Goal: Task Accomplishment & Management: Manage account settings

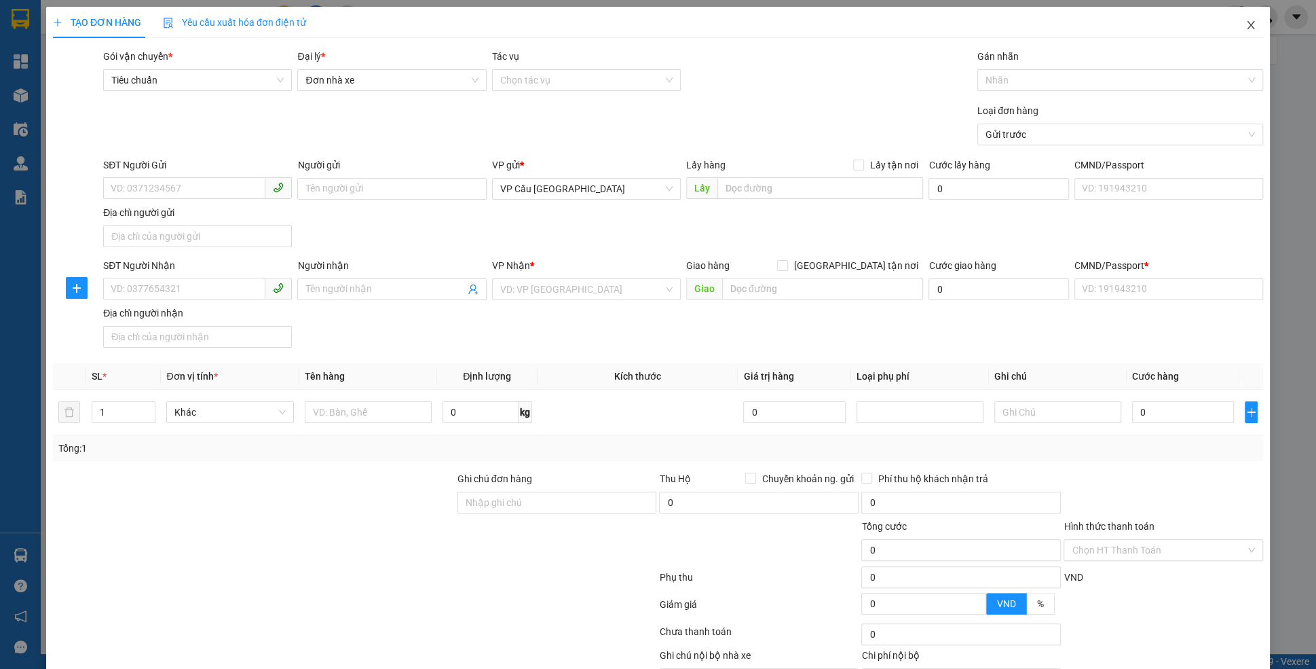
click at [1252, 26] on icon "close" at bounding box center [1250, 25] width 11 height 11
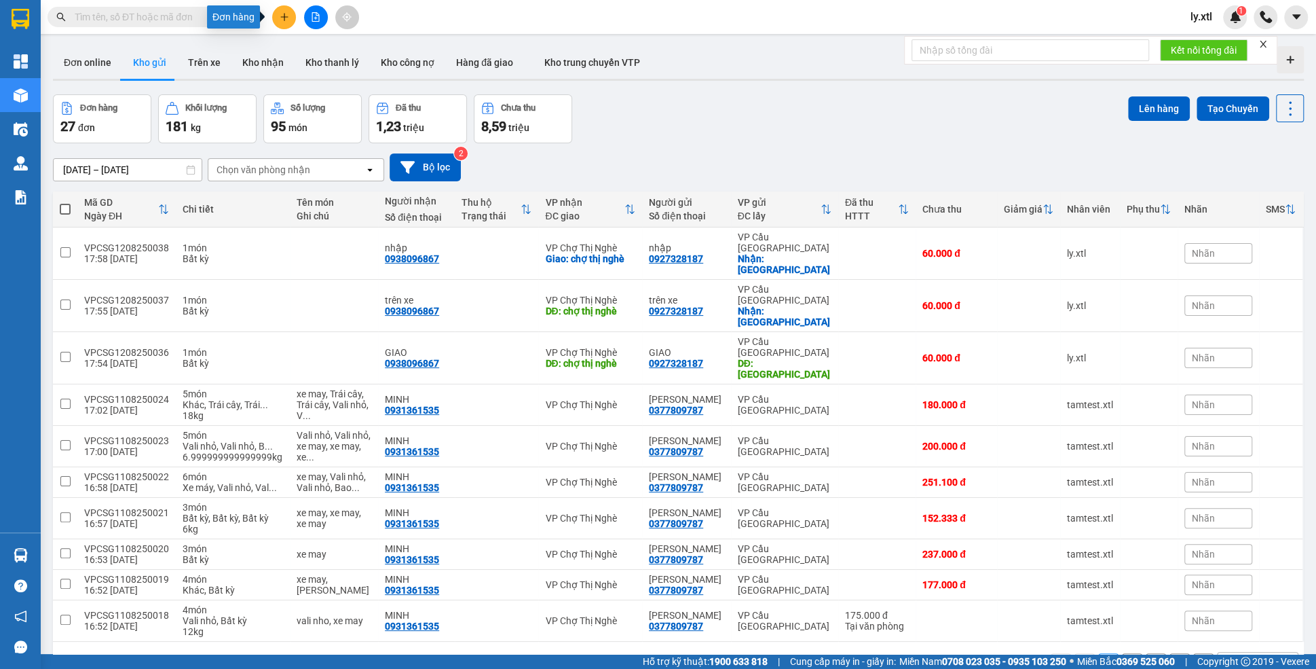
click at [280, 12] on icon "plus" at bounding box center [285, 17] width 10 height 10
click at [301, 47] on div "Tạo đơn hàng" at bounding box center [331, 51] width 102 height 26
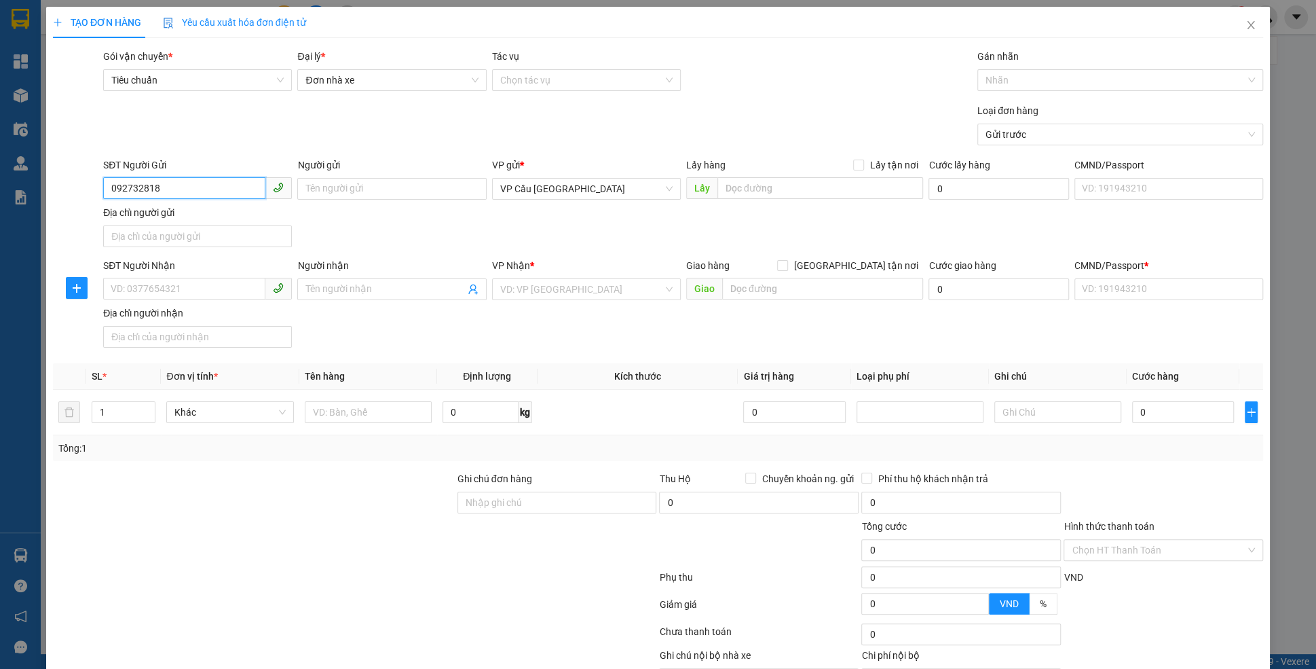
type input "0927328187"
click at [144, 209] on div "0927328187 - trên xe" at bounding box center [197, 215] width 172 height 15
type input "trên xe"
checkbox input "true"
type input "[GEOGRAPHIC_DATA]"
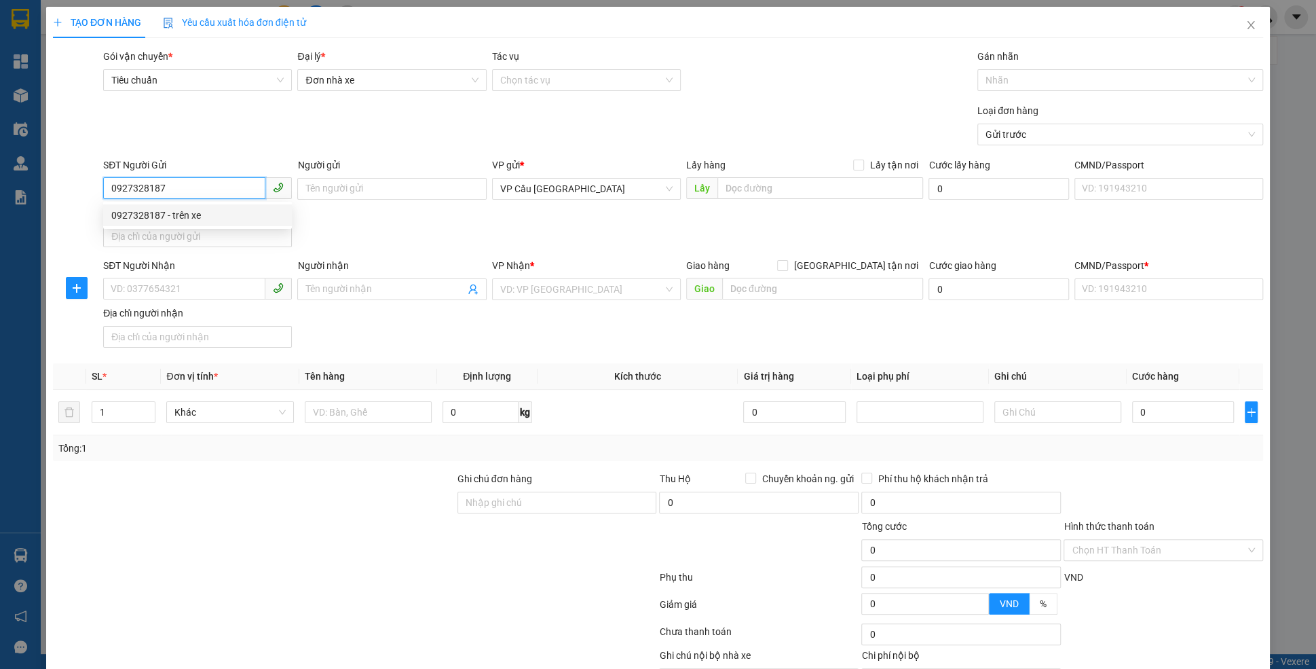
type input "123456789112"
type input "0938096867"
type input "trên xe"
checkbox input "true"
type input "chợ thị nghè"
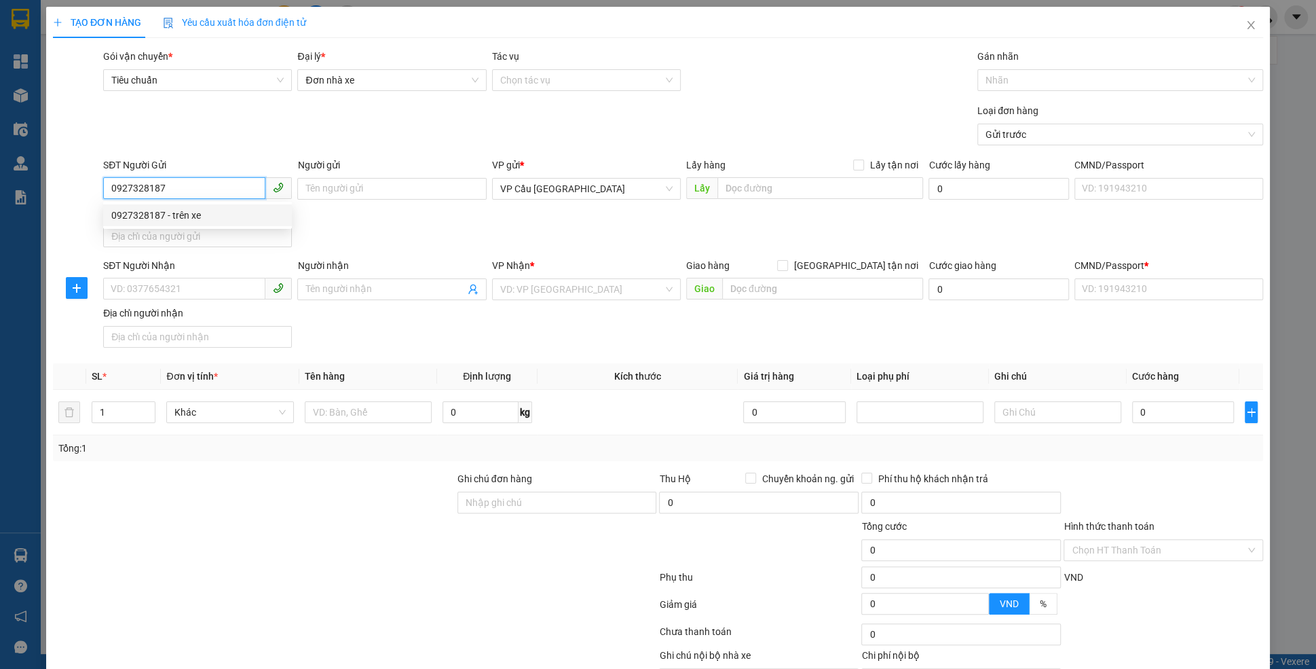
type input "123456789456"
type input "20.000"
type input "60.000"
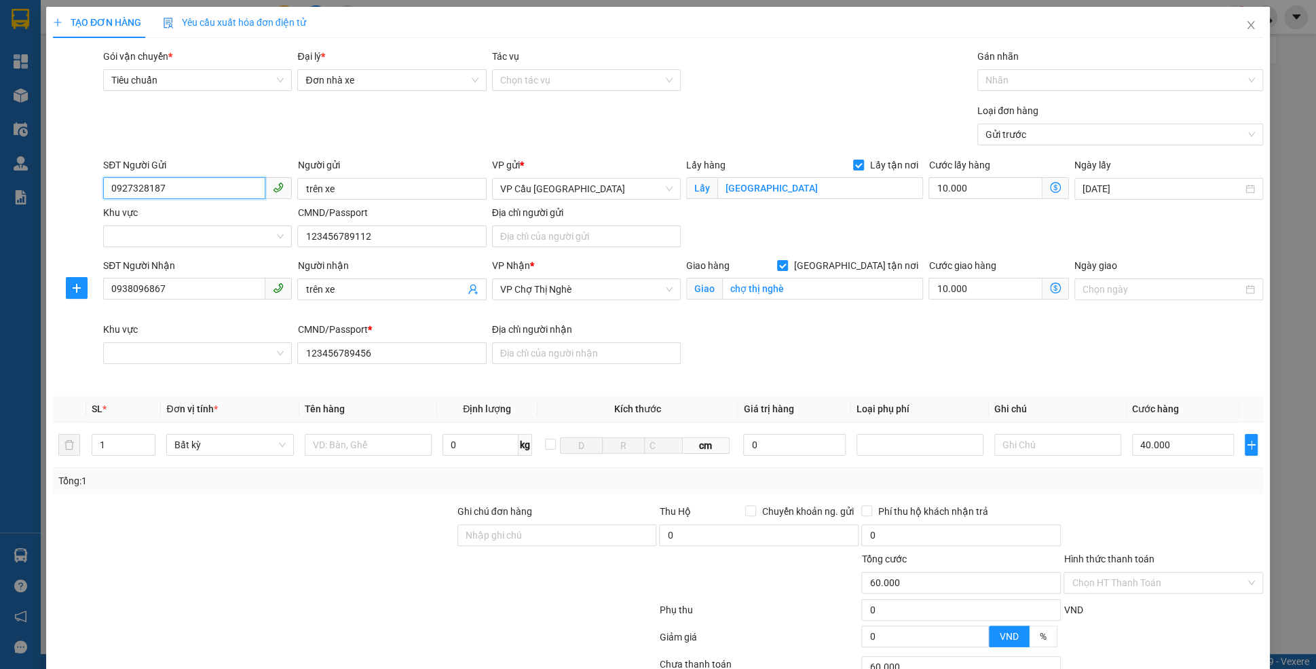
type input "0927328187"
click at [385, 189] on input "trên xe" at bounding box center [391, 189] width 189 height 22
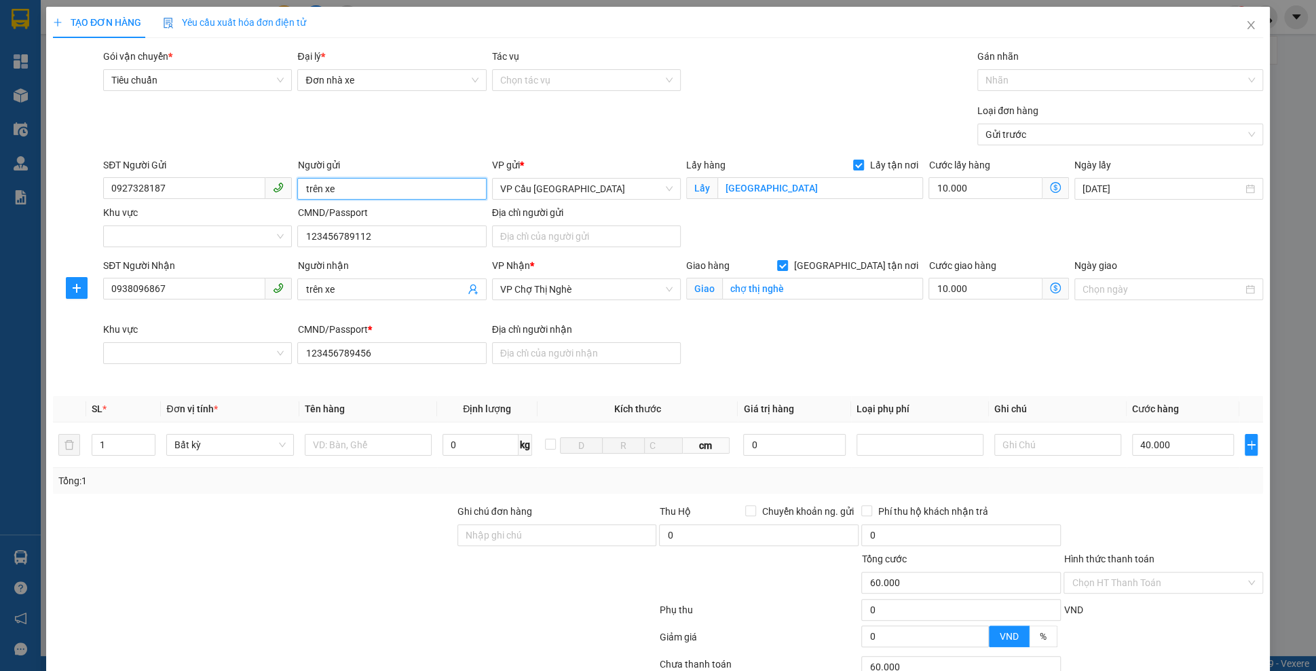
click at [385, 189] on input "trên xe" at bounding box center [391, 189] width 189 height 22
type input "hủy"
click at [313, 284] on input "trên xe" at bounding box center [384, 289] width 159 height 15
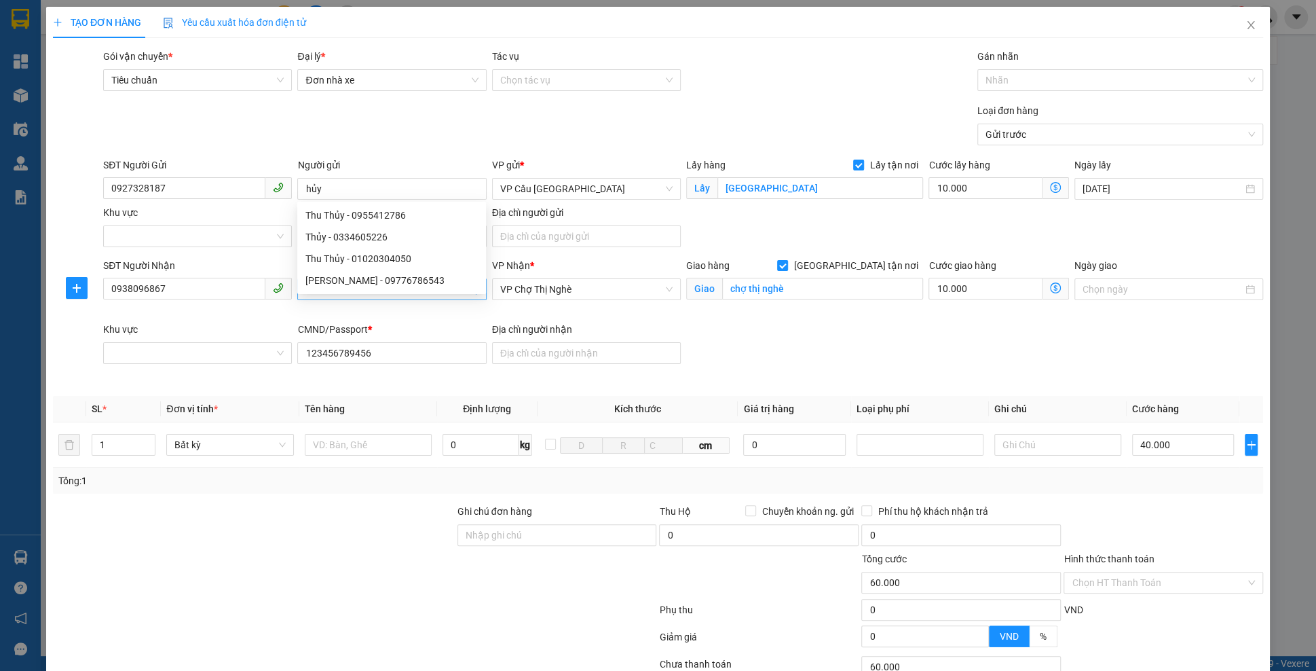
click at [313, 284] on input "trên xe" at bounding box center [384, 289] width 159 height 15
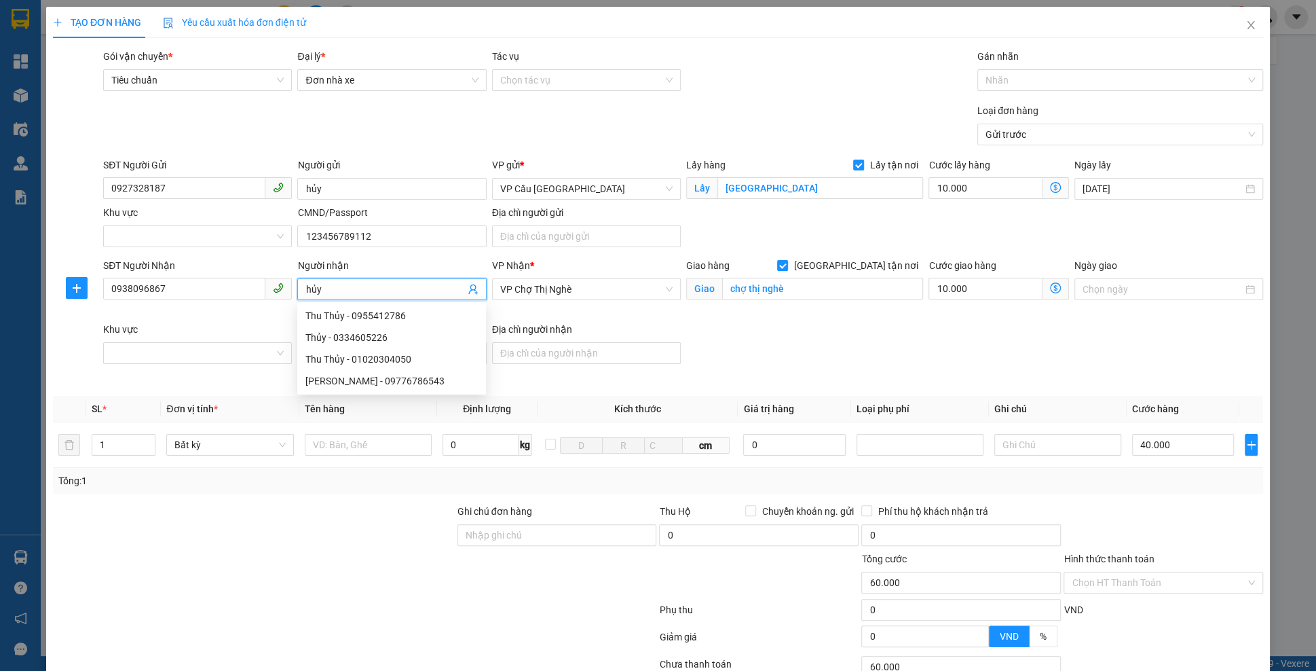
type input "hủy"
click at [766, 363] on div "SĐT Người Nhận 0938096867 Người nhận hủy VP Nhận * VP Chợ Thị Nghè Giao hàng [G…" at bounding box center [682, 322] width 1165 height 128
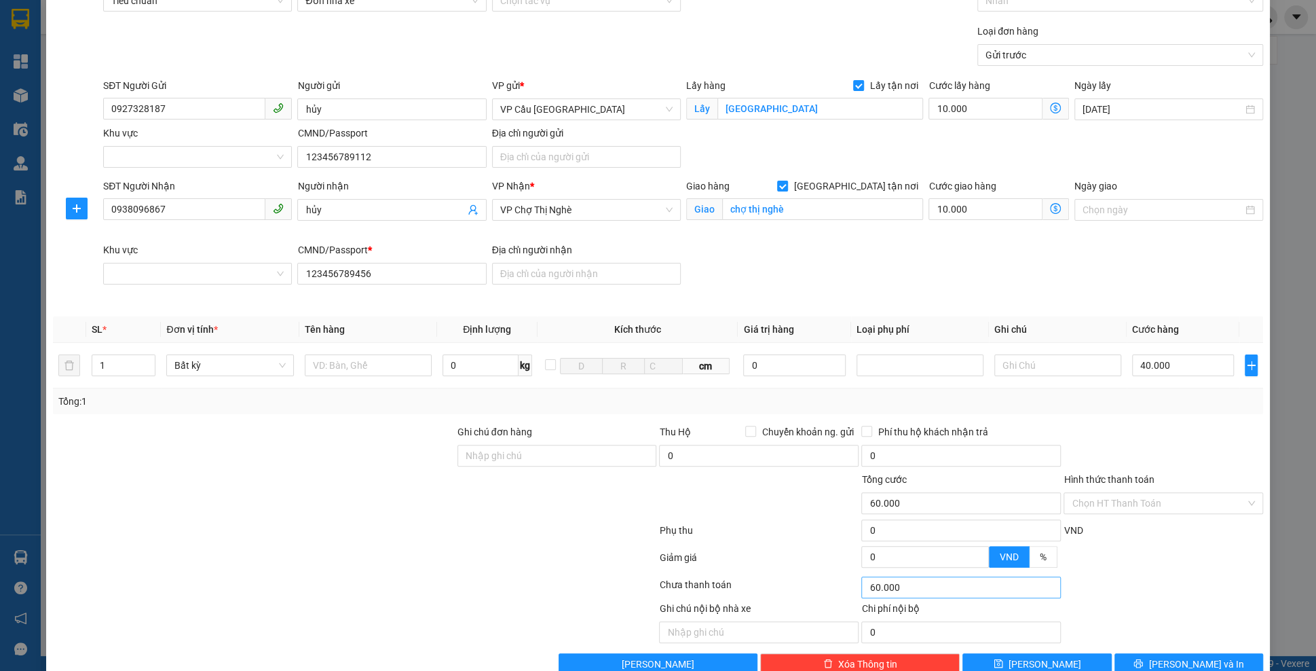
scroll to position [107, 0]
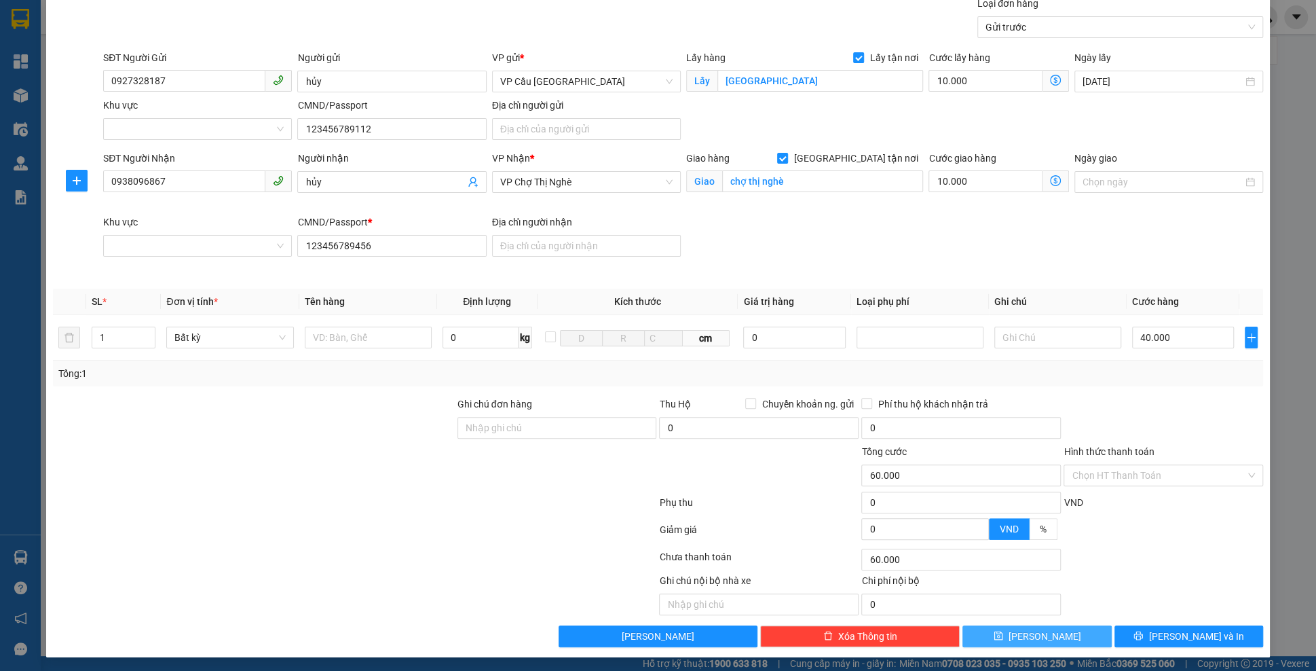
click at [1003, 631] on icon "save" at bounding box center [999, 636] width 10 height 10
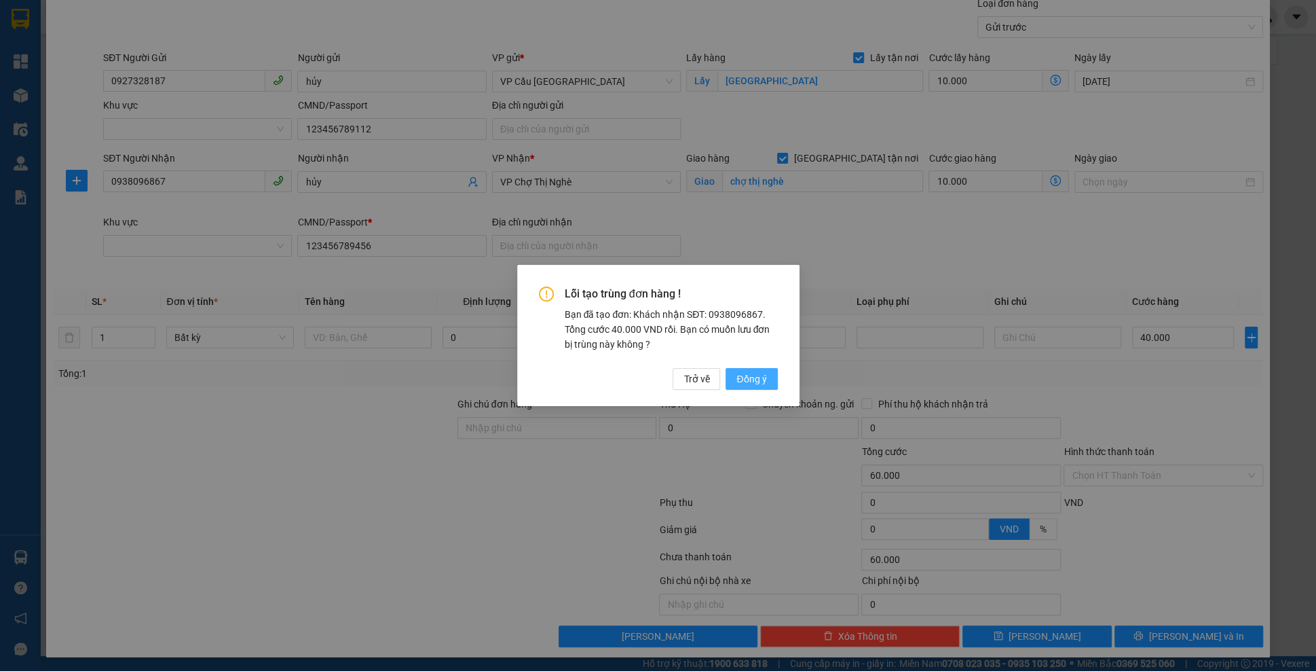
click at [757, 378] on span "Đồng ý" at bounding box center [751, 378] width 30 height 15
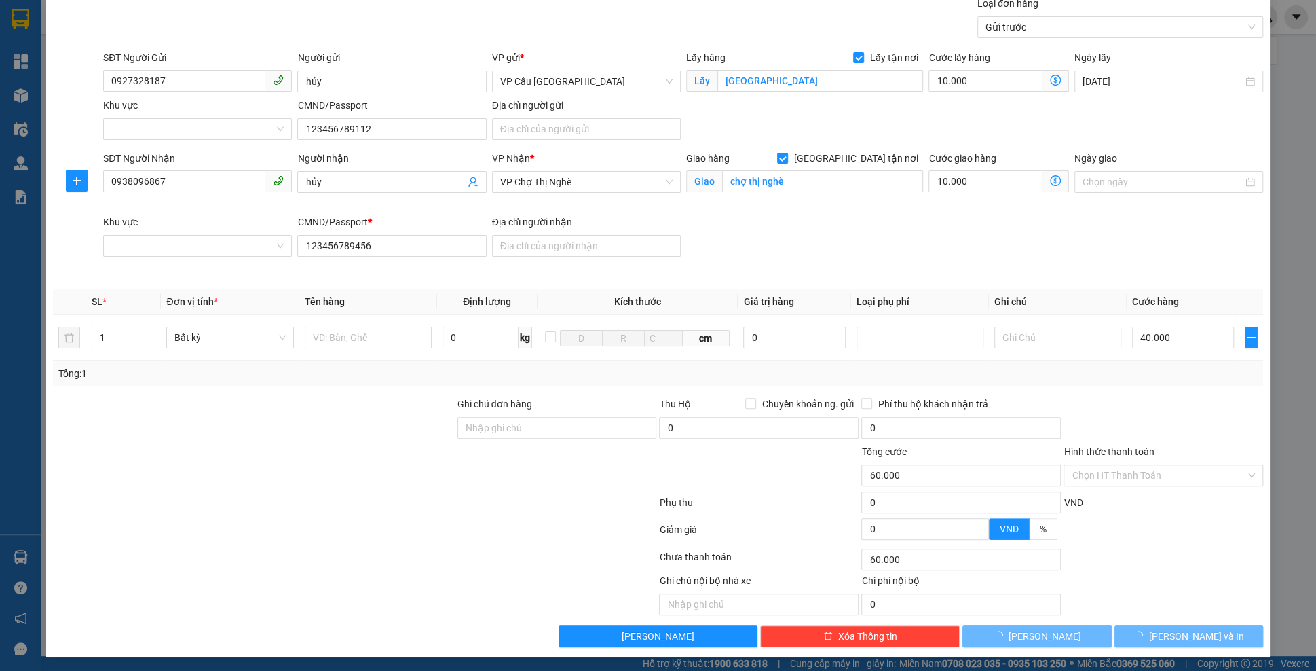
checkbox input "false"
type input "0"
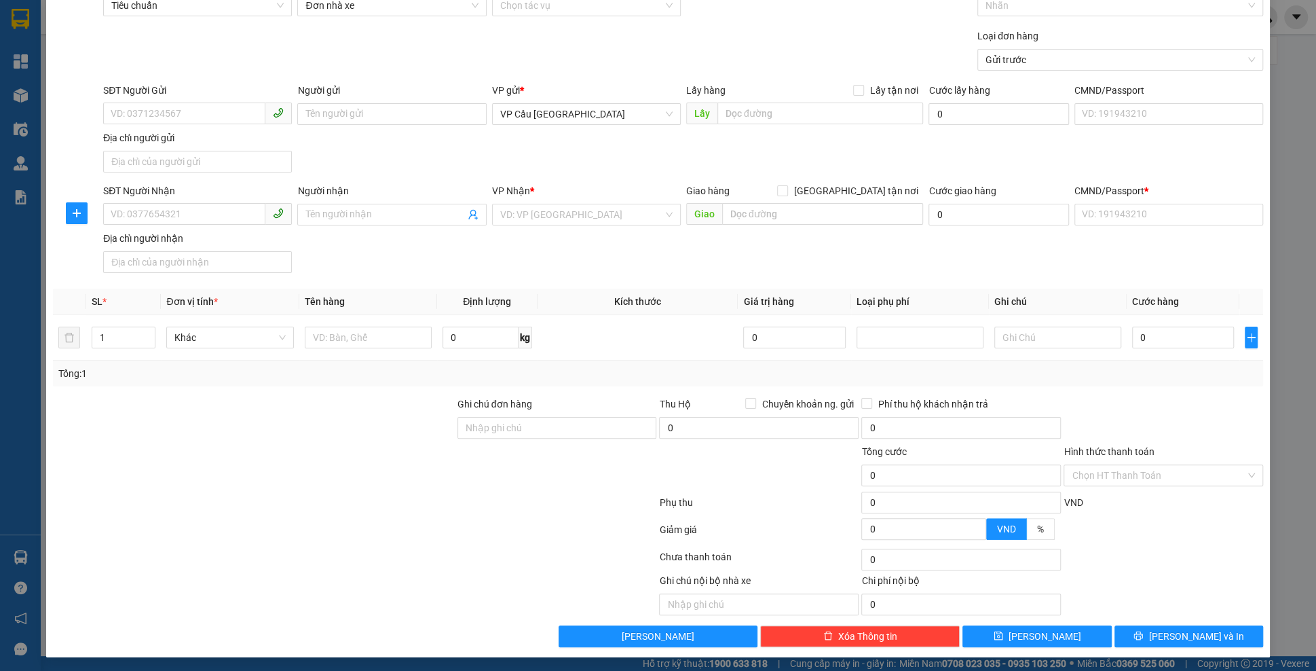
scroll to position [0, 0]
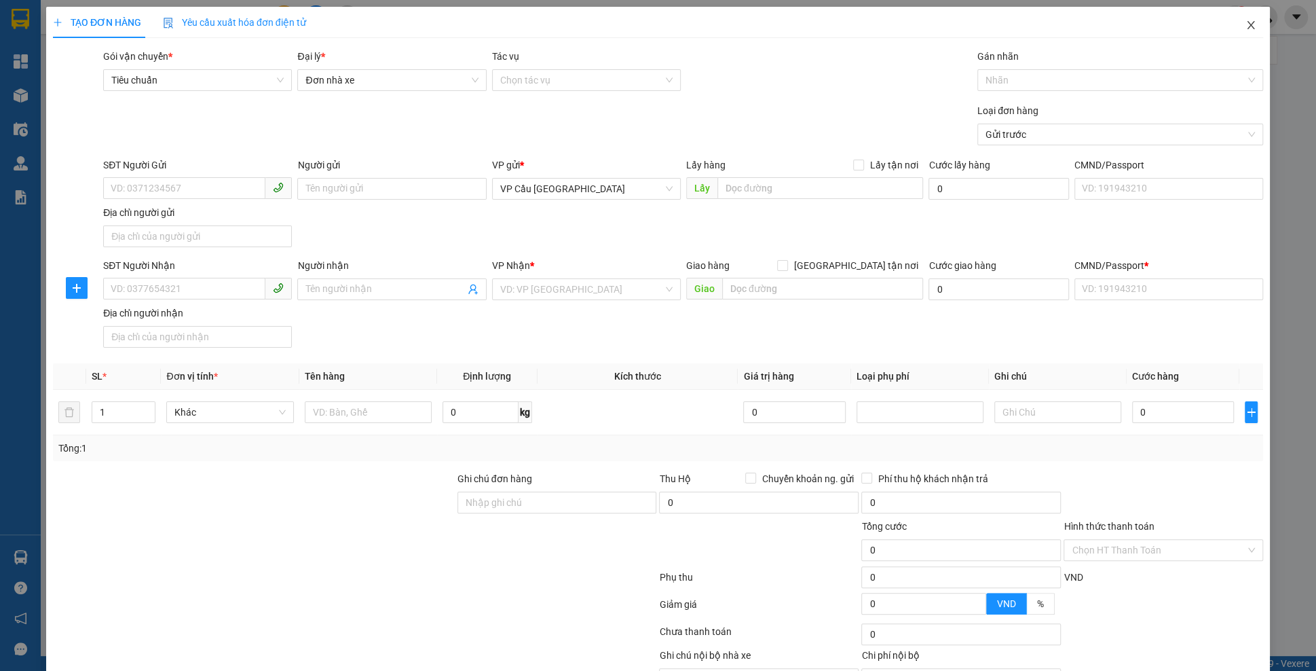
click at [1245, 37] on span "Close" at bounding box center [1251, 26] width 38 height 38
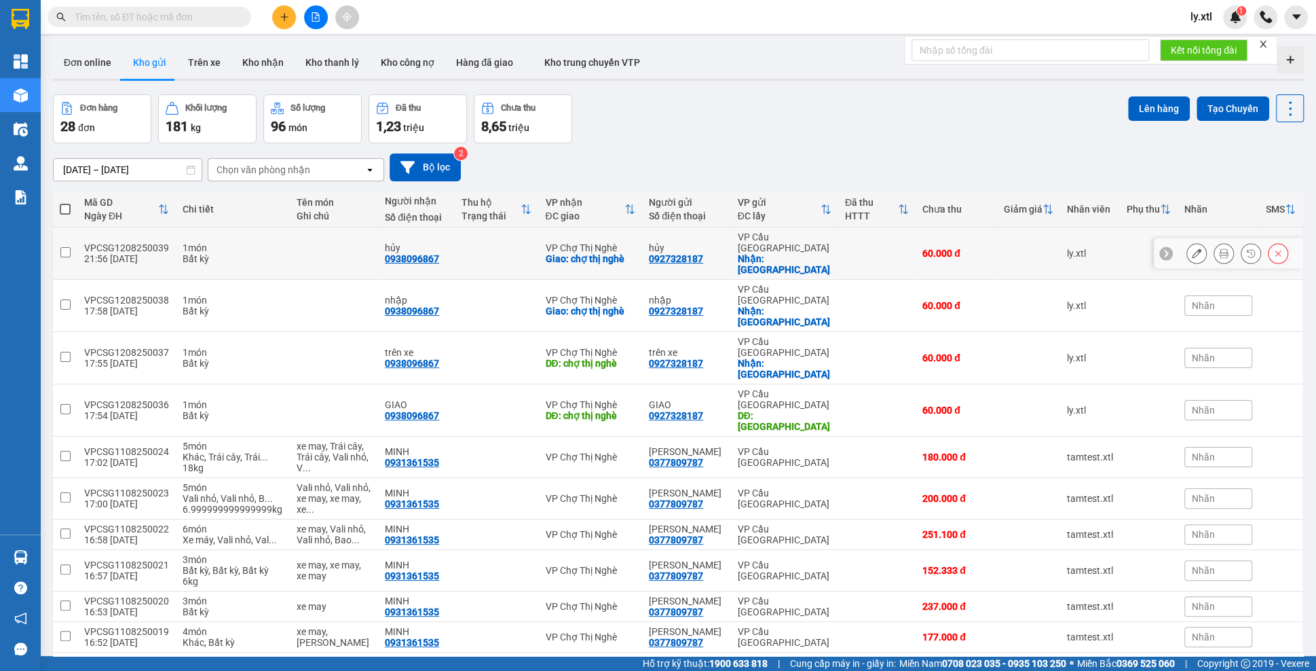
click at [60, 235] on td at bounding box center [65, 253] width 24 height 52
checkbox input "true"
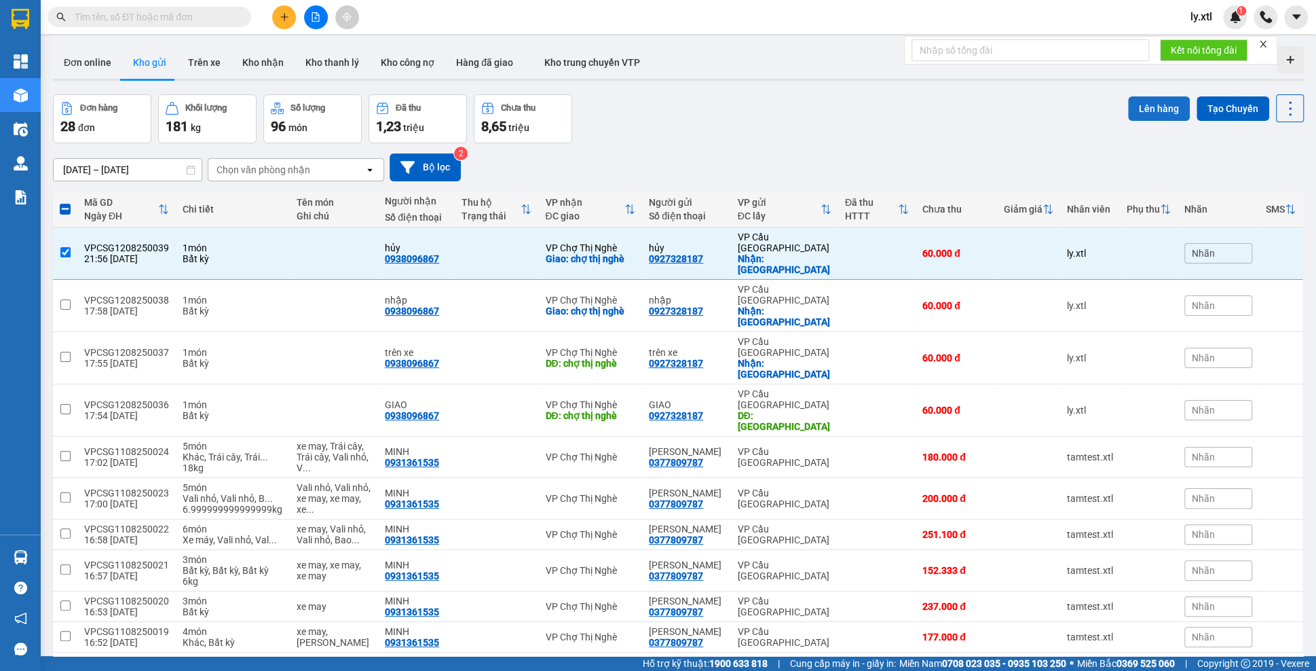
click at [1153, 102] on button "Lên hàng" at bounding box center [1159, 108] width 62 height 24
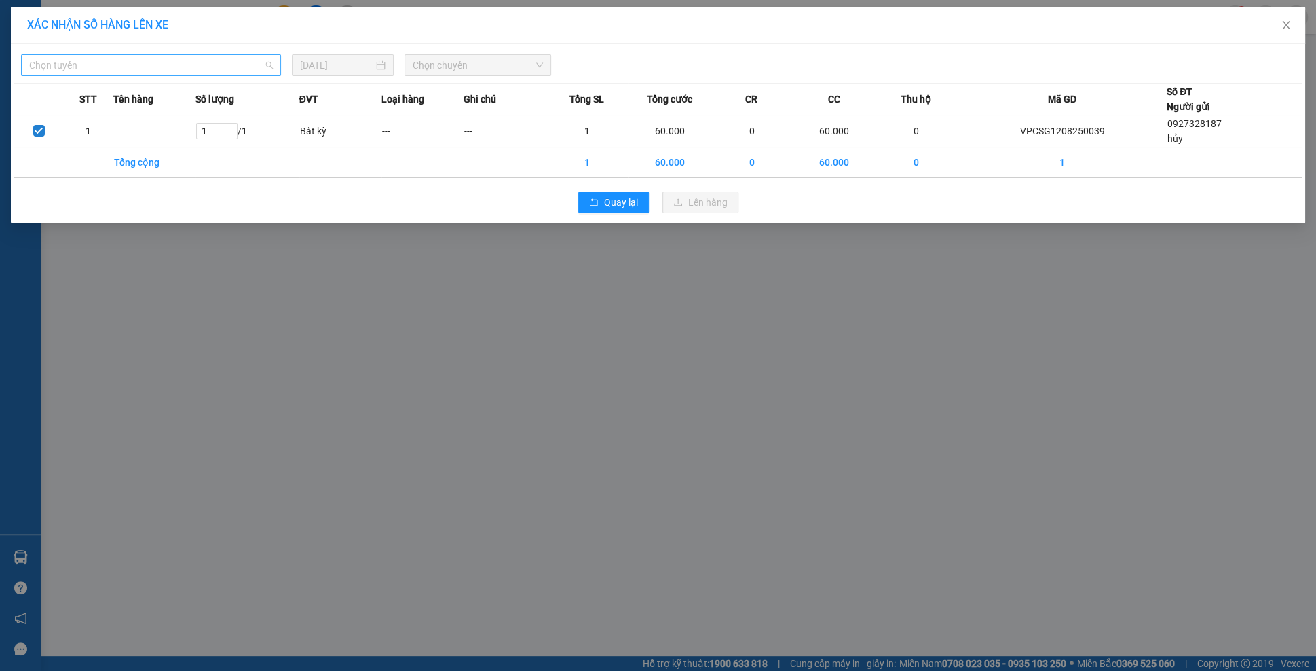
click at [142, 71] on span "Chọn tuyến" at bounding box center [151, 65] width 244 height 20
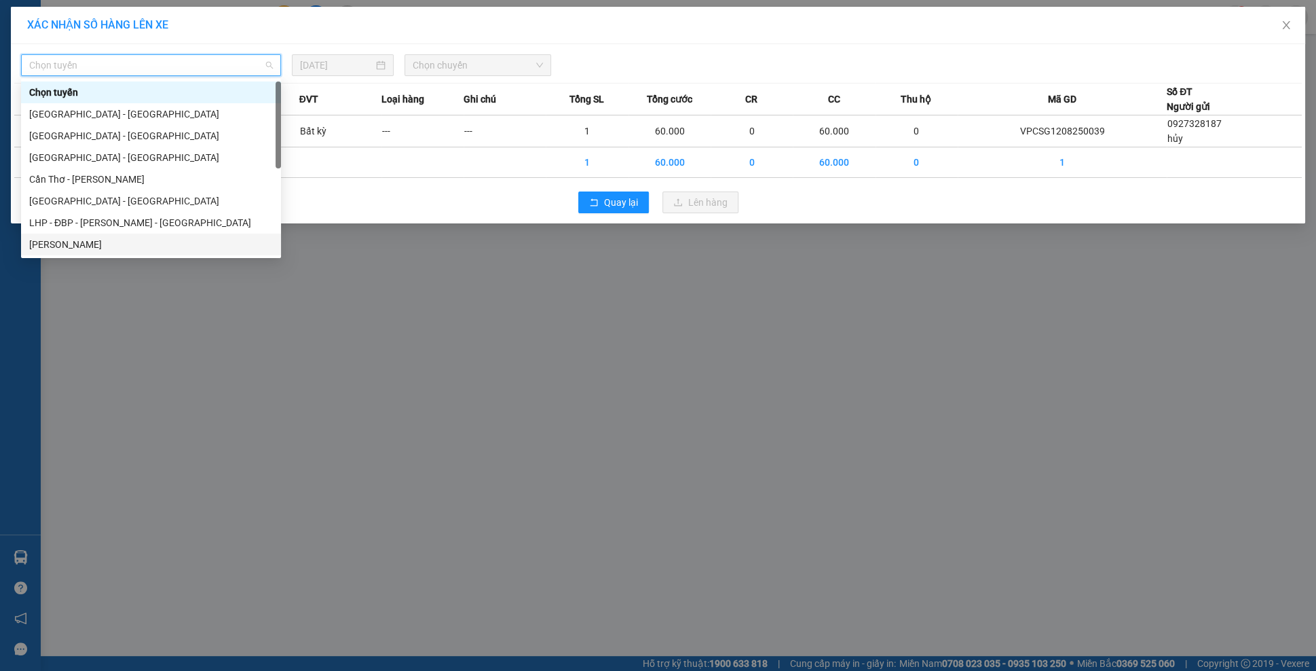
click at [113, 246] on div "[PERSON_NAME]" at bounding box center [151, 244] width 244 height 15
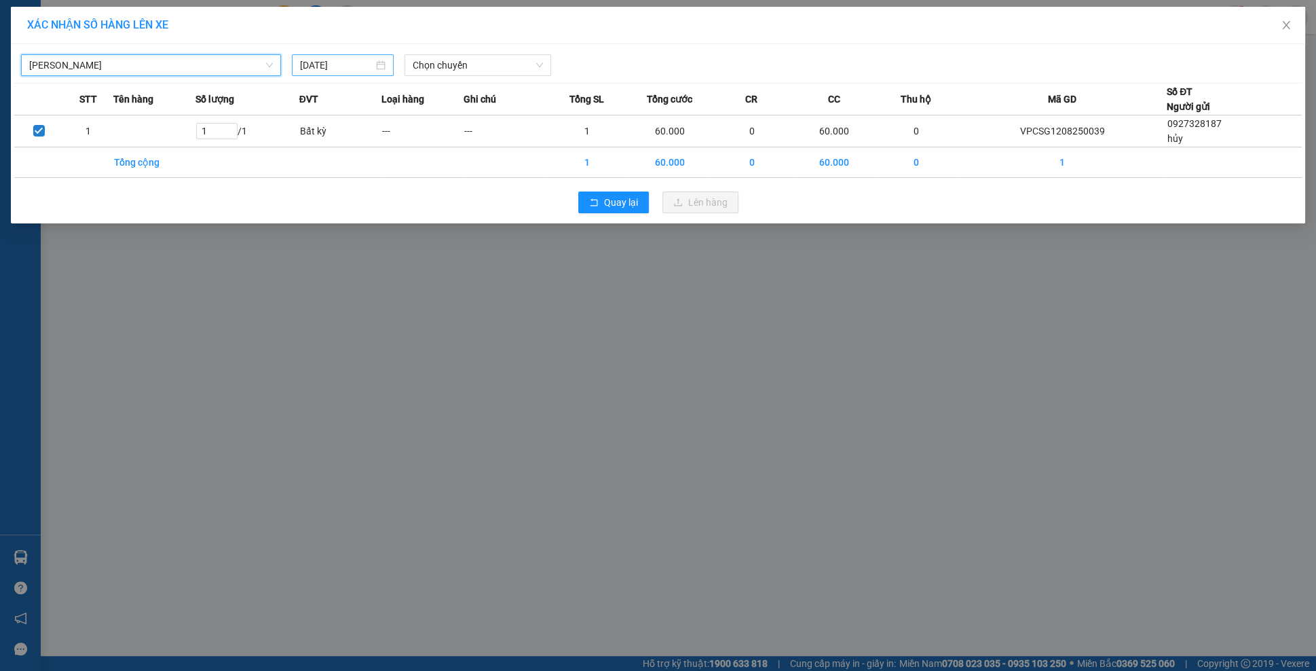
click at [332, 70] on input "[DATE]" at bounding box center [336, 65] width 73 height 15
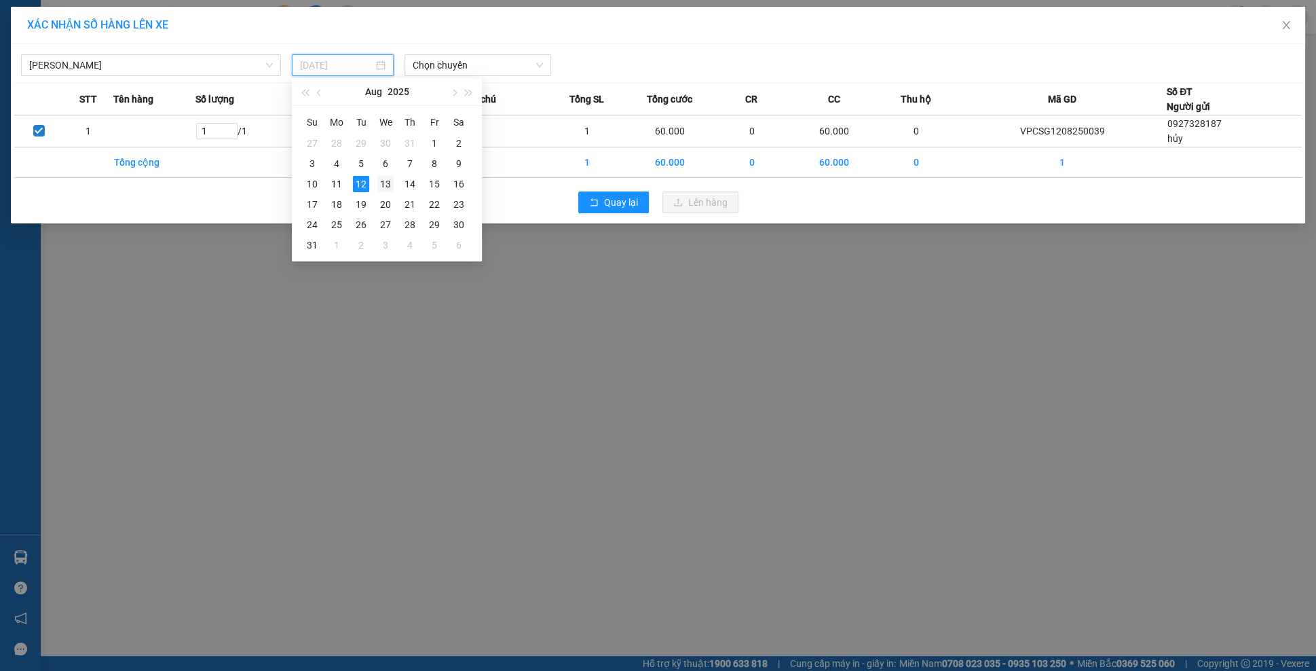
click at [390, 182] on div "13" at bounding box center [385, 184] width 16 height 16
type input "[DATE]"
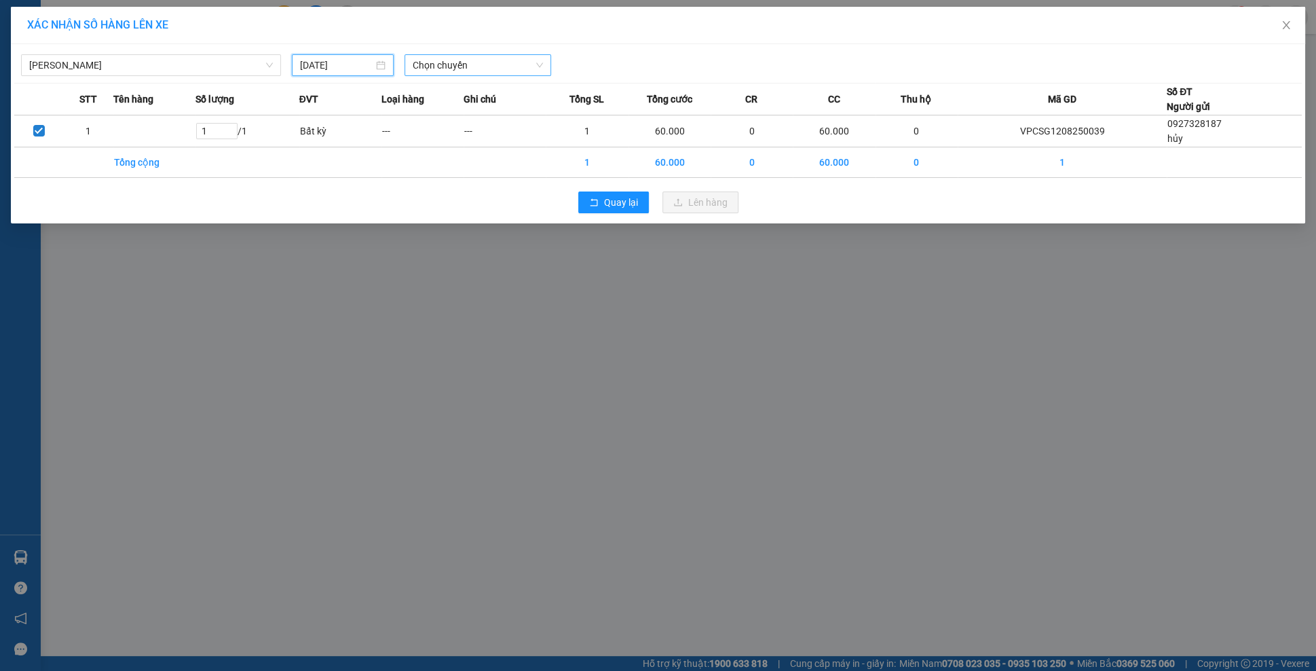
click at [455, 69] on span "Chọn chuyến" at bounding box center [478, 65] width 131 height 20
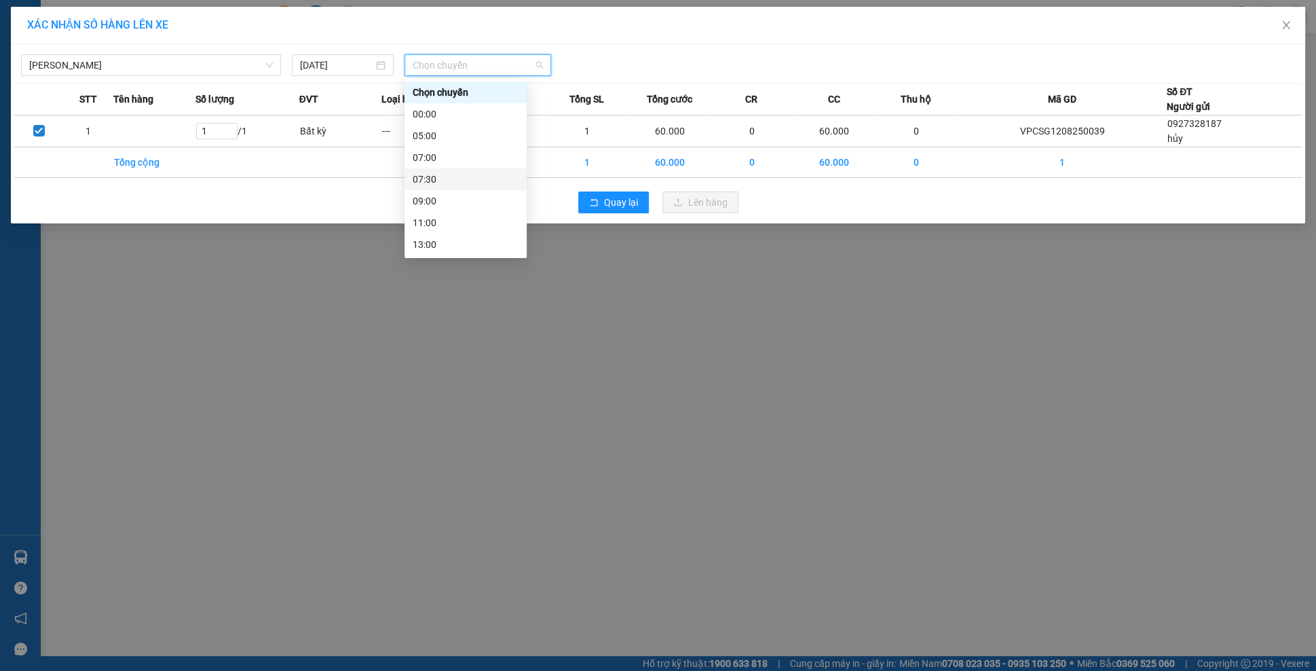
scroll to position [174, 0]
click at [450, 181] on div "22:15" at bounding box center [466, 179] width 106 height 15
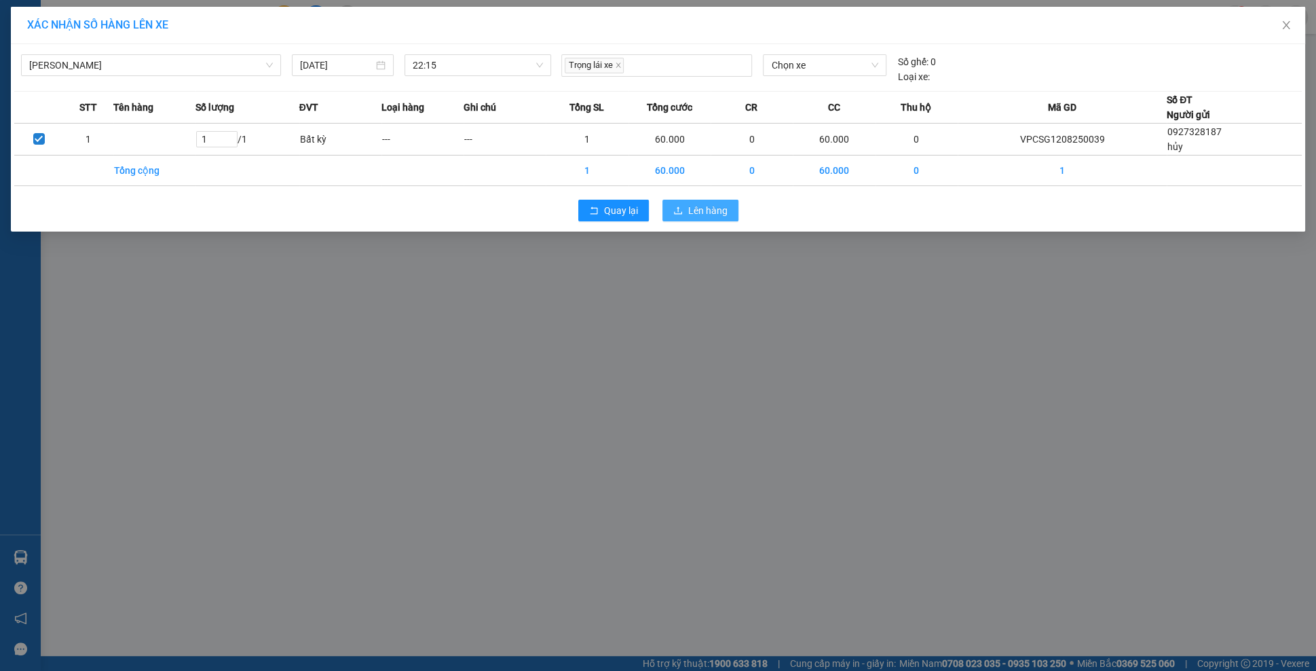
click at [700, 208] on span "Lên hàng" at bounding box center [707, 210] width 39 height 15
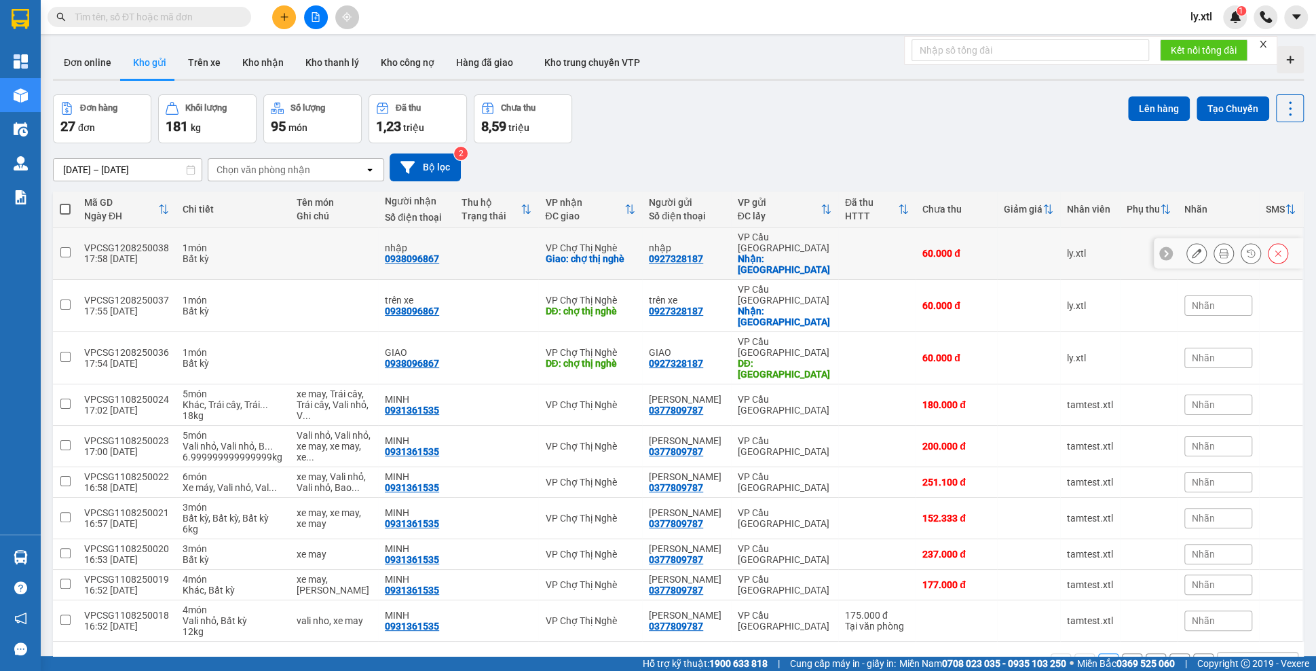
click at [62, 247] on input "checkbox" at bounding box center [65, 252] width 10 height 10
checkbox input "true"
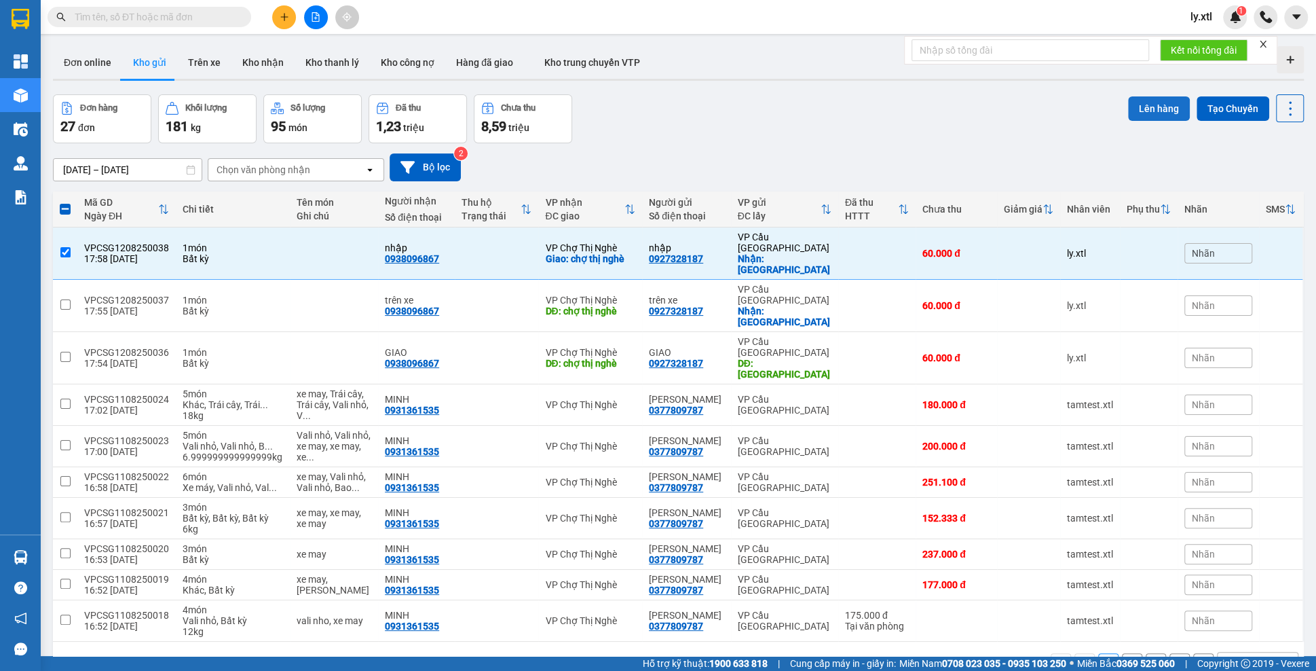
click at [1164, 115] on button "Lên hàng" at bounding box center [1159, 108] width 62 height 24
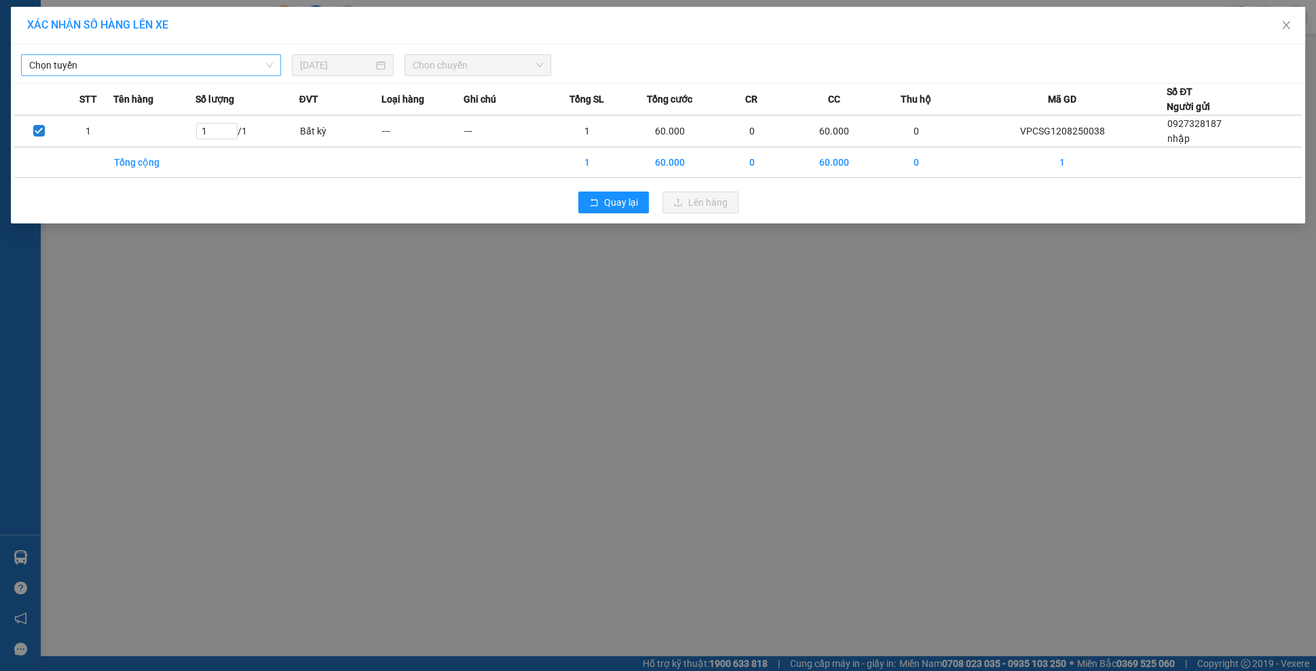
click at [194, 63] on span "Chọn tuyến" at bounding box center [151, 65] width 244 height 20
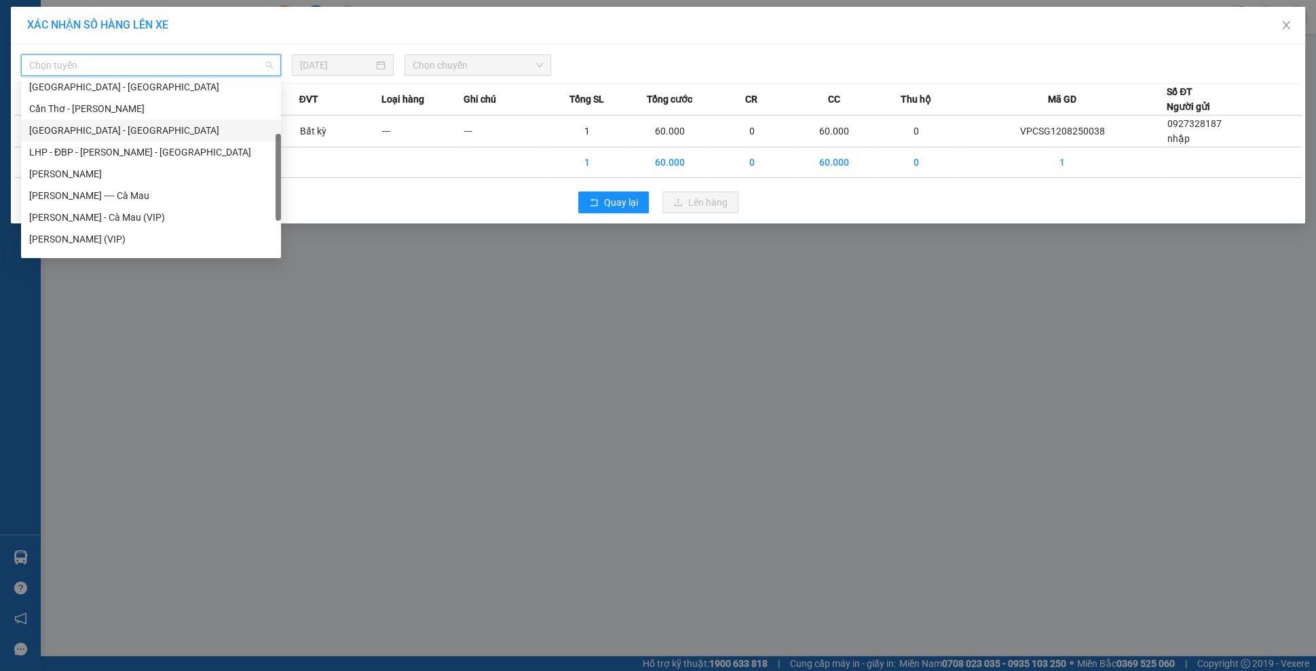
scroll to position [67, 0]
click at [106, 194] on div "[PERSON_NAME] ---- Cà Mau" at bounding box center [151, 199] width 244 height 15
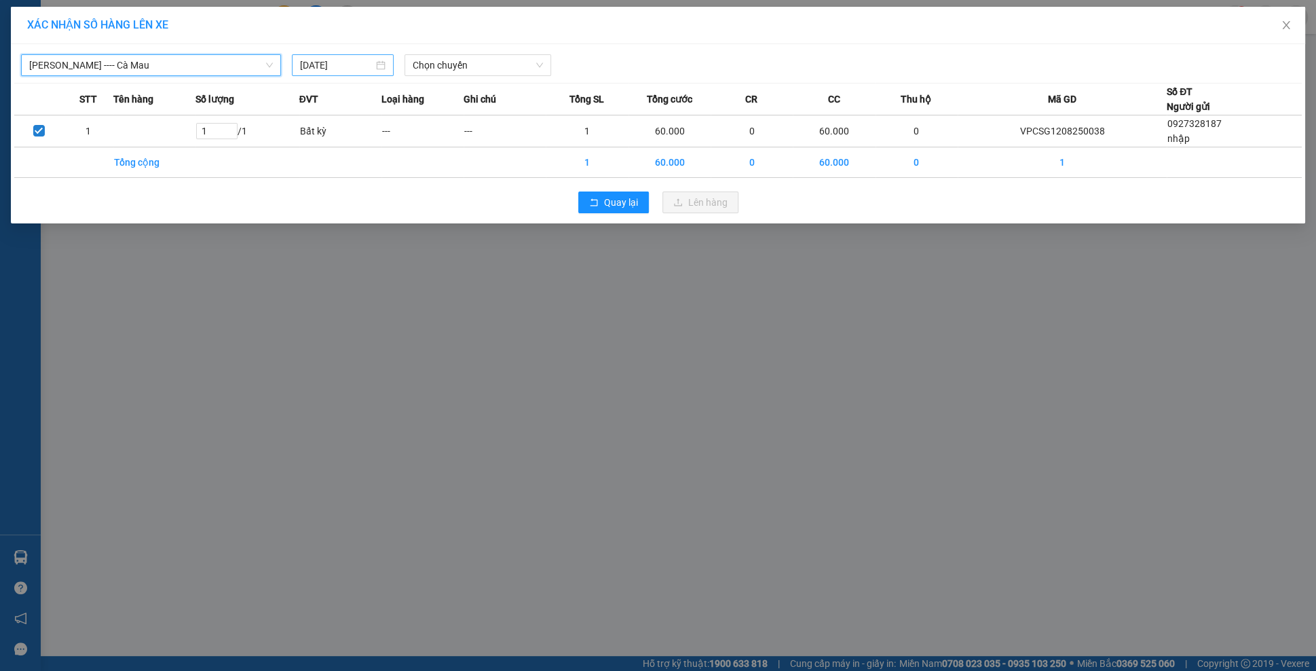
click at [363, 68] on input "[DATE]" at bounding box center [336, 65] width 73 height 15
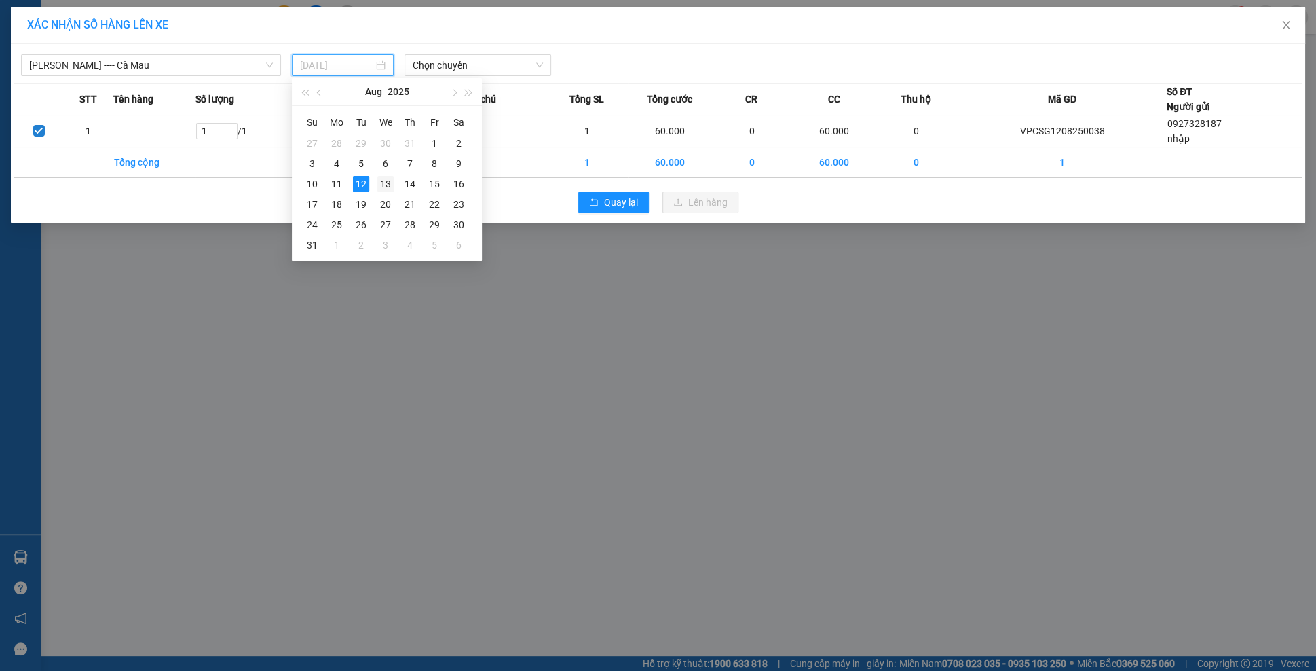
click at [387, 182] on div "13" at bounding box center [385, 184] width 16 height 16
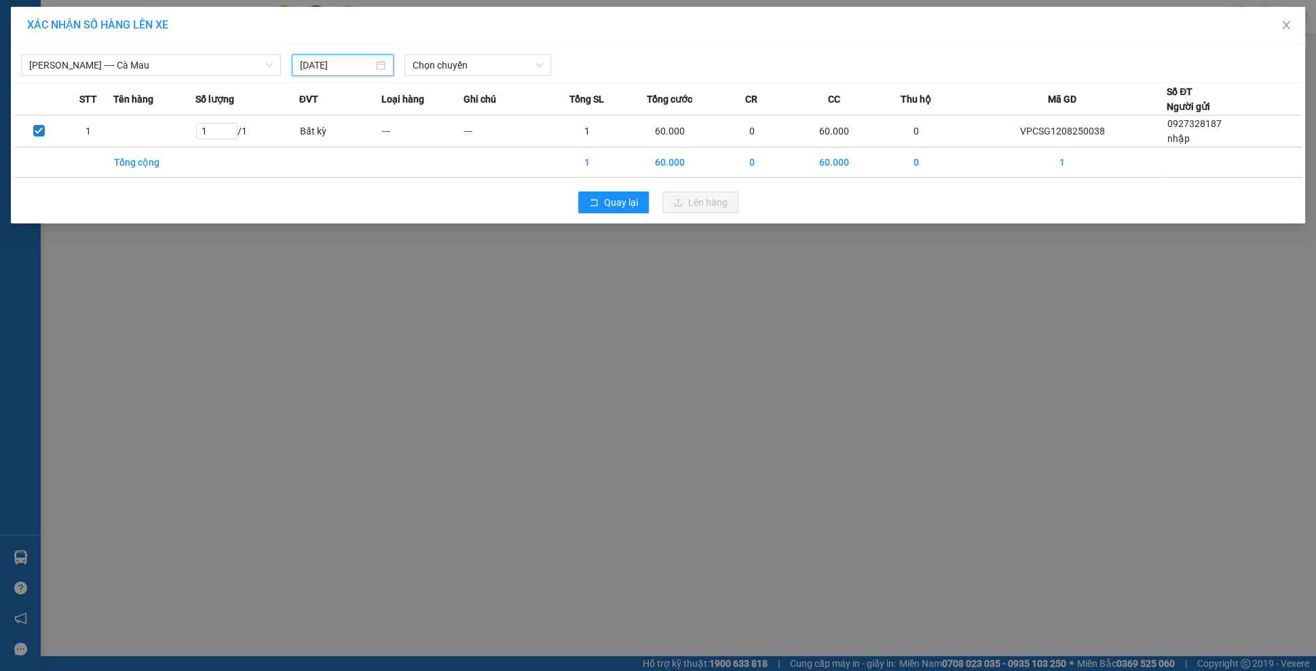
type input "[DATE]"
click at [453, 62] on span "Chọn chuyến" at bounding box center [478, 65] width 131 height 20
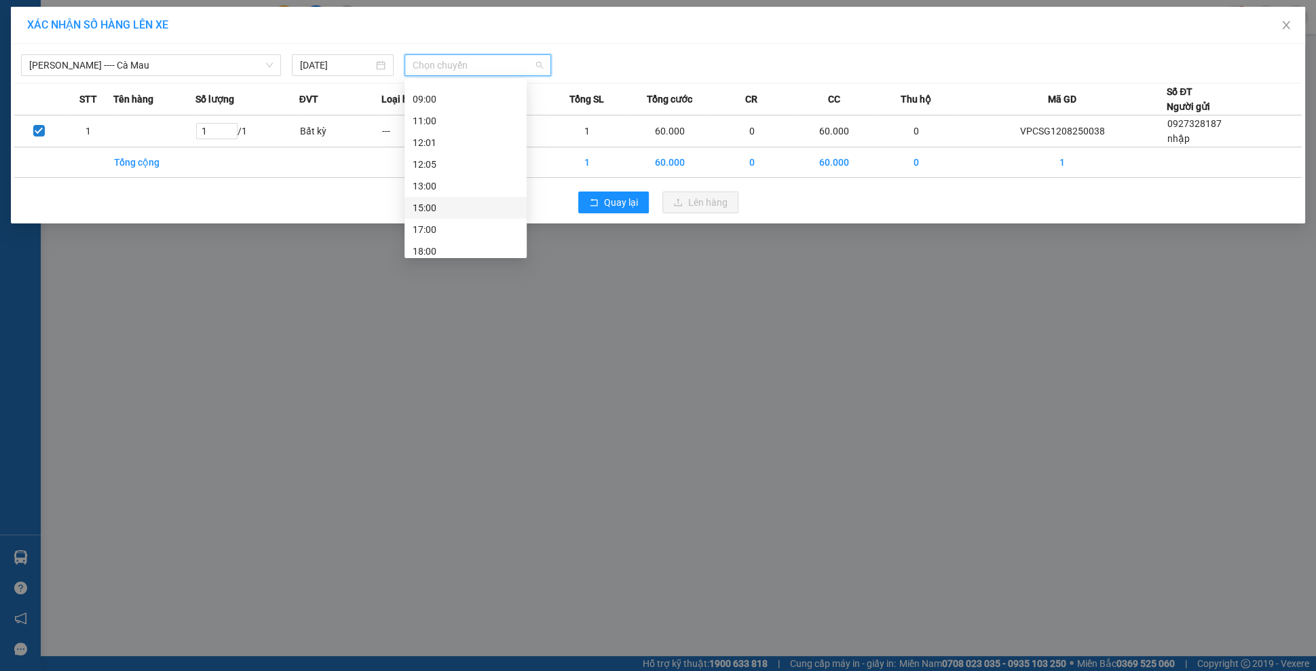
scroll to position [174, 0]
click at [436, 241] on div "20:00" at bounding box center [466, 244] width 106 height 15
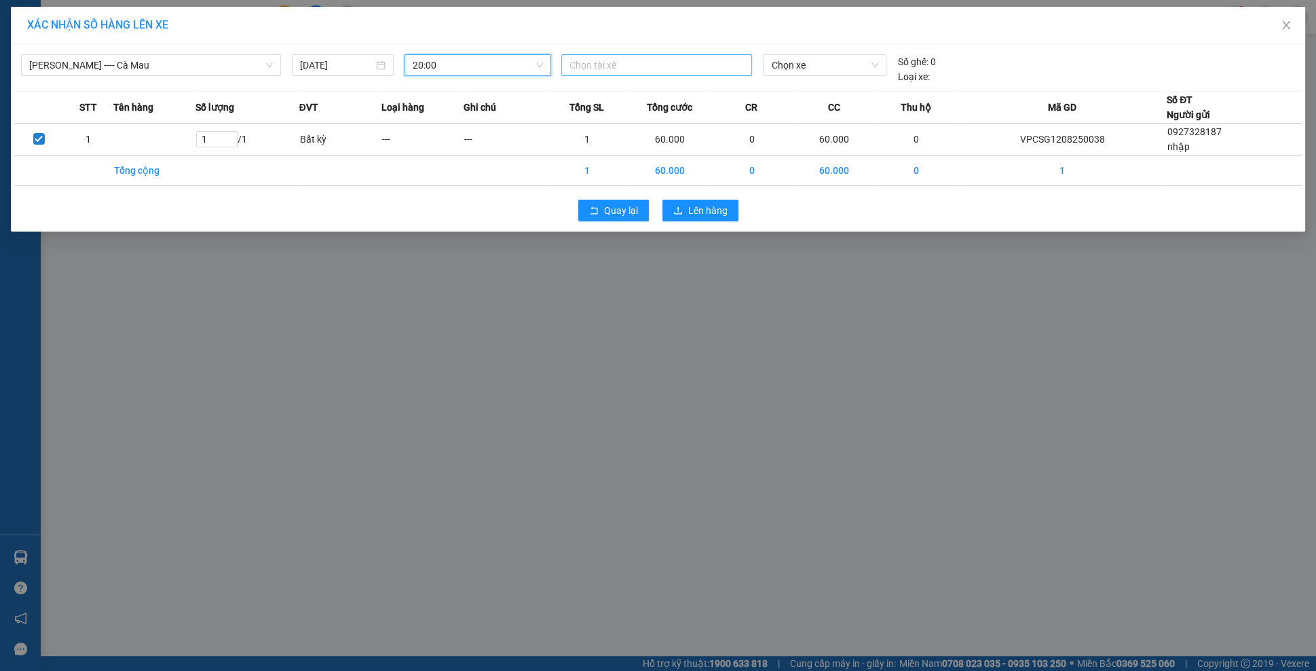
click at [631, 67] on div at bounding box center [657, 65] width 184 height 16
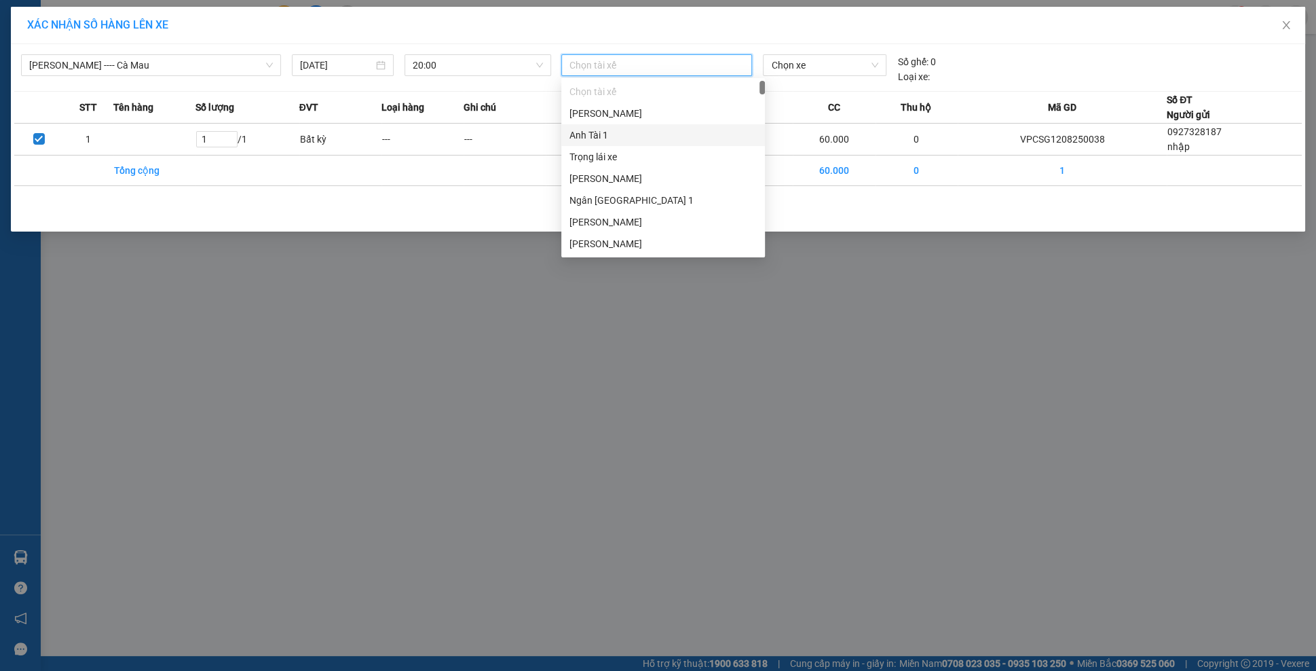
click at [604, 143] on div "Anh Tài 1" at bounding box center [663, 135] width 204 height 22
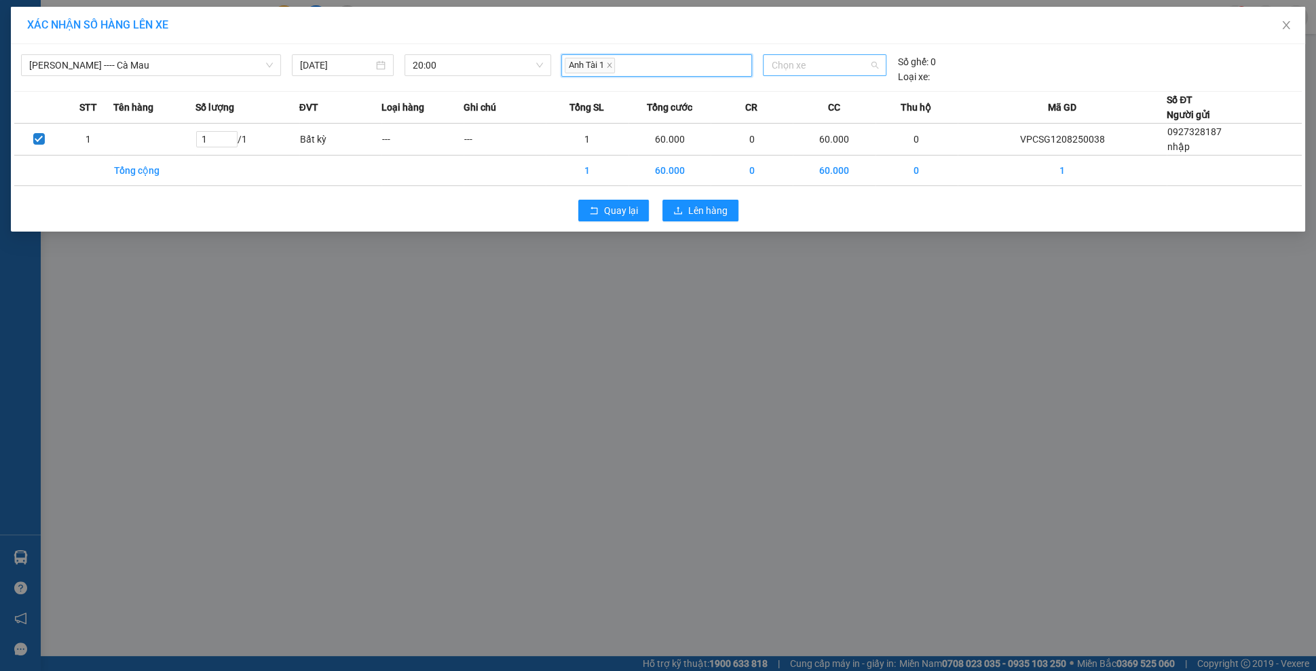
click at [809, 69] on span "Chọn xe" at bounding box center [824, 65] width 107 height 20
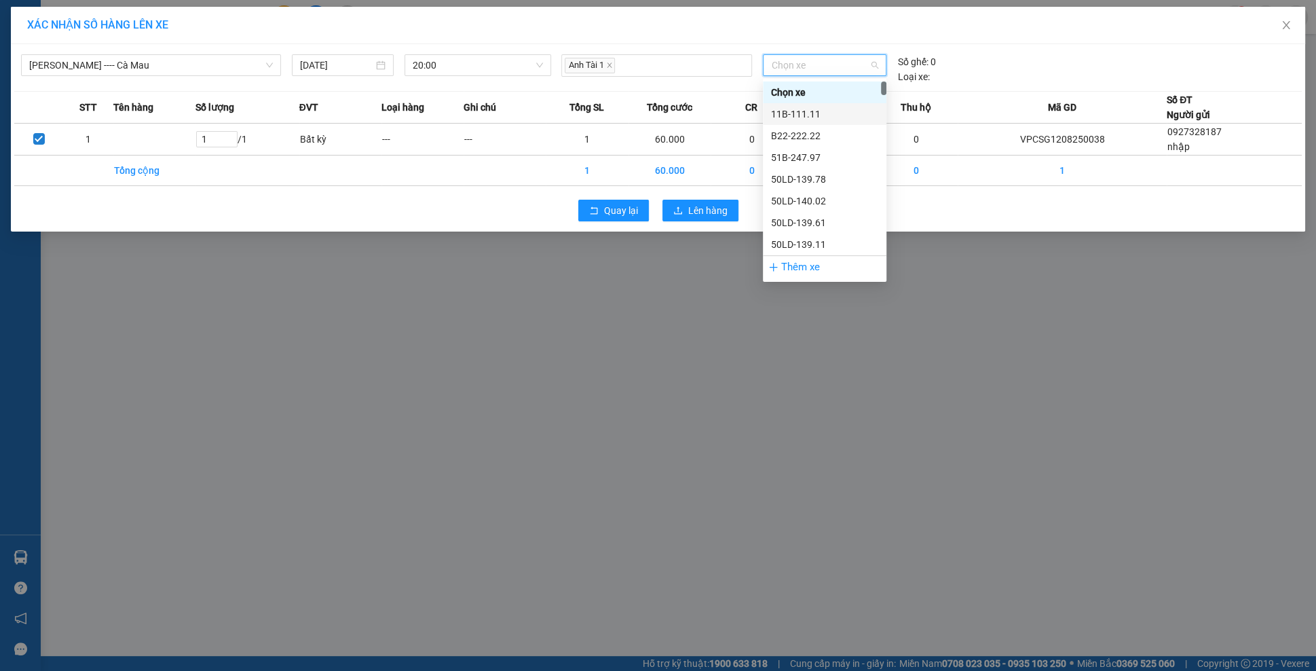
click at [802, 115] on div "11B-111.11" at bounding box center [824, 114] width 107 height 15
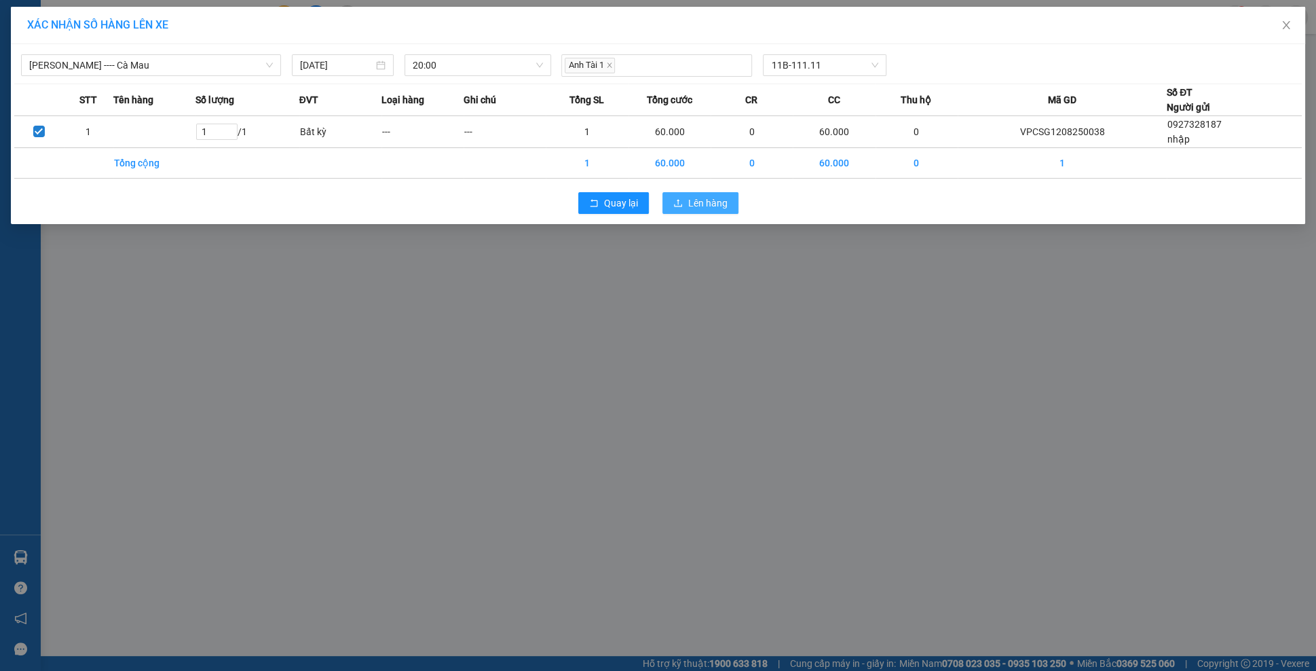
click at [694, 206] on span "Lên hàng" at bounding box center [707, 202] width 39 height 15
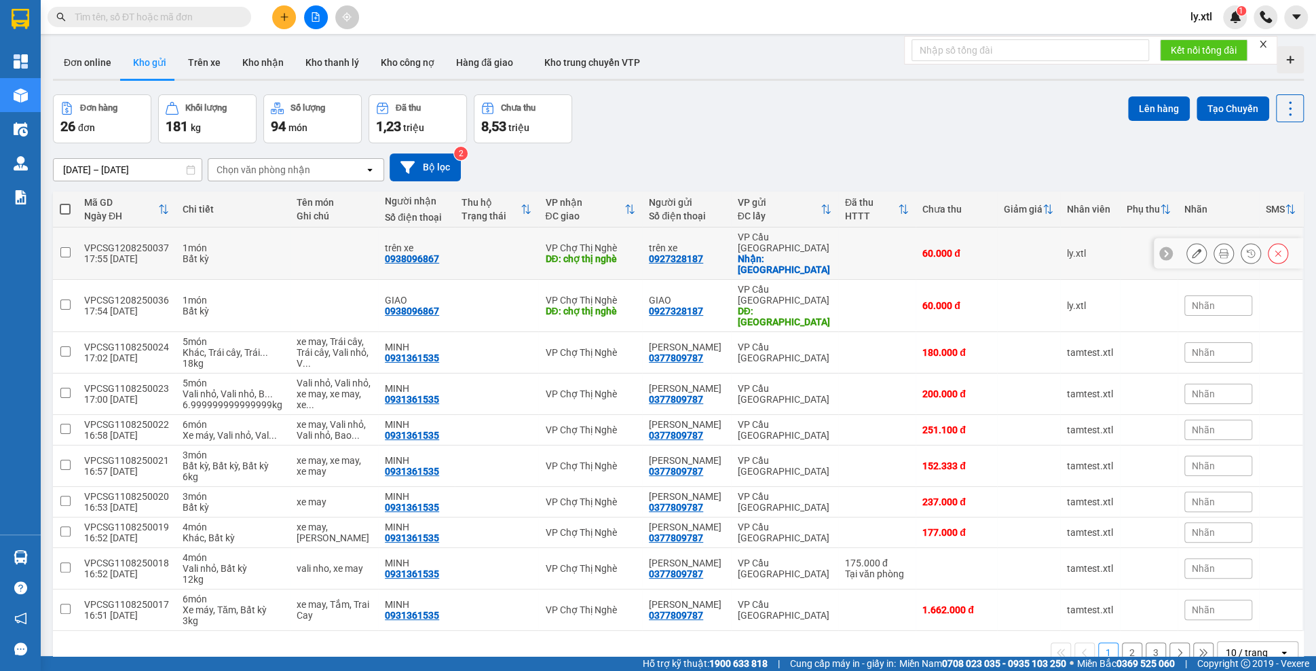
click at [62, 247] on input "checkbox" at bounding box center [65, 252] width 10 height 10
checkbox input "true"
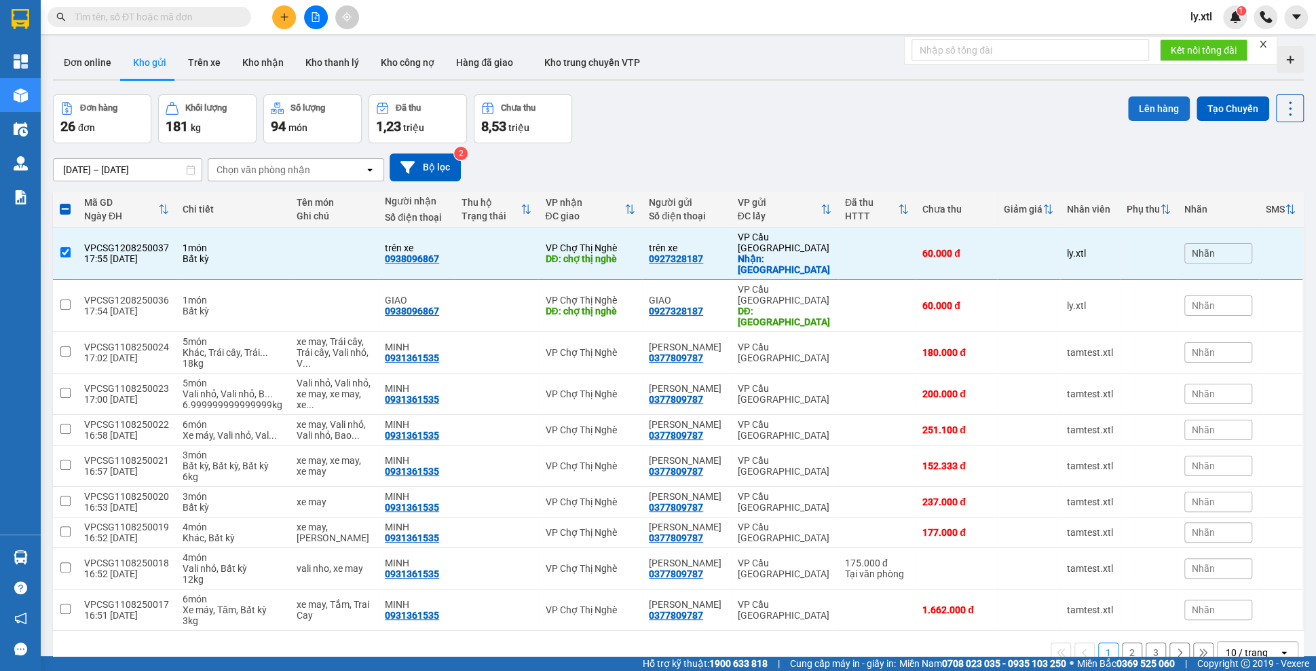
click at [1142, 115] on button "Lên hàng" at bounding box center [1159, 108] width 62 height 24
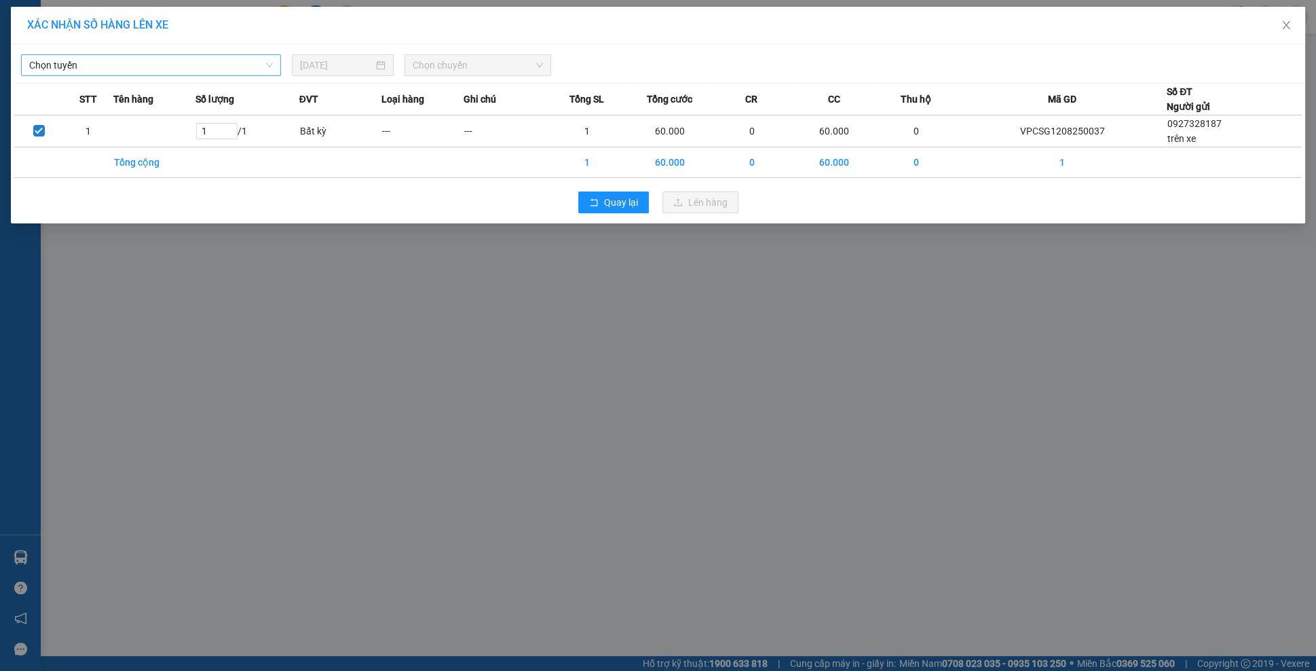
click at [45, 56] on span "Chọn tuyến" at bounding box center [151, 65] width 244 height 20
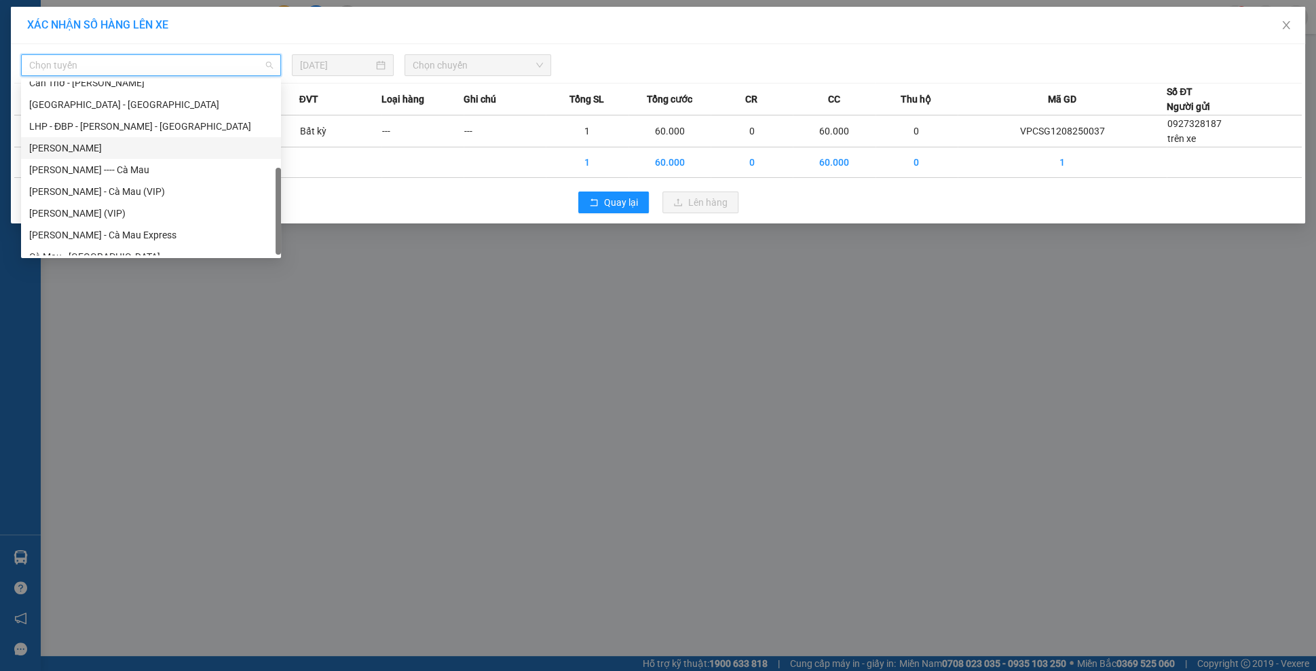
scroll to position [109, 0]
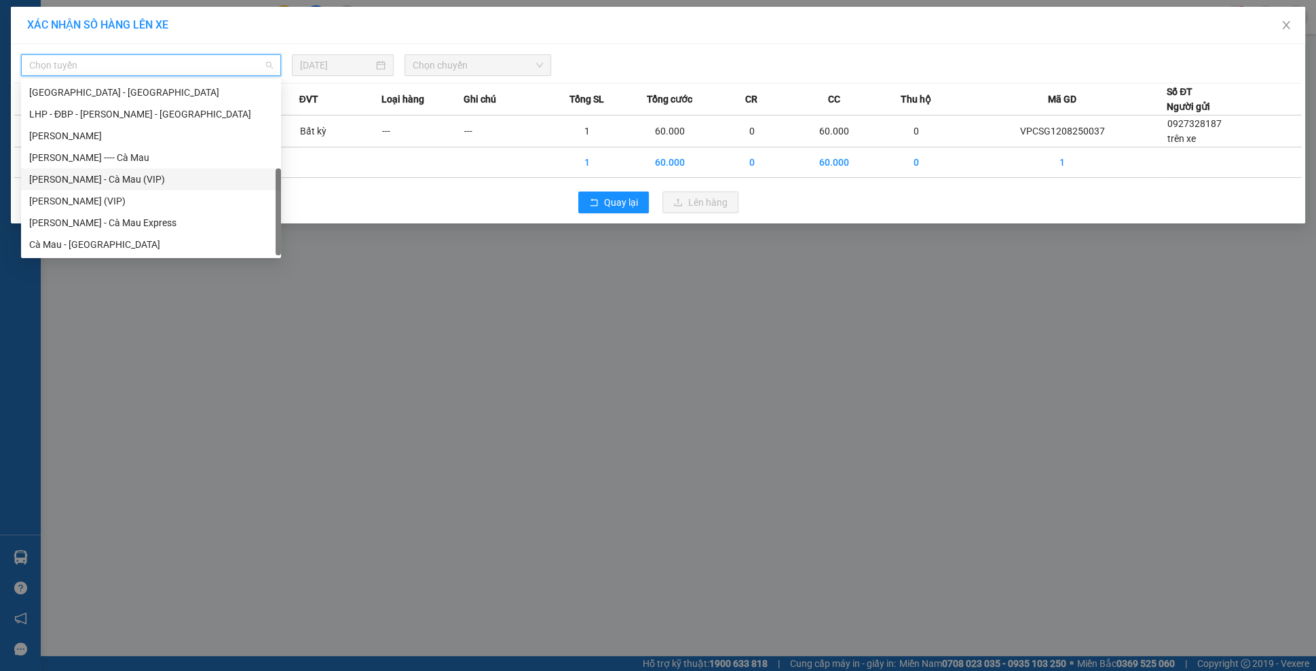
click at [107, 172] on div "[PERSON_NAME] - Cà Mau (VIP)" at bounding box center [151, 179] width 244 height 15
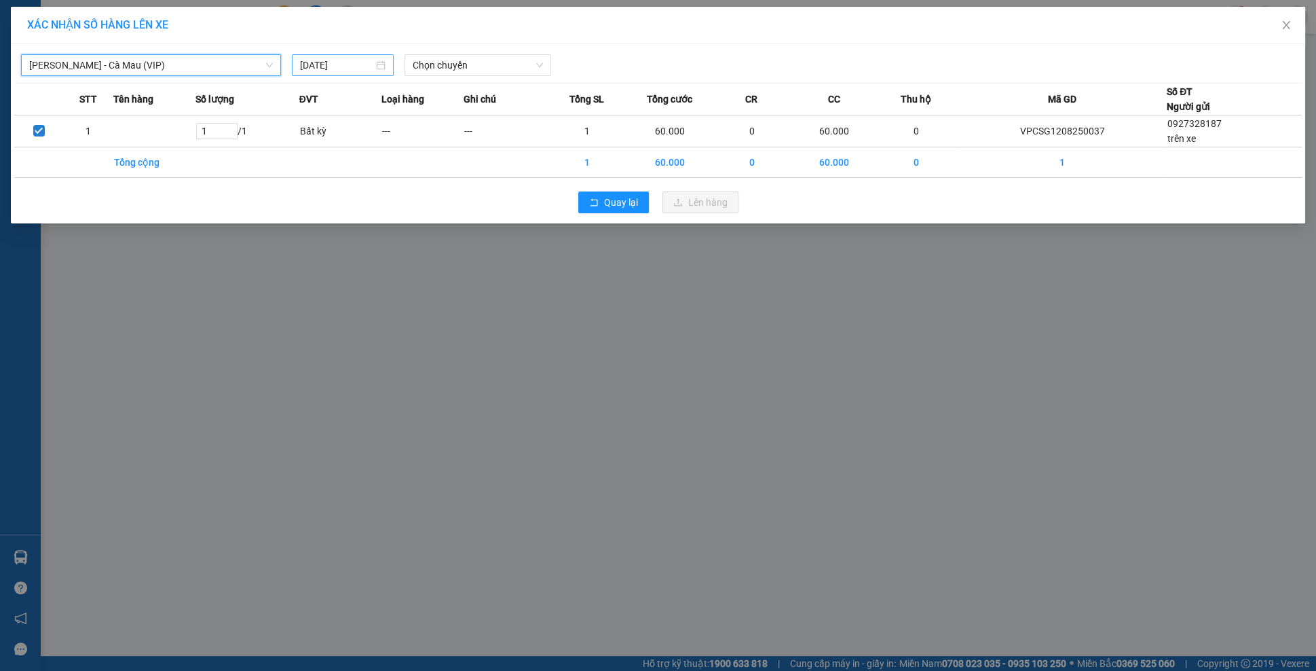
click at [368, 64] on input "[DATE]" at bounding box center [336, 65] width 73 height 15
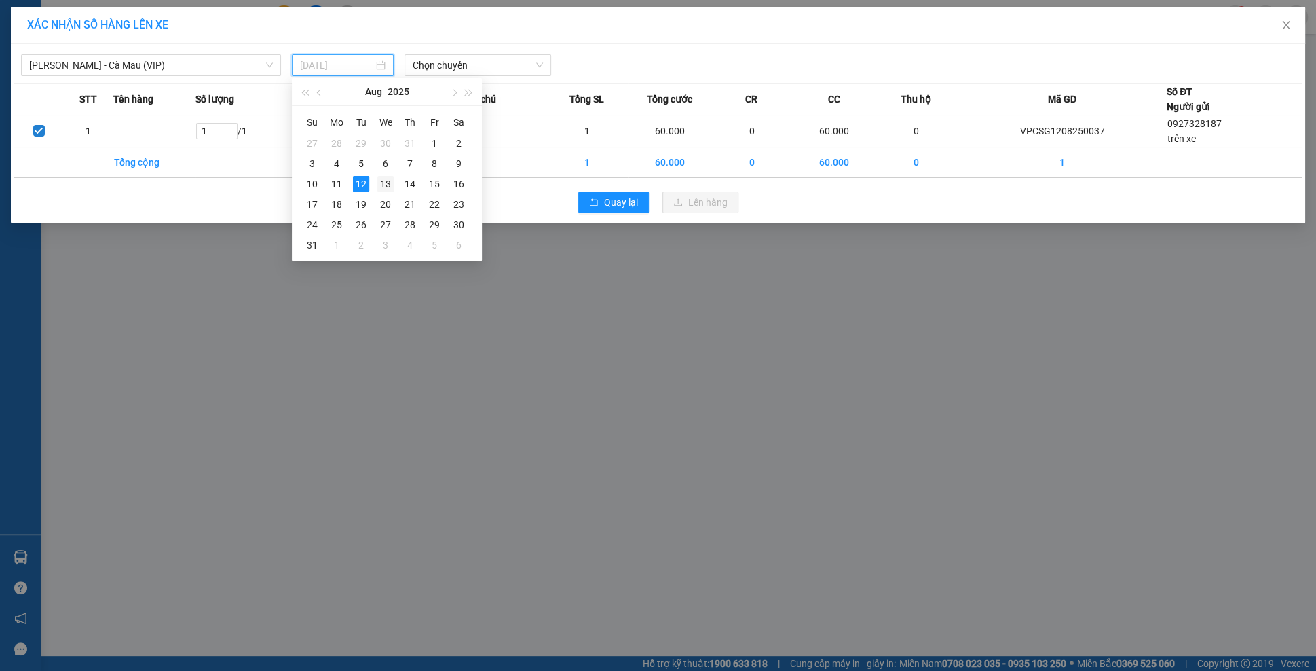
click at [390, 178] on div "13" at bounding box center [385, 184] width 16 height 16
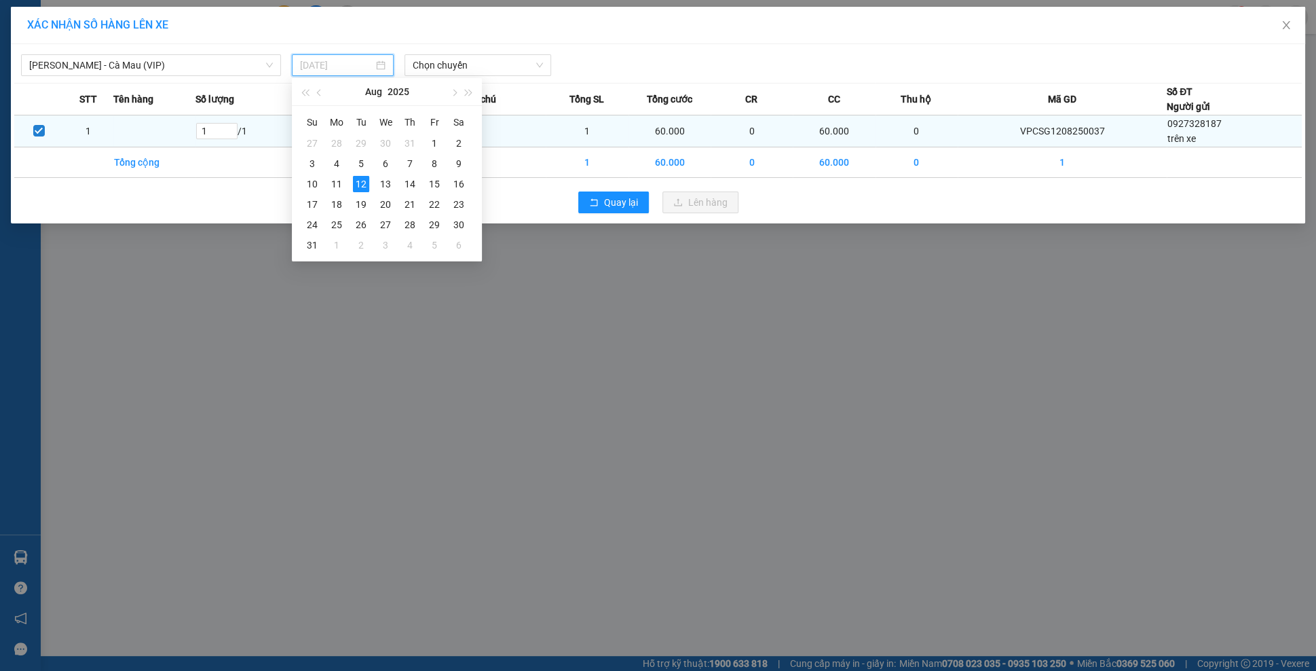
type input "[DATE]"
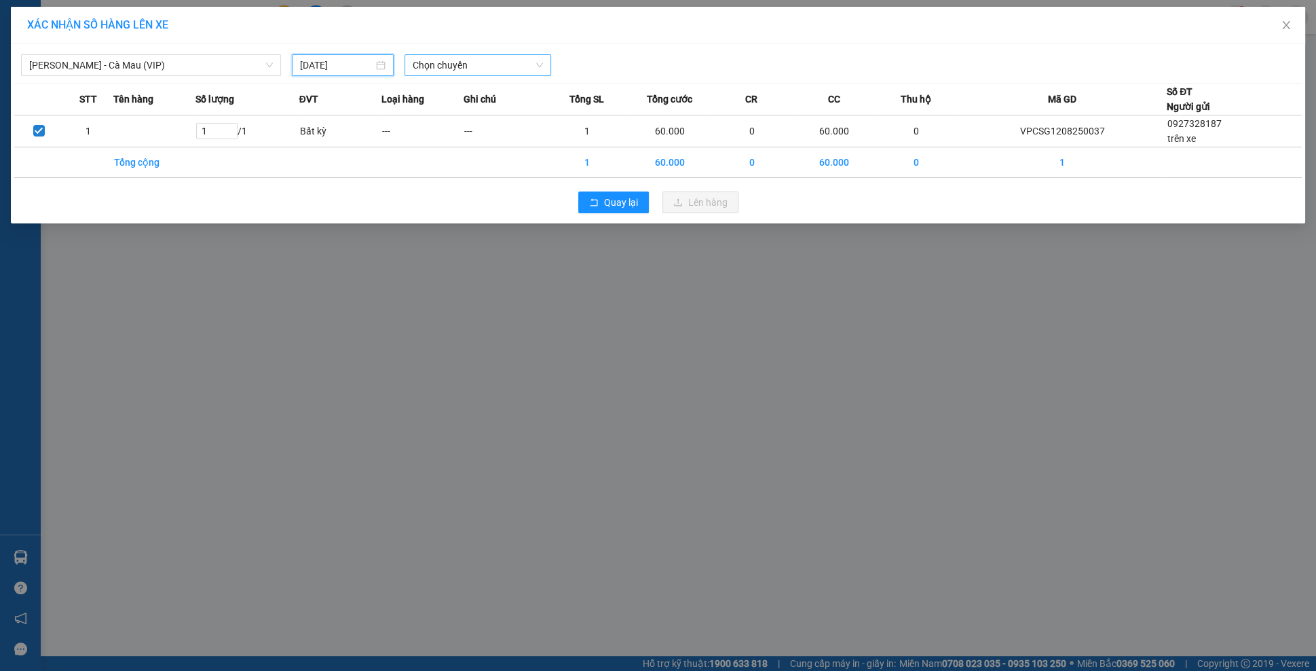
click at [461, 69] on span "Chọn chuyến" at bounding box center [478, 65] width 131 height 20
click at [462, 114] on div "23:55 - B22-222.22" at bounding box center [466, 114] width 106 height 15
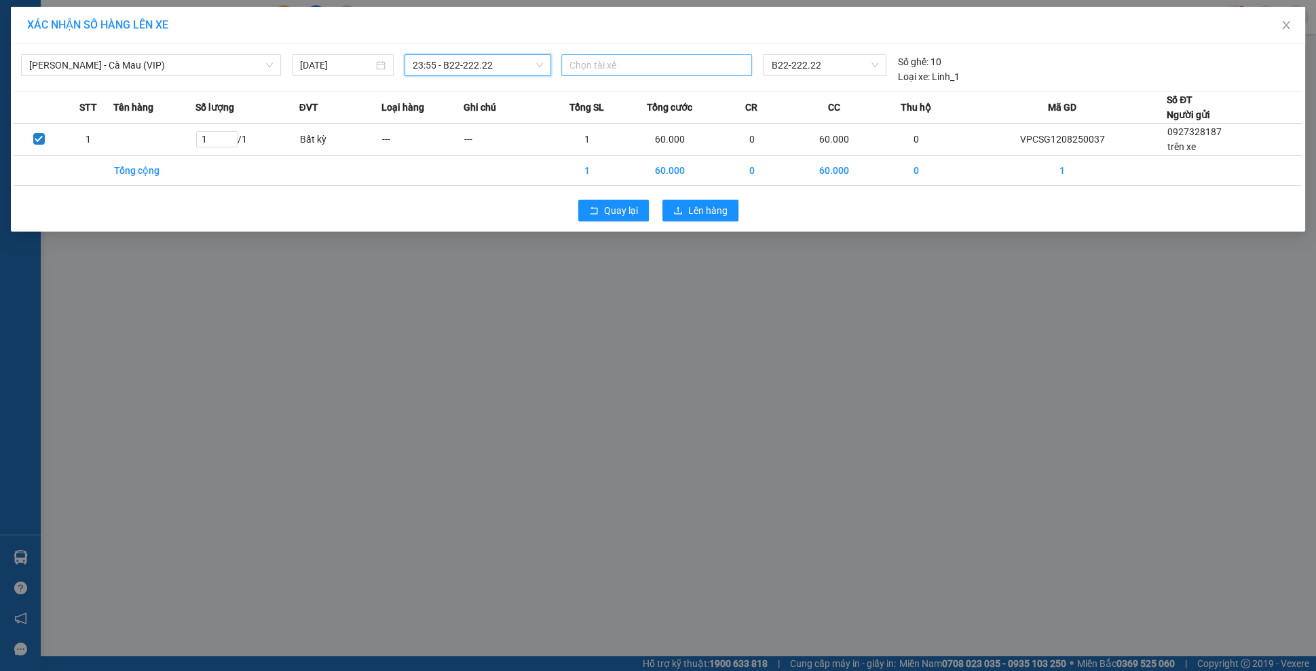
click at [717, 69] on div at bounding box center [657, 65] width 184 height 16
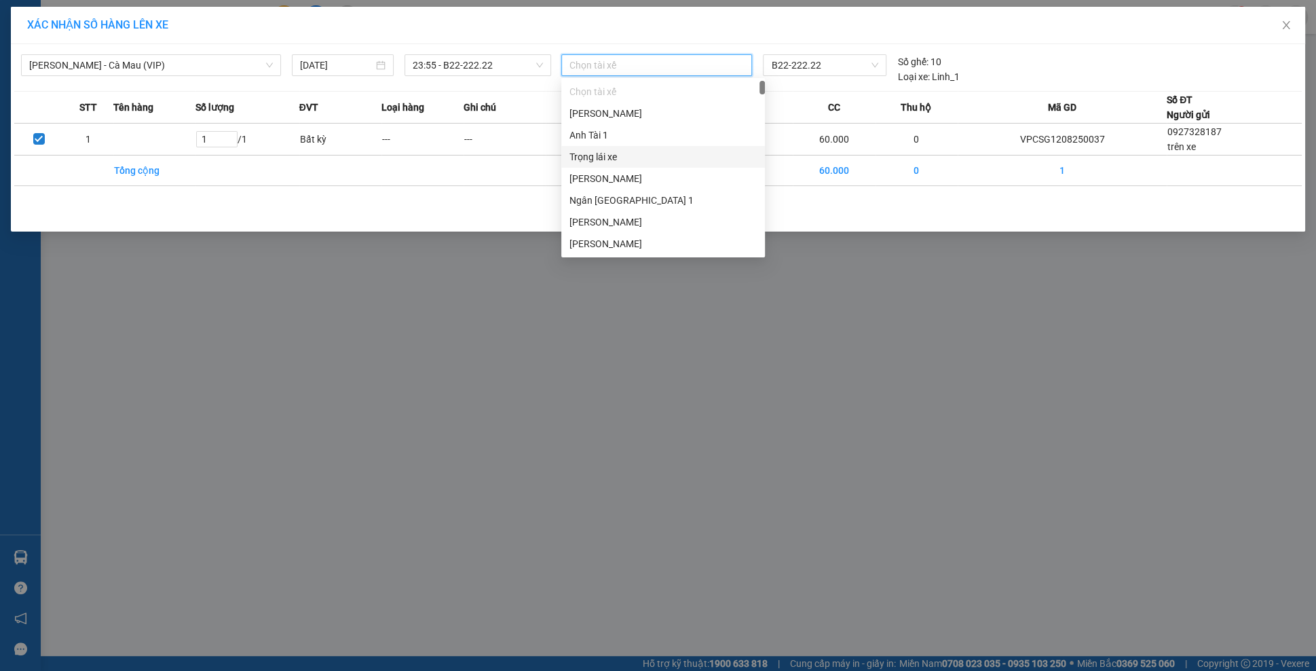
click at [582, 154] on div "Trọng lái xe" at bounding box center [662, 156] width 187 height 15
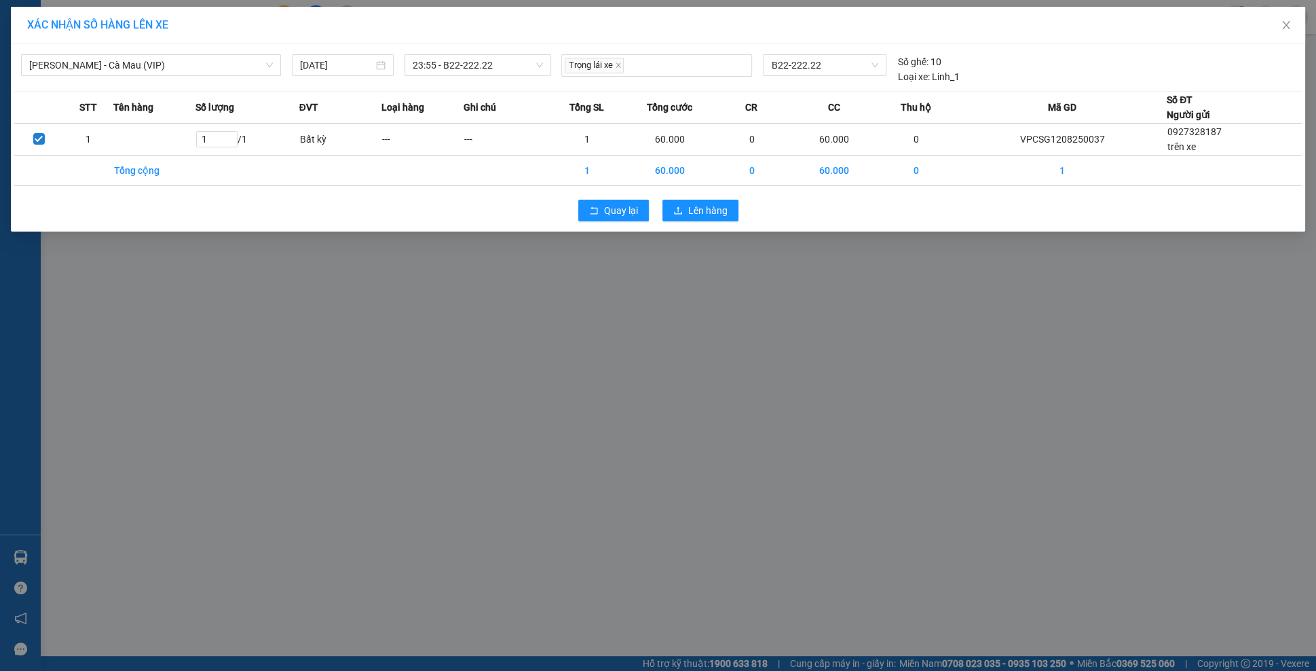
click at [748, 39] on div "XÁC NHẬN SỐ HÀNG LÊN XE" at bounding box center [658, 25] width 1294 height 37
click at [688, 203] on span "Lên hàng" at bounding box center [707, 210] width 39 height 15
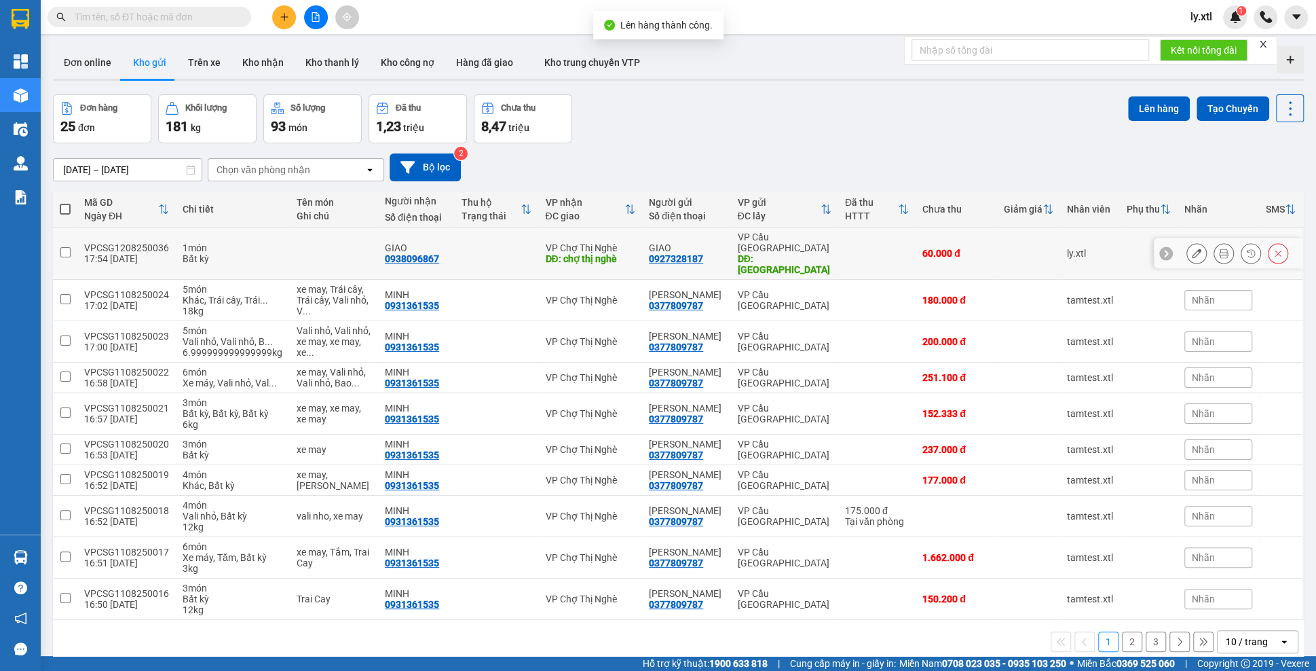
click at [66, 247] on input "checkbox" at bounding box center [65, 252] width 10 height 10
checkbox input "true"
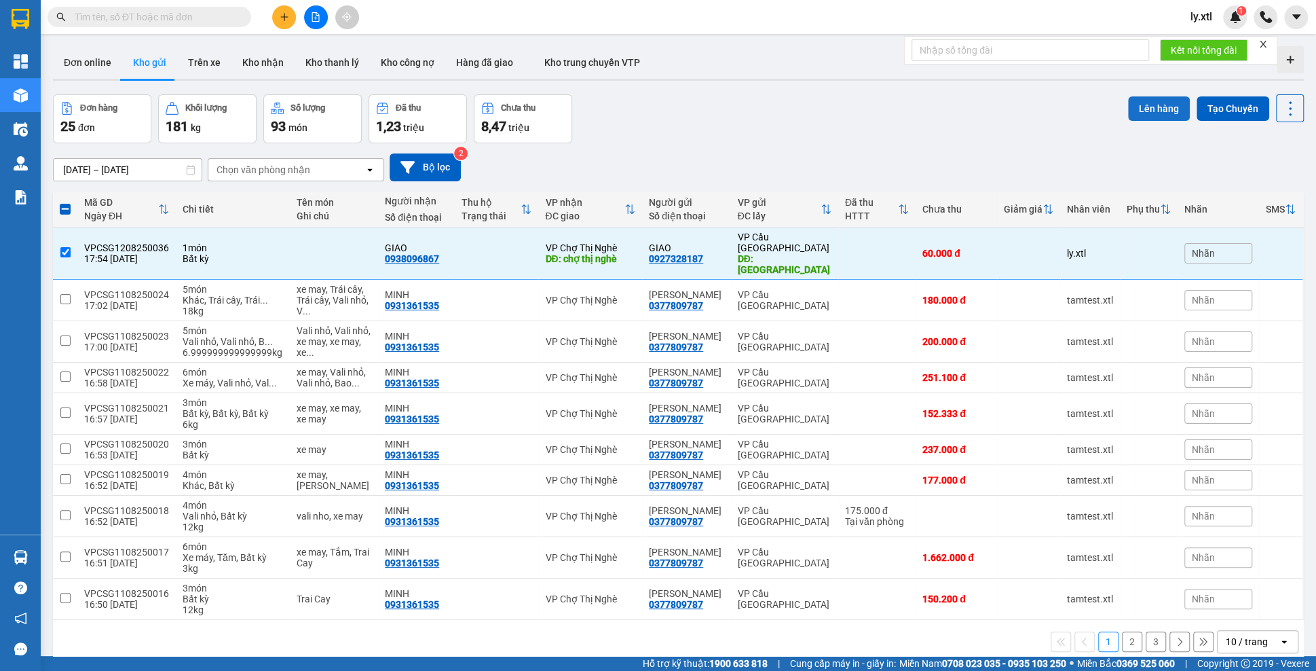
click at [1167, 110] on button "Lên hàng" at bounding box center [1159, 108] width 62 height 24
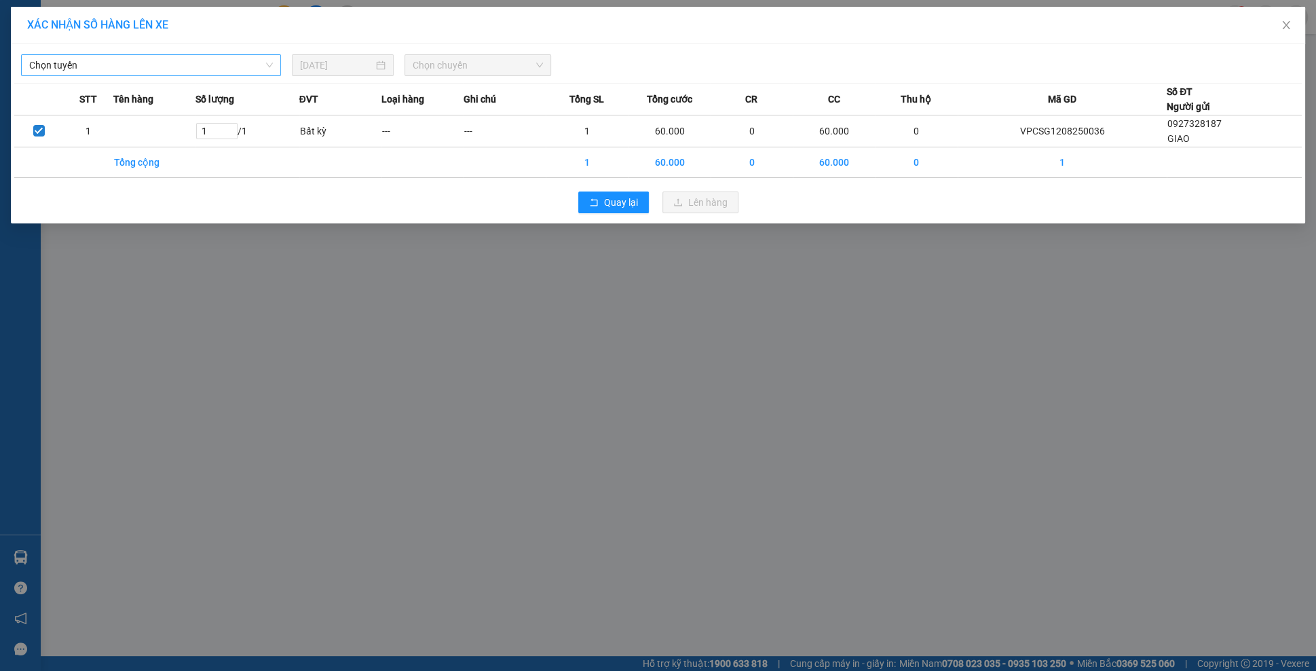
click at [102, 64] on span "Chọn tuyến" at bounding box center [151, 65] width 244 height 20
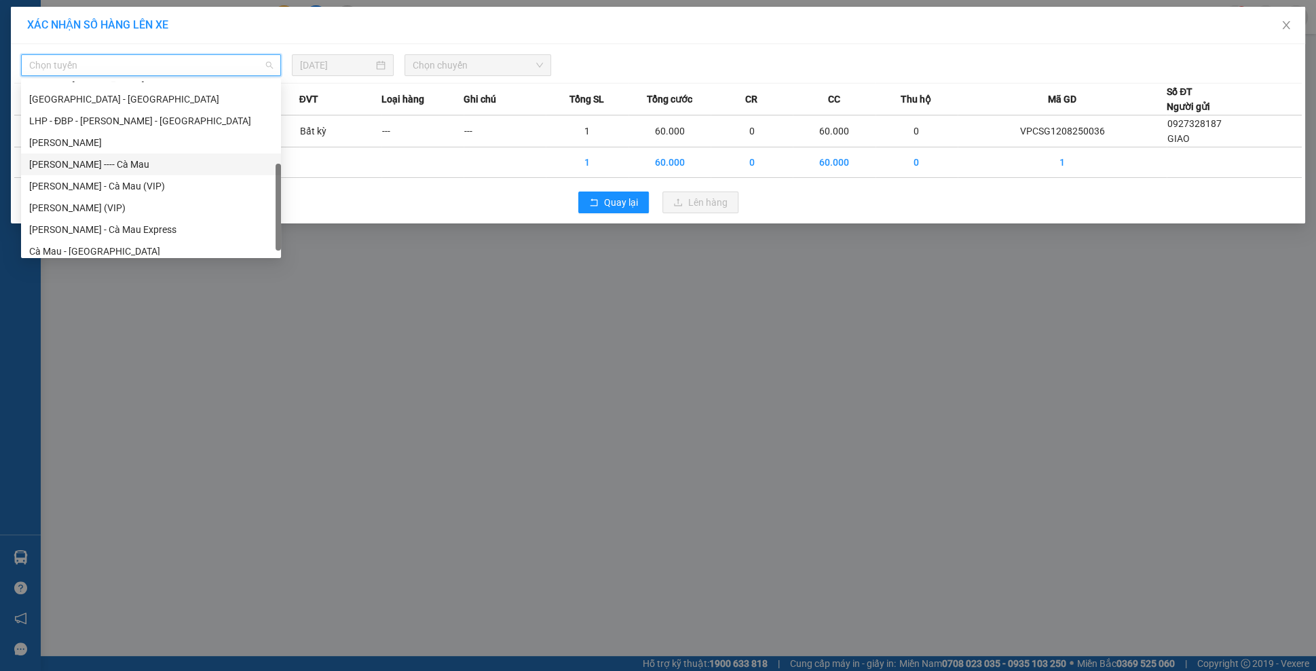
scroll to position [107, 0]
click at [119, 207] on div "[PERSON_NAME] (VIP)" at bounding box center [151, 202] width 244 height 15
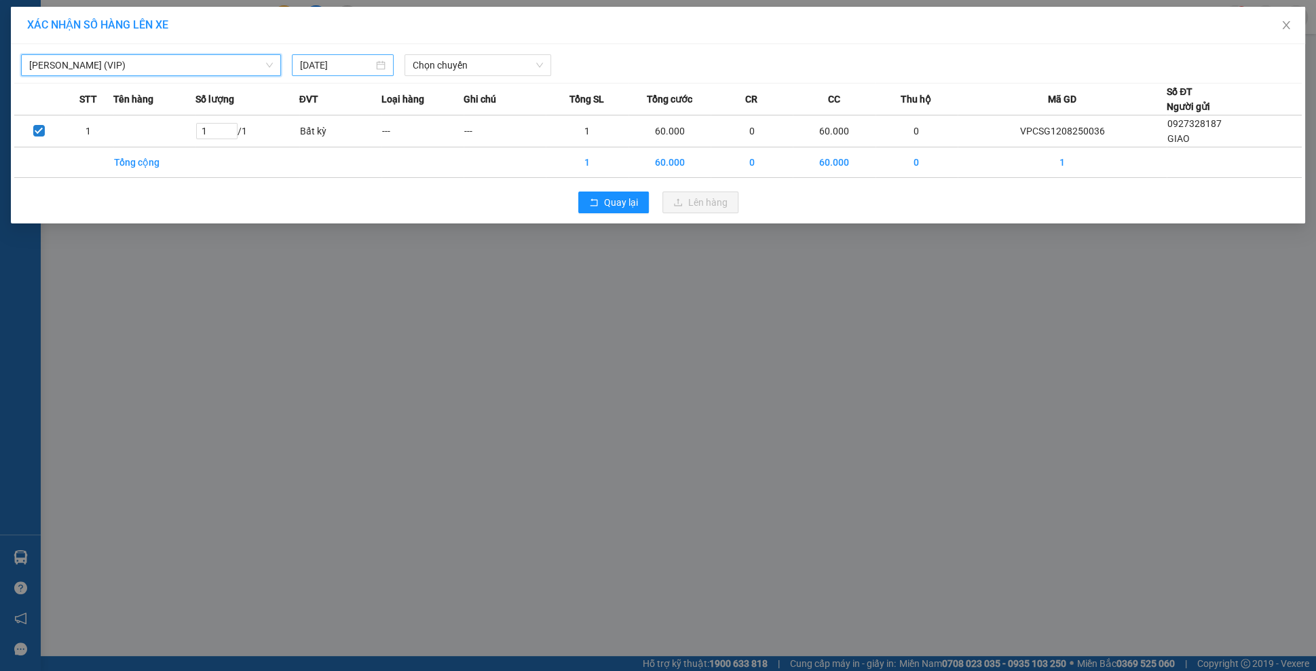
click at [327, 60] on input "[DATE]" at bounding box center [336, 65] width 73 height 15
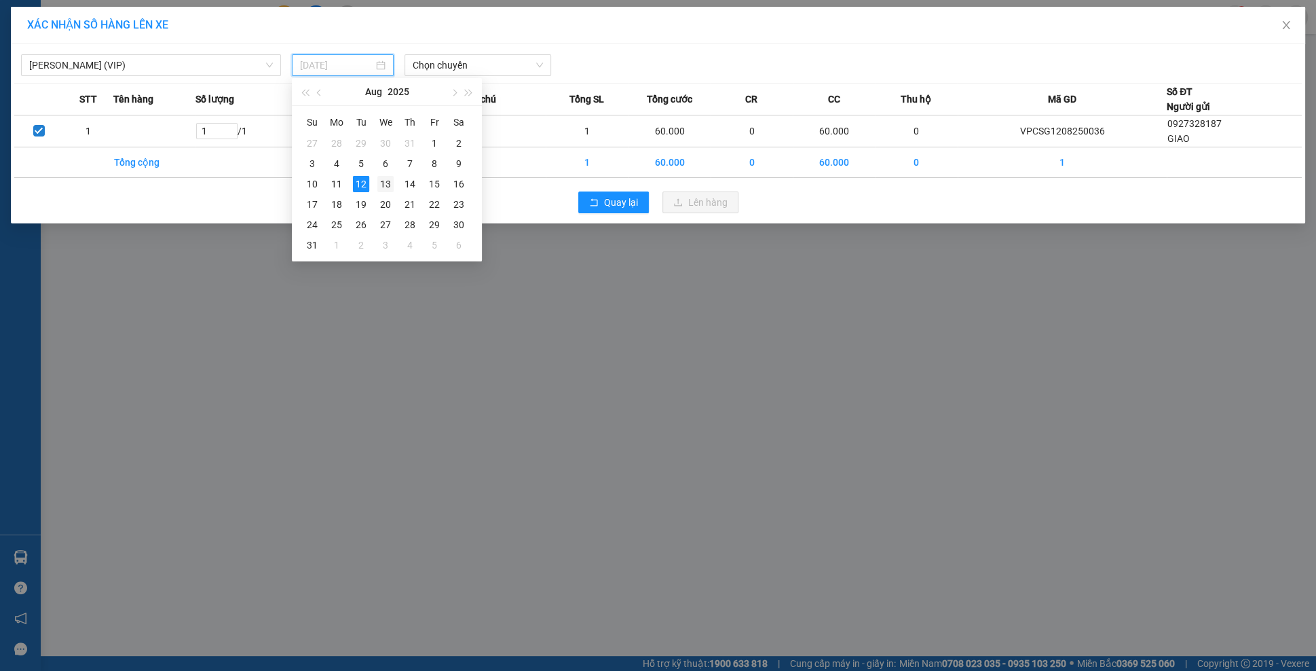
click at [390, 183] on div "13" at bounding box center [385, 184] width 16 height 16
type input "[DATE]"
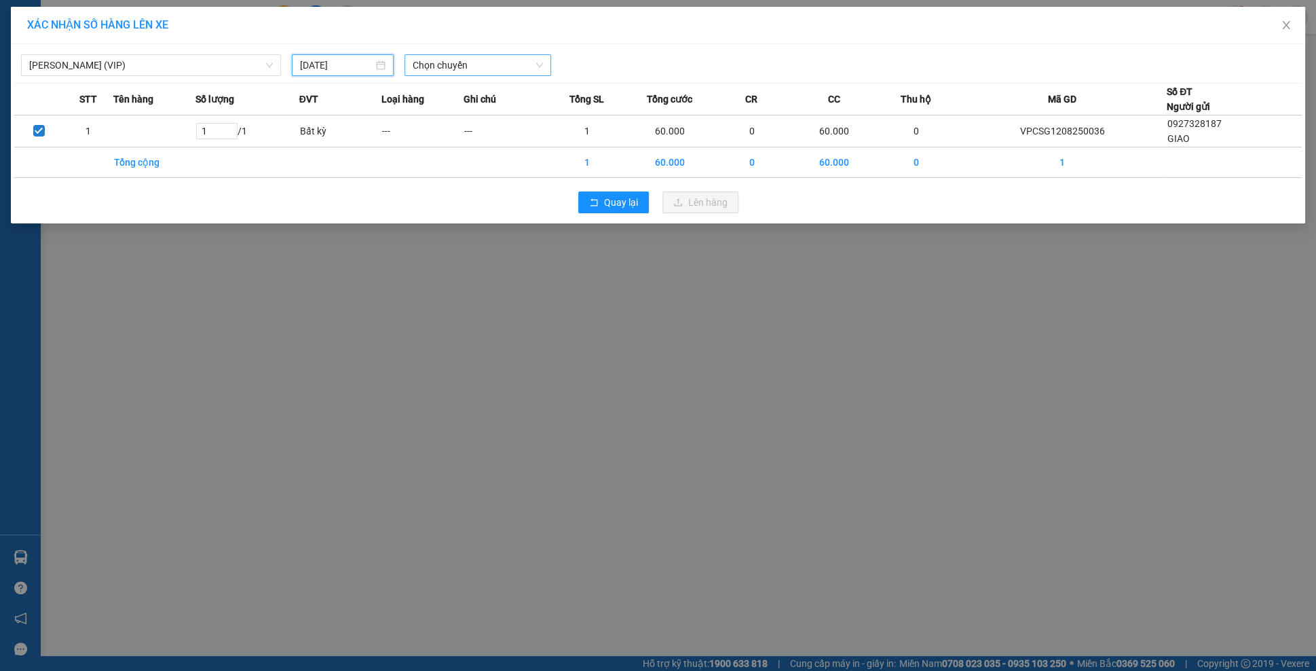
click at [431, 67] on span "Chọn chuyến" at bounding box center [478, 65] width 131 height 20
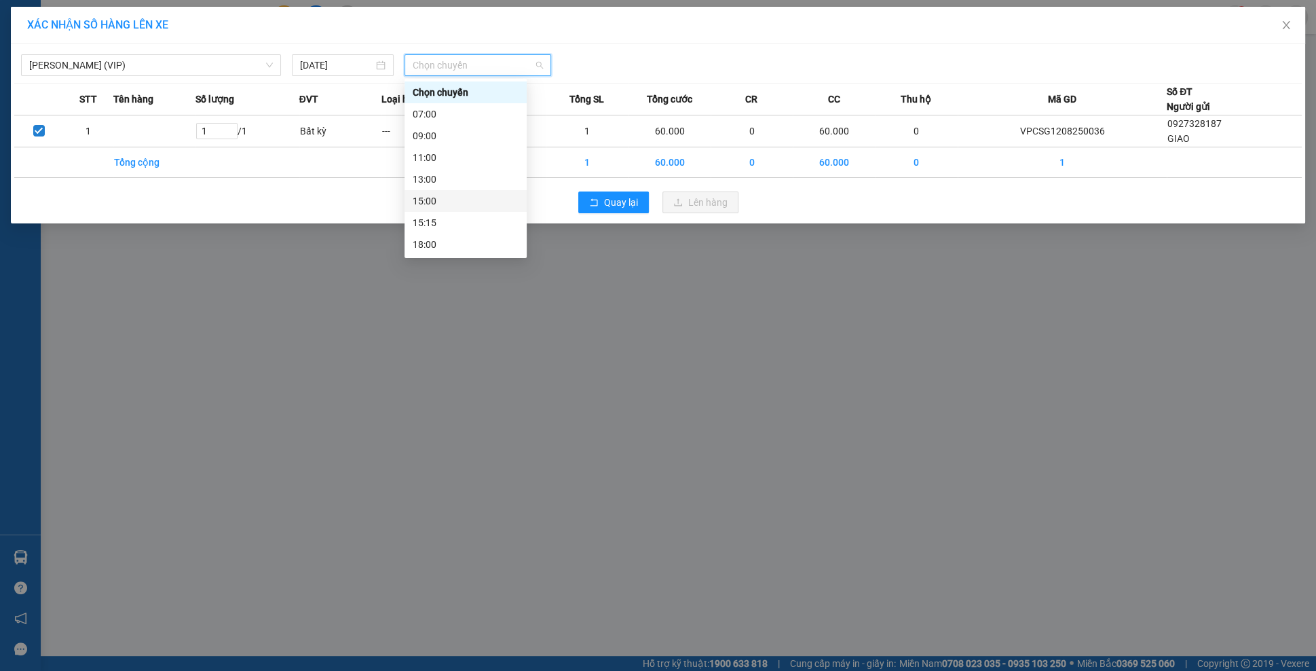
scroll to position [109, 0]
click at [448, 239] on div "23:00" at bounding box center [466, 244] width 106 height 15
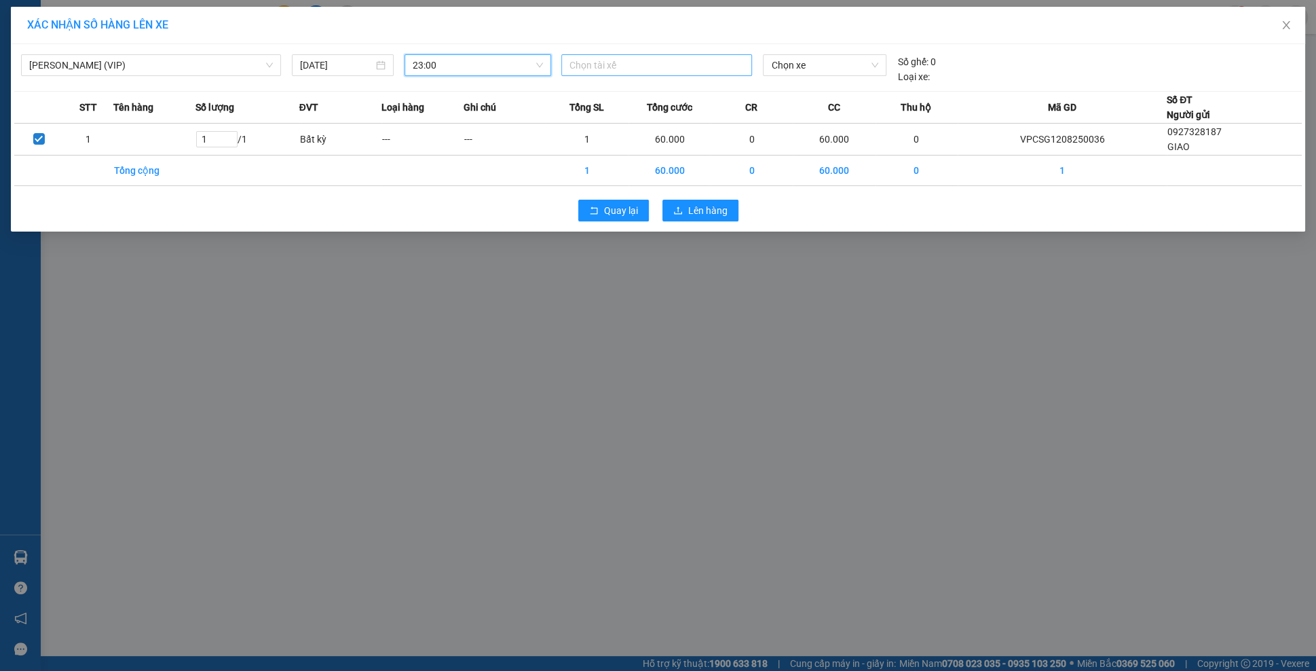
click at [679, 54] on div "Chọn tài xế" at bounding box center [656, 65] width 191 height 22
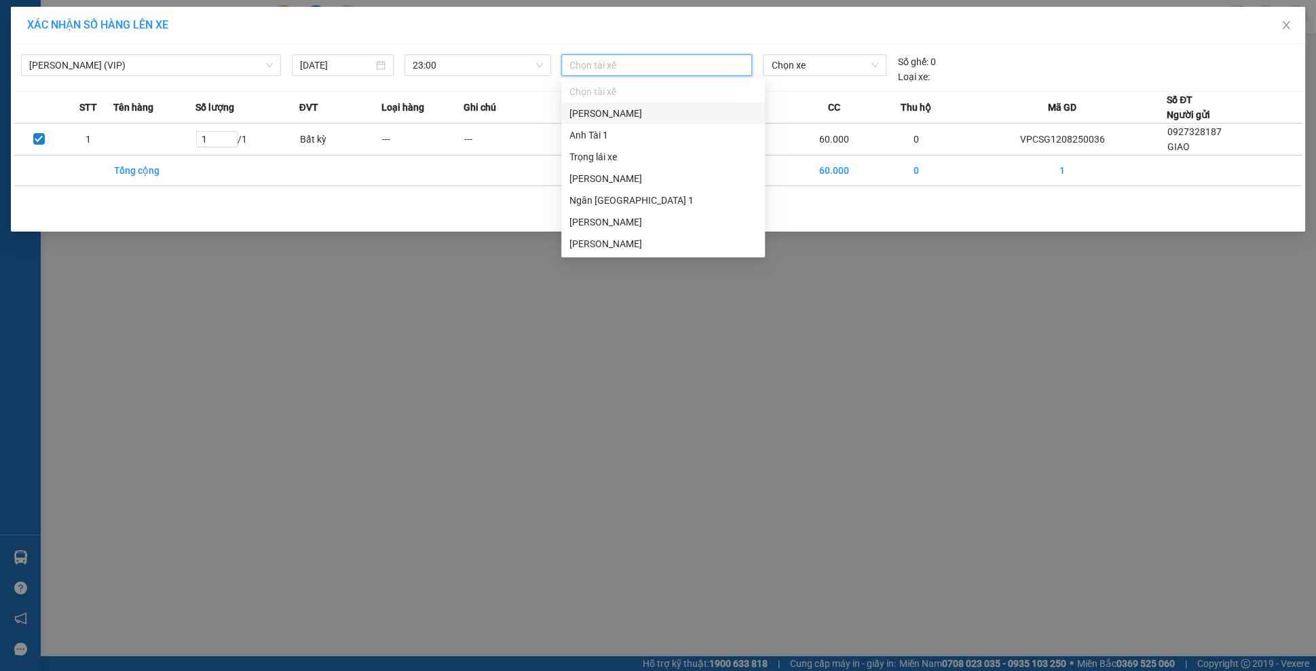
click at [597, 109] on div "[PERSON_NAME]" at bounding box center [662, 113] width 187 height 15
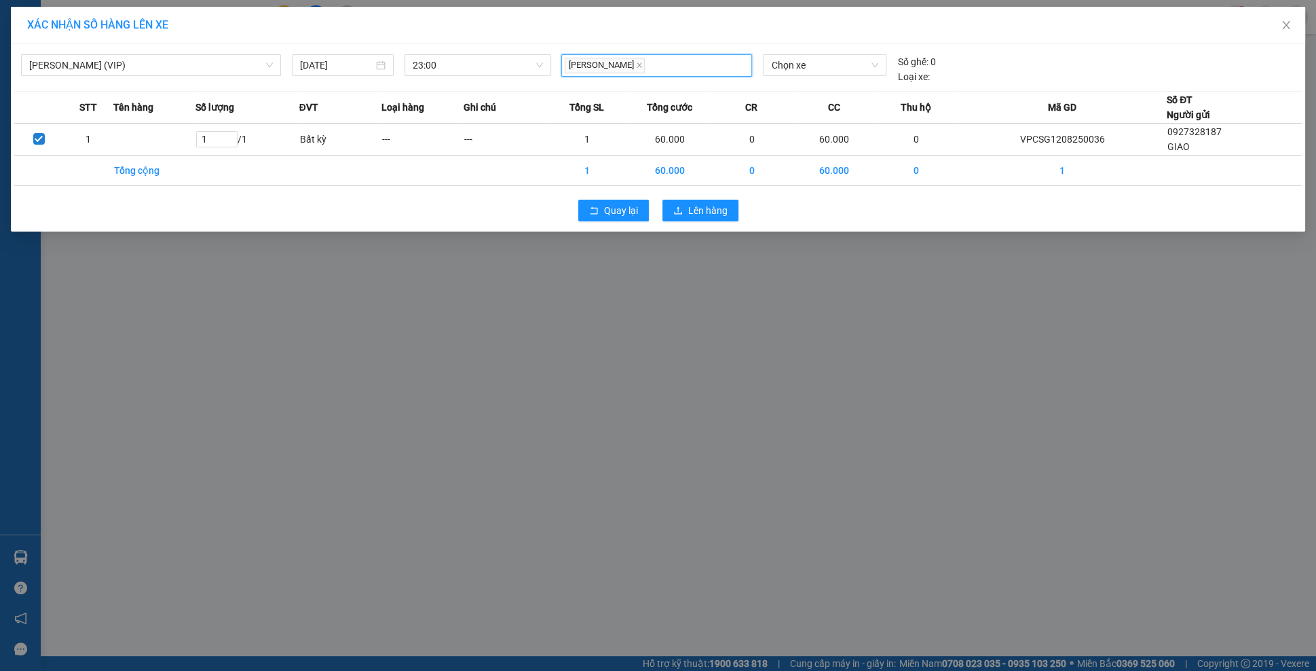
click at [794, 83] on div "Cà Mau - [PERSON_NAME] (VIP) [DATE] 23:00 [PERSON_NAME] Đào Chọn xe Số ghế: 0 L…" at bounding box center [658, 137] width 1294 height 187
click at [789, 70] on span "Chọn xe" at bounding box center [824, 65] width 107 height 20
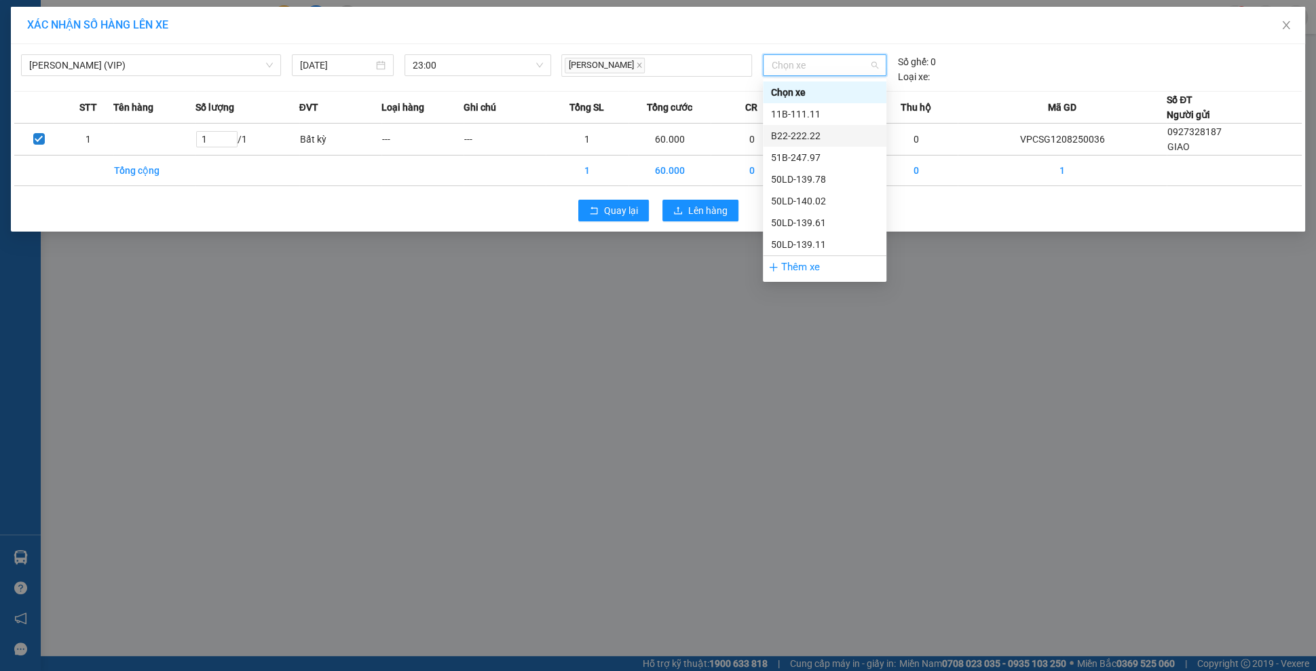
click at [821, 130] on div "B22-222.22" at bounding box center [824, 135] width 107 height 15
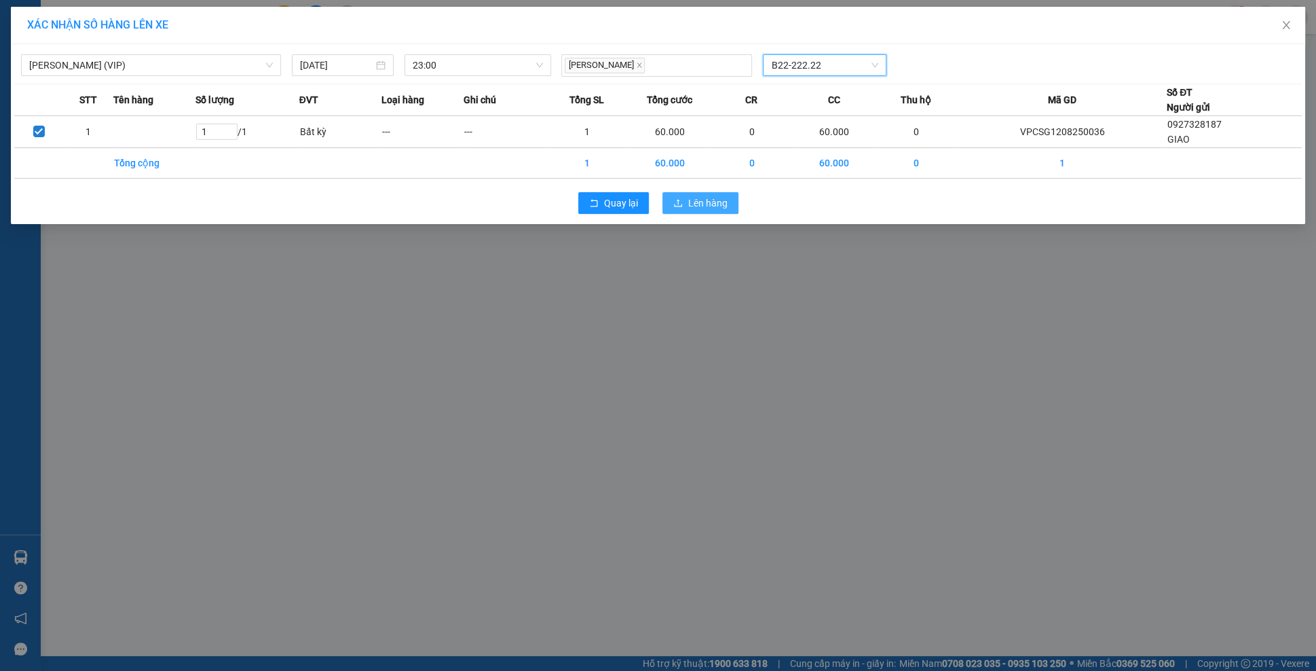
click at [707, 192] on button "Lên hàng" at bounding box center [700, 203] width 76 height 22
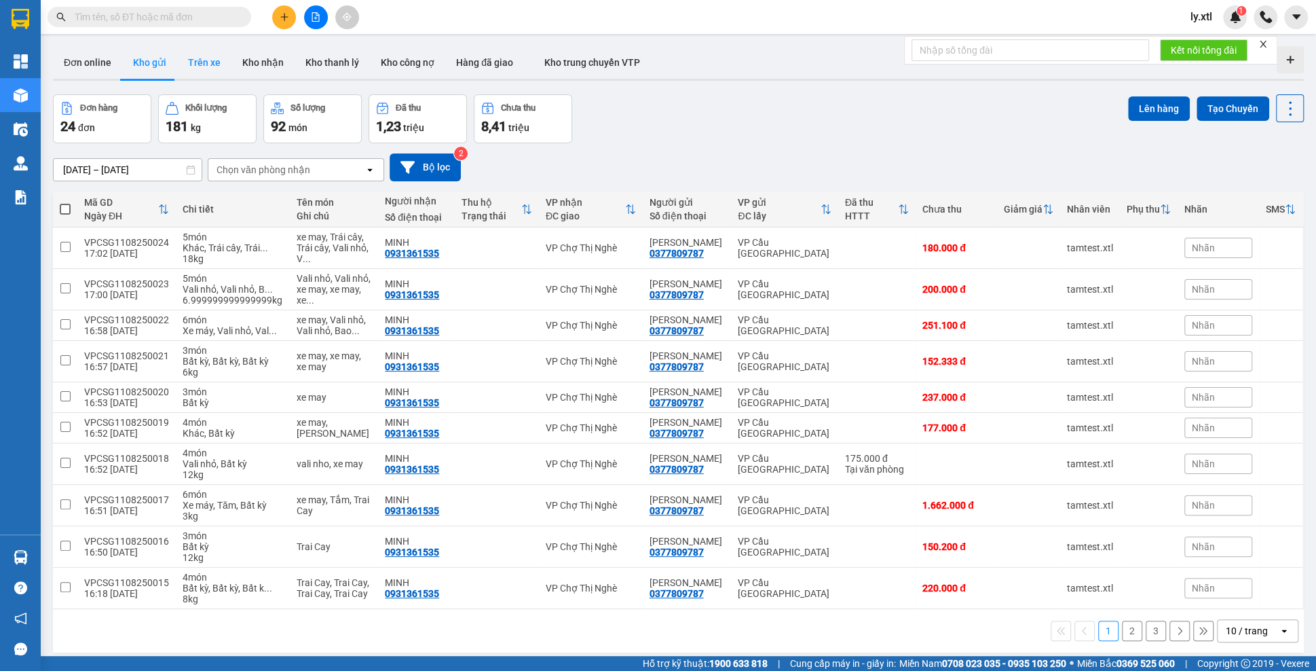
click at [211, 63] on button "Trên xe" at bounding box center [204, 62] width 54 height 33
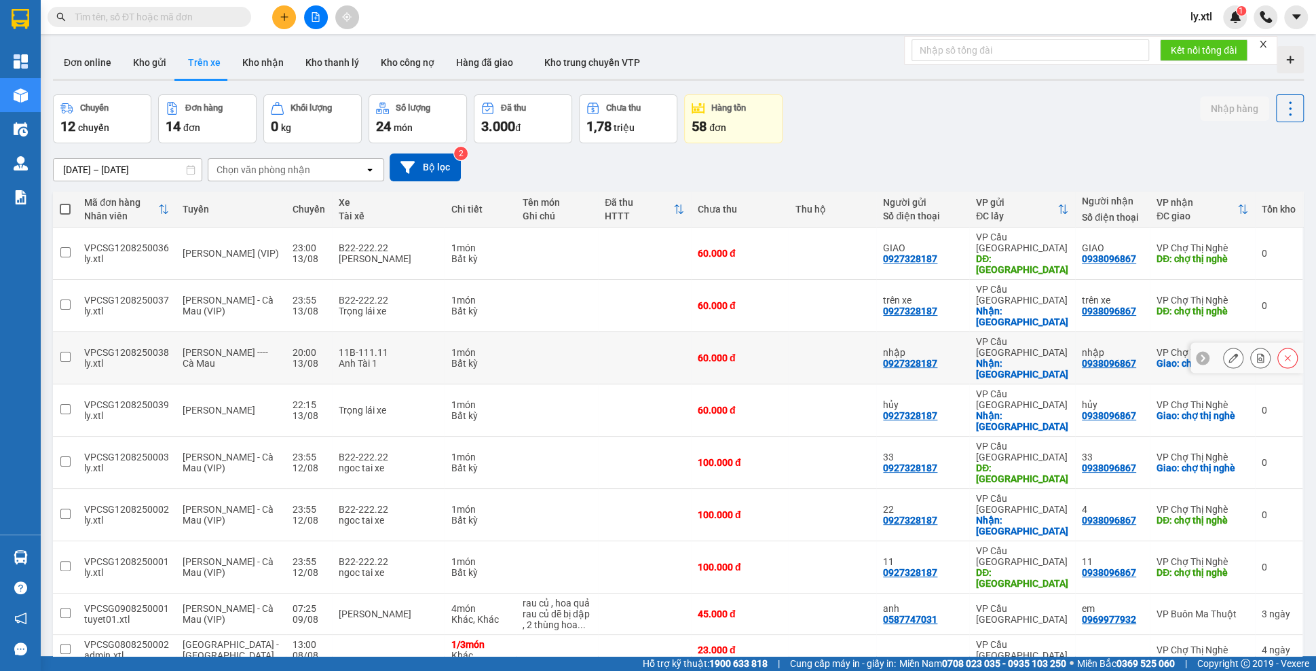
click at [62, 352] on input "checkbox" at bounding box center [65, 357] width 10 height 10
checkbox input "true"
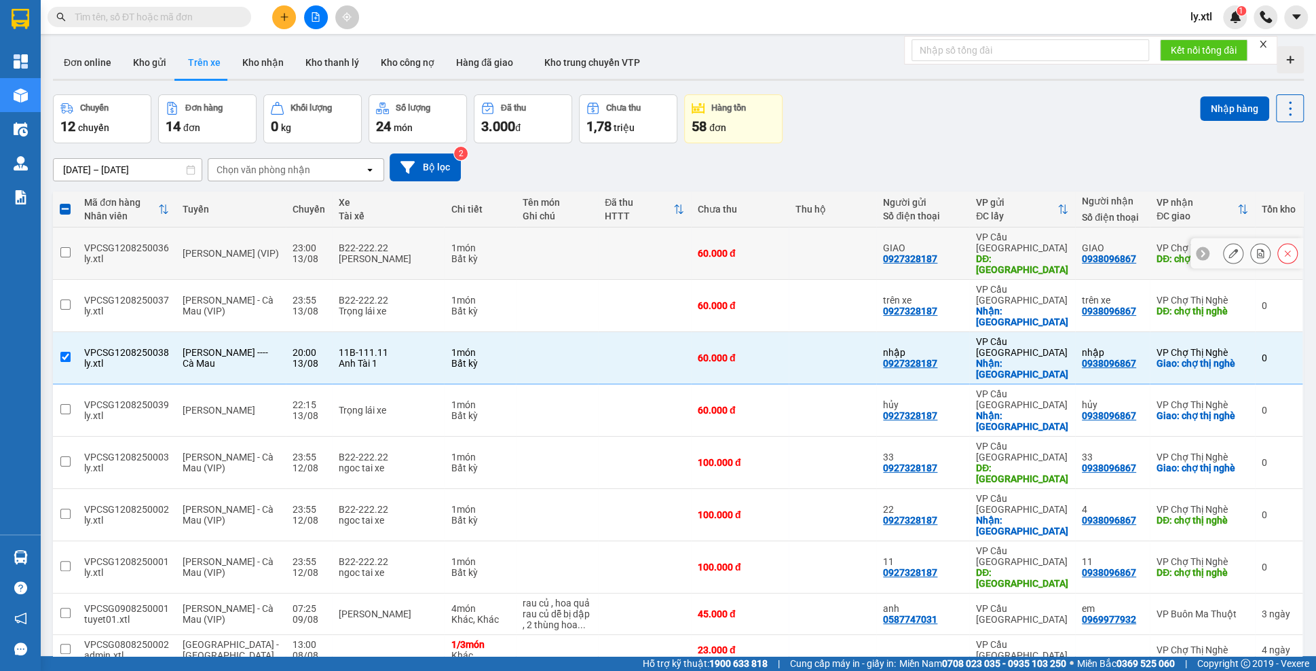
click at [64, 247] on input "checkbox" at bounding box center [65, 252] width 10 height 10
checkbox input "true"
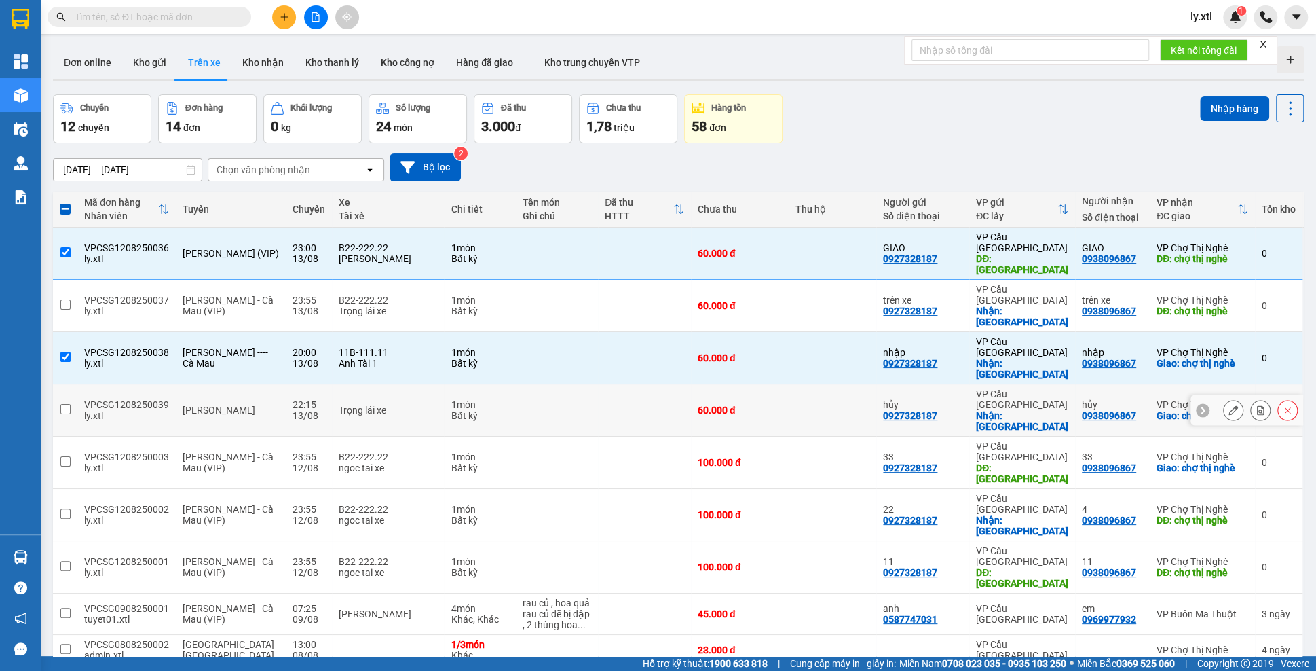
click at [62, 404] on input "checkbox" at bounding box center [65, 409] width 10 height 10
checkbox input "true"
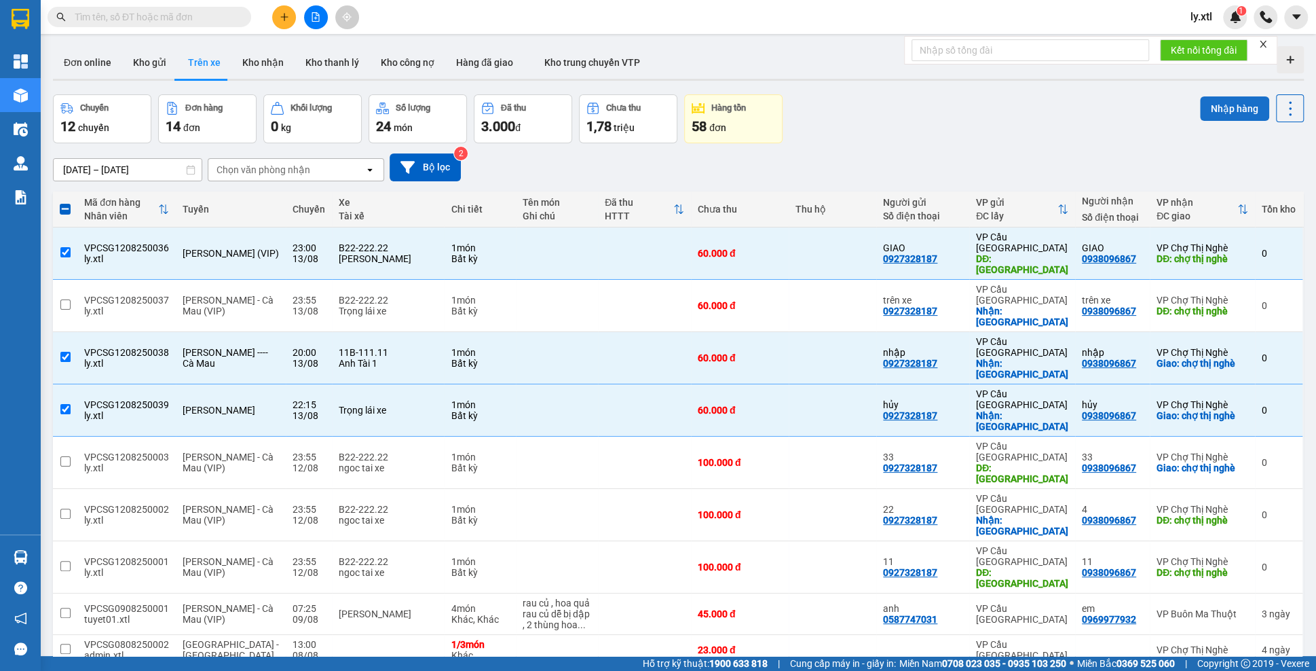
click at [1223, 100] on button "Nhập hàng" at bounding box center [1234, 108] width 69 height 24
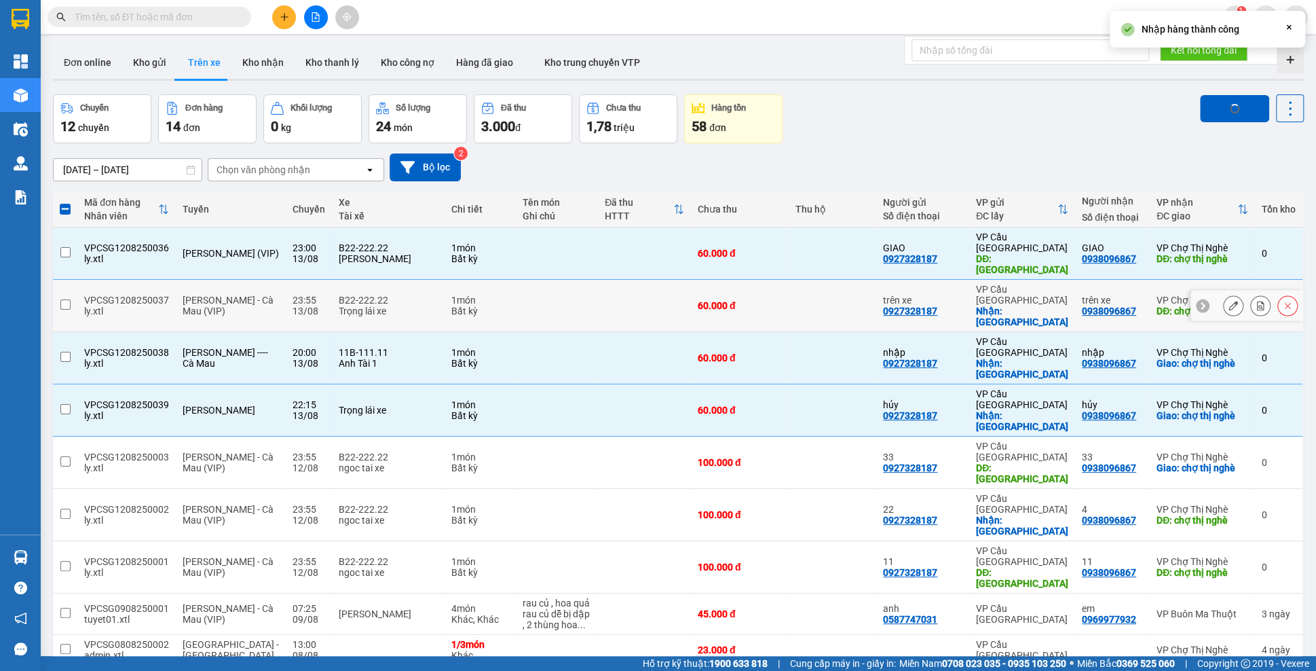
checkbox input "false"
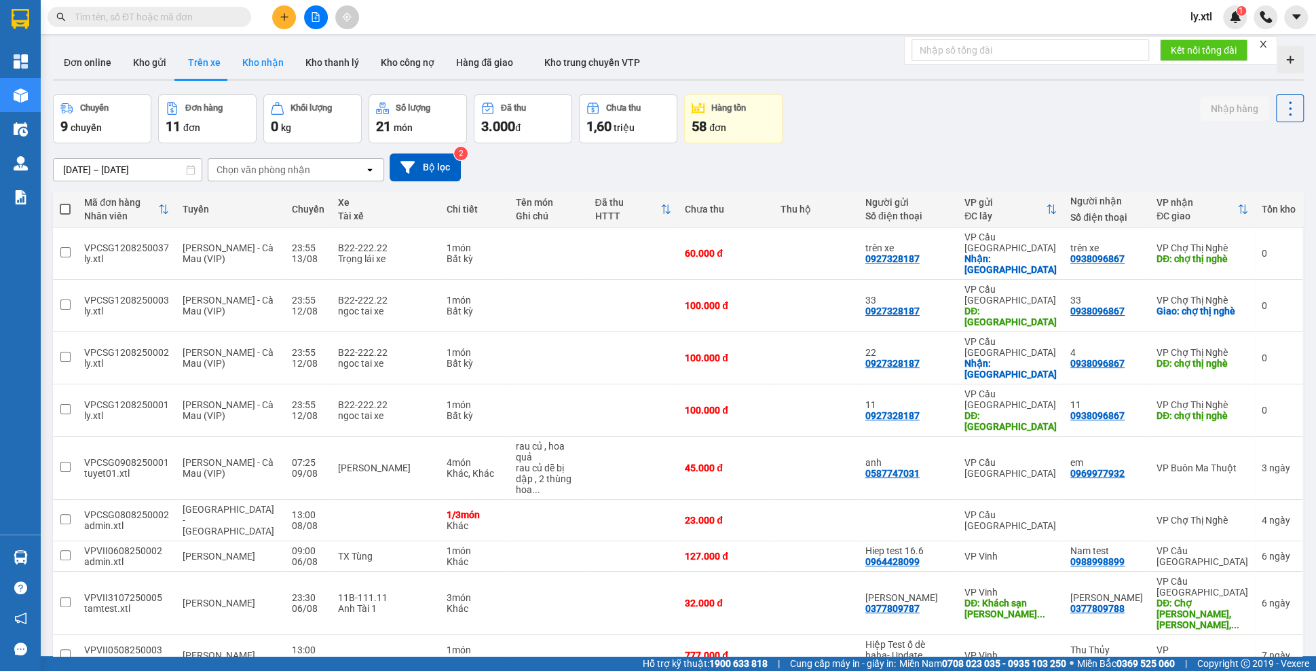
click at [280, 54] on button "Kho nhận" at bounding box center [262, 62] width 63 height 33
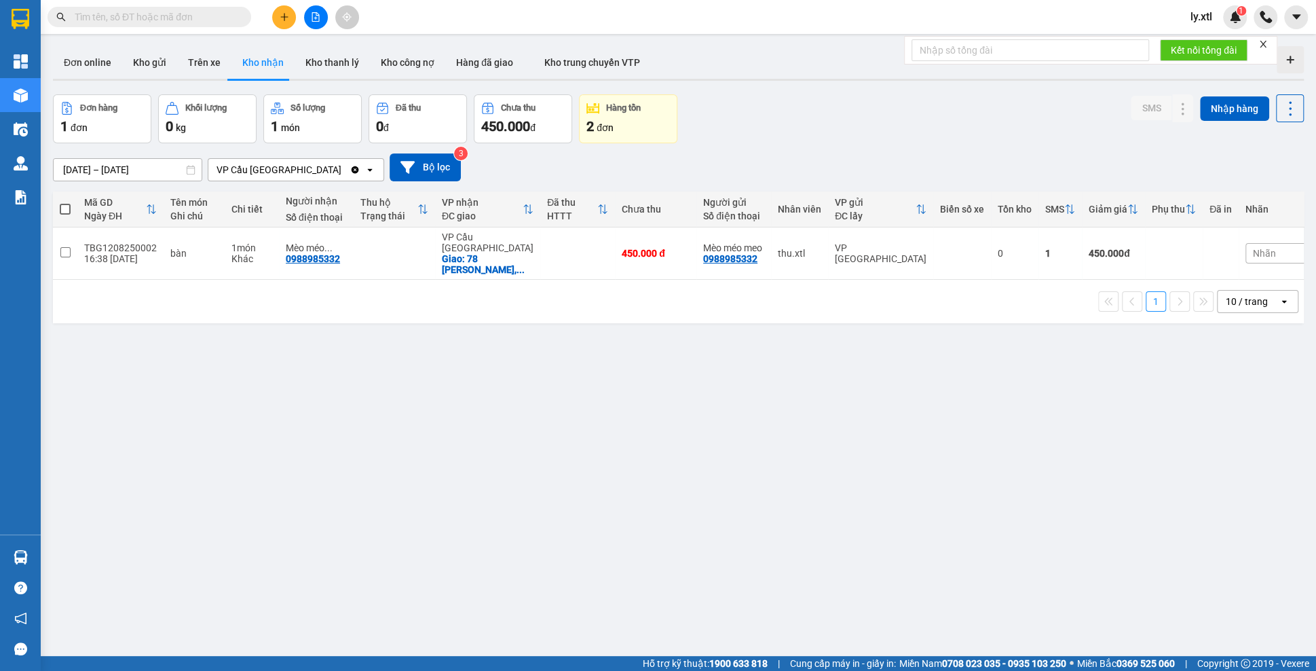
click at [353, 170] on icon "Clear value" at bounding box center [355, 169] width 7 height 7
click at [126, 179] on div "ver 1.8.138 Đơn online Kho gửi Trên xe Kho nhận Kho thanh lý Kho công nợ Hàng đ…" at bounding box center [679, 376] width 1262 height 671
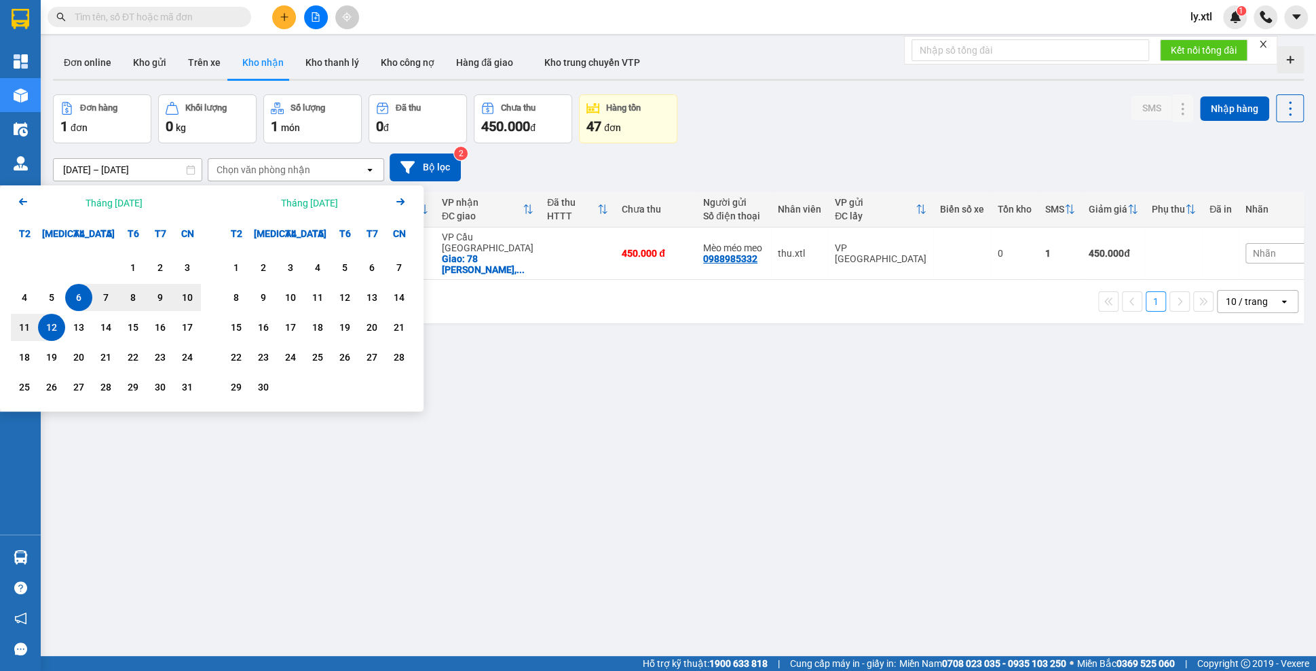
click at [81, 307] on div "6" at bounding box center [78, 297] width 27 height 27
click at [81, 327] on div "13" at bounding box center [78, 327] width 19 height 16
type input "[DATE] – [DATE]"
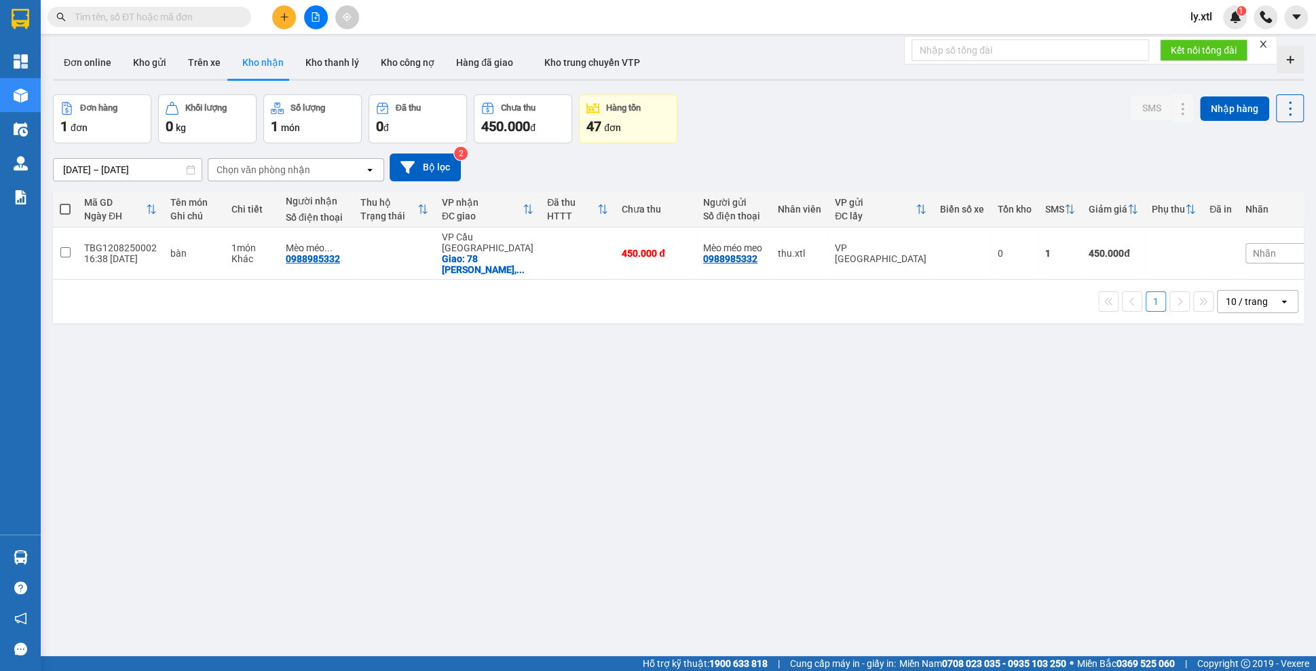
click at [307, 166] on div "Chọn văn phòng nhận" at bounding box center [264, 170] width 94 height 14
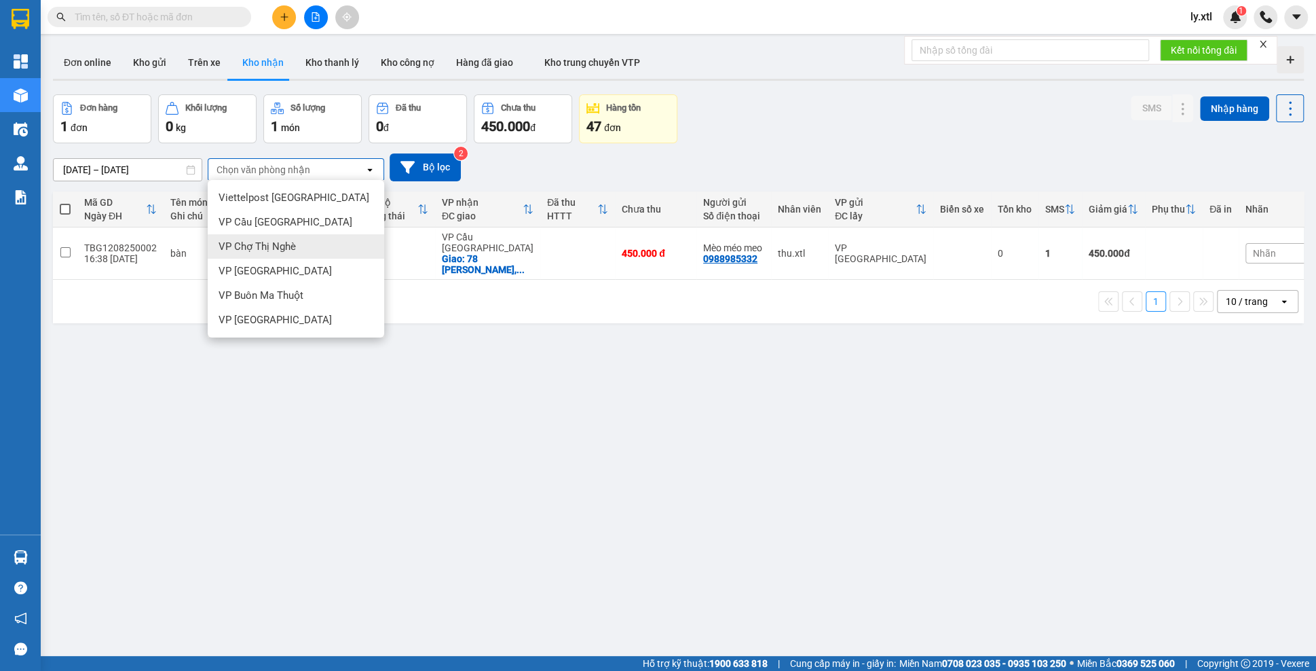
click at [273, 248] on span "VP Chợ Thị Nghè" at bounding box center [257, 247] width 77 height 14
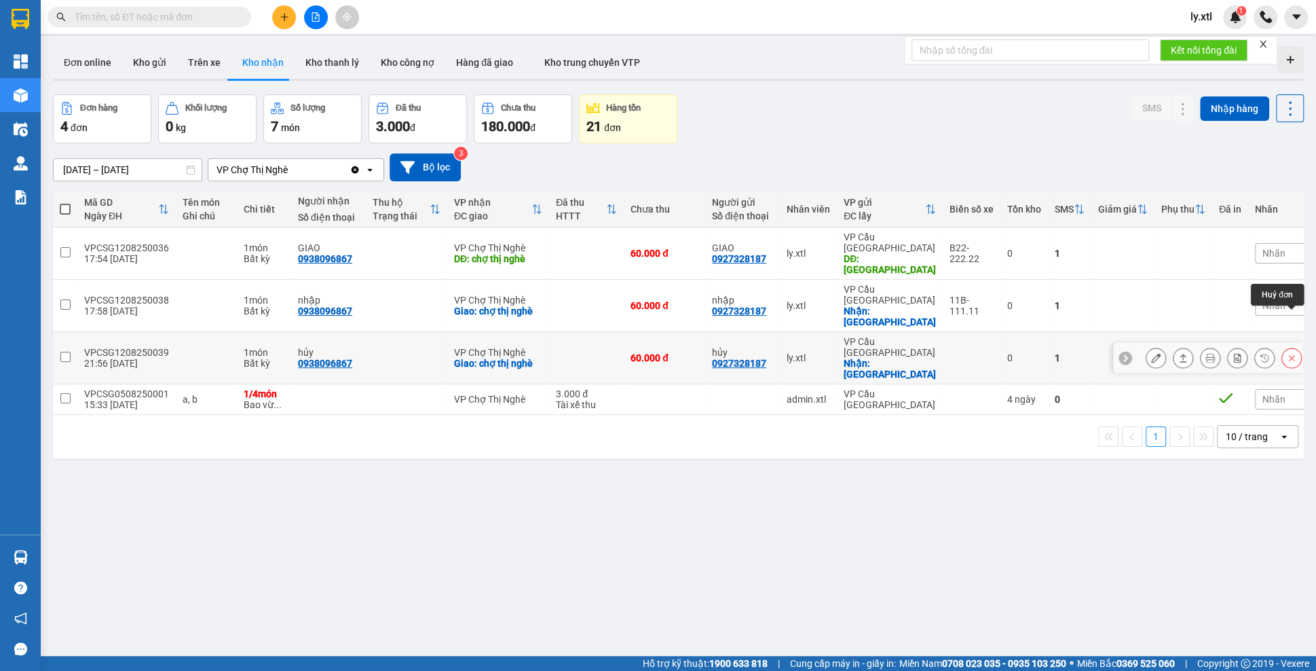
click at [1290, 353] on icon at bounding box center [1292, 358] width 10 height 10
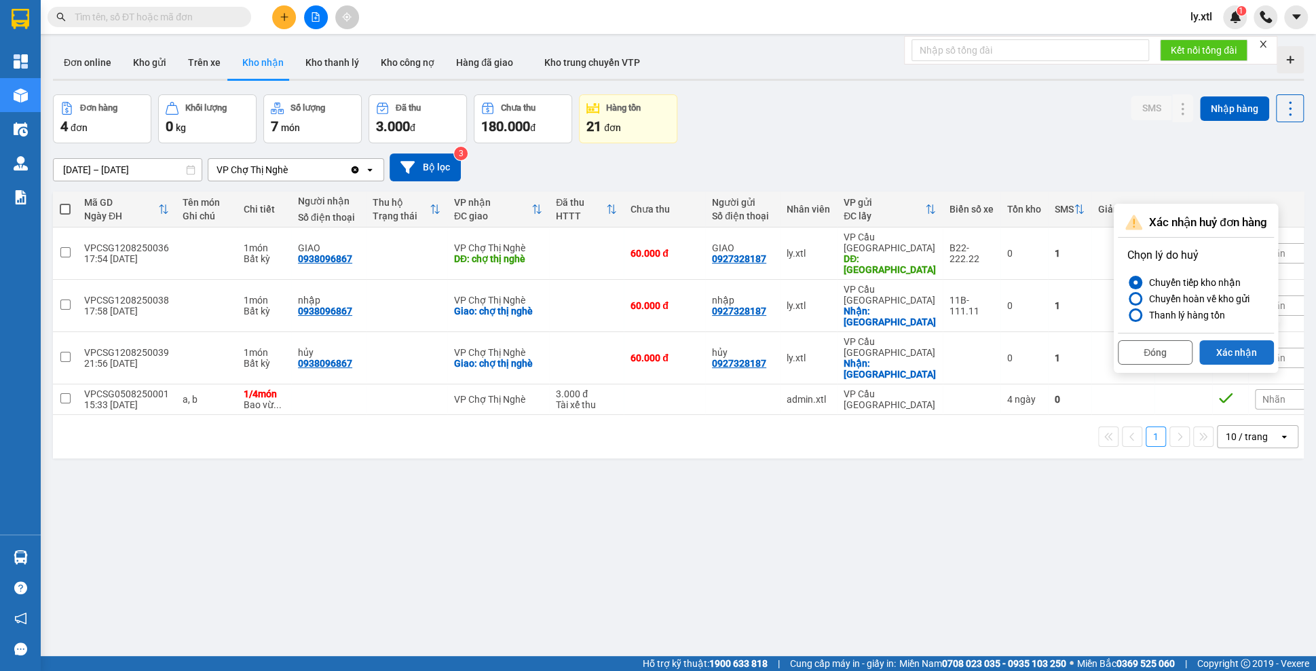
click at [1231, 344] on button "Xác nhận" at bounding box center [1236, 352] width 75 height 24
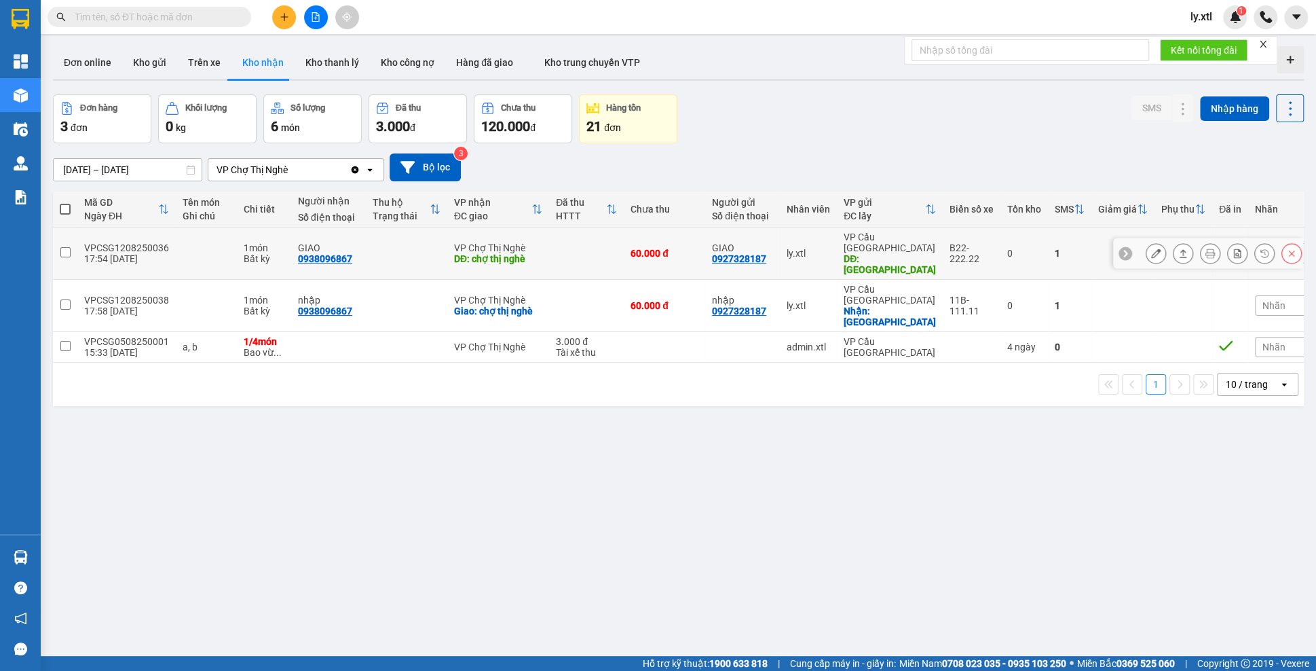
click at [61, 247] on input "checkbox" at bounding box center [65, 252] width 10 height 10
checkbox input "true"
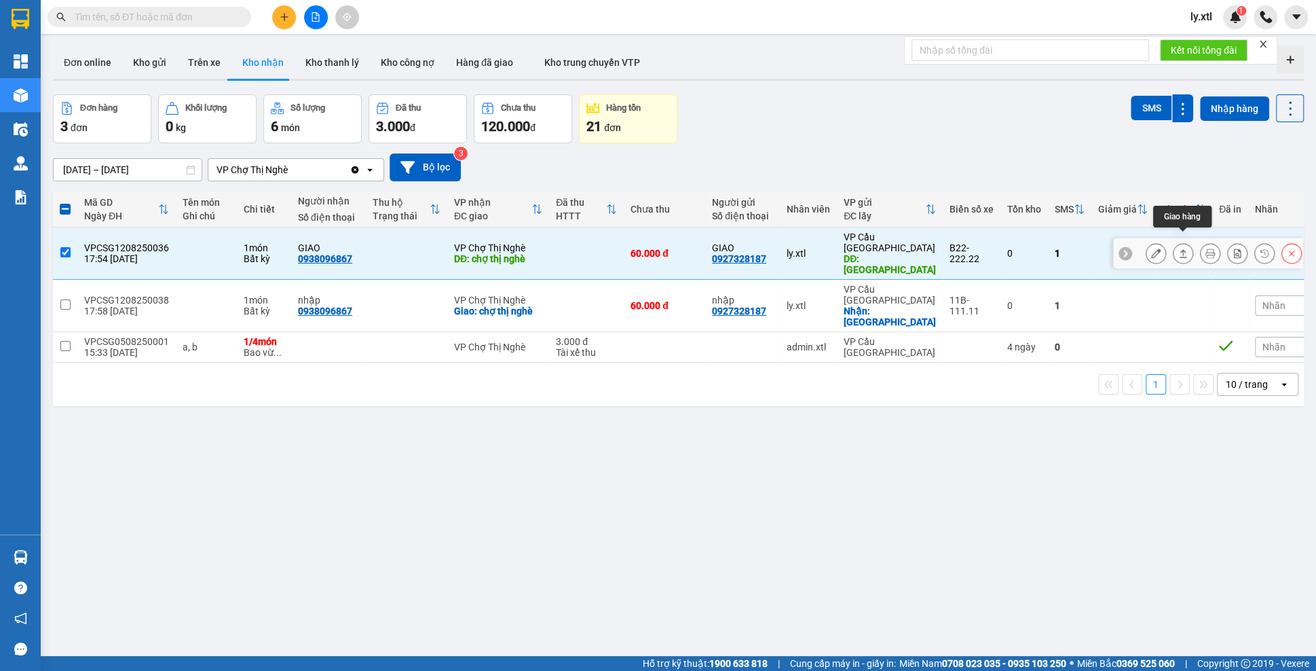
click at [1182, 248] on icon at bounding box center [1183, 253] width 10 height 10
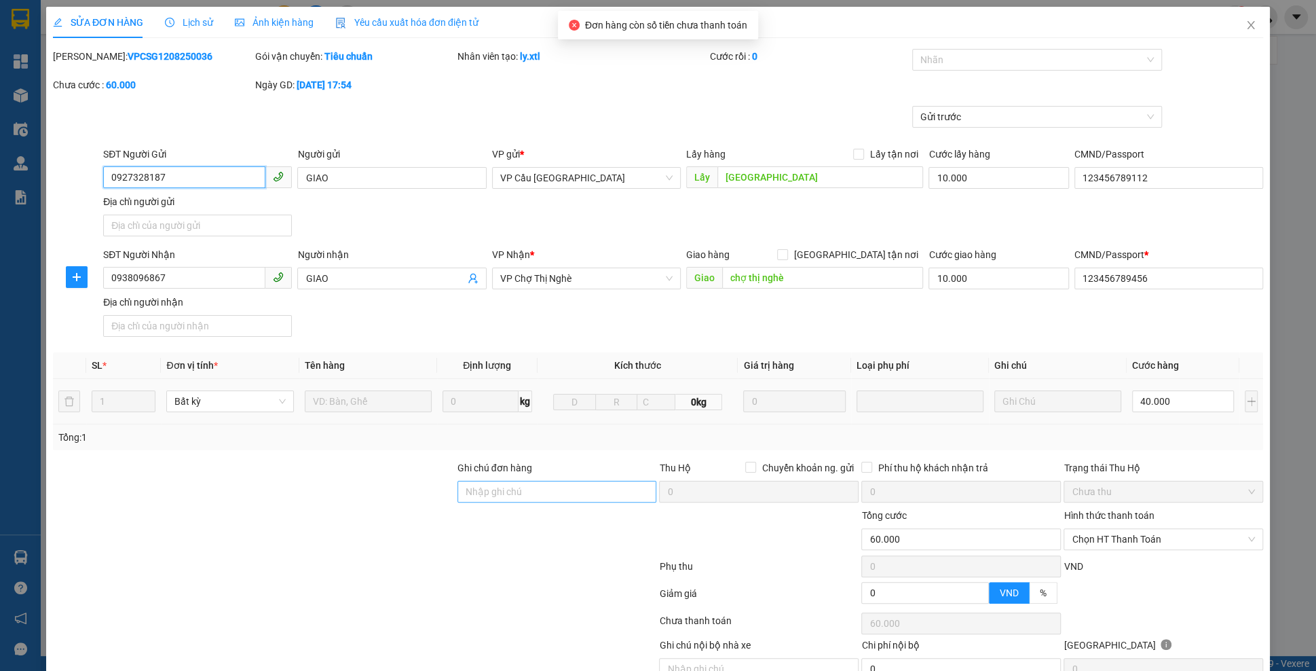
scroll to position [64, 0]
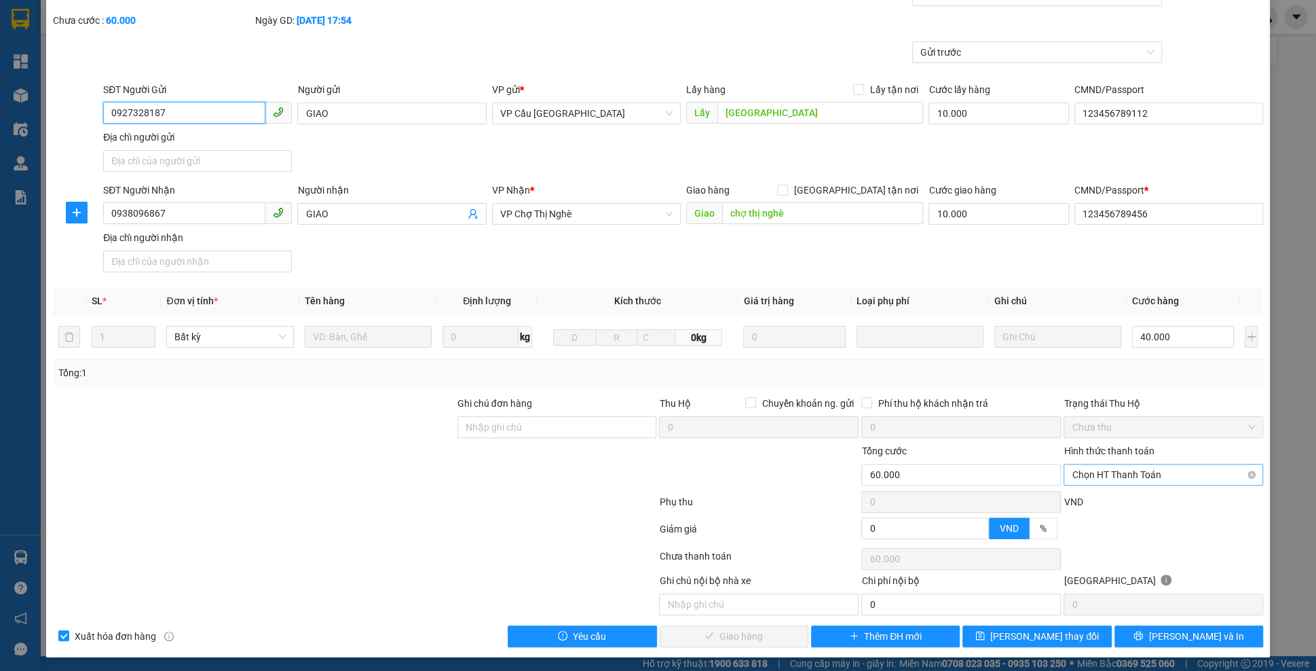
click at [1115, 464] on span "Chọn HT Thanh Toán" at bounding box center [1163, 474] width 183 height 20
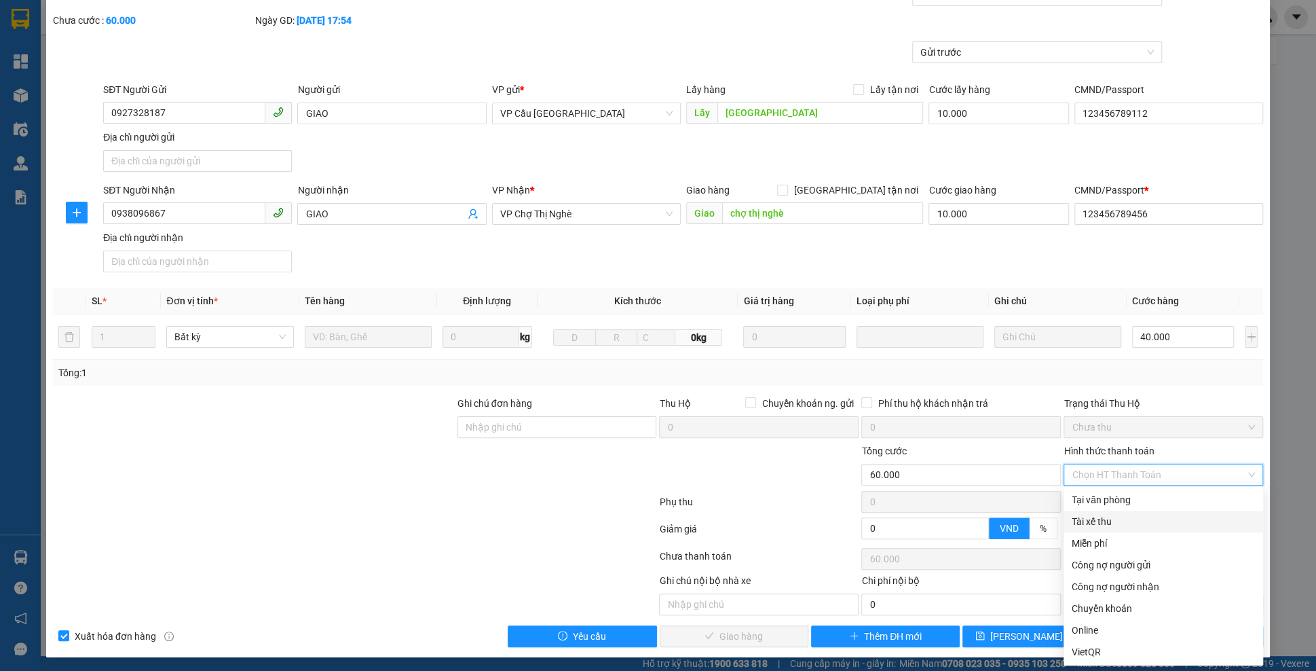
click at [1110, 520] on div "Tài xế thu" at bounding box center [1163, 521] width 183 height 15
type input "0"
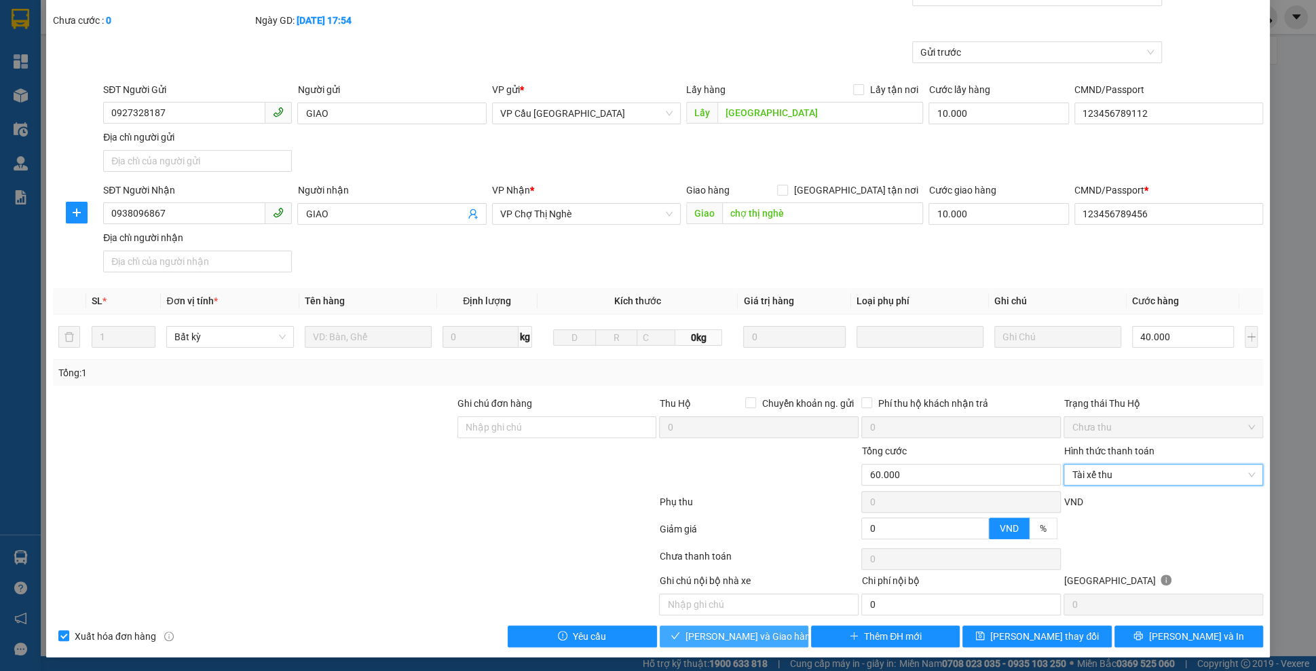
click at [741, 641] on button "[PERSON_NAME] và Giao hàng" at bounding box center [734, 636] width 149 height 22
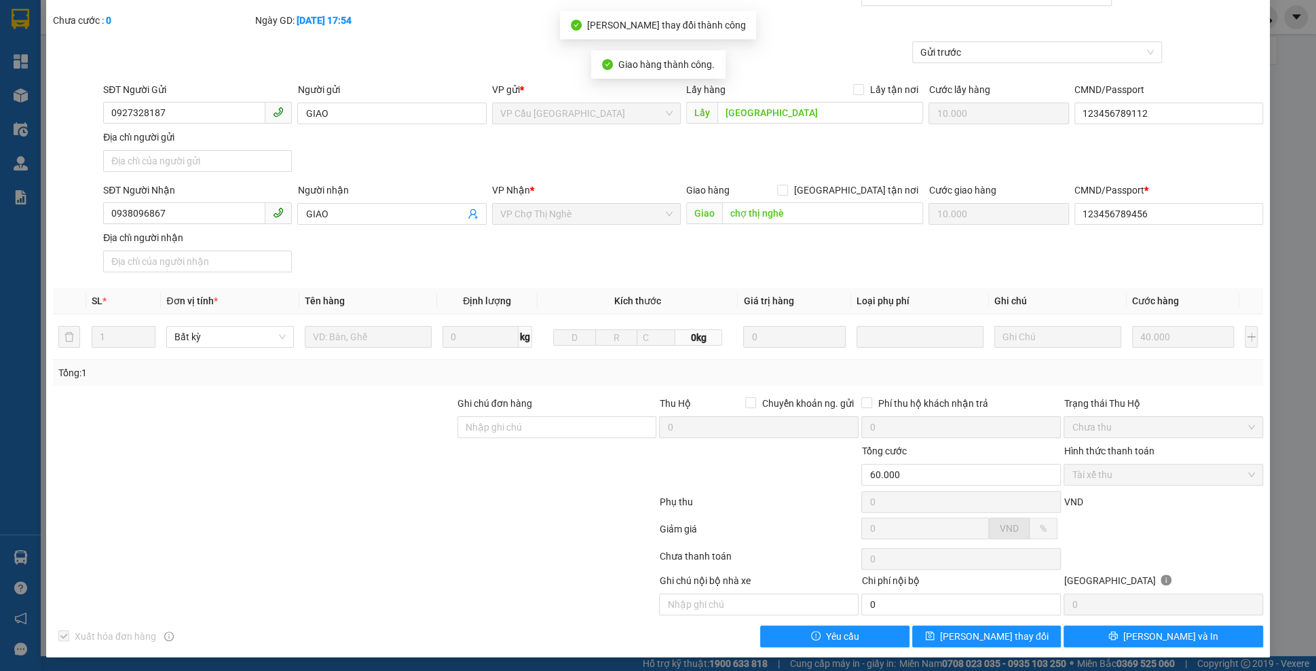
scroll to position [0, 0]
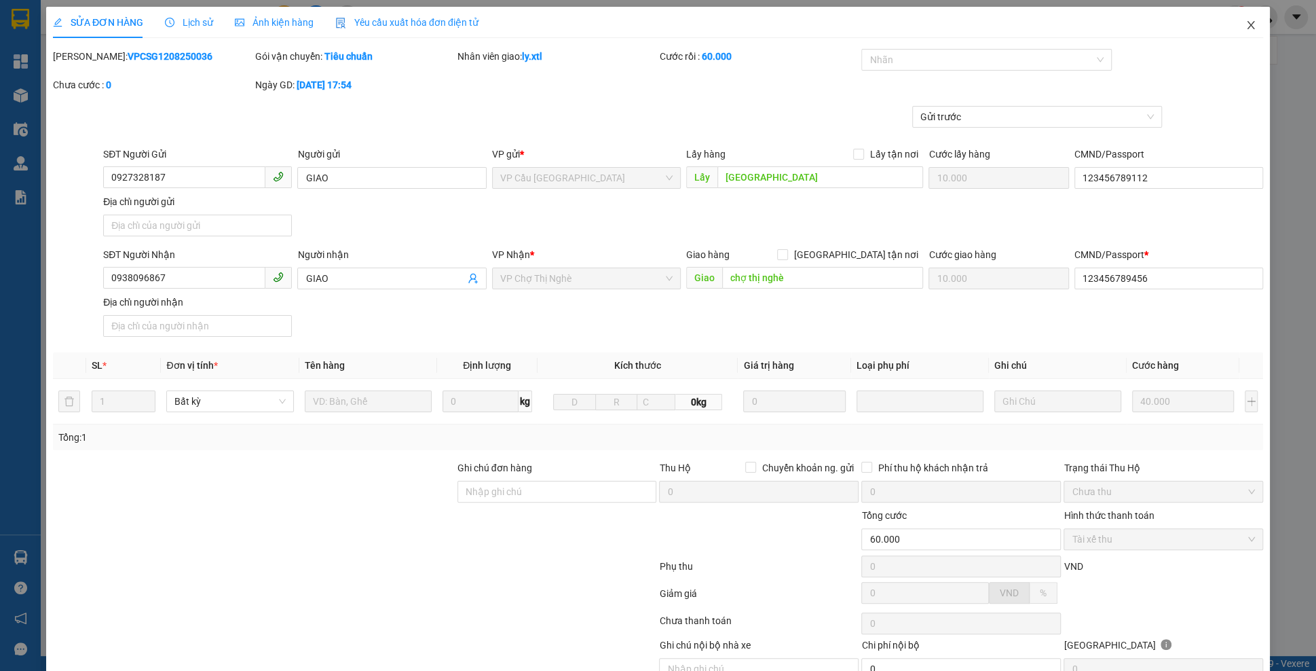
click at [1241, 31] on span "Close" at bounding box center [1251, 26] width 38 height 38
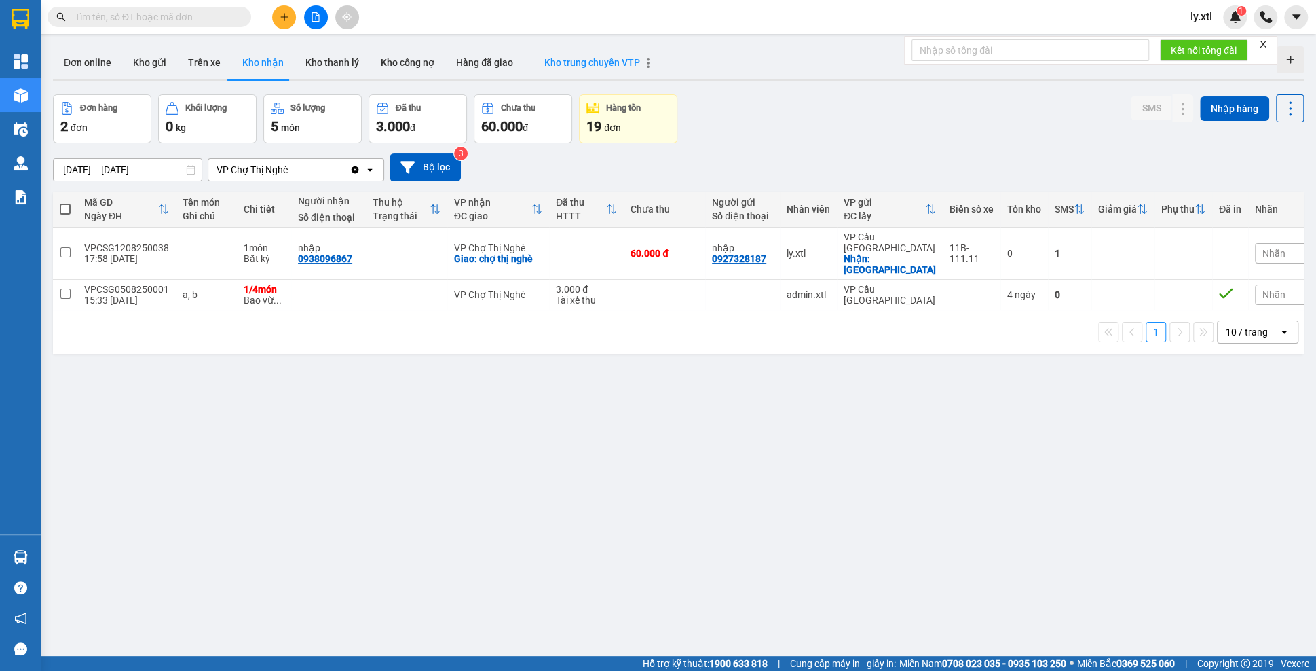
click at [623, 66] on span "Kho trung chuyển VTP" at bounding box center [592, 62] width 96 height 11
type input "[DATE] – [DATE]"
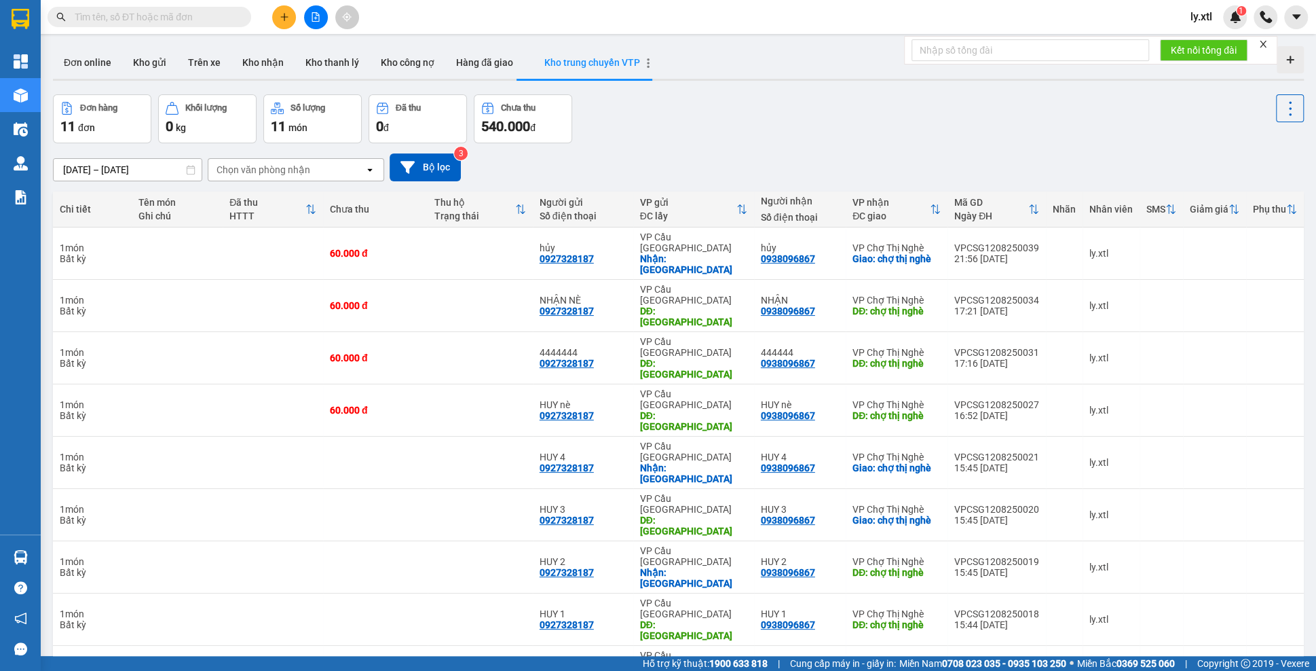
click at [647, 63] on icon "button" at bounding box center [648, 63] width 3 height 10
click at [659, 74] on li "Chỉnh sửa" at bounding box center [694, 68] width 81 height 24
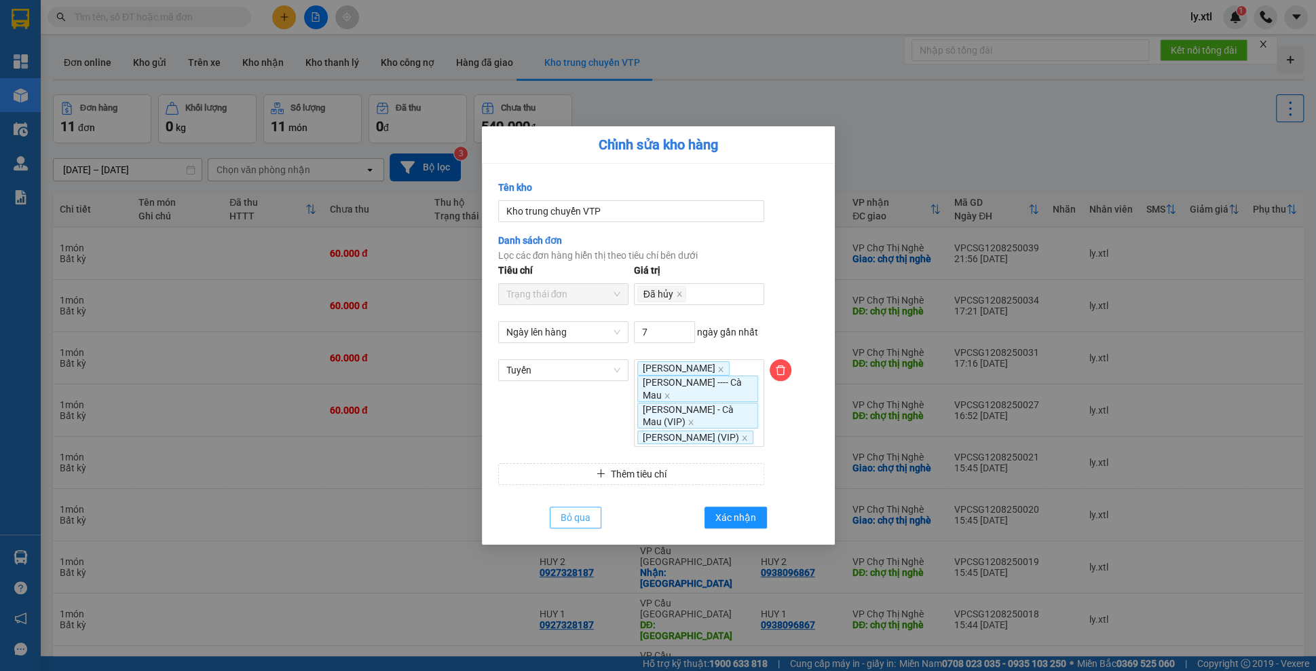
click at [595, 521] on button "Bỏ qua" at bounding box center [576, 517] width 52 height 22
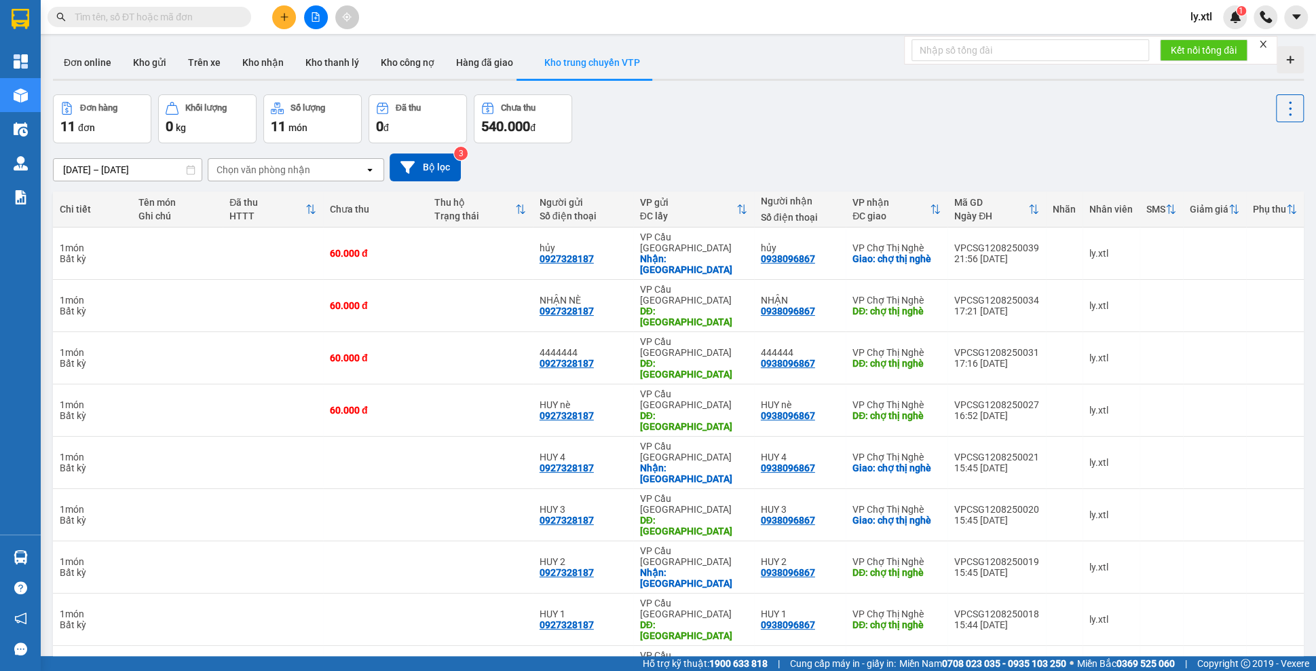
click at [641, 60] on button "Kho trung chuyển VTP" at bounding box center [592, 62] width 136 height 33
click at [643, 64] on icon "button" at bounding box center [648, 63] width 10 height 10
click at [657, 69] on li "Chỉnh sửa" at bounding box center [694, 68] width 81 height 24
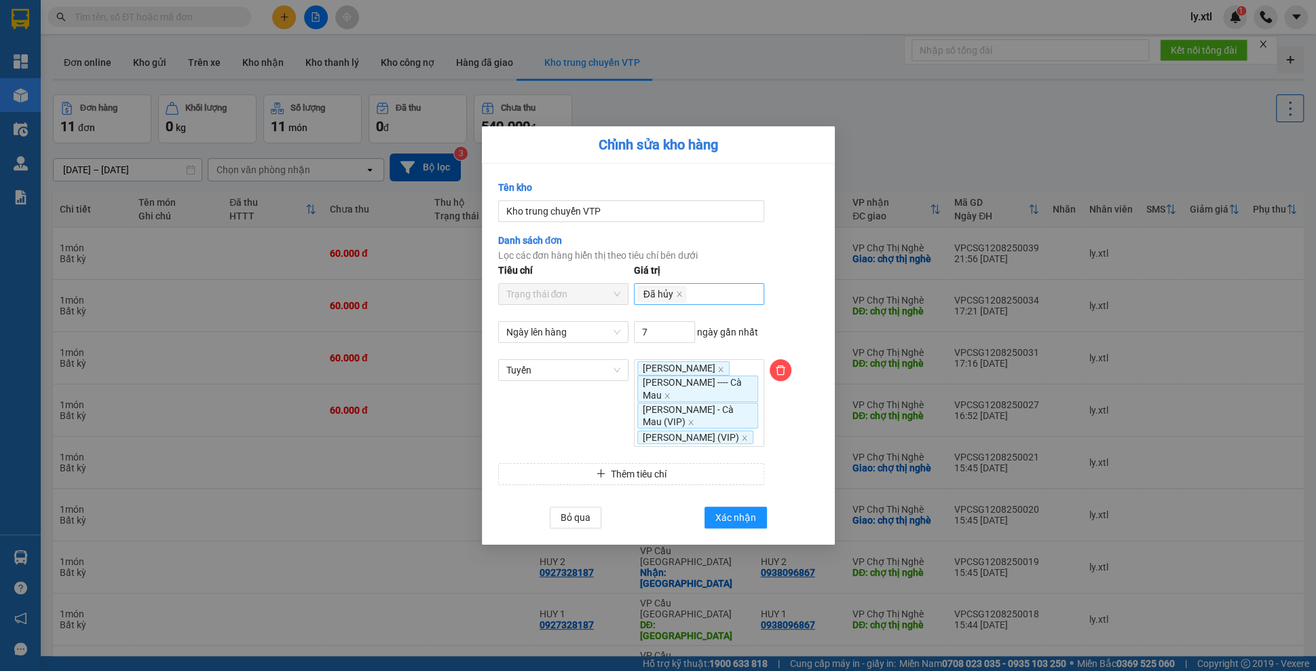
click at [692, 293] on div "Đã hủy" at bounding box center [699, 293] width 124 height 19
click at [675, 333] on div "Trên xe" at bounding box center [698, 335] width 114 height 15
click at [799, 327] on div at bounding box center [794, 340] width 54 height 38
click at [671, 392] on icon "close" at bounding box center [667, 395] width 7 height 7
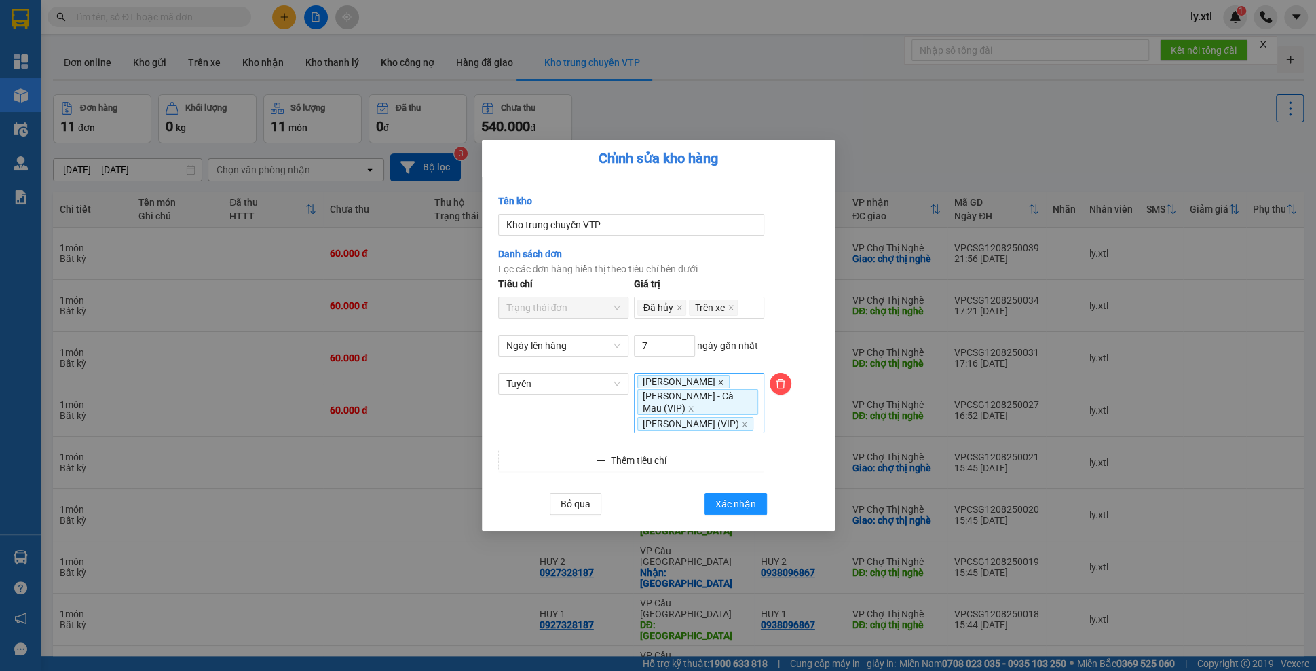
click at [724, 379] on icon "close" at bounding box center [720, 382] width 7 height 7
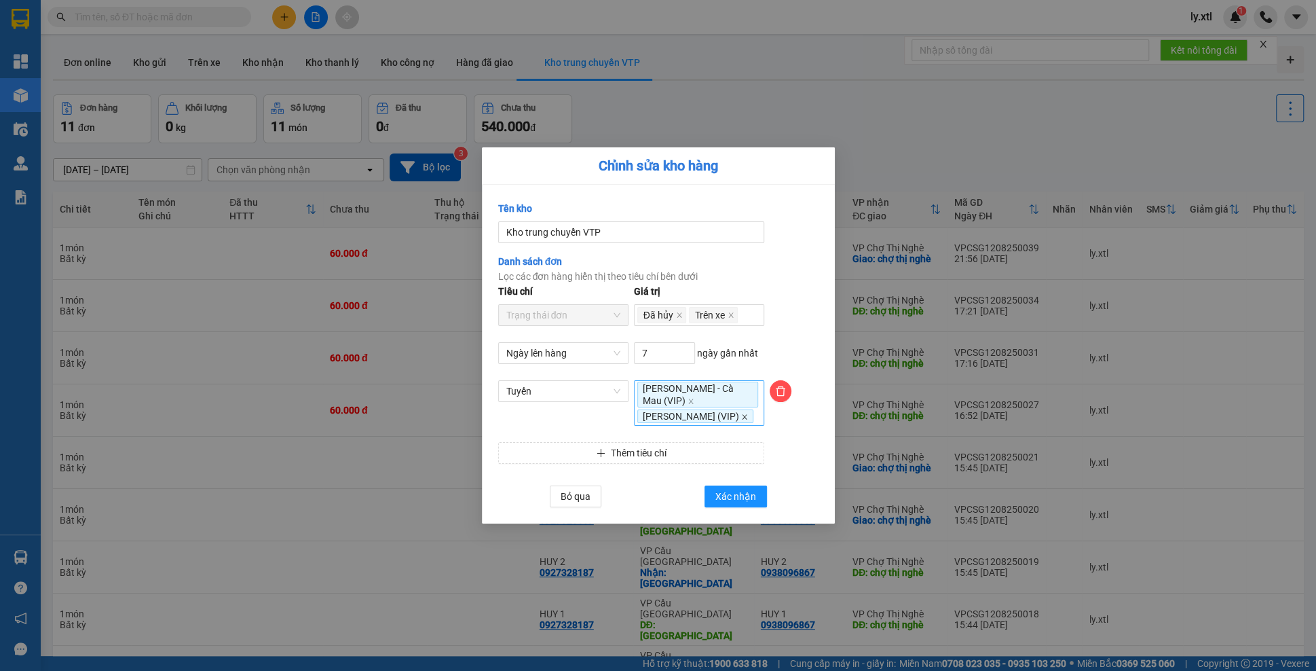
click at [741, 413] on icon "close" at bounding box center [744, 416] width 7 height 7
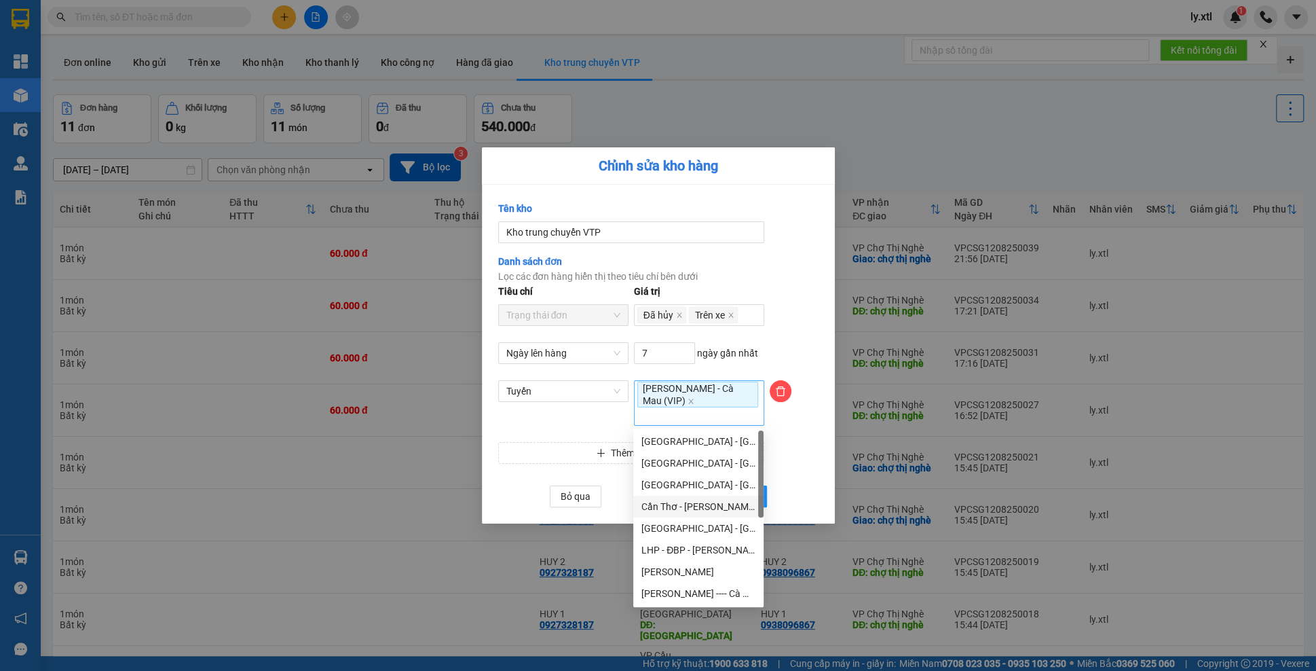
click at [782, 481] on form "767 Tên kho Kho trung chuyển VTP Danh sách đơn Lọc các đơn hàng hiển thị theo t…" at bounding box center [658, 354] width 320 height 306
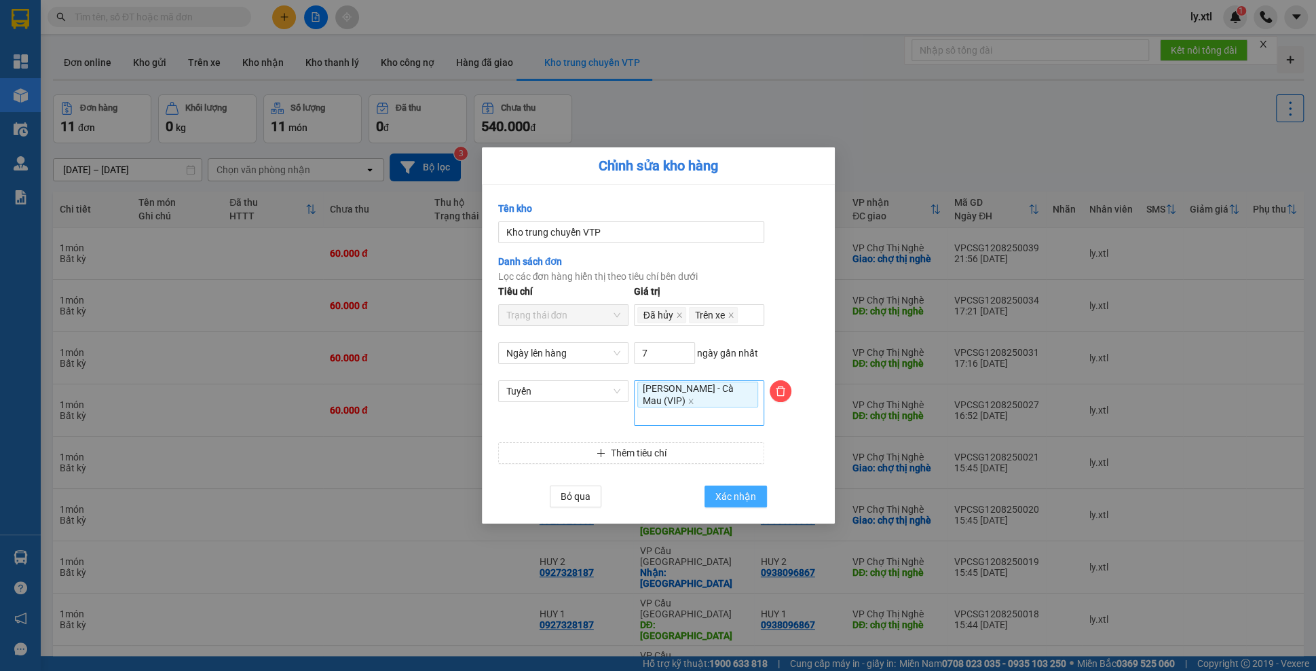
click at [761, 496] on button "Xác nhận" at bounding box center [736, 496] width 62 height 22
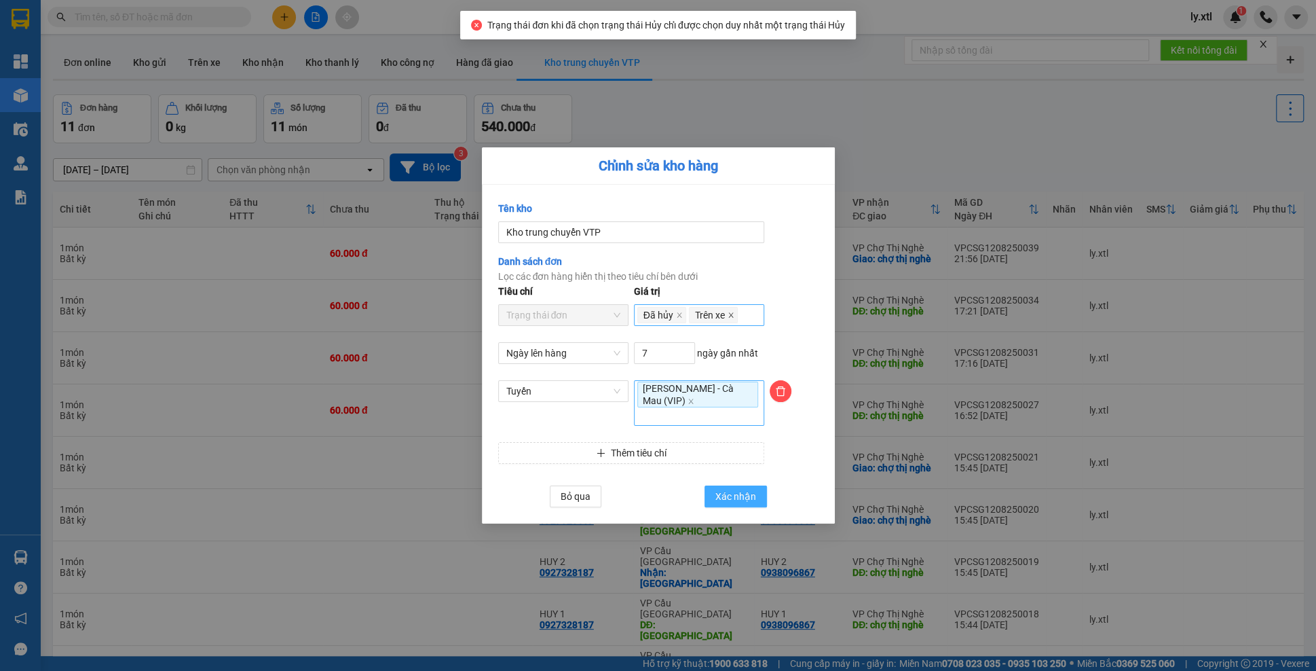
click at [677, 313] on icon "close" at bounding box center [679, 315] width 7 height 7
click at [730, 501] on span "Xác nhận" at bounding box center [735, 496] width 41 height 15
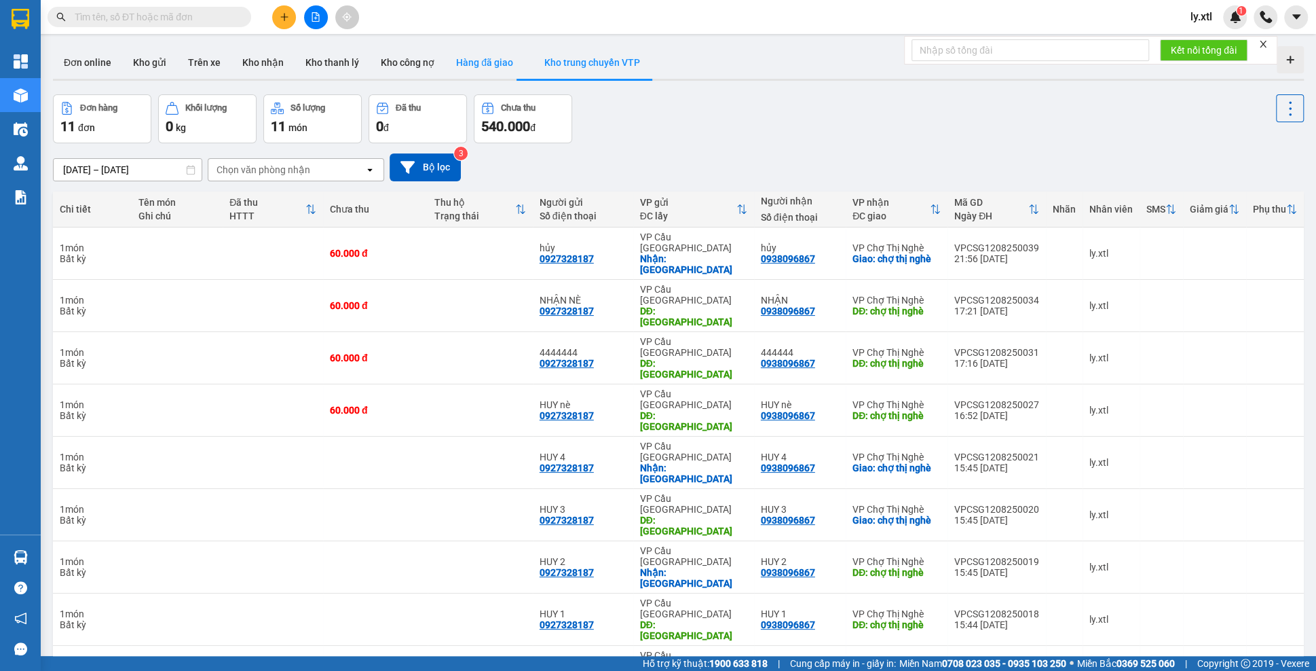
click at [458, 75] on button "Hàng đã giao" at bounding box center [484, 62] width 79 height 33
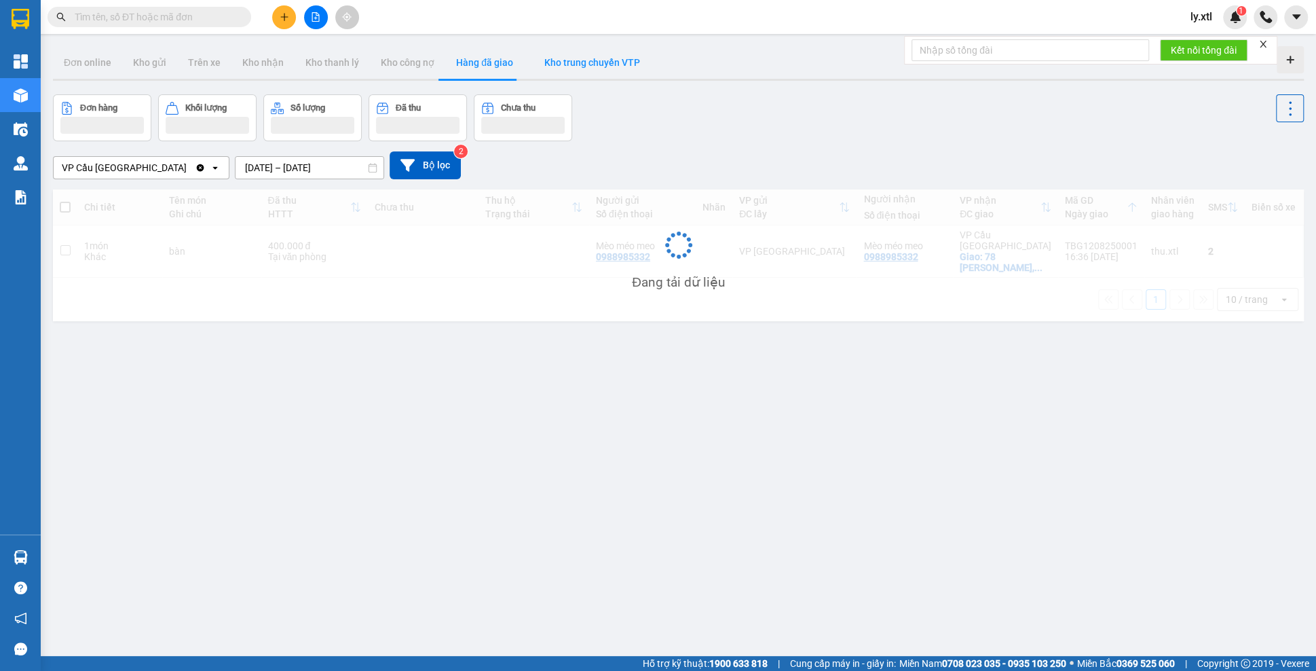
click at [585, 68] on button "Kho trung chuyển VTP" at bounding box center [592, 62] width 136 height 33
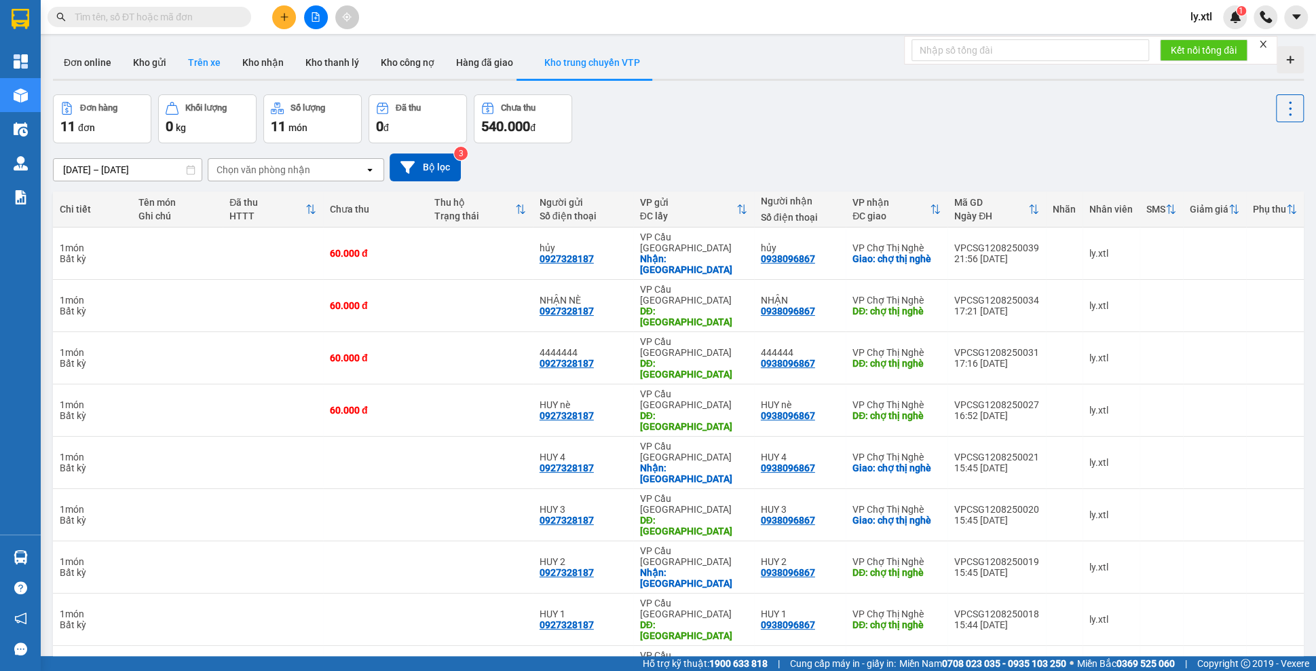
click at [185, 64] on button "Trên xe" at bounding box center [204, 62] width 54 height 33
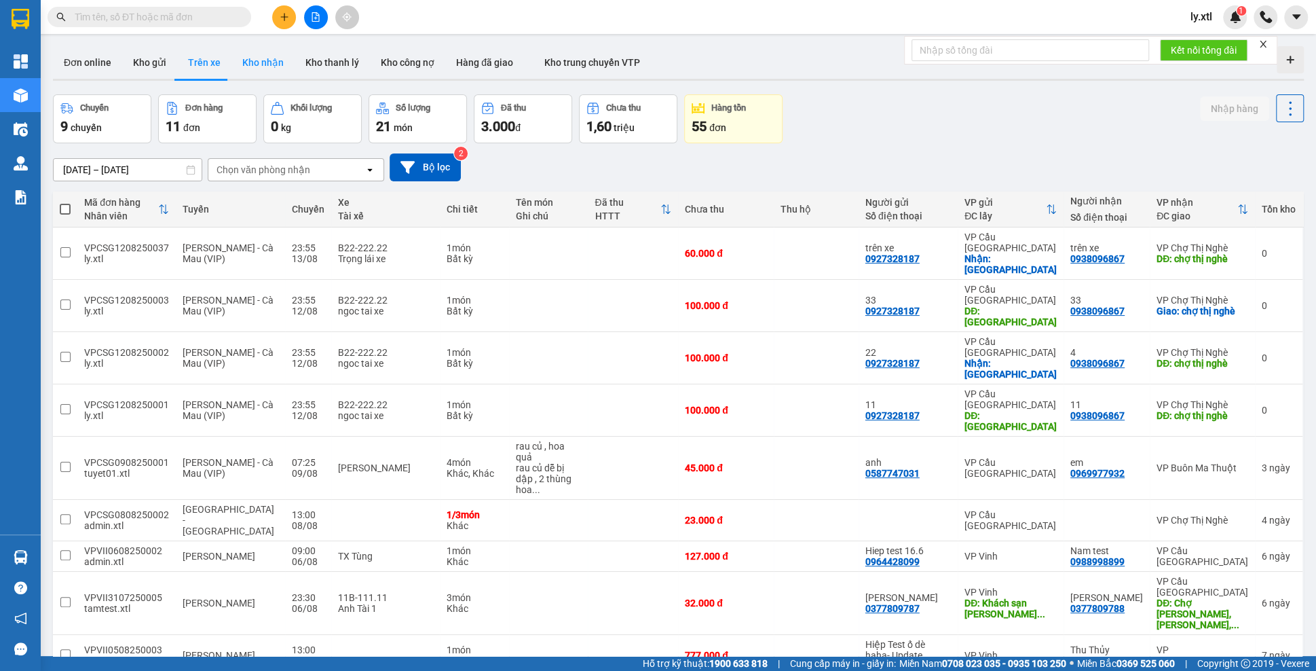
click at [247, 67] on button "Kho nhận" at bounding box center [262, 62] width 63 height 33
type input "[DATE] – [DATE]"
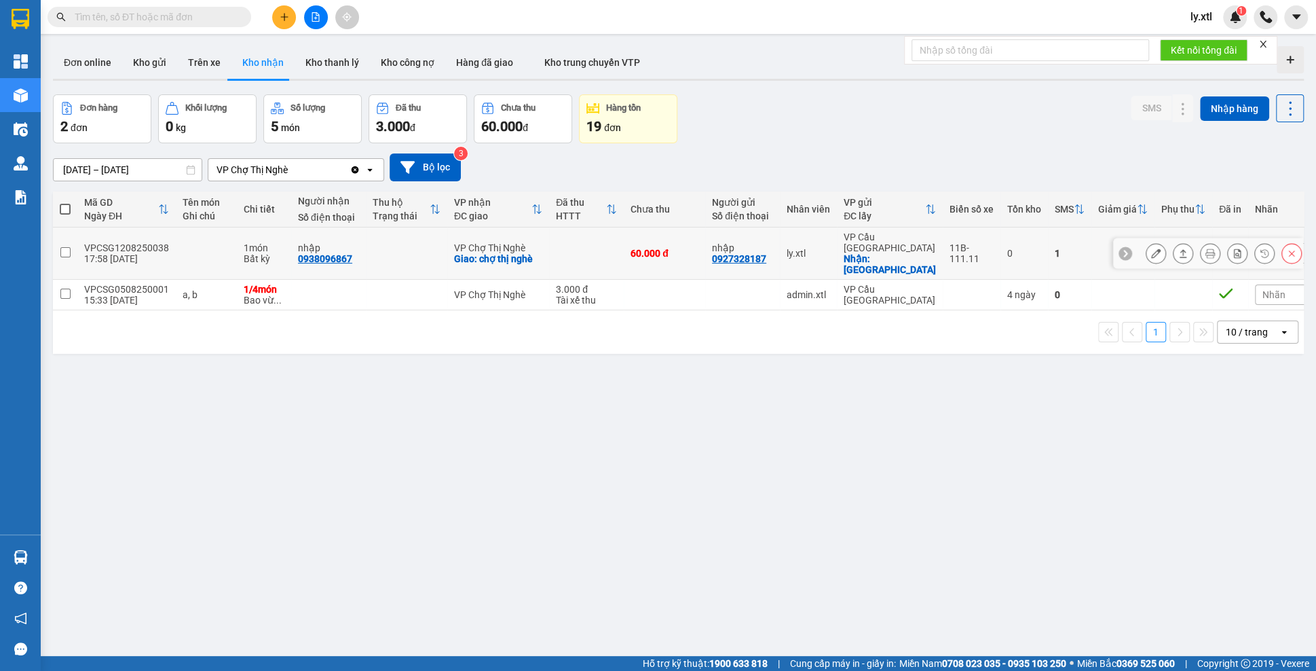
click at [1157, 248] on icon at bounding box center [1156, 253] width 10 height 10
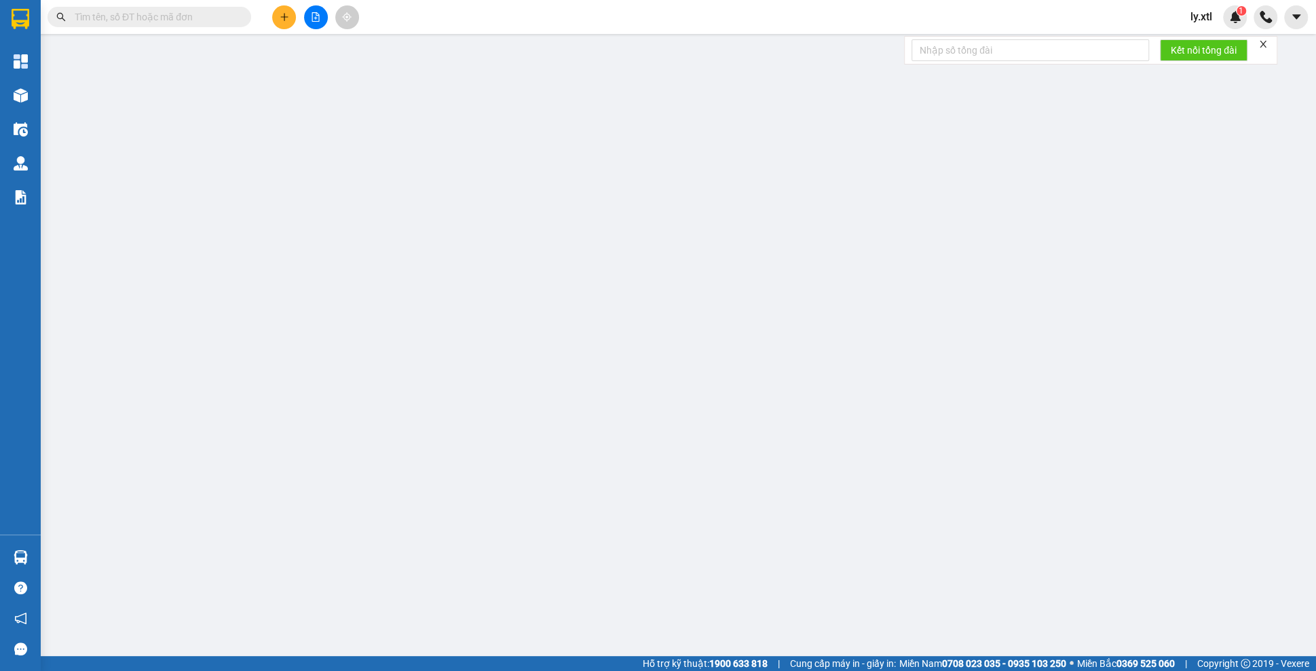
type input "0927328187"
type input "nhập"
checkbox input "true"
type input "[GEOGRAPHIC_DATA]"
type input "123456789112"
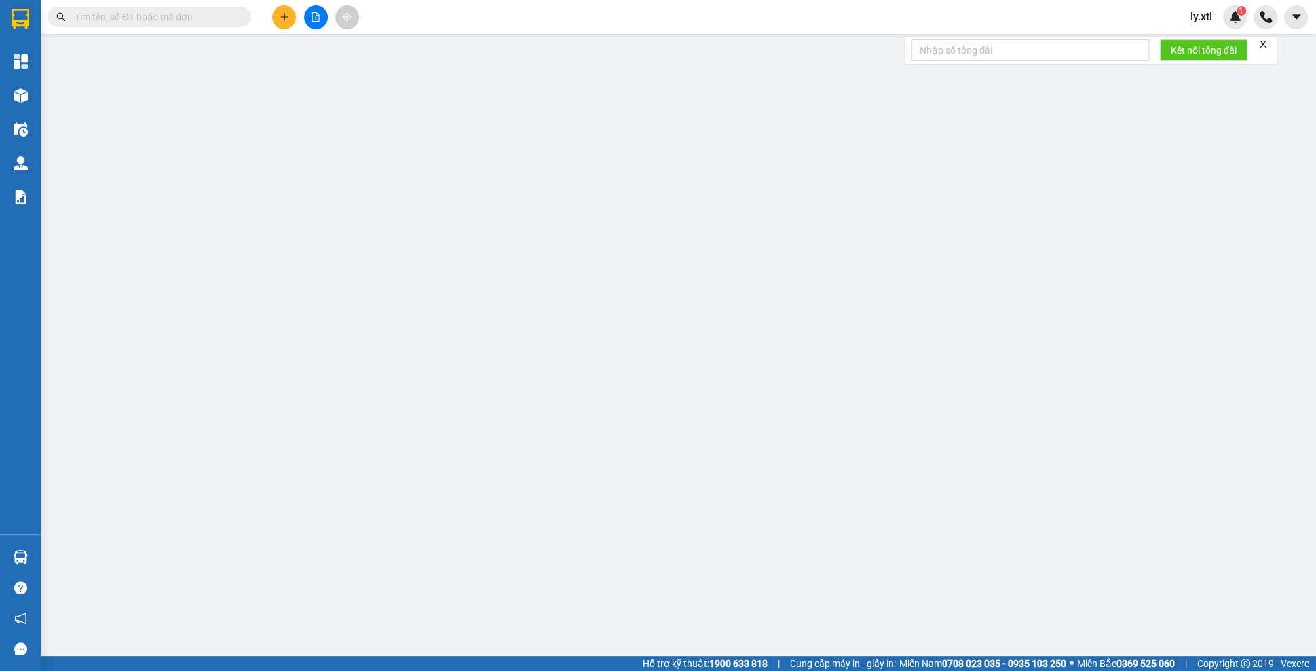
type input "0938096867"
type input "nhập"
checkbox input "true"
type input "chợ thị nghè"
type input "123456789456"
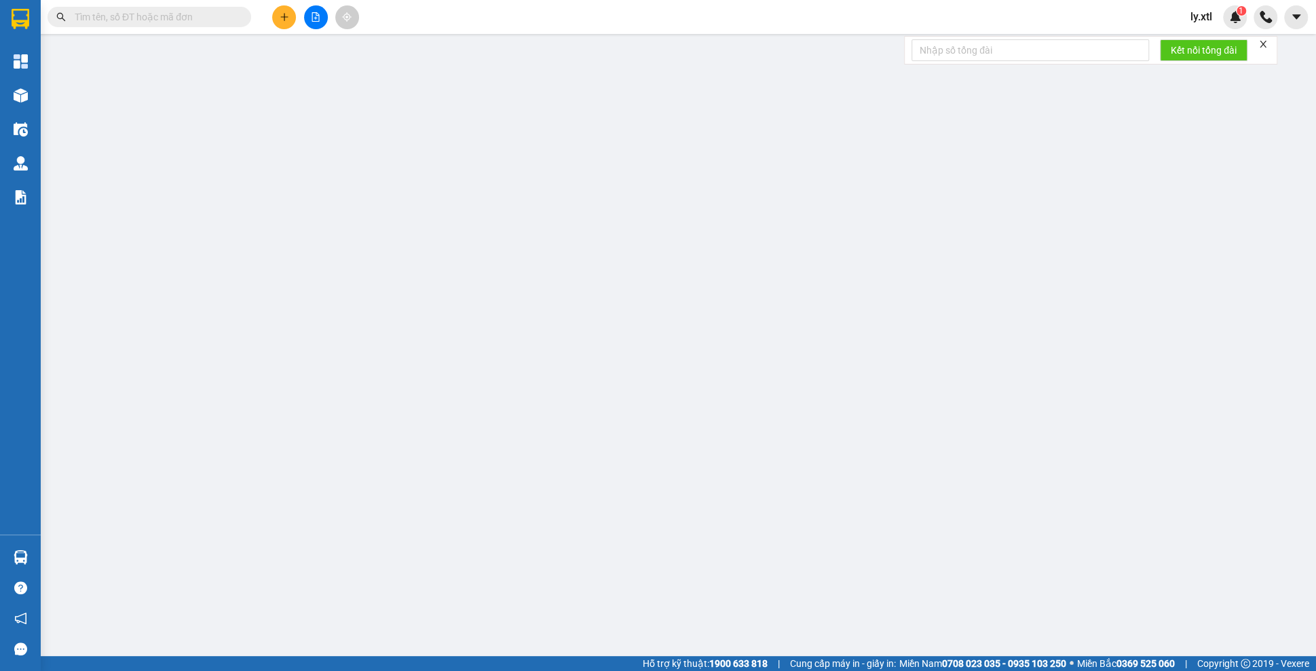
type input "60.000"
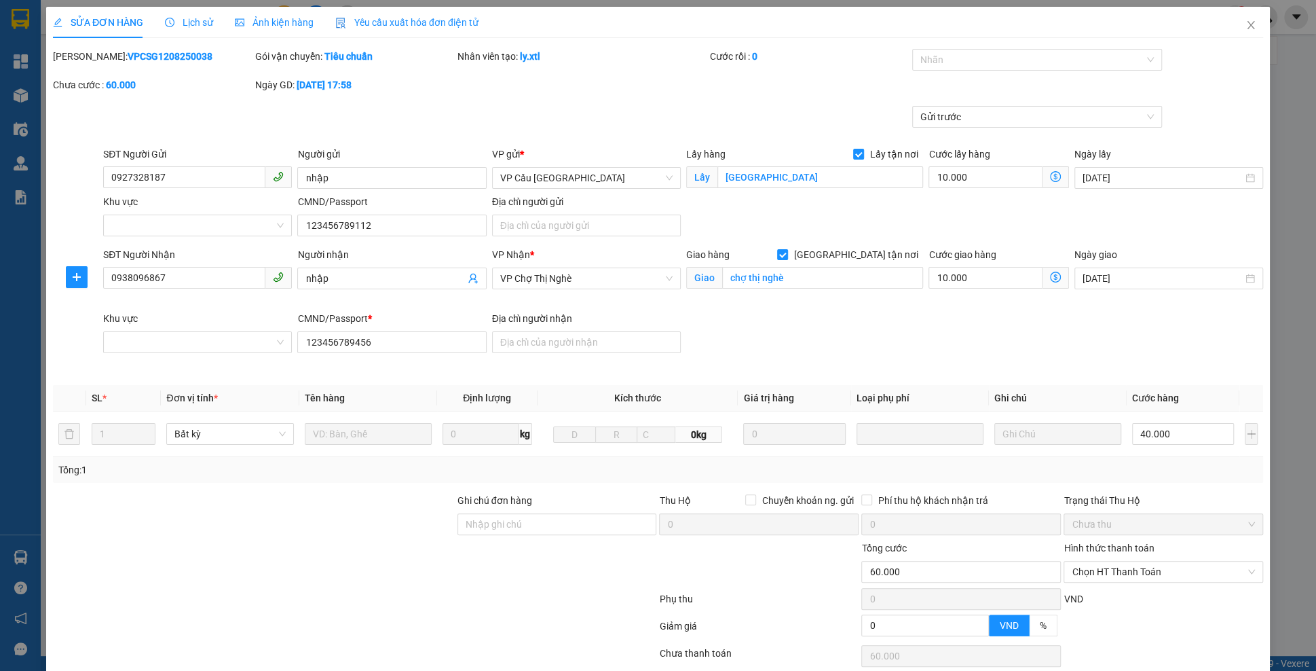
click at [198, 24] on span "Lịch sử" at bounding box center [189, 22] width 48 height 11
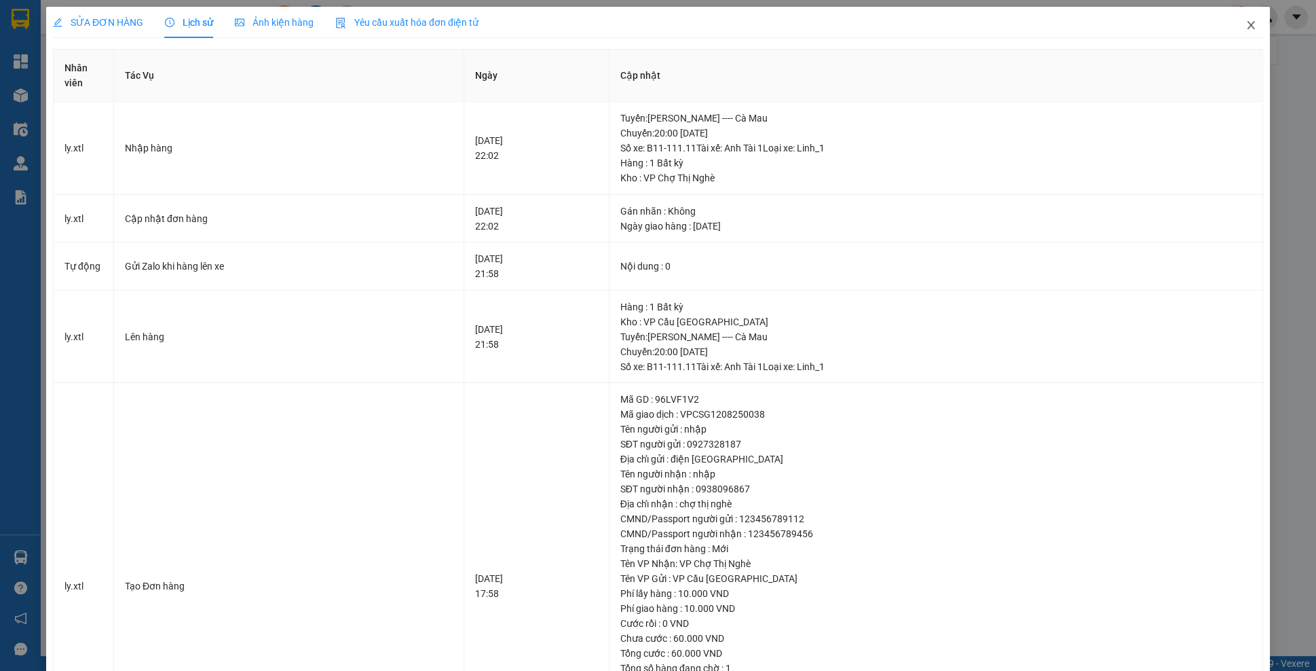
click at [1259, 14] on span "Close" at bounding box center [1251, 26] width 38 height 38
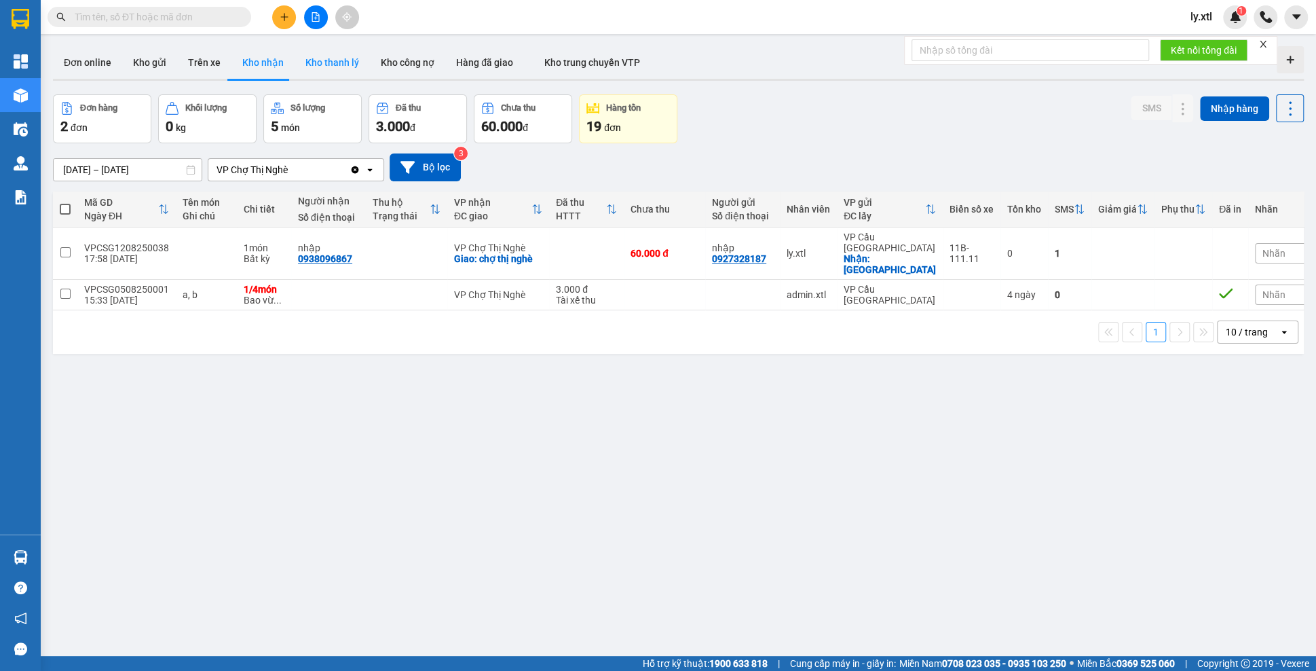
click at [340, 54] on button "Kho thanh lý" at bounding box center [332, 62] width 75 height 33
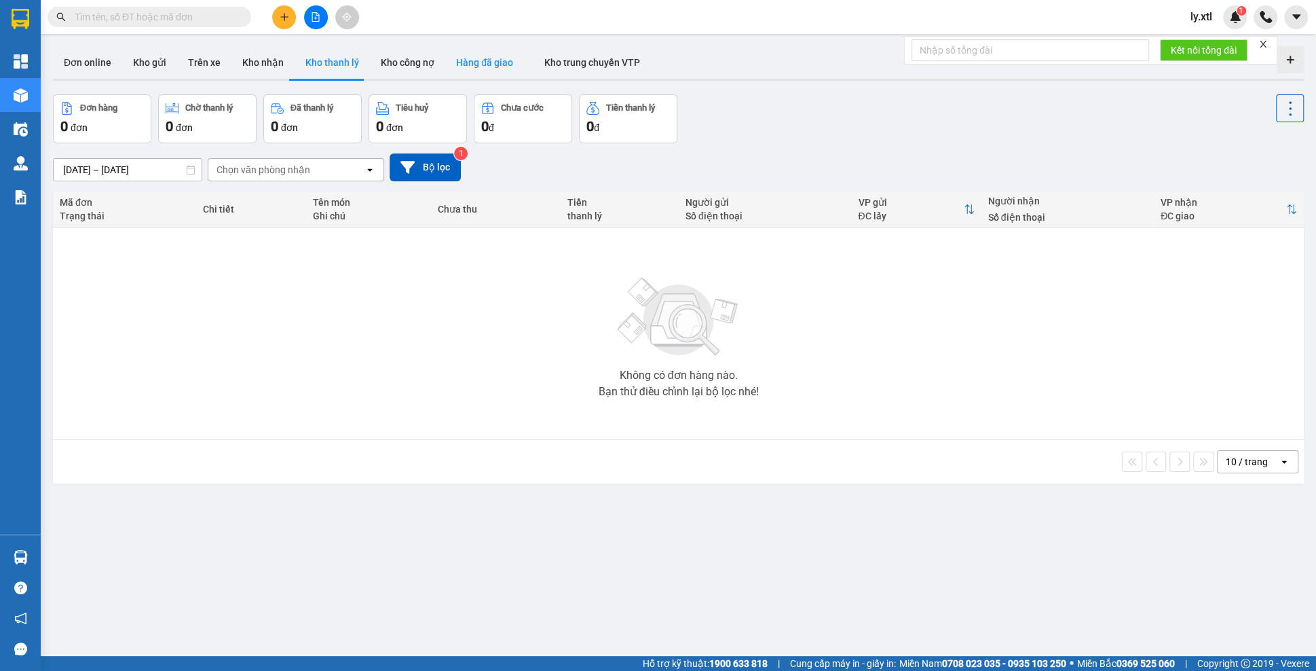
click at [457, 69] on button "Hàng đã giao" at bounding box center [484, 62] width 79 height 33
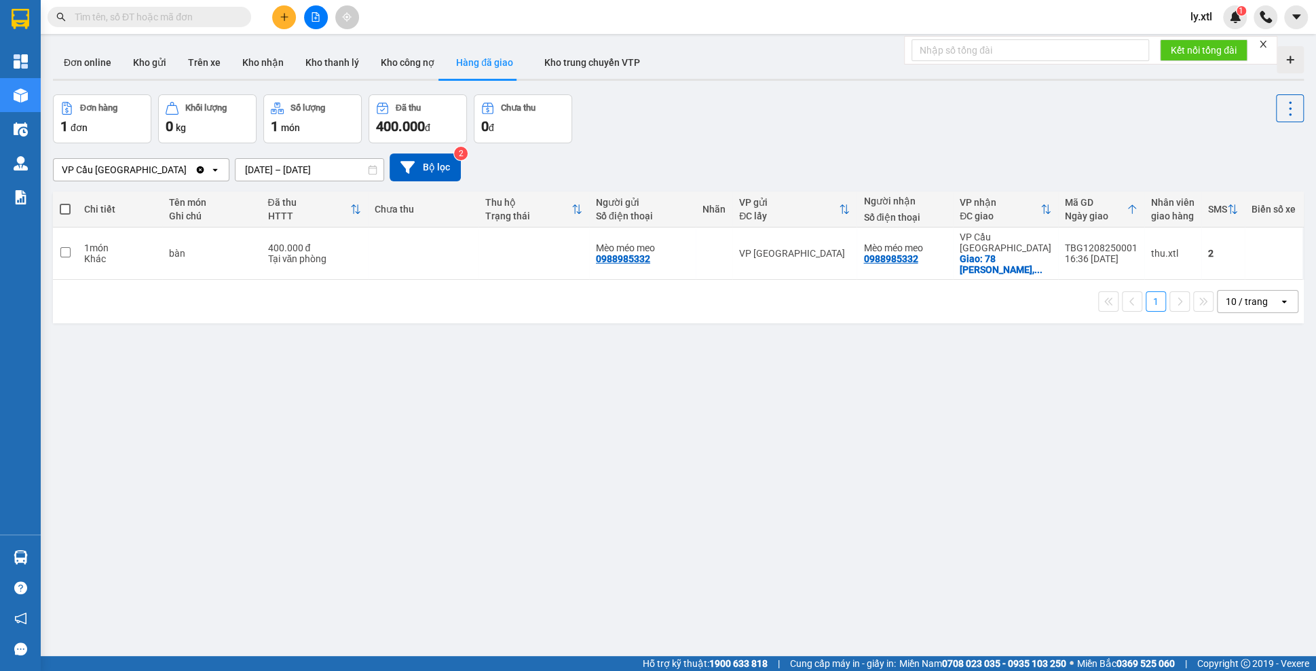
click at [344, 169] on input "[DATE] – [DATE]" at bounding box center [310, 170] width 148 height 22
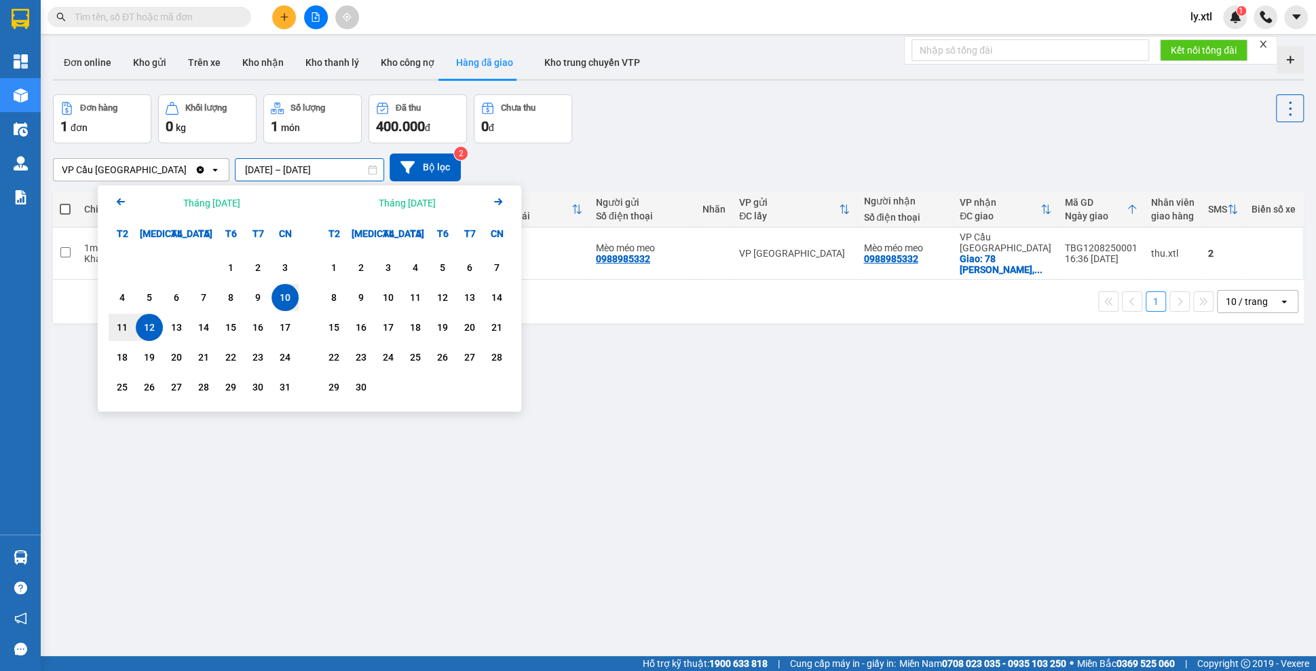
click at [197, 166] on icon "Clear value" at bounding box center [200, 169] width 11 height 11
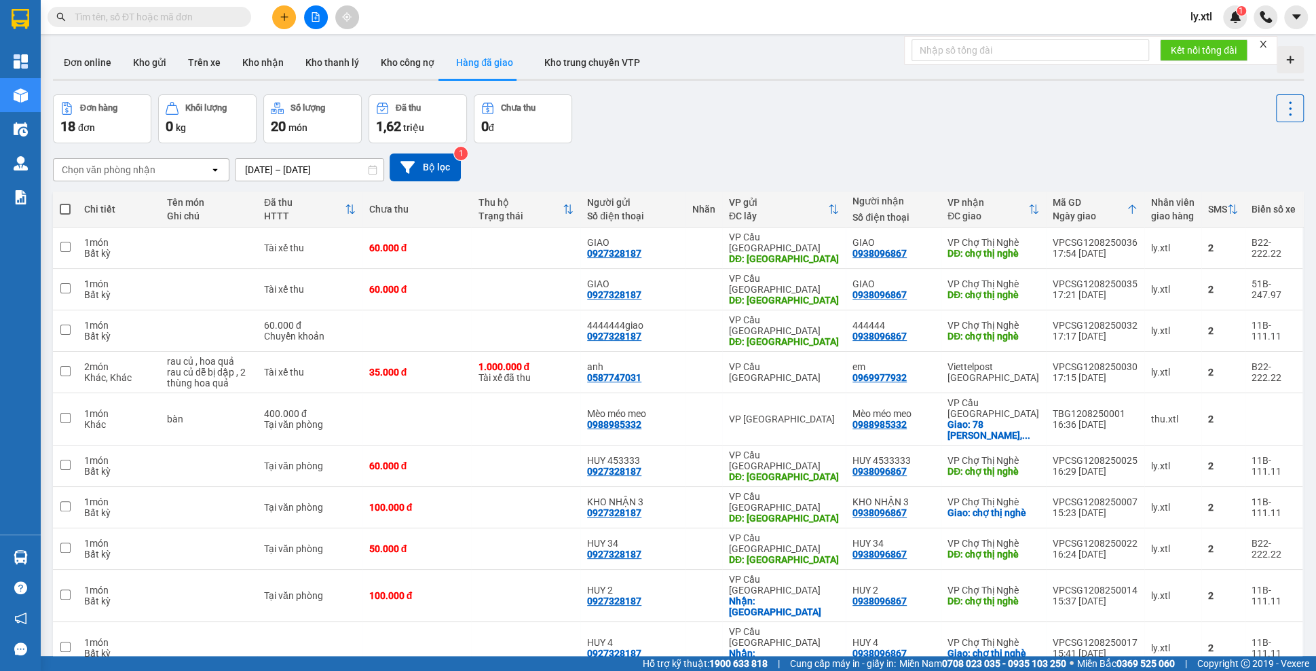
click at [315, 170] on input "[DATE] – [DATE]" at bounding box center [310, 170] width 148 height 22
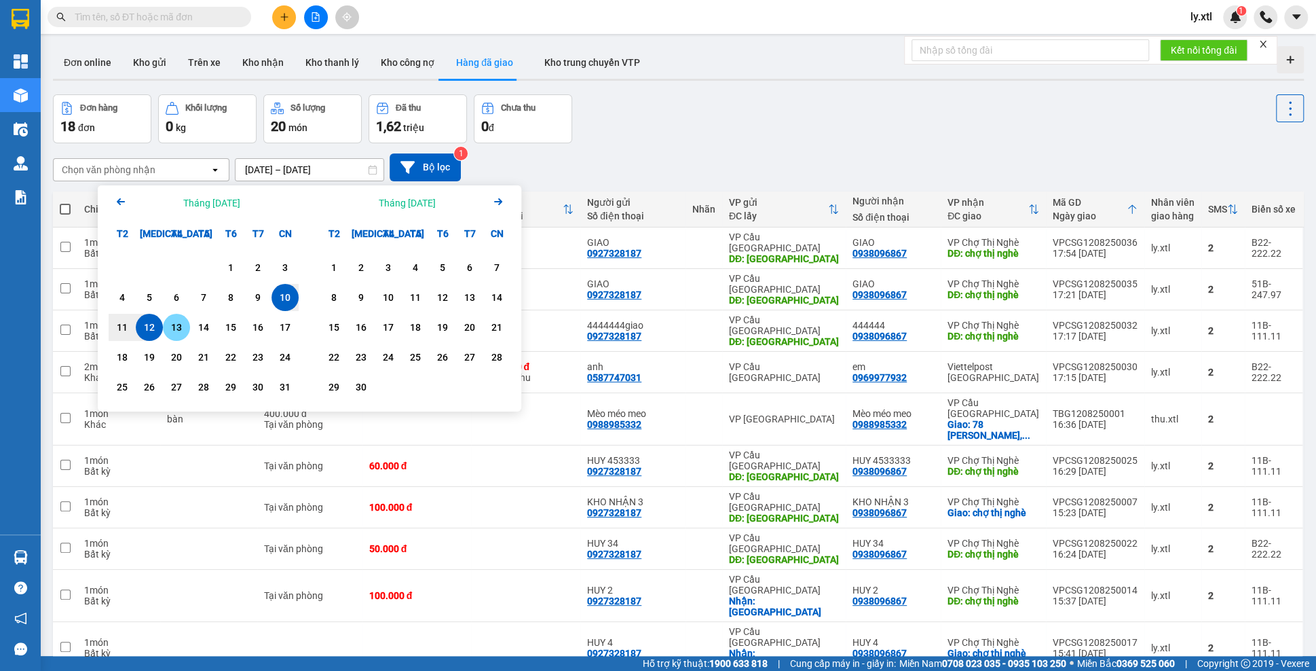
click at [167, 333] on div "13" at bounding box center [176, 327] width 19 height 16
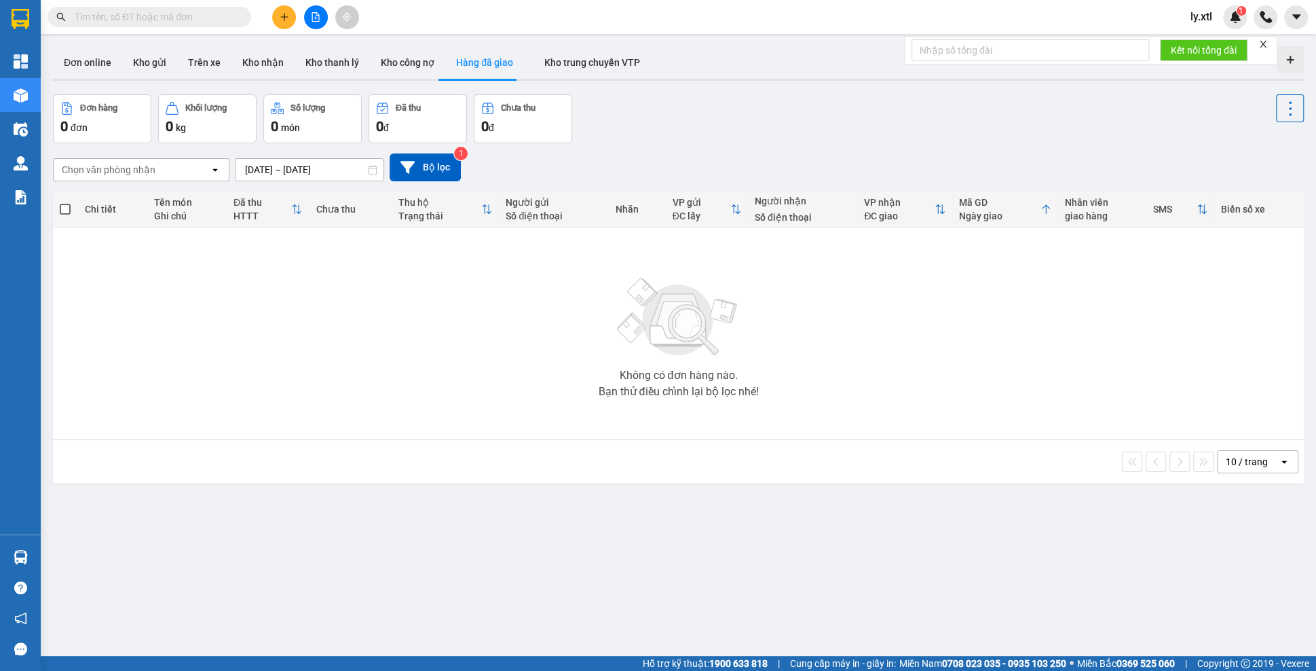
click at [212, 166] on icon "open" at bounding box center [215, 169] width 11 height 11
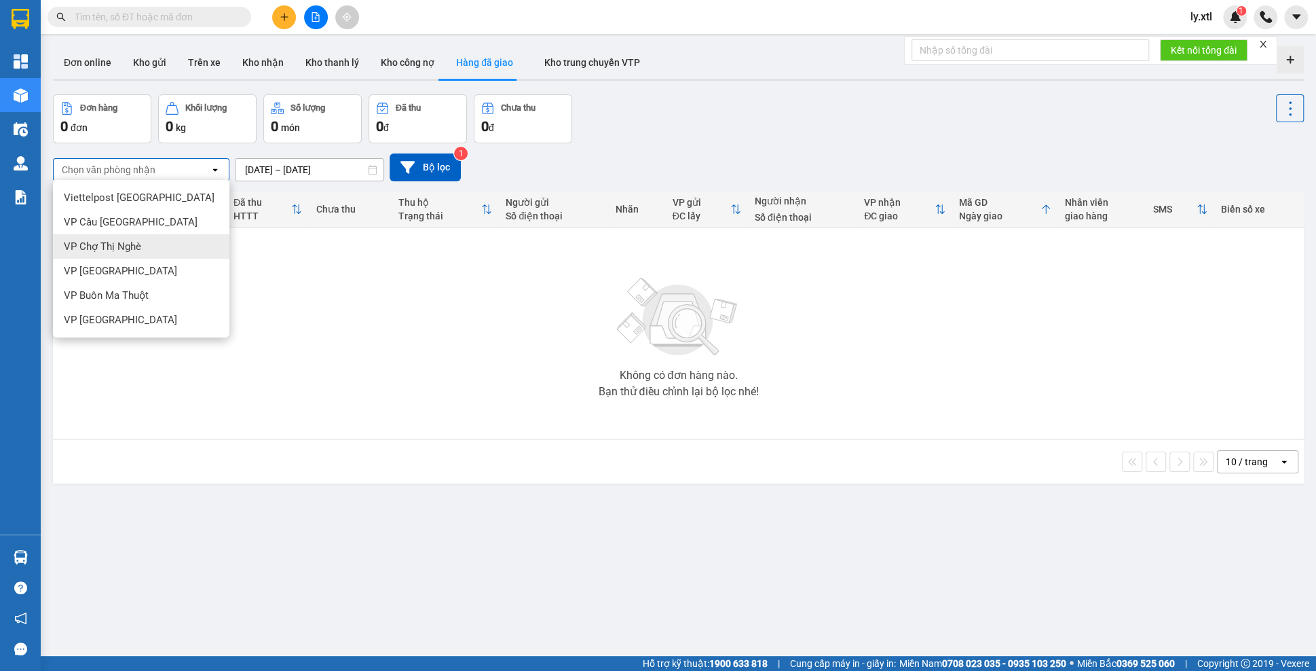
click at [164, 240] on div "VP Chợ Thị Nghè" at bounding box center [141, 246] width 176 height 24
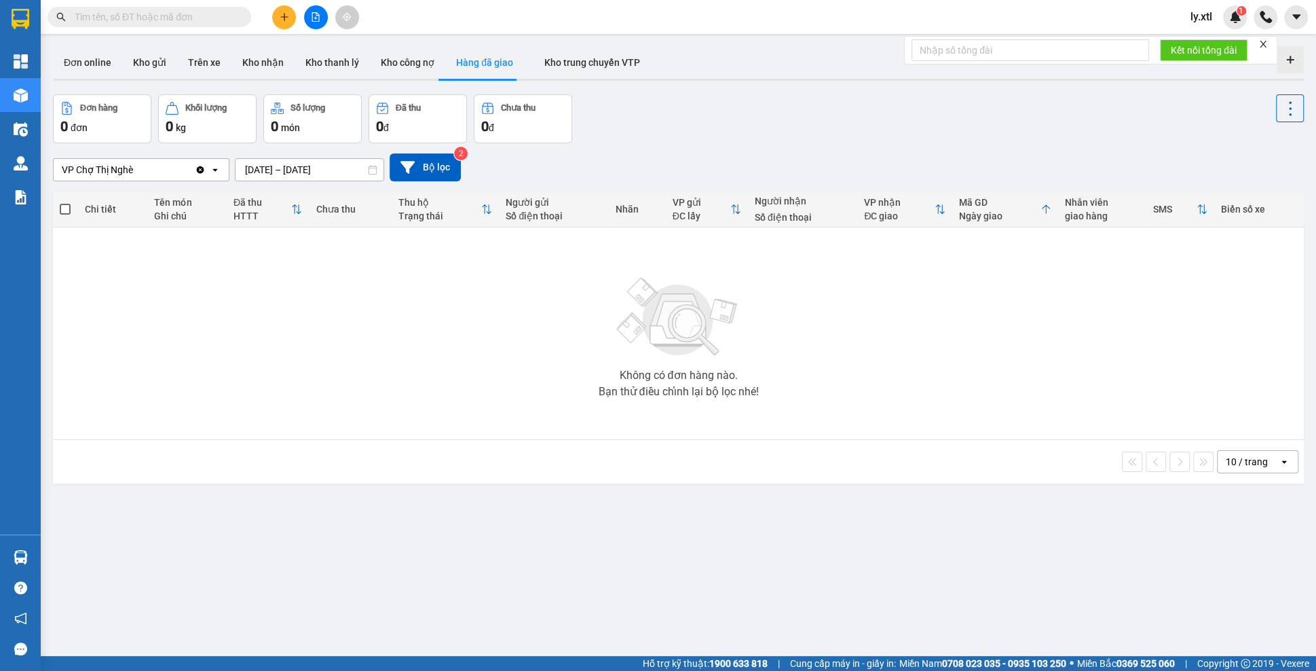
click at [314, 170] on input "13/08/2025 – 13/08/2025" at bounding box center [310, 170] width 148 height 22
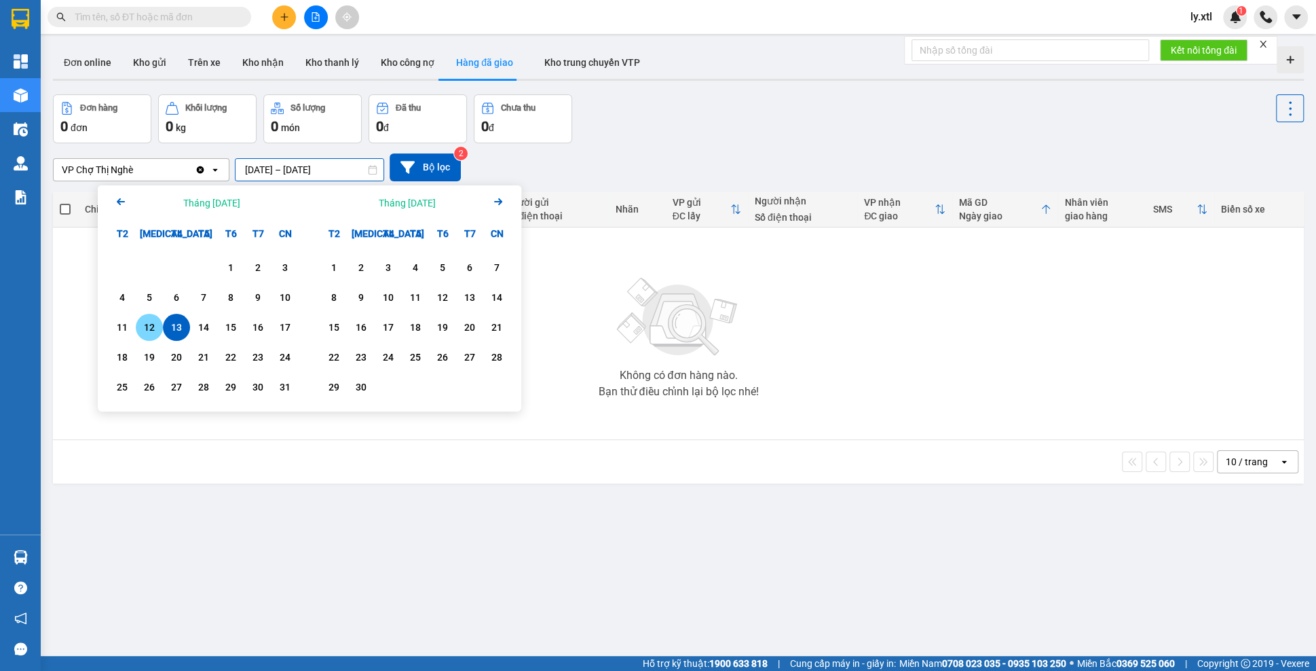
click at [136, 325] on div "12" at bounding box center [149, 327] width 27 height 27
click at [169, 330] on div "13" at bounding box center [176, 327] width 19 height 16
type input "12/08/2025 – 13/08/2025"
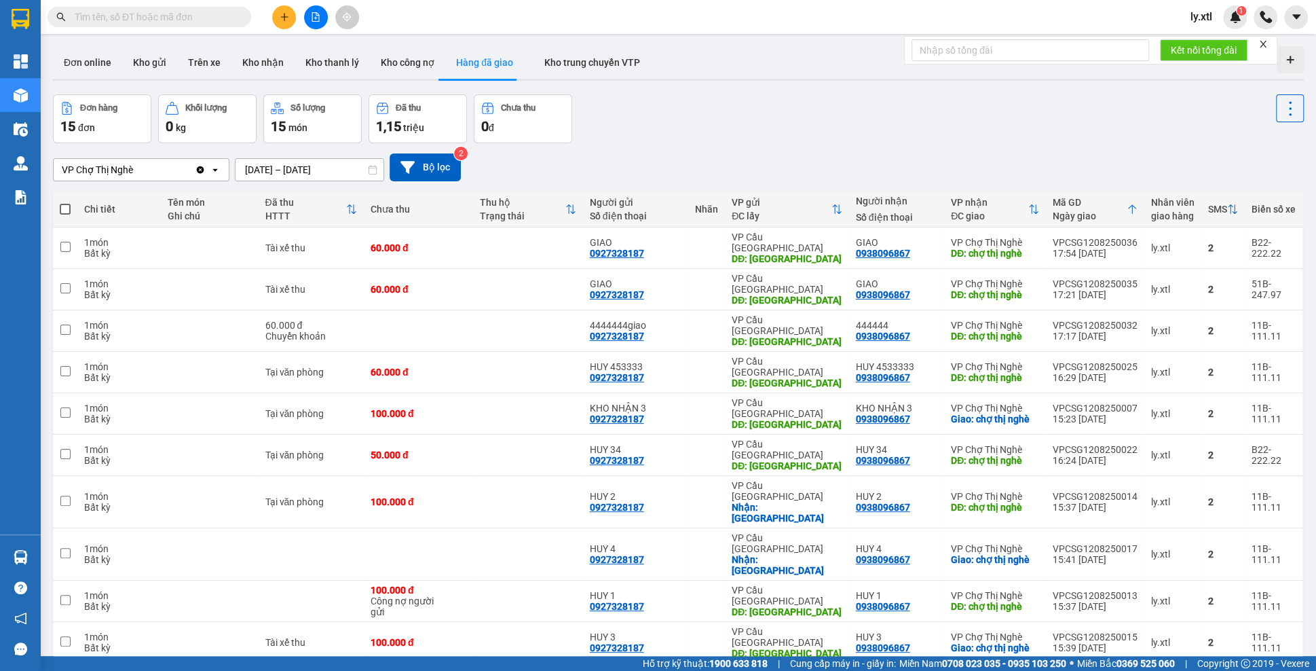
click at [201, 168] on icon "Clear value" at bounding box center [200, 169] width 7 height 7
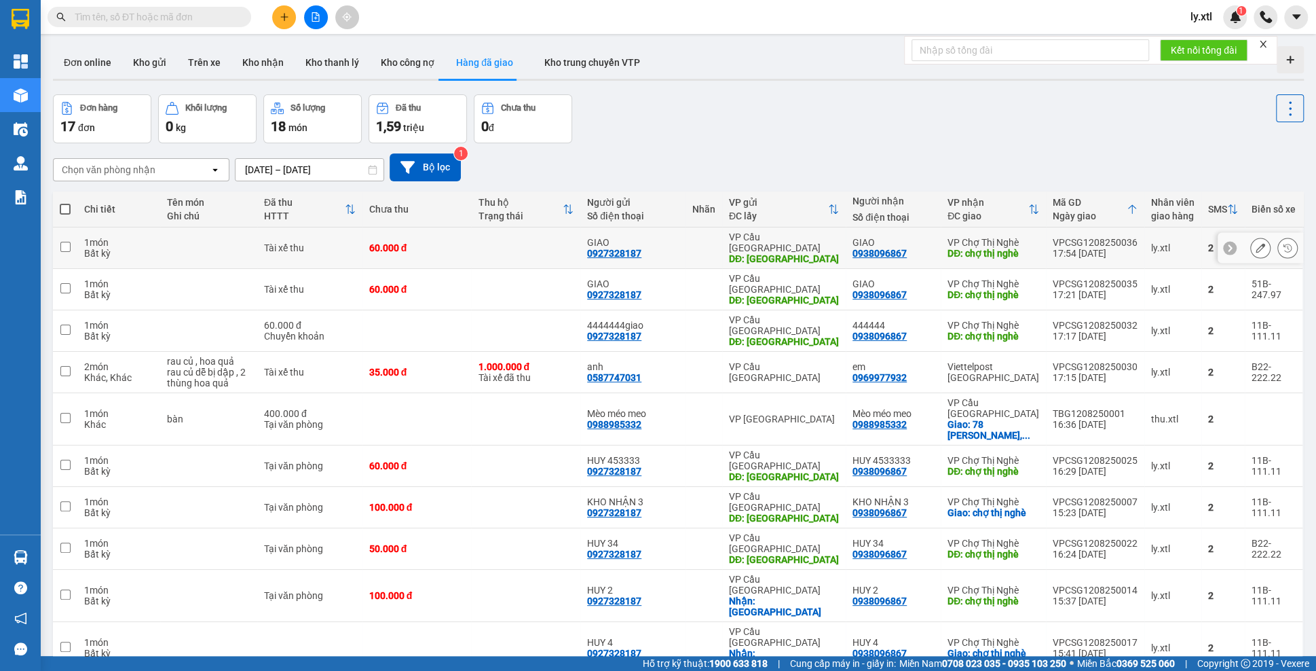
click at [1260, 244] on icon at bounding box center [1261, 248] width 10 height 10
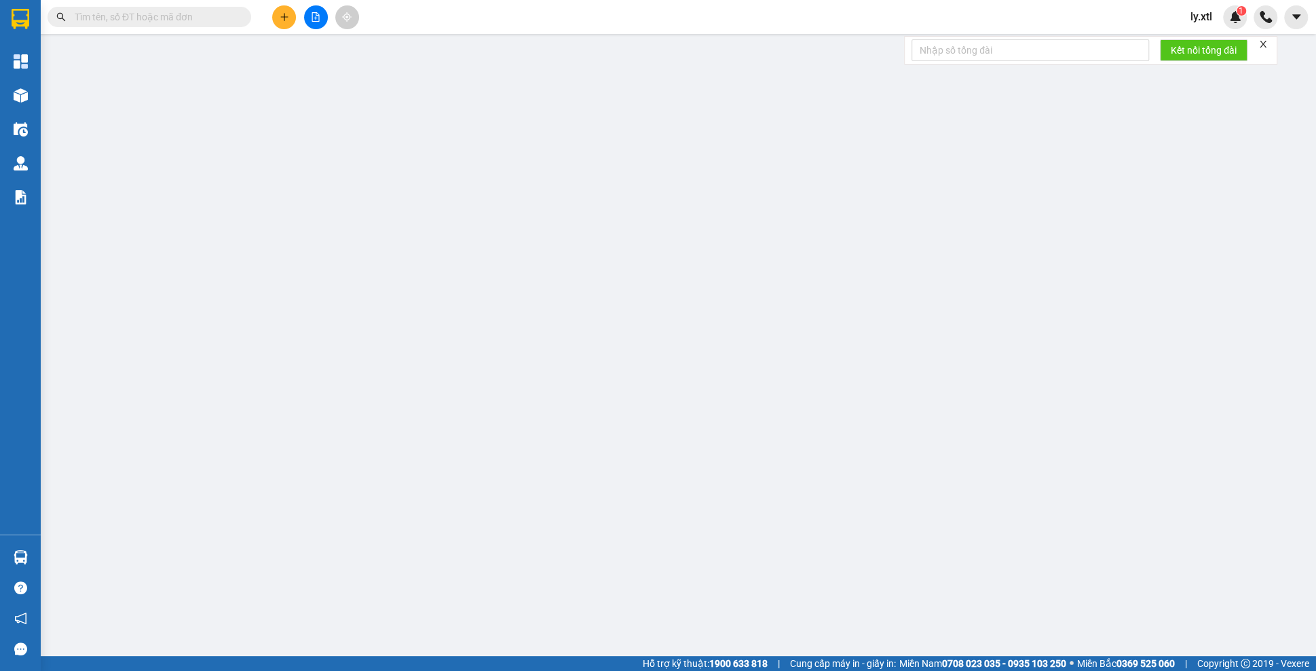
type input "0927328187"
type input "GIAO"
type input "[GEOGRAPHIC_DATA]"
type input "10.000"
type input "123456789112"
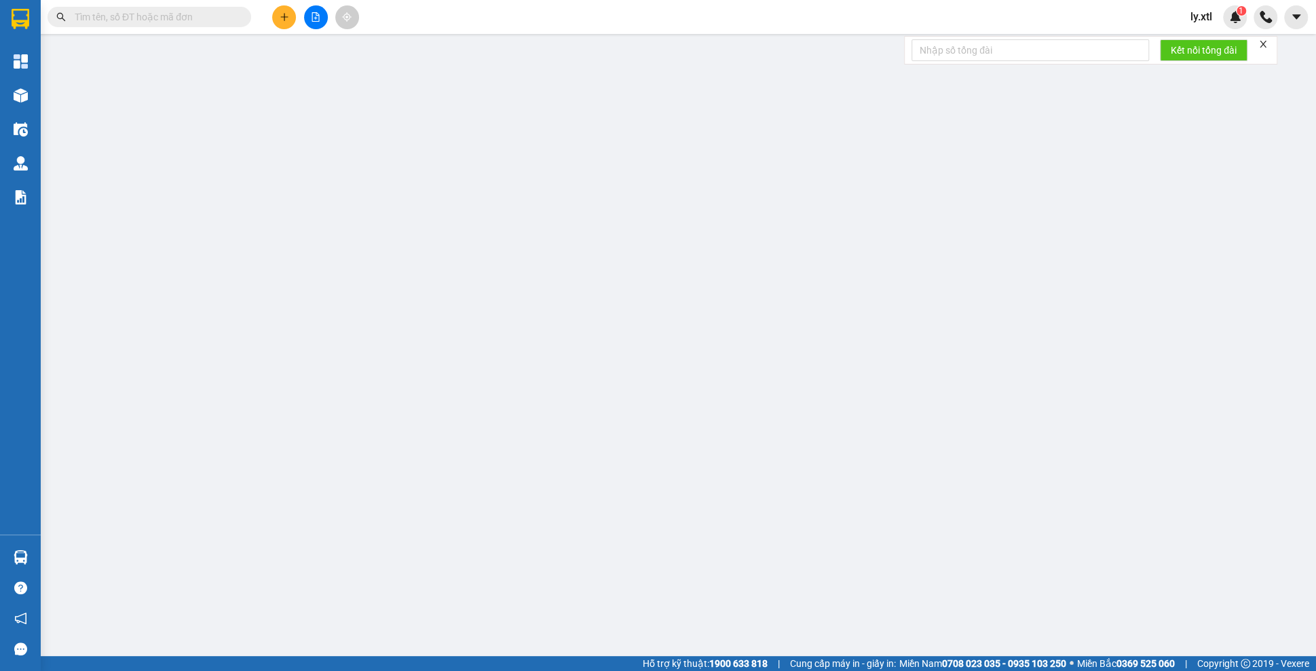
type input "0938096867"
type input "GIAO"
type input "chợ thị nghè"
type input "10.000"
type input "123456789456"
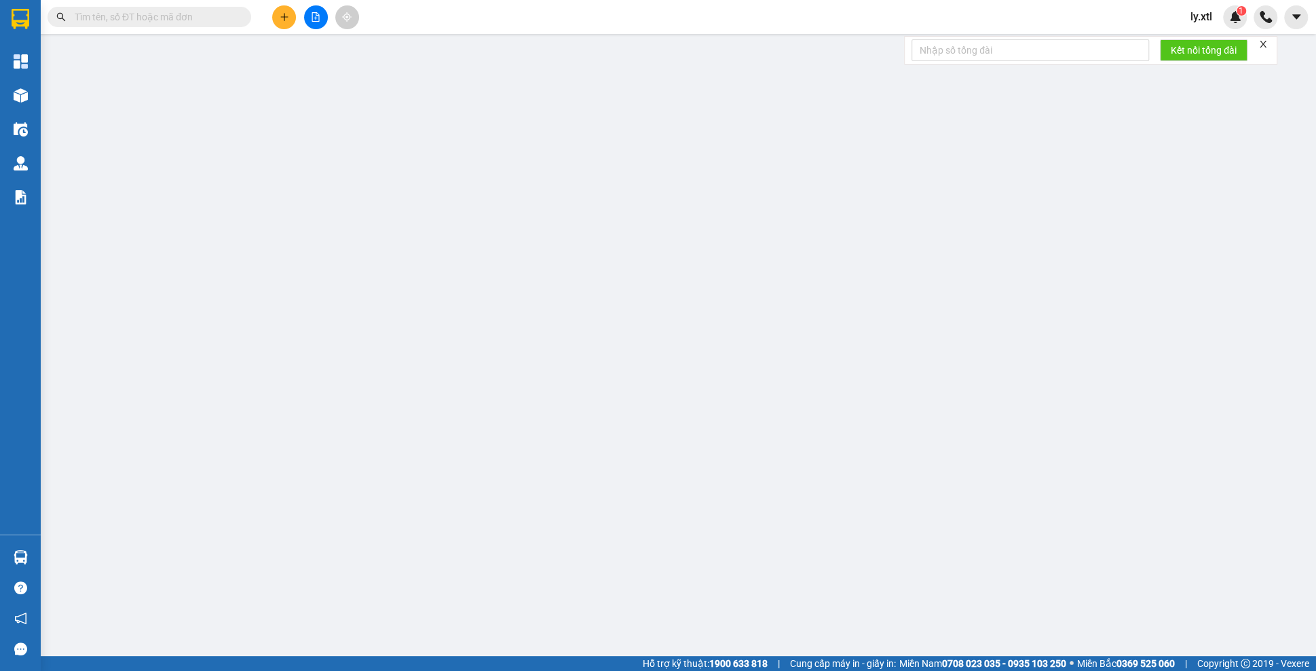
type input "60.000"
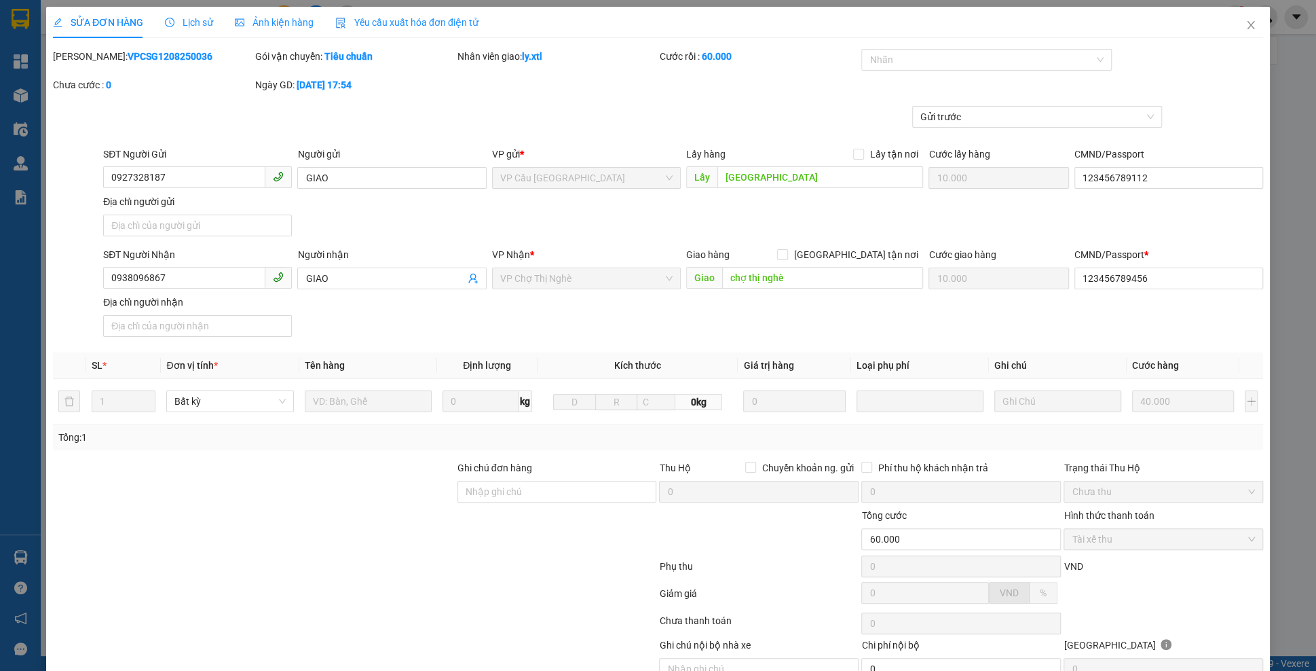
click at [191, 20] on span "Lịch sử" at bounding box center [189, 22] width 48 height 11
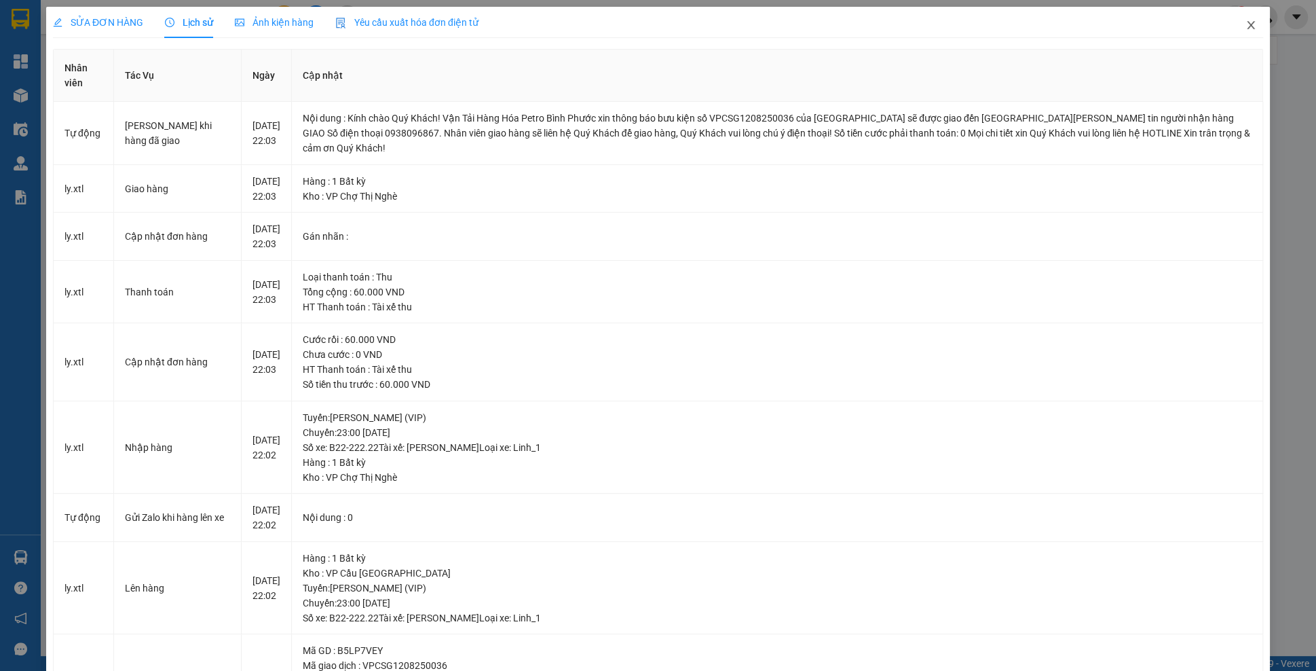
click at [1246, 29] on icon "close" at bounding box center [1250, 25] width 11 height 11
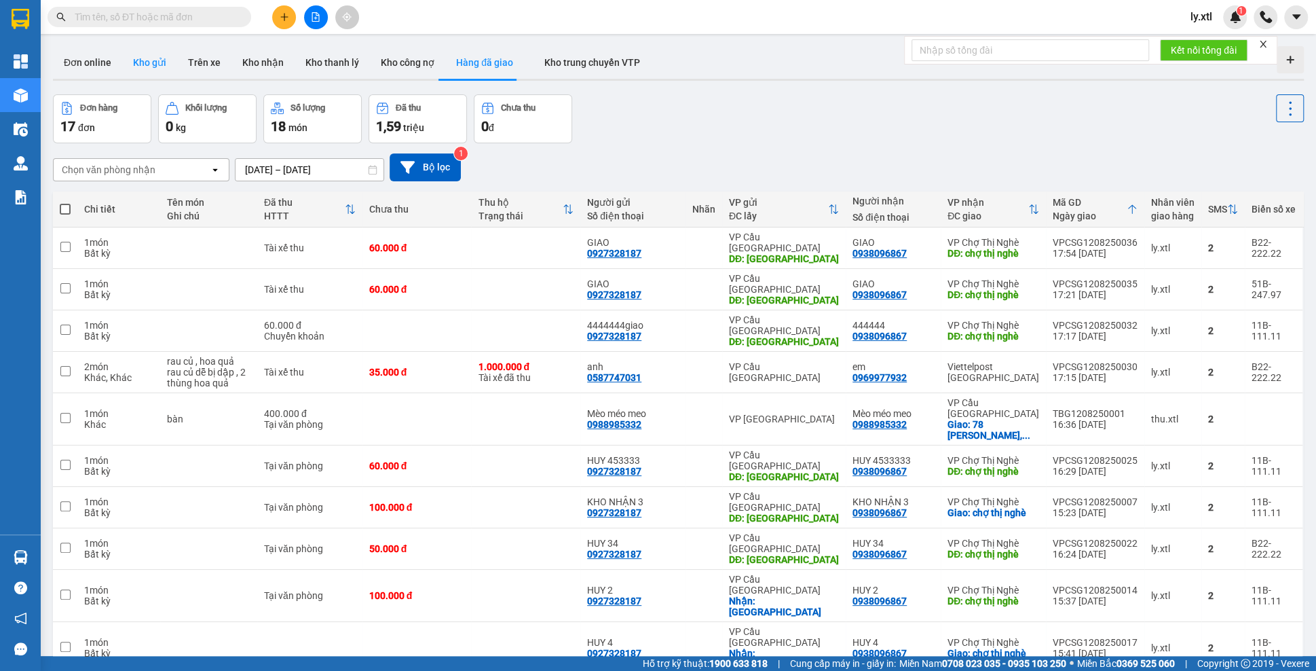
click at [164, 58] on button "Kho gửi" at bounding box center [149, 62] width 55 height 33
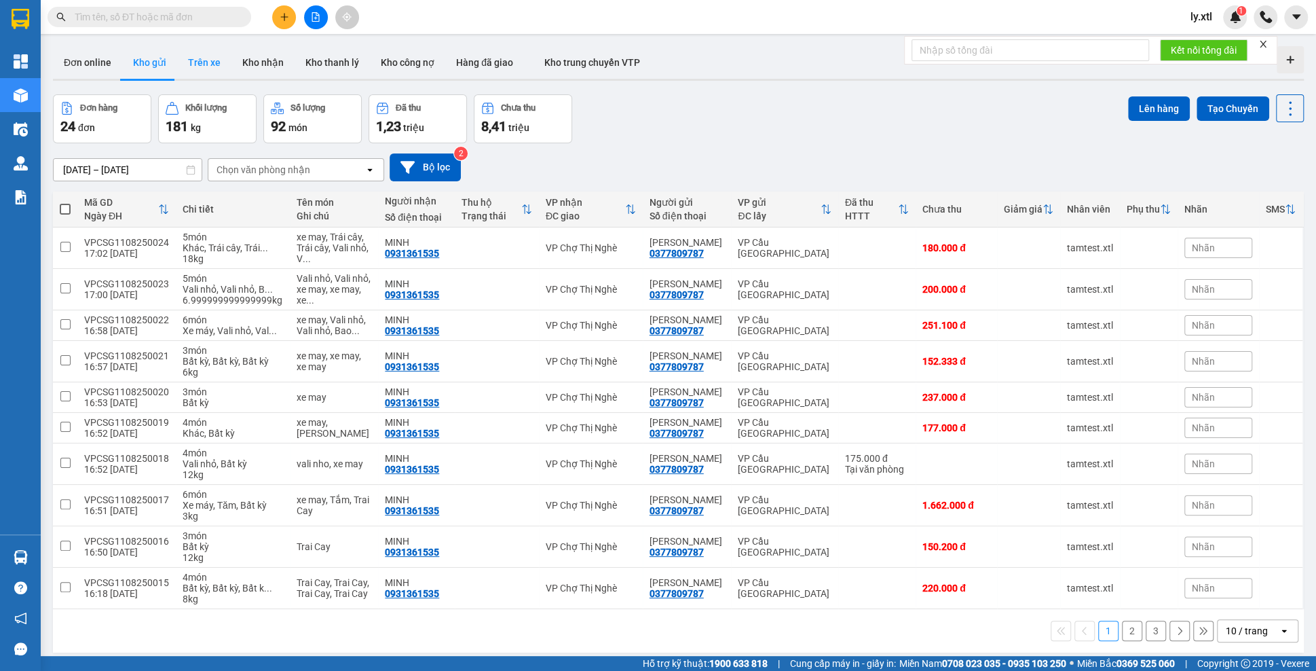
click at [183, 77] on button "Trên xe" at bounding box center [204, 62] width 54 height 33
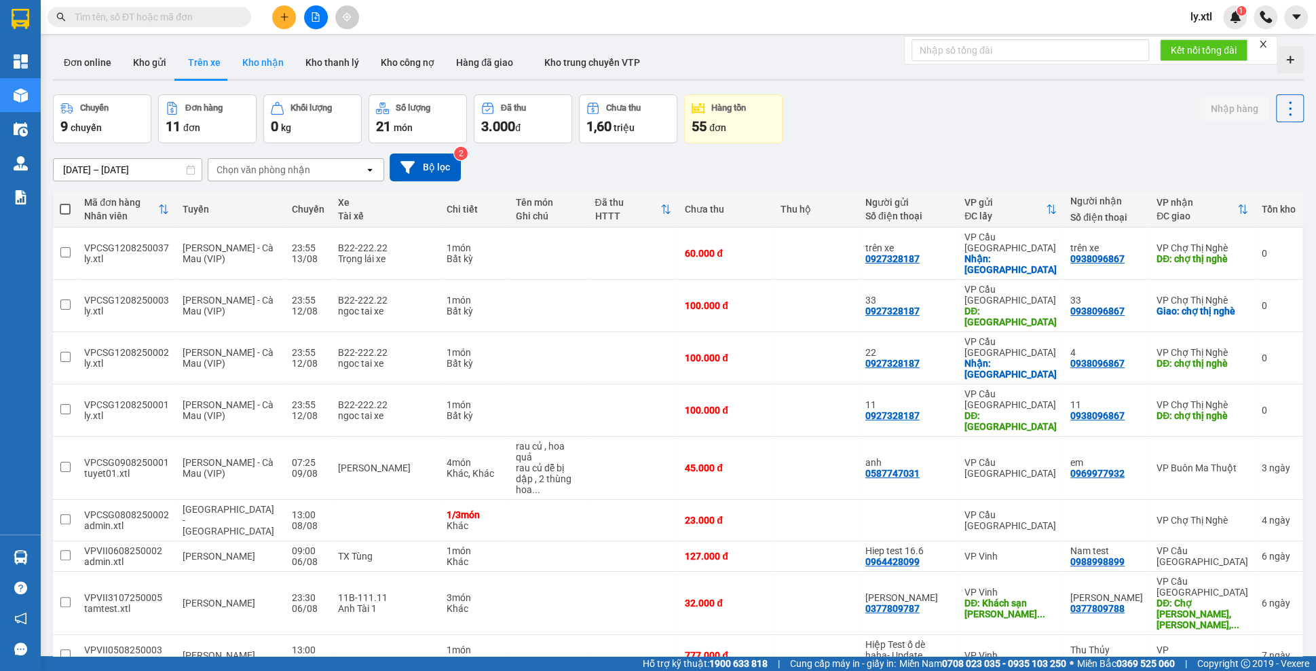
click at [231, 59] on button "Kho nhận" at bounding box center [262, 62] width 63 height 33
type input "[DATE] – [DATE]"
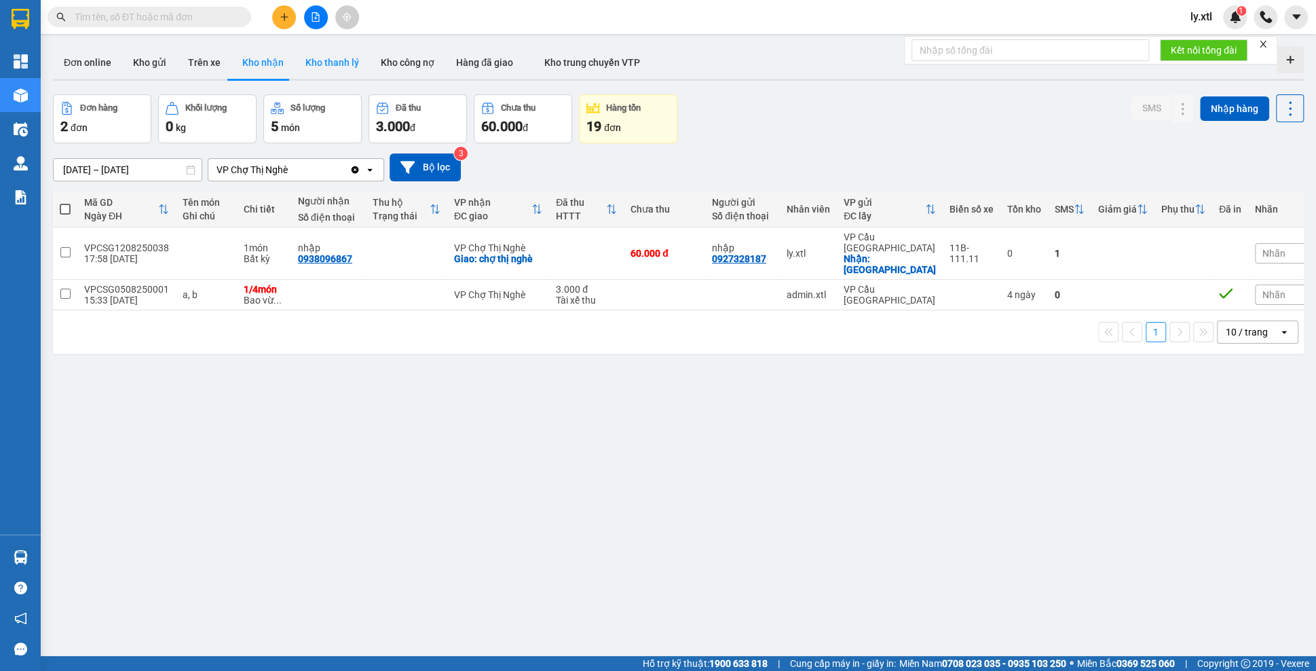
click at [345, 69] on button "Kho thanh lý" at bounding box center [332, 62] width 75 height 33
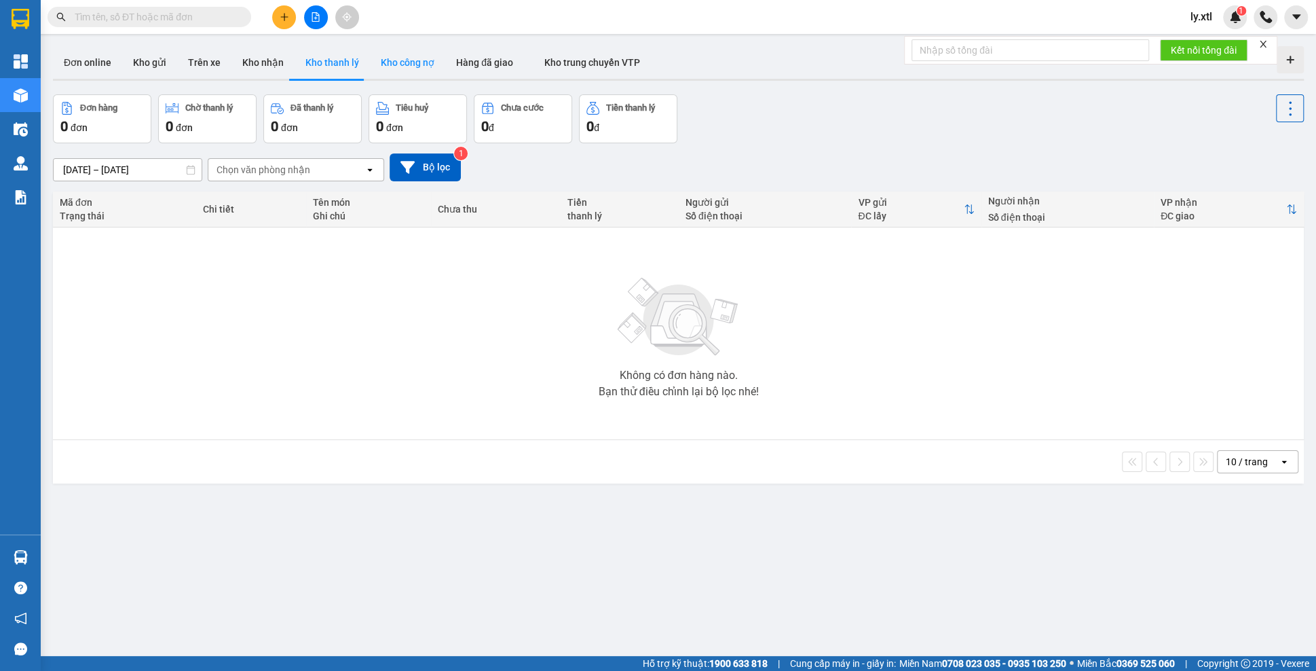
click at [426, 75] on button "Kho công nợ" at bounding box center [407, 62] width 75 height 33
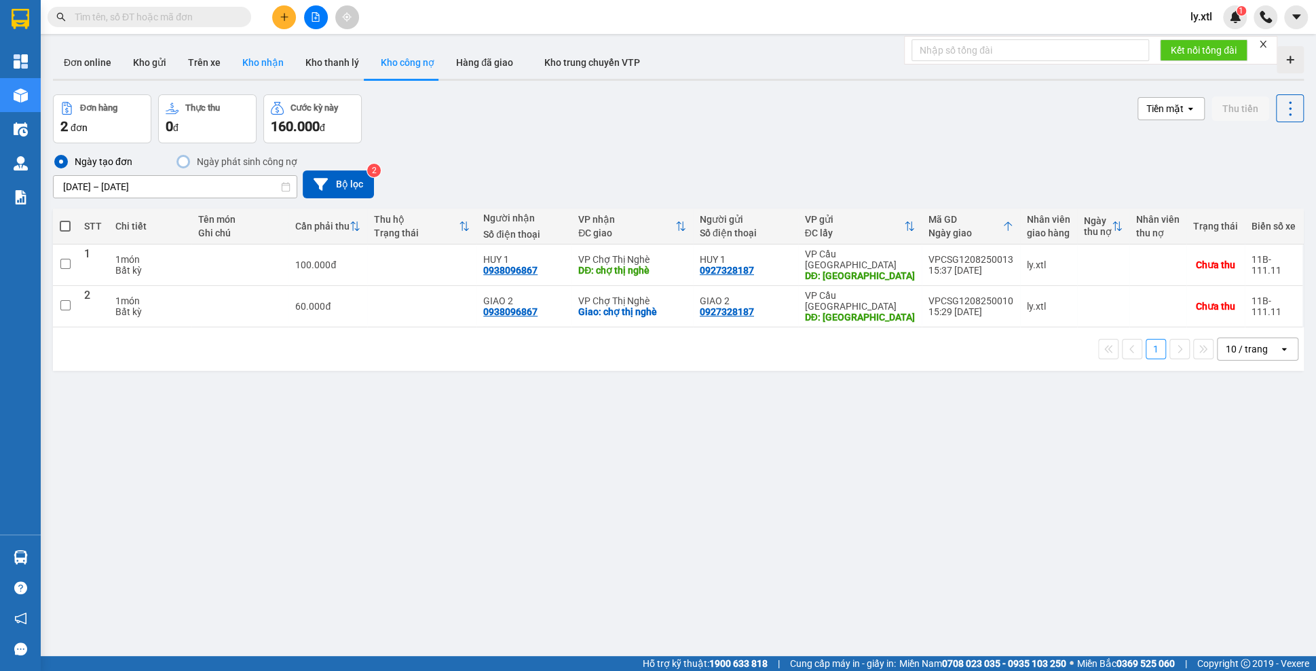
click at [260, 71] on button "Kho nhận" at bounding box center [262, 62] width 63 height 33
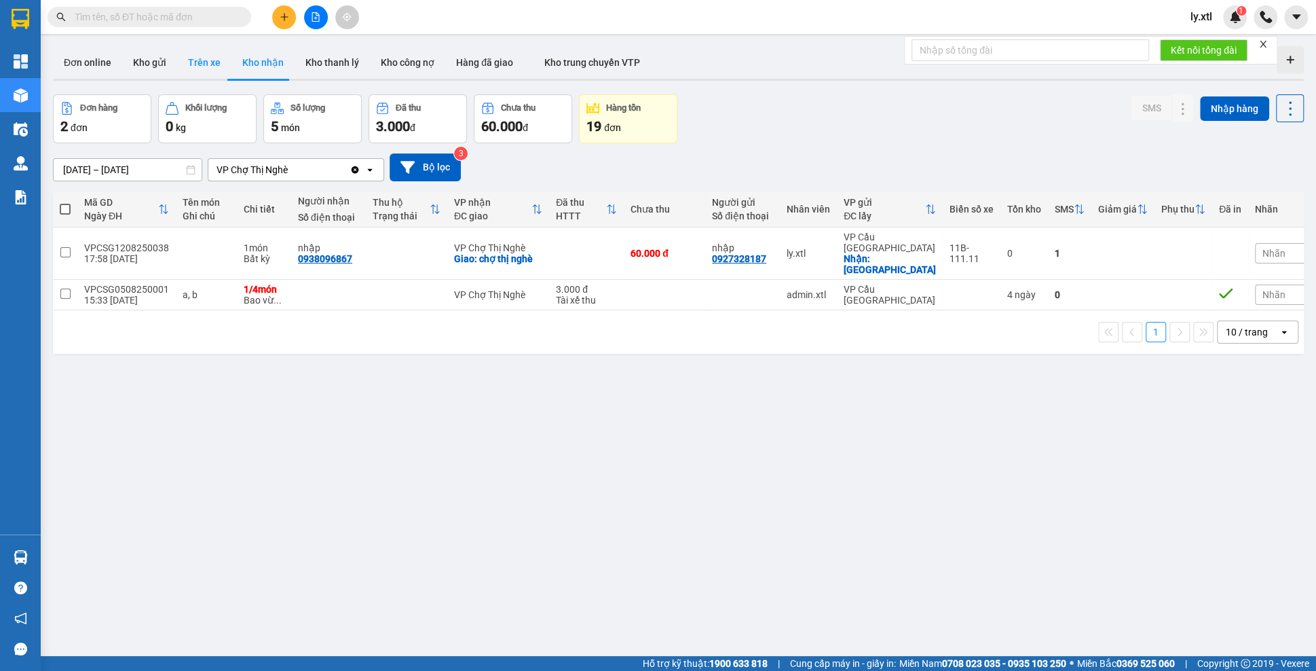
click at [185, 73] on button "Trên xe" at bounding box center [204, 62] width 54 height 33
type input "[DATE] – [DATE]"
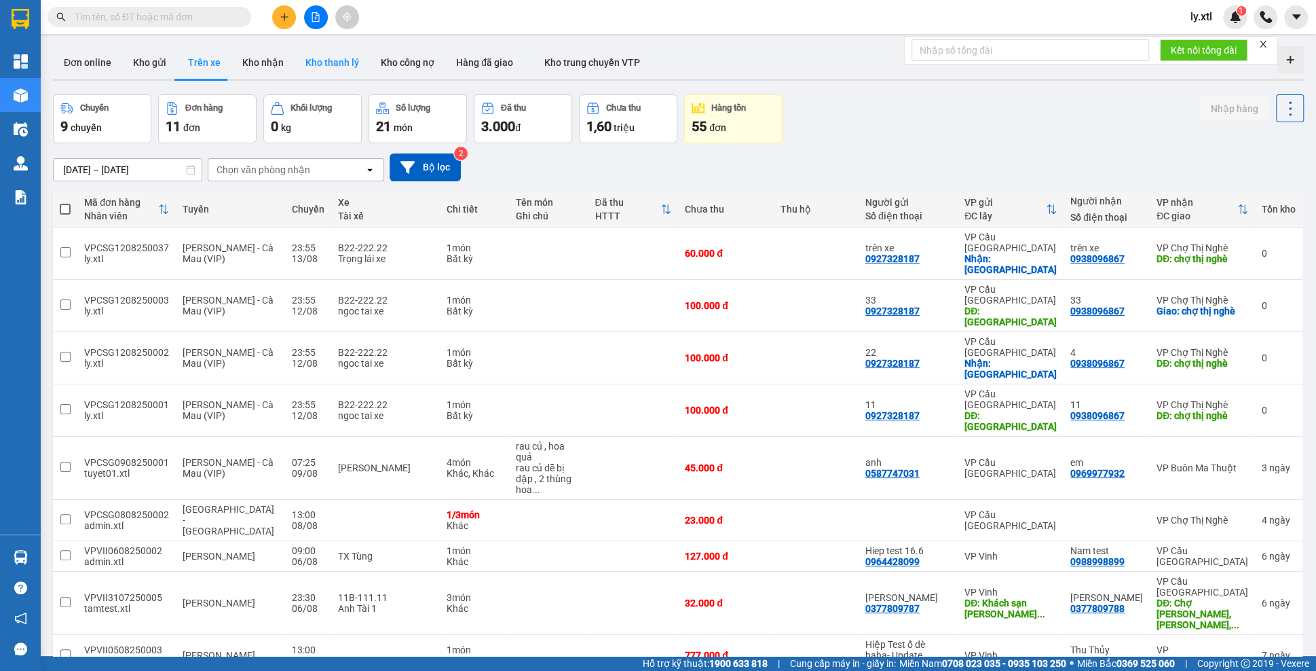
click at [323, 65] on button "Kho thanh lý" at bounding box center [332, 62] width 75 height 33
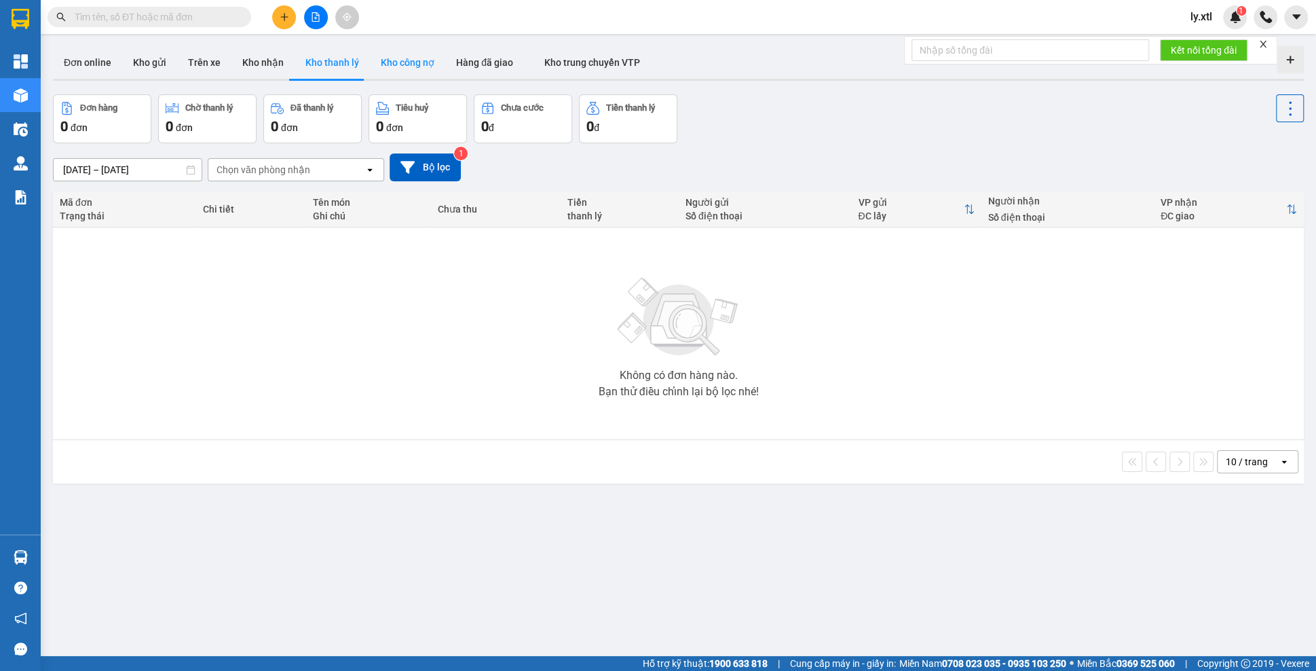
click at [385, 69] on button "Kho công nợ" at bounding box center [407, 62] width 75 height 33
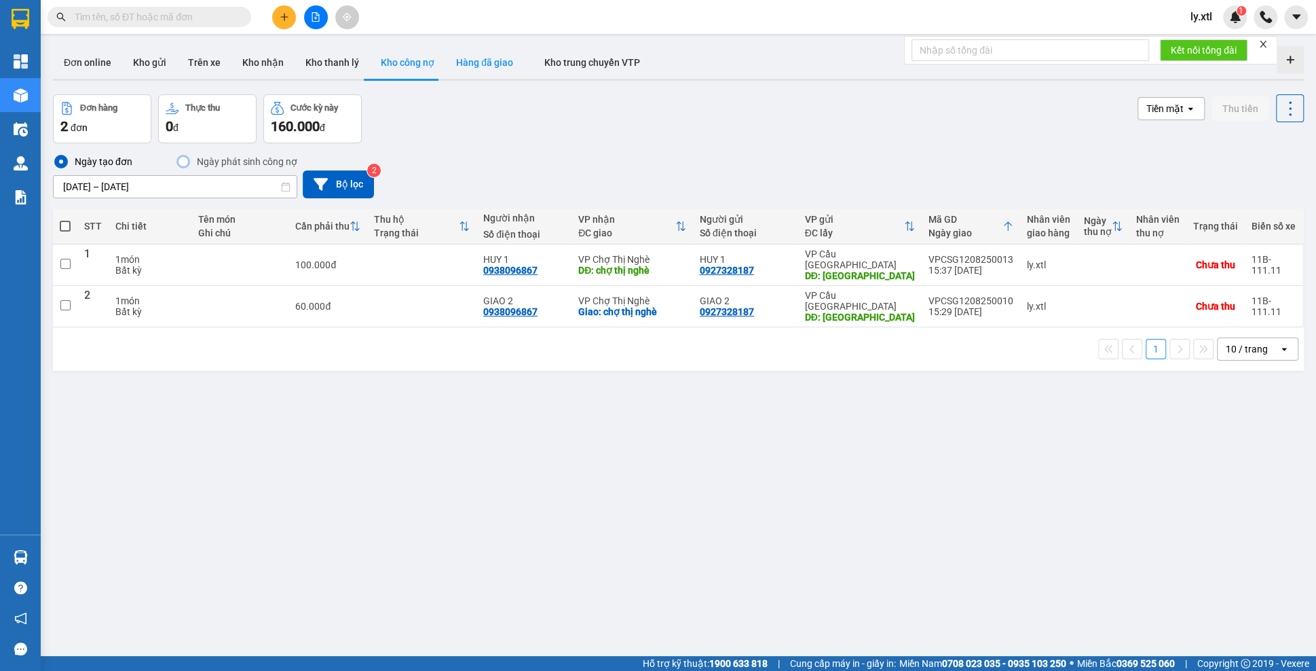
click at [476, 72] on button "Hàng đã giao" at bounding box center [484, 62] width 79 height 33
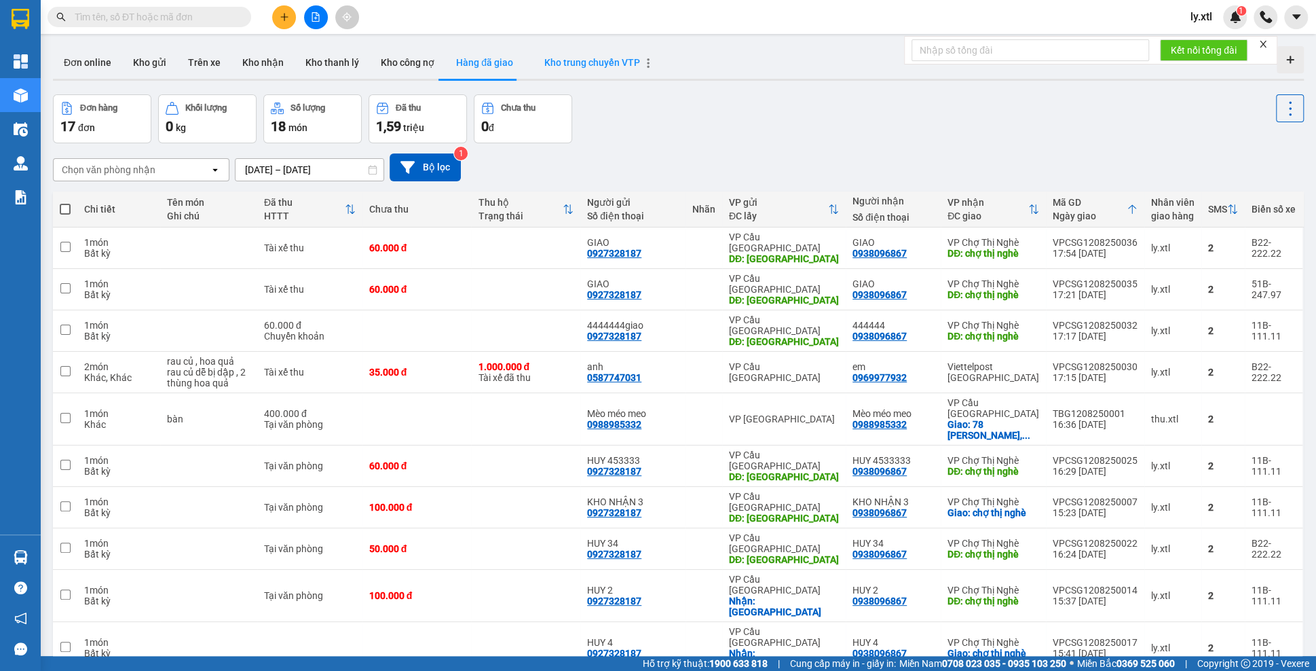
click at [618, 61] on span "Kho trung chuyển VTP" at bounding box center [592, 62] width 96 height 11
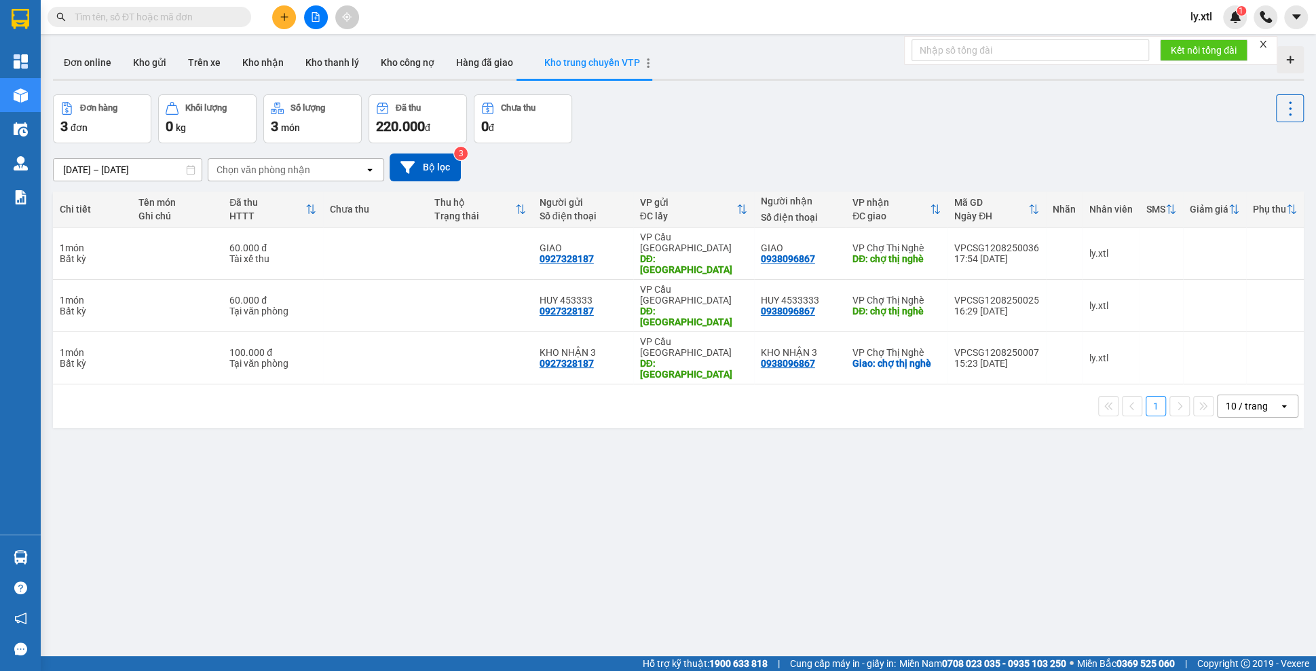
click at [643, 62] on icon "button" at bounding box center [648, 63] width 10 height 10
click at [675, 75] on li "Chỉnh sửa" at bounding box center [694, 68] width 81 height 24
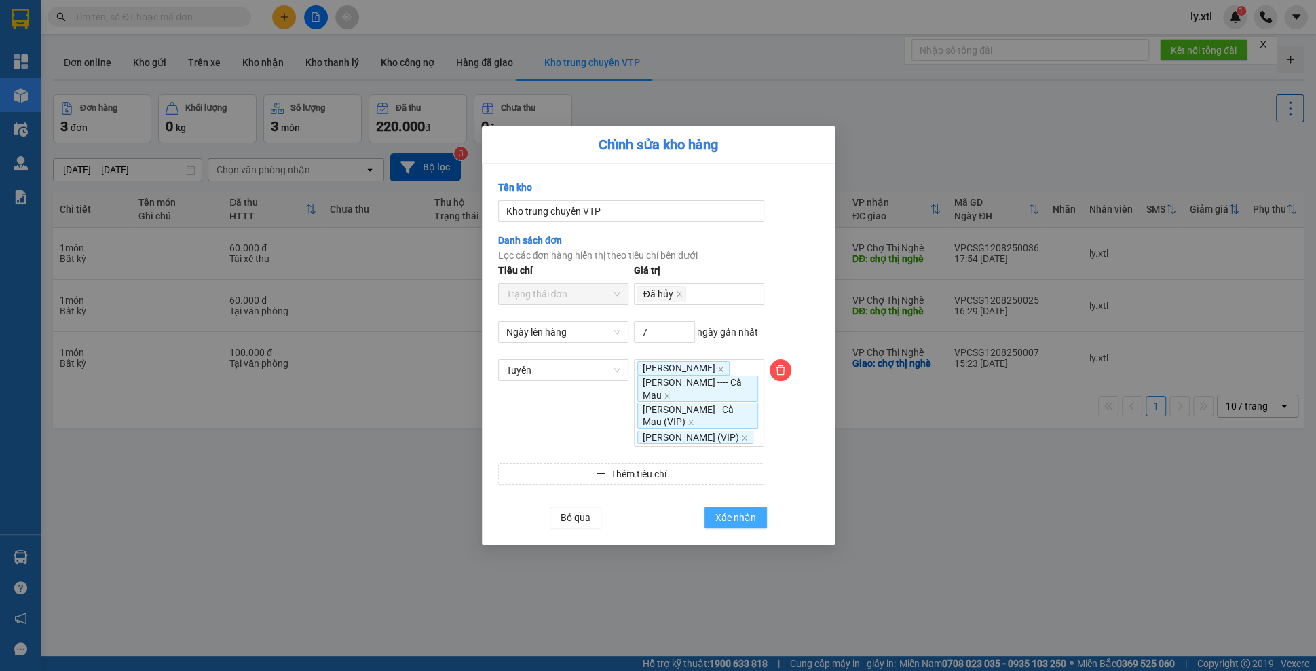
click at [717, 523] on span "Xác nhận" at bounding box center [735, 517] width 41 height 15
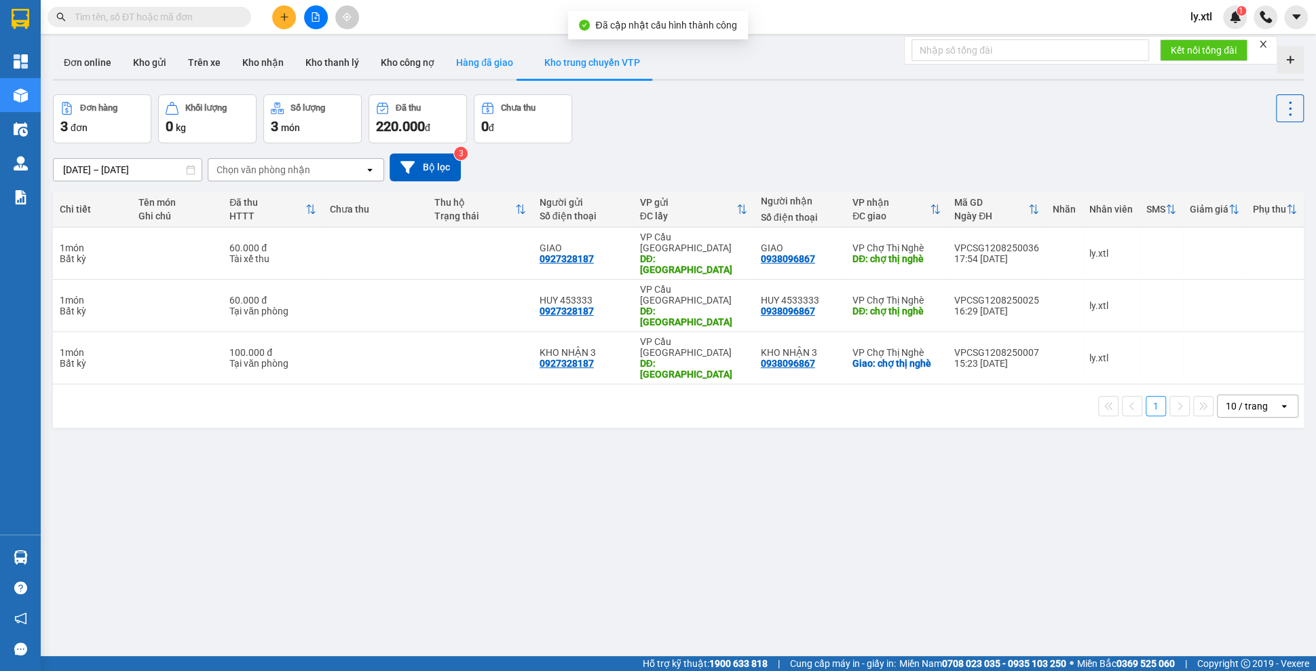
click at [474, 63] on button "Hàng đã giao" at bounding box center [484, 62] width 79 height 33
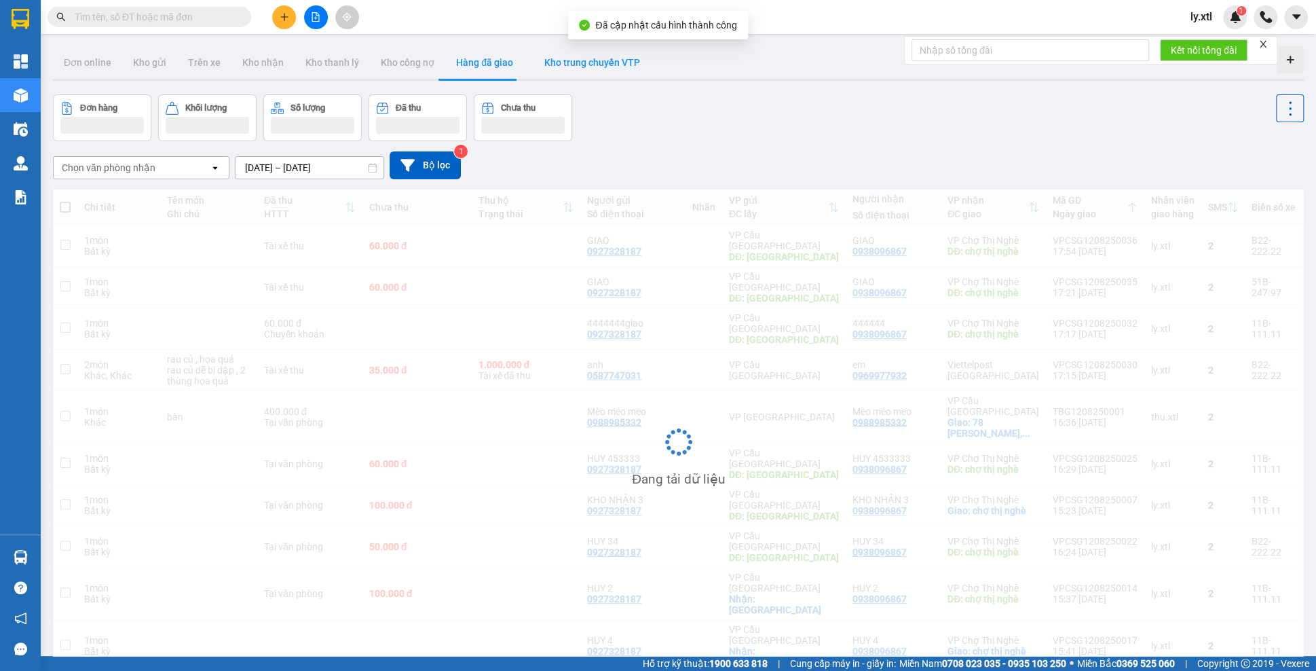
click at [558, 57] on span "Kho trung chuyển VTP" at bounding box center [592, 62] width 96 height 11
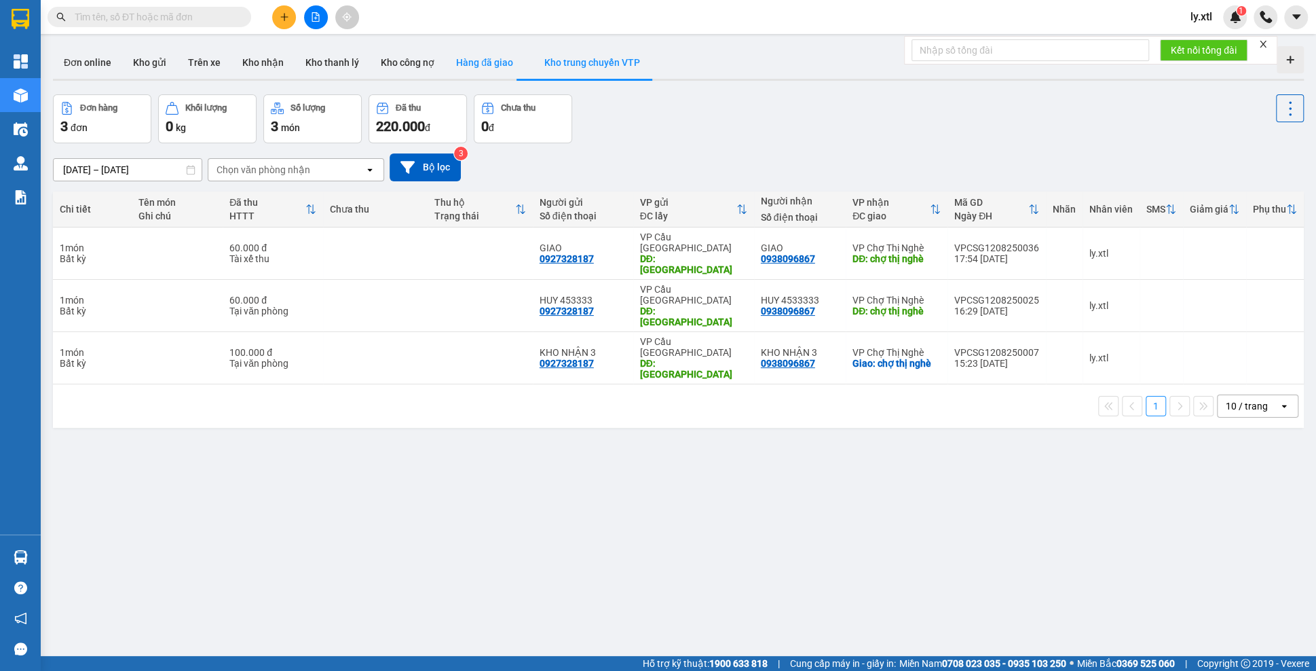
click at [515, 68] on button "Hàng đã giao" at bounding box center [484, 62] width 79 height 33
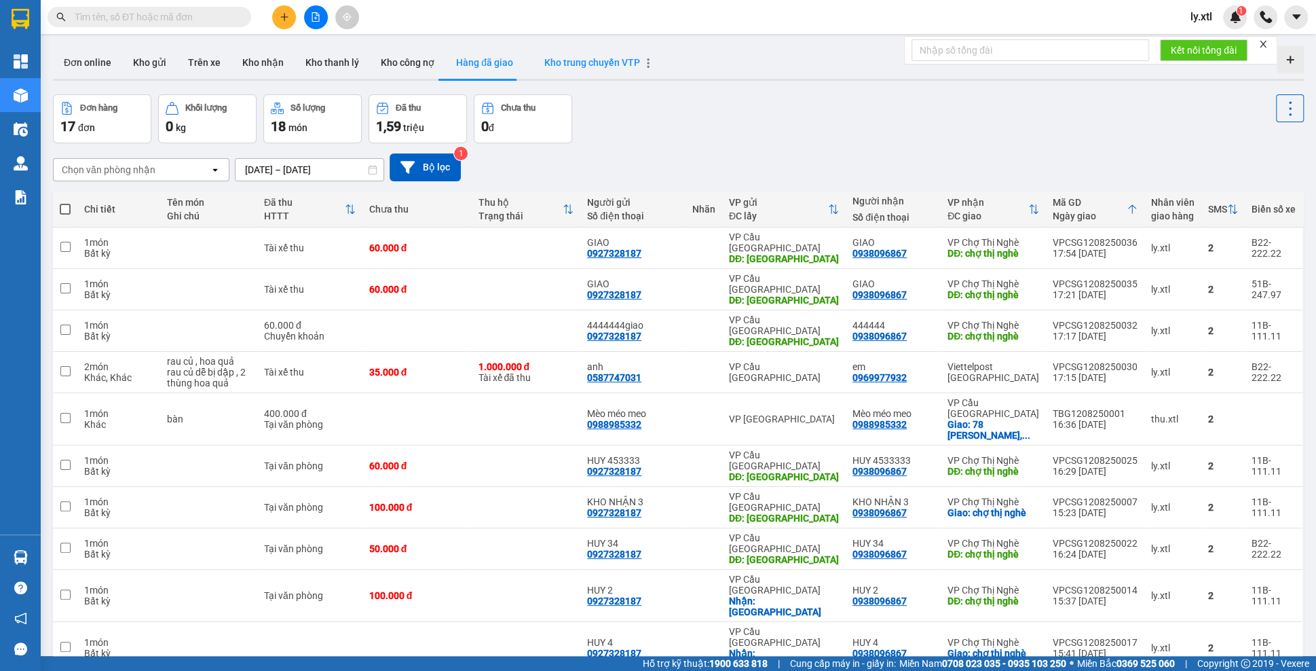
click at [560, 64] on span "Kho trung chuyển VTP" at bounding box center [592, 62] width 96 height 11
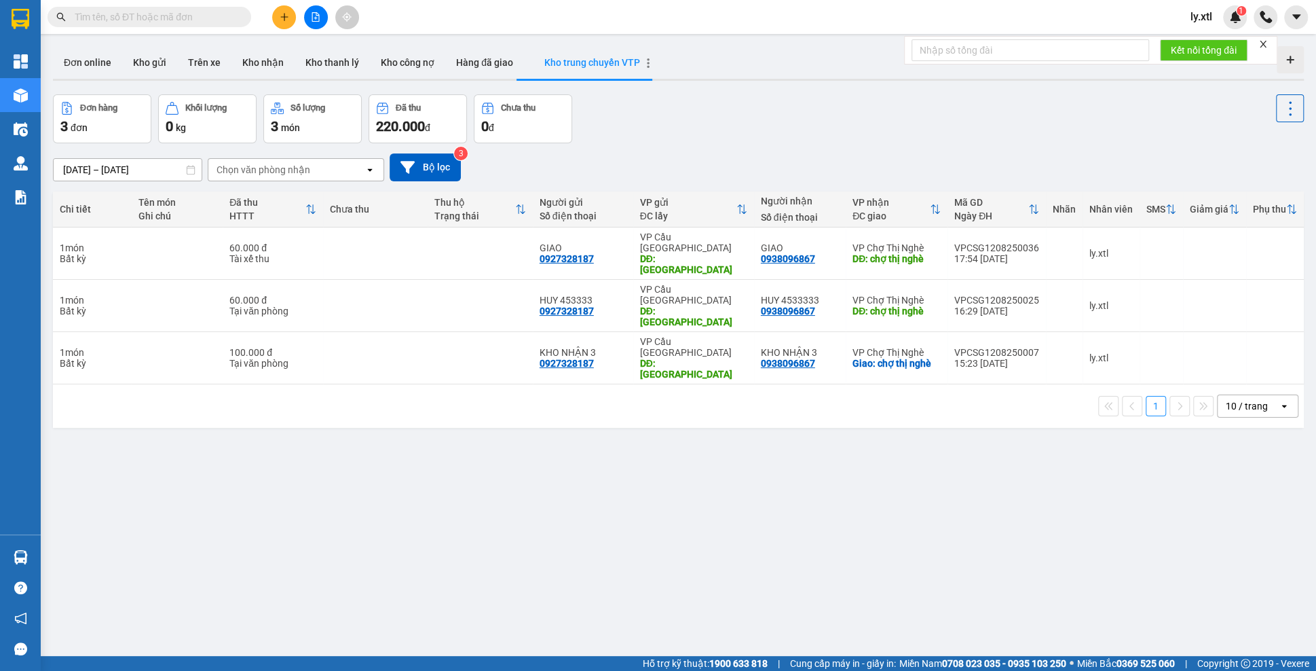
click at [637, 67] on div "button" at bounding box center [645, 62] width 16 height 11
click at [658, 76] on li "Chỉnh sửa" at bounding box center [694, 68] width 81 height 24
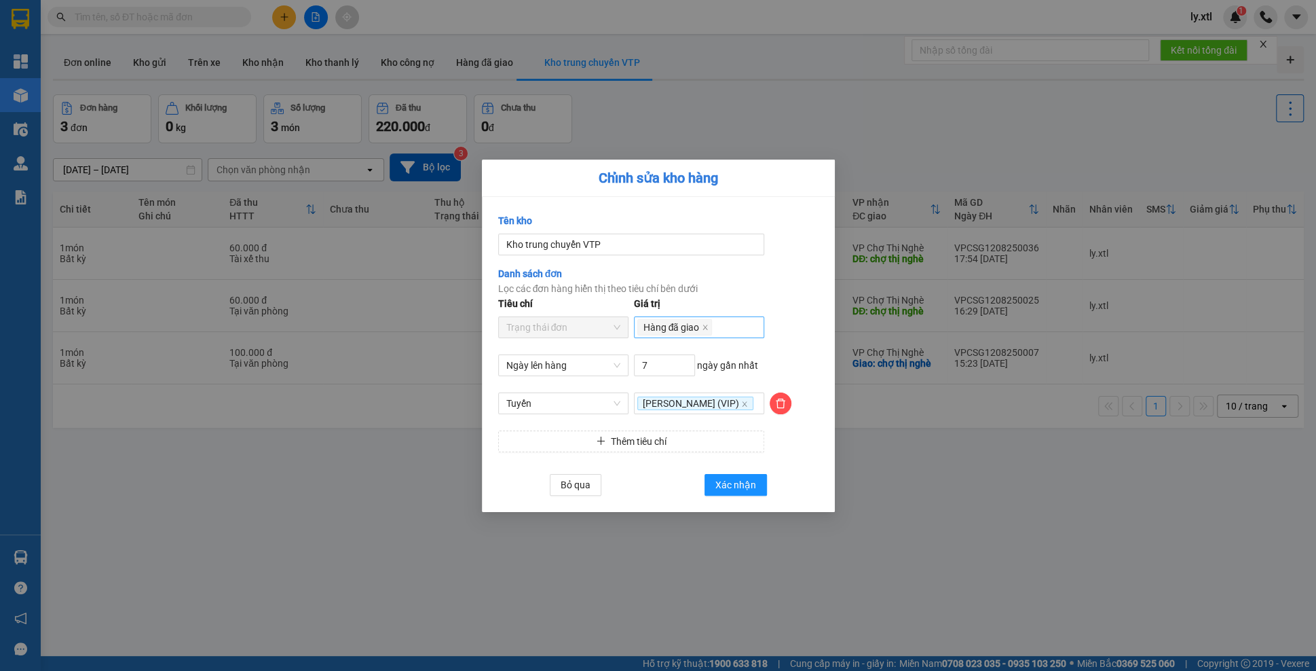
click at [711, 319] on span "Hàng đã giao" at bounding box center [674, 327] width 75 height 16
click at [708, 324] on icon "close" at bounding box center [705, 327] width 7 height 7
click at [706, 319] on div at bounding box center [699, 327] width 124 height 16
click at [679, 427] on div "Đã hủy" at bounding box center [698, 429] width 114 height 15
click at [790, 296] on div "Tiêu chí Trạng thái đơn Giá trị Đã hủy" at bounding box center [658, 325] width 326 height 58
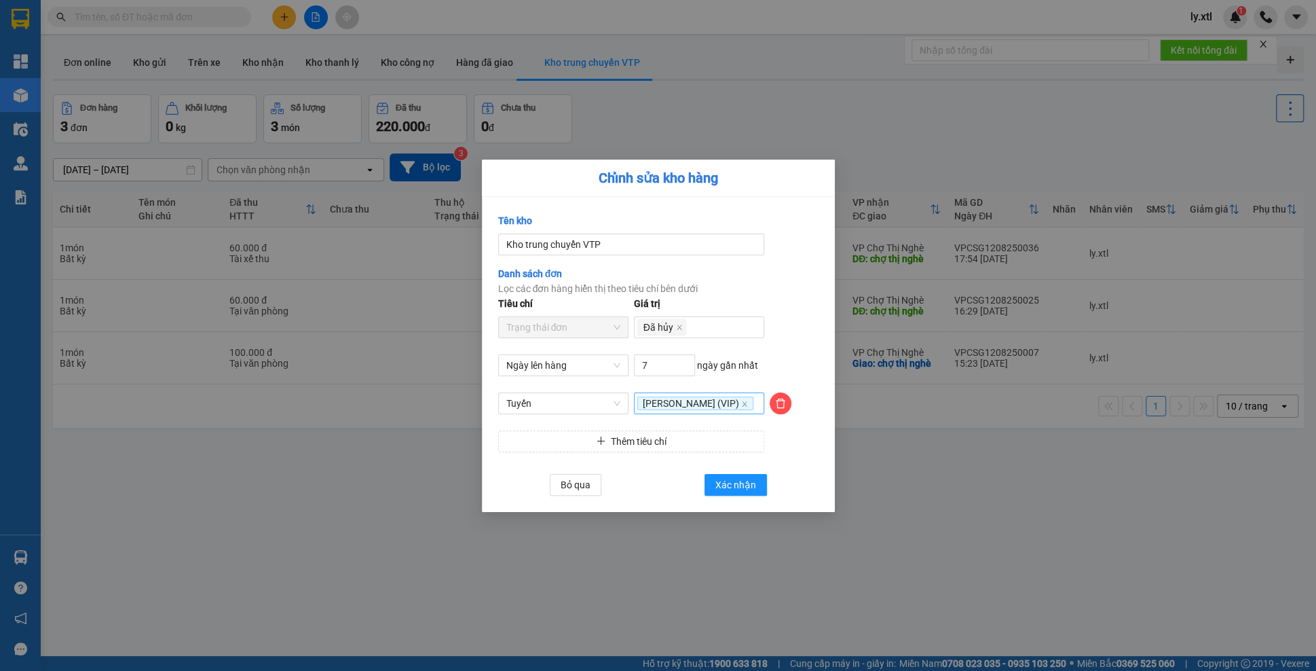
click at [679, 411] on div "[PERSON_NAME] (VIP)" at bounding box center [699, 403] width 124 height 16
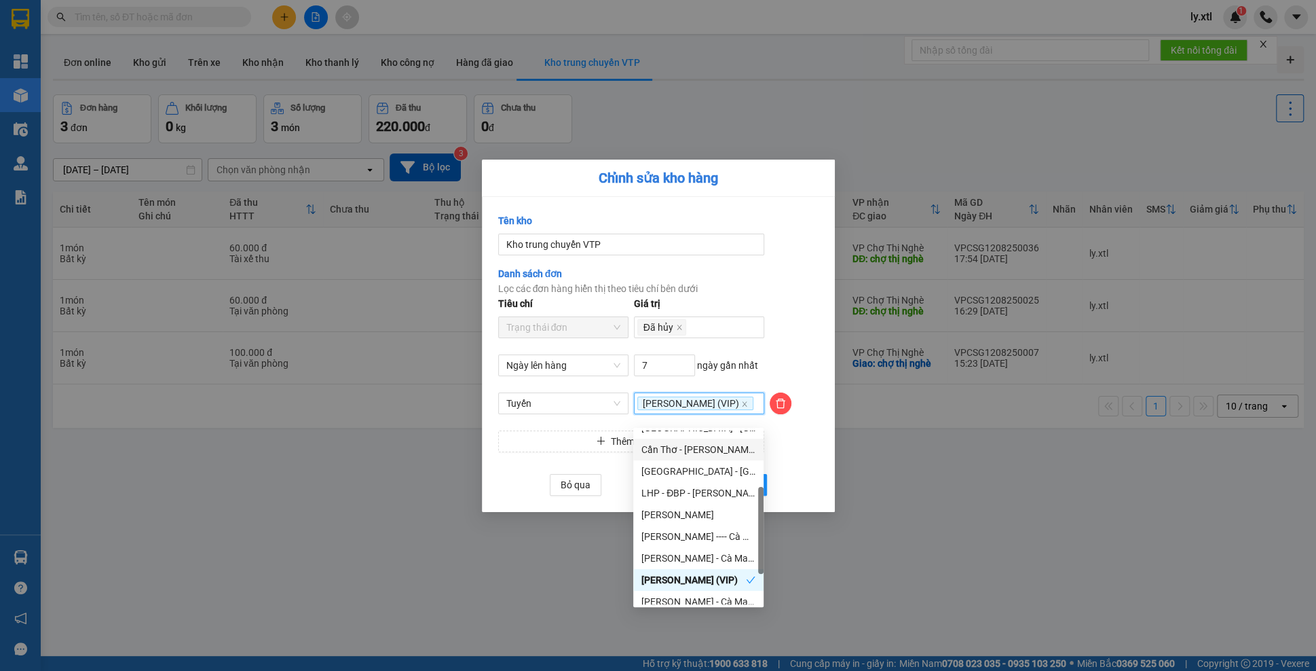
scroll to position [58, 0]
click at [684, 510] on div "[PERSON_NAME]" at bounding box center [698, 513] width 114 height 15
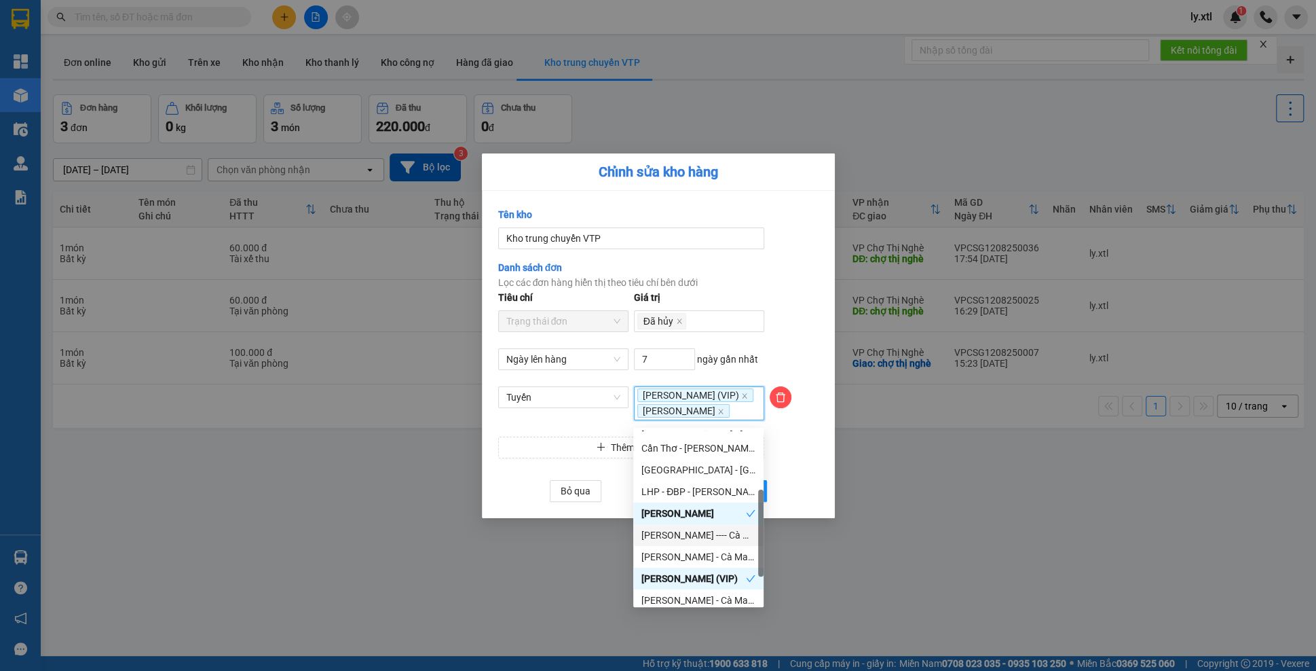
click at [687, 529] on div "[PERSON_NAME] ---- Cà Mau" at bounding box center [698, 534] width 114 height 15
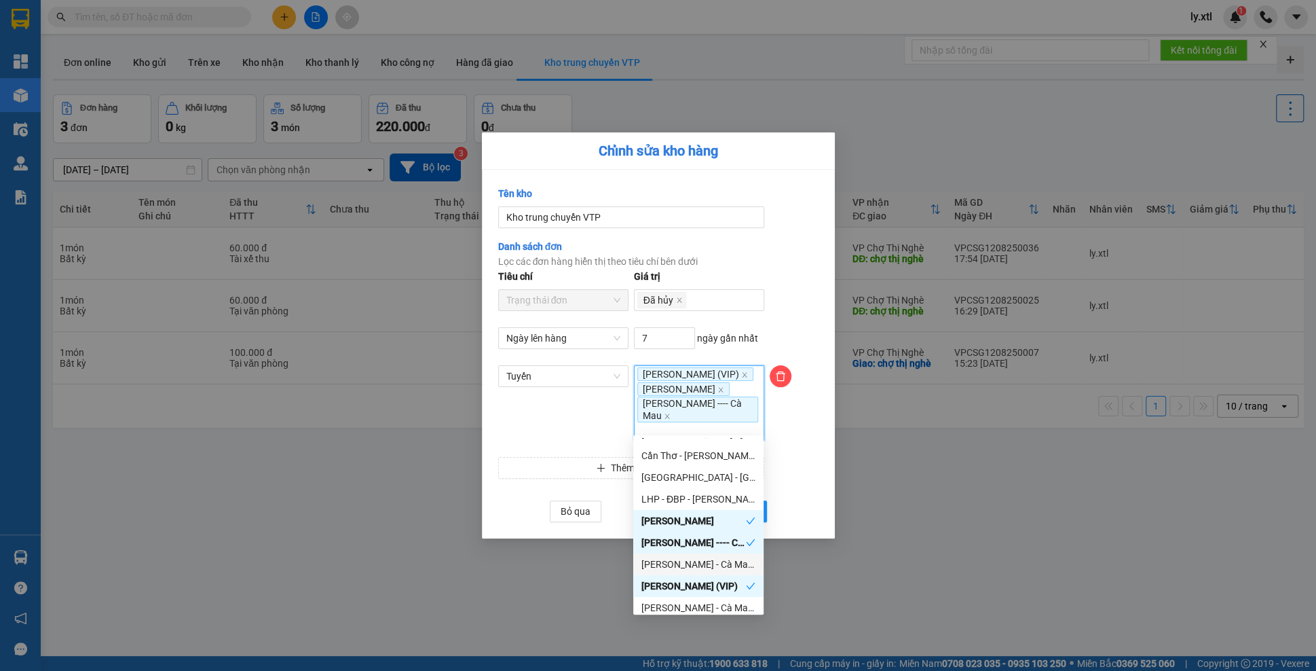
click at [694, 562] on div "[PERSON_NAME] - Cà Mau (VIP)" at bounding box center [698, 564] width 114 height 15
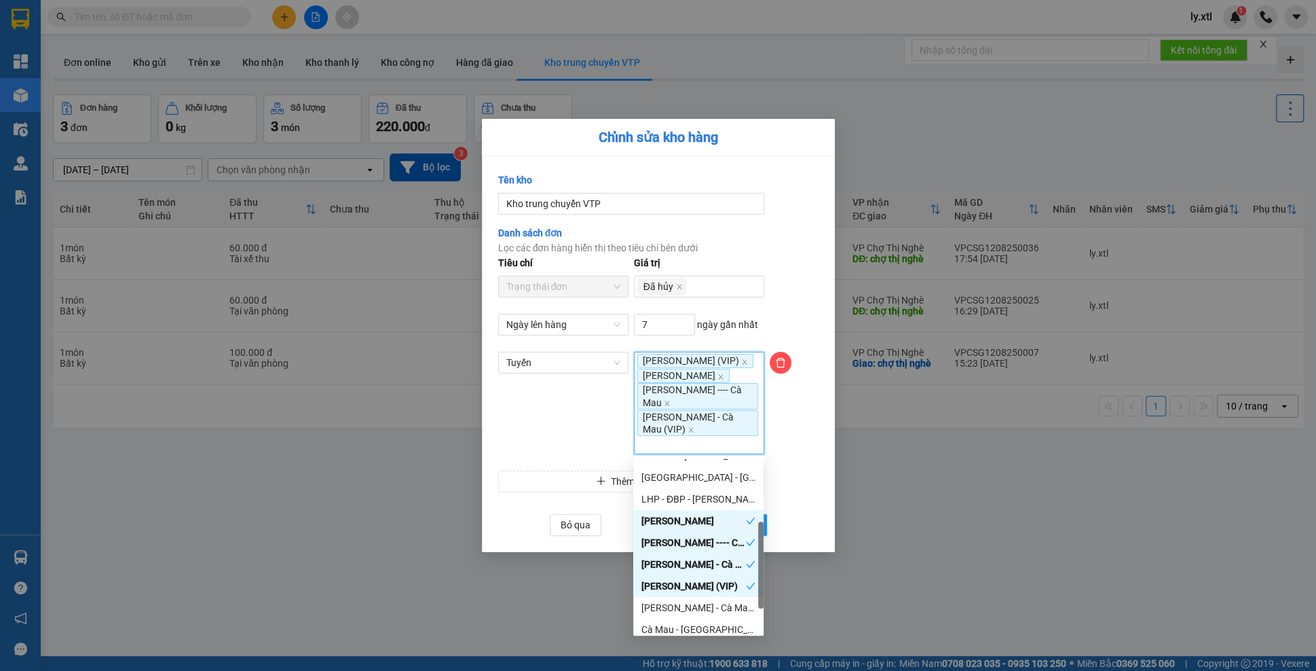
scroll to position [87, 0]
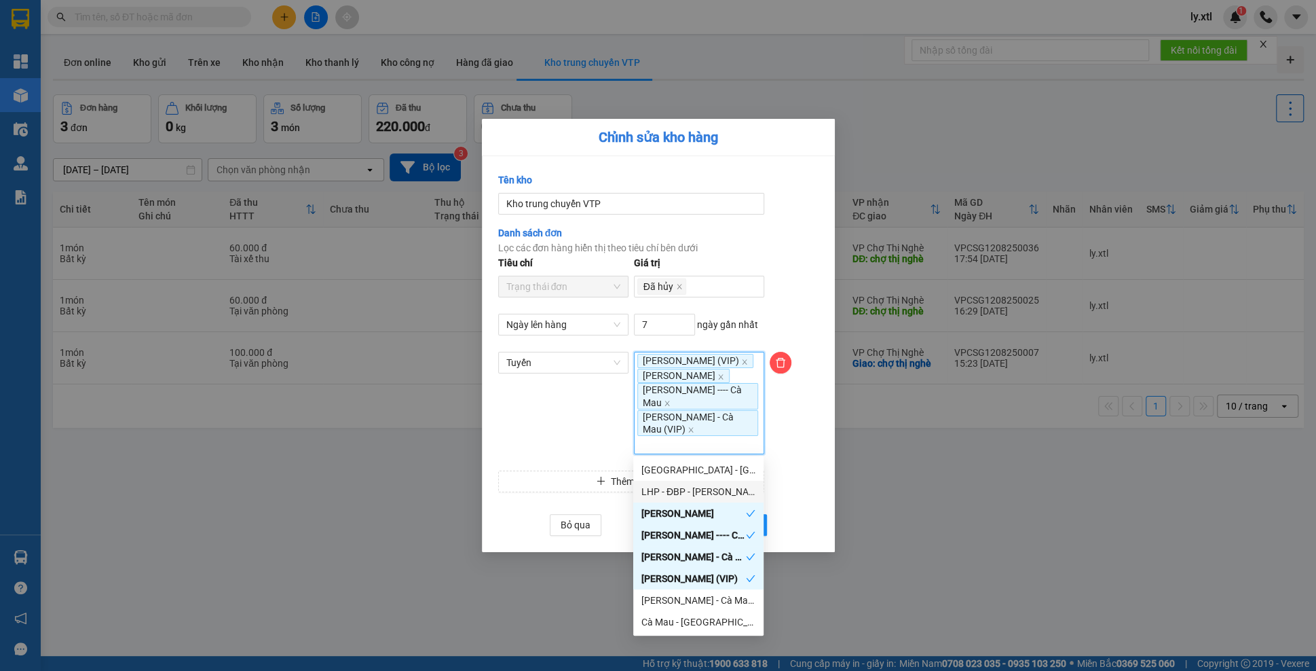
click at [782, 449] on div at bounding box center [794, 411] width 54 height 118
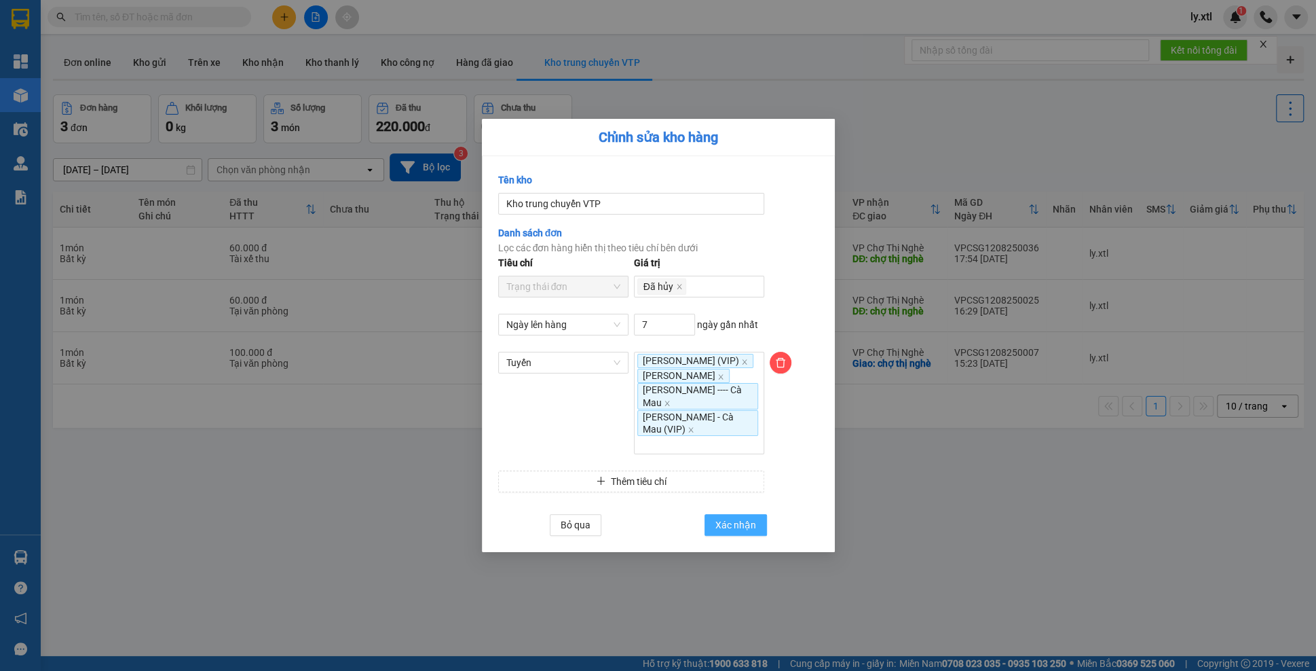
click at [758, 527] on button "Xác nhận" at bounding box center [736, 525] width 62 height 22
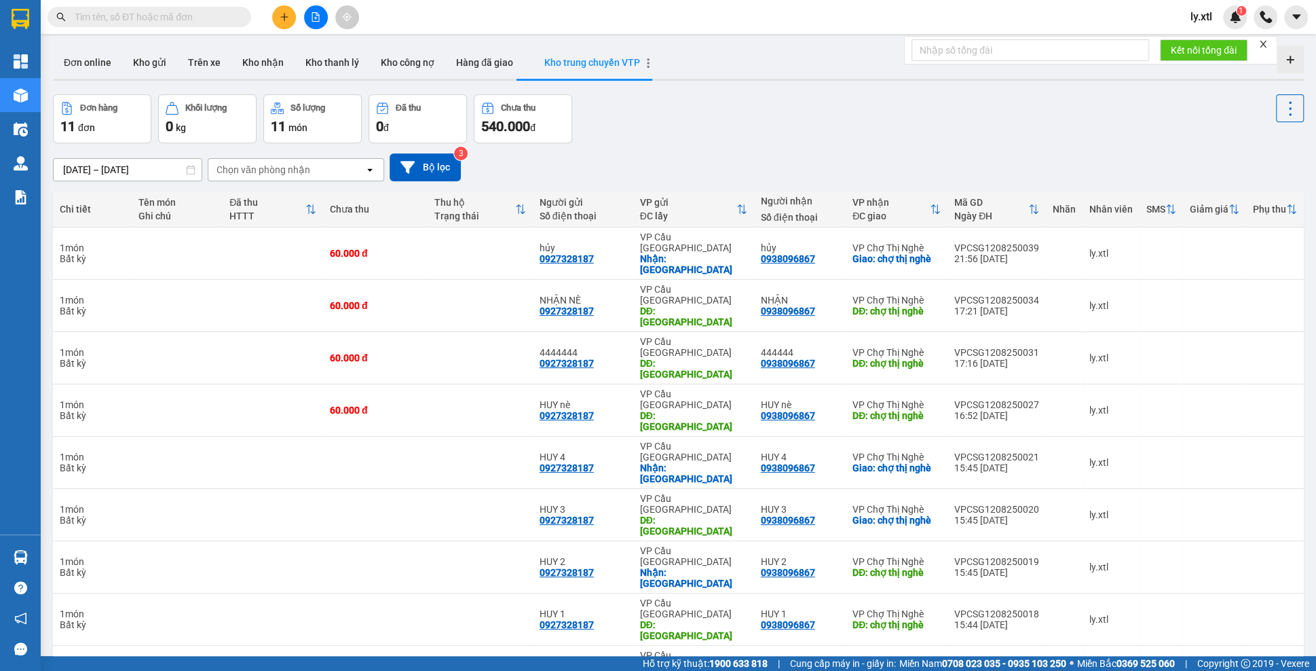
click at [647, 64] on icon "button" at bounding box center [648, 63] width 3 height 10
click at [674, 75] on li "Chỉnh sửa" at bounding box center [694, 68] width 81 height 24
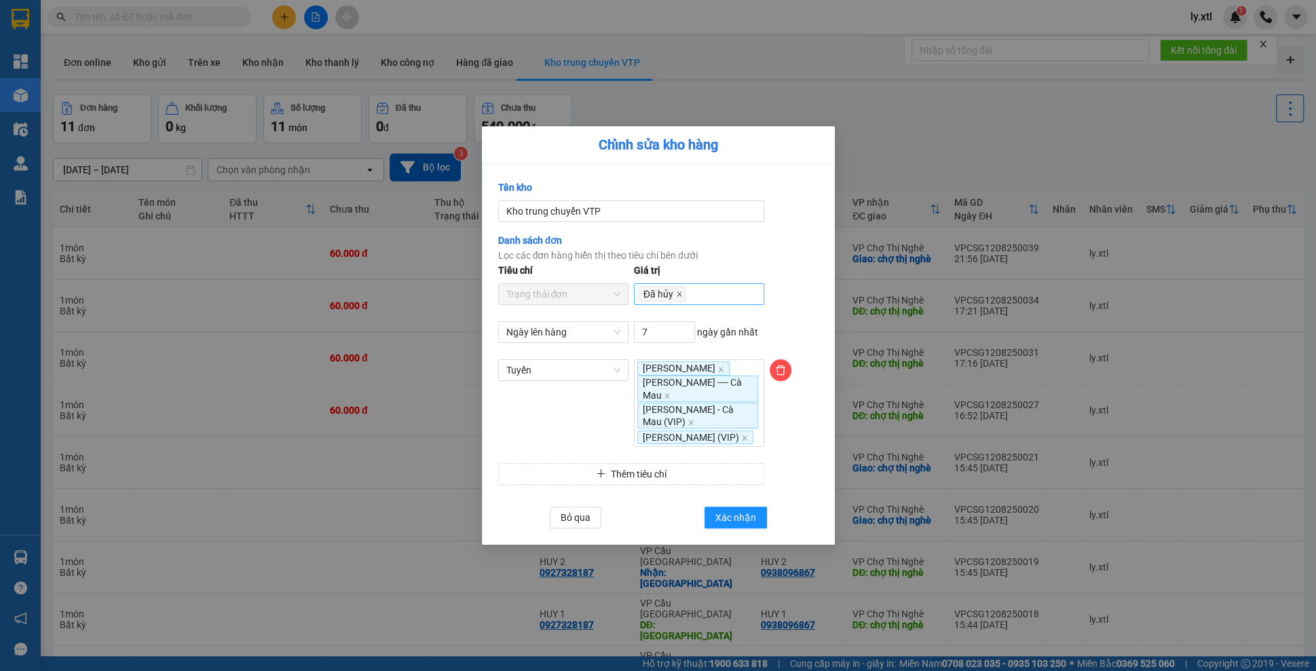
click at [678, 291] on icon "close" at bounding box center [679, 294] width 7 height 7
click at [681, 286] on div at bounding box center [699, 294] width 124 height 16
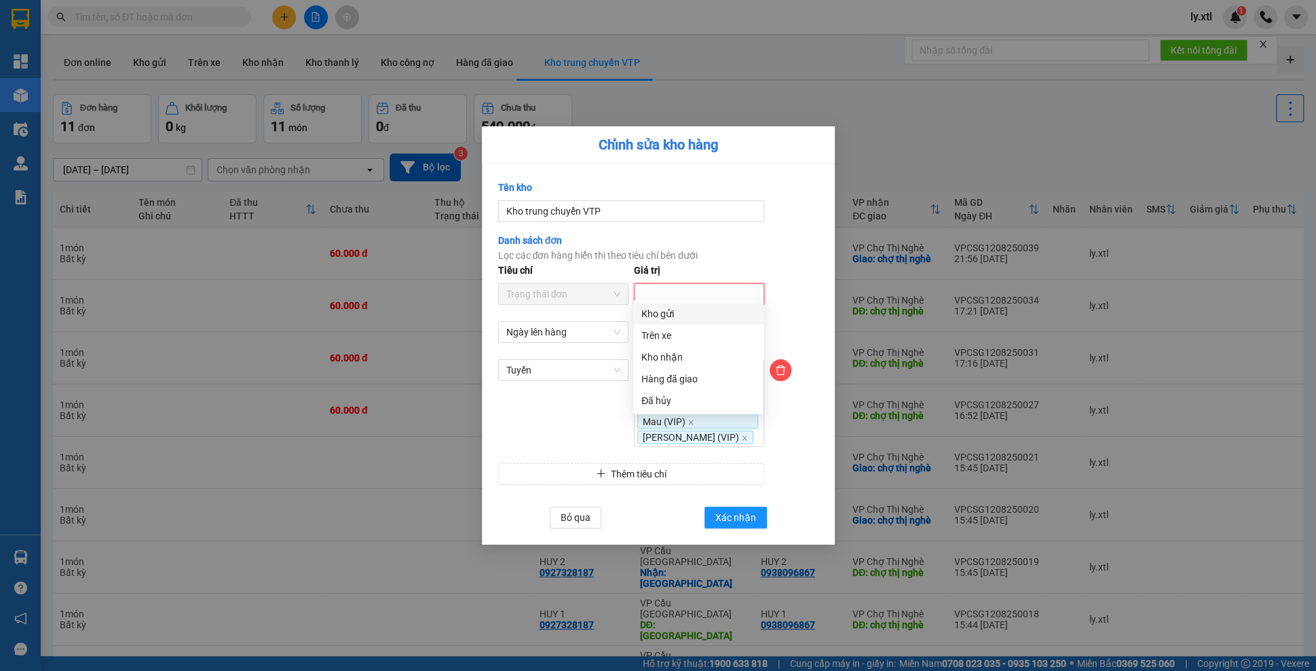
click at [674, 320] on div "Kho gửi" at bounding box center [698, 313] width 114 height 15
click at [681, 361] on div "Kho nhận" at bounding box center [698, 357] width 114 height 15
click at [683, 377] on div "Hàng đã giao" at bounding box center [698, 378] width 114 height 15
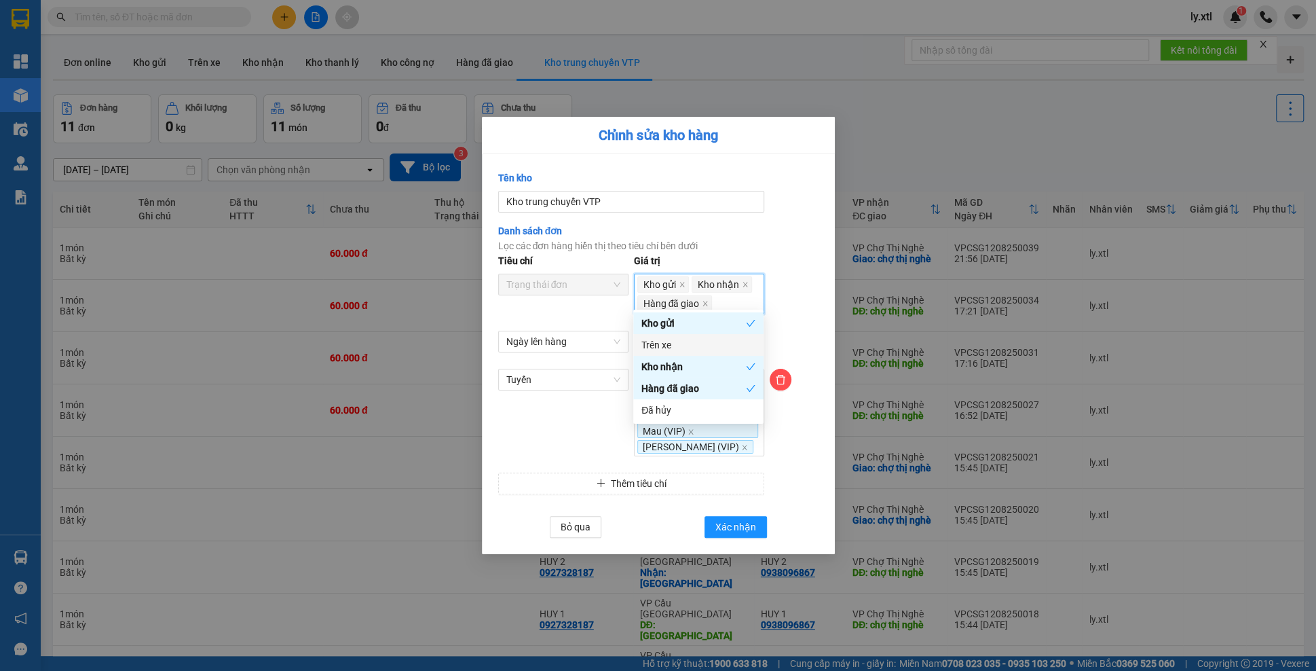
click at [678, 346] on div "Trên xe" at bounding box center [698, 344] width 114 height 15
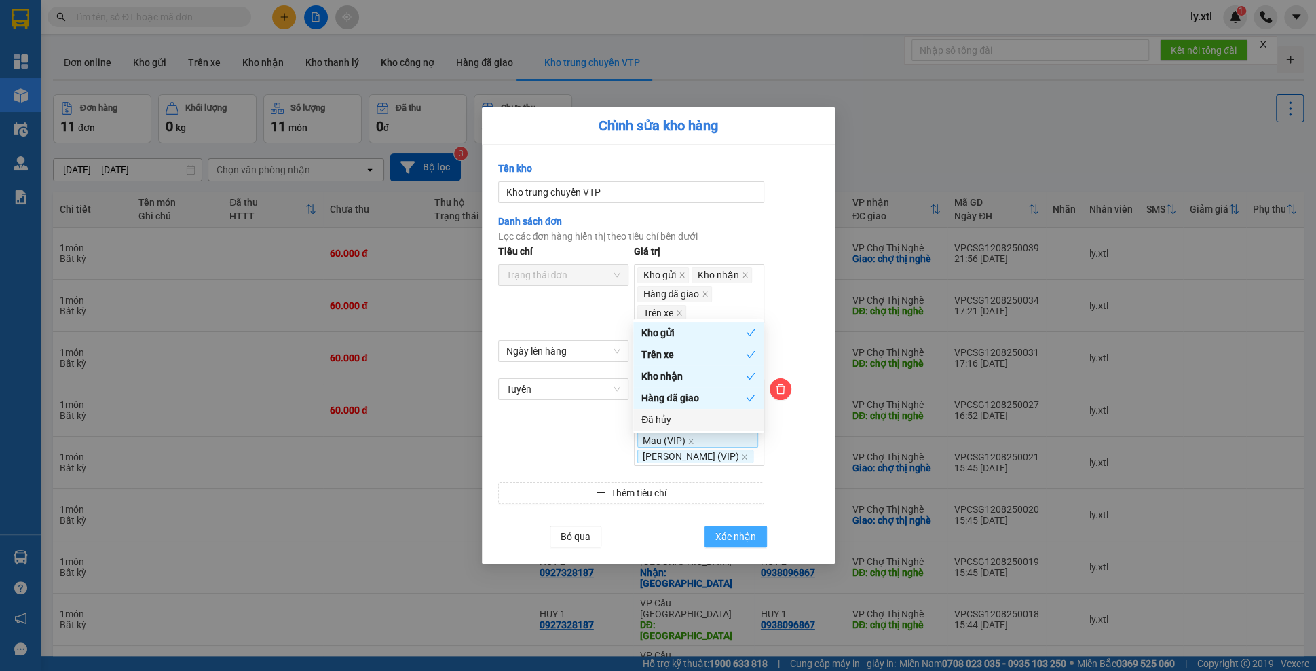
click at [745, 536] on span "Xác nhận" at bounding box center [735, 536] width 41 height 15
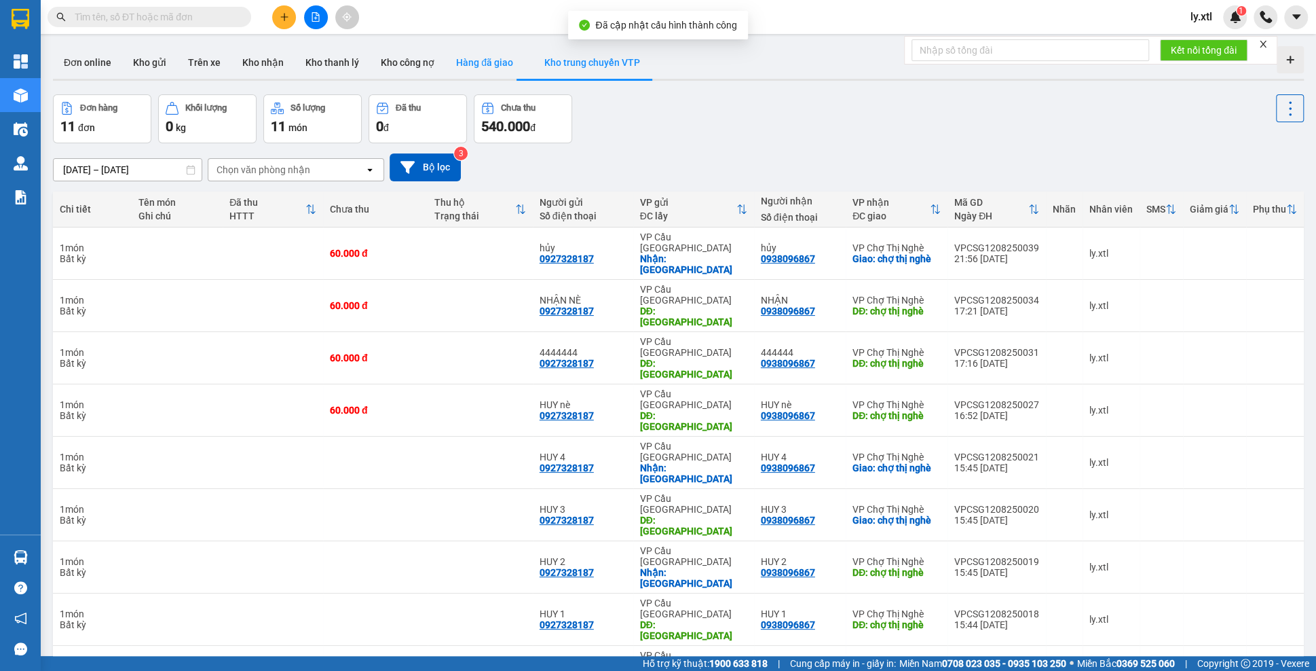
click at [476, 67] on button "Hàng đã giao" at bounding box center [484, 62] width 79 height 33
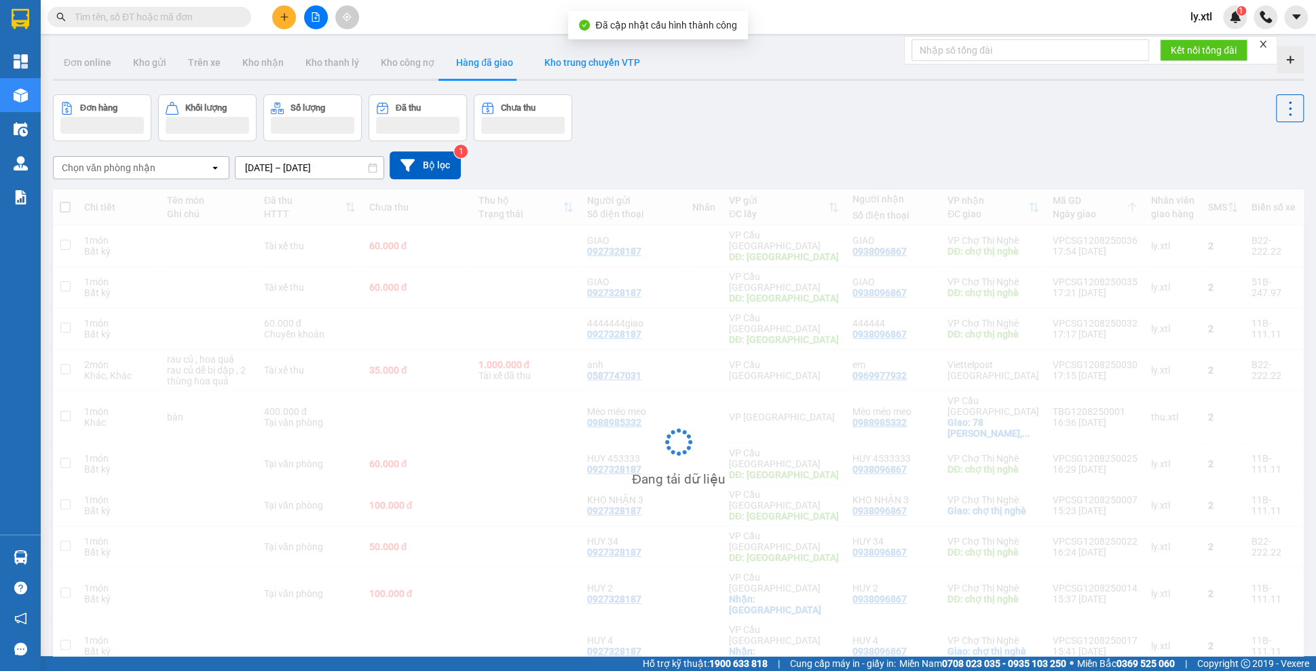
click at [557, 69] on button "Kho trung chuyển VTP" at bounding box center [592, 62] width 136 height 33
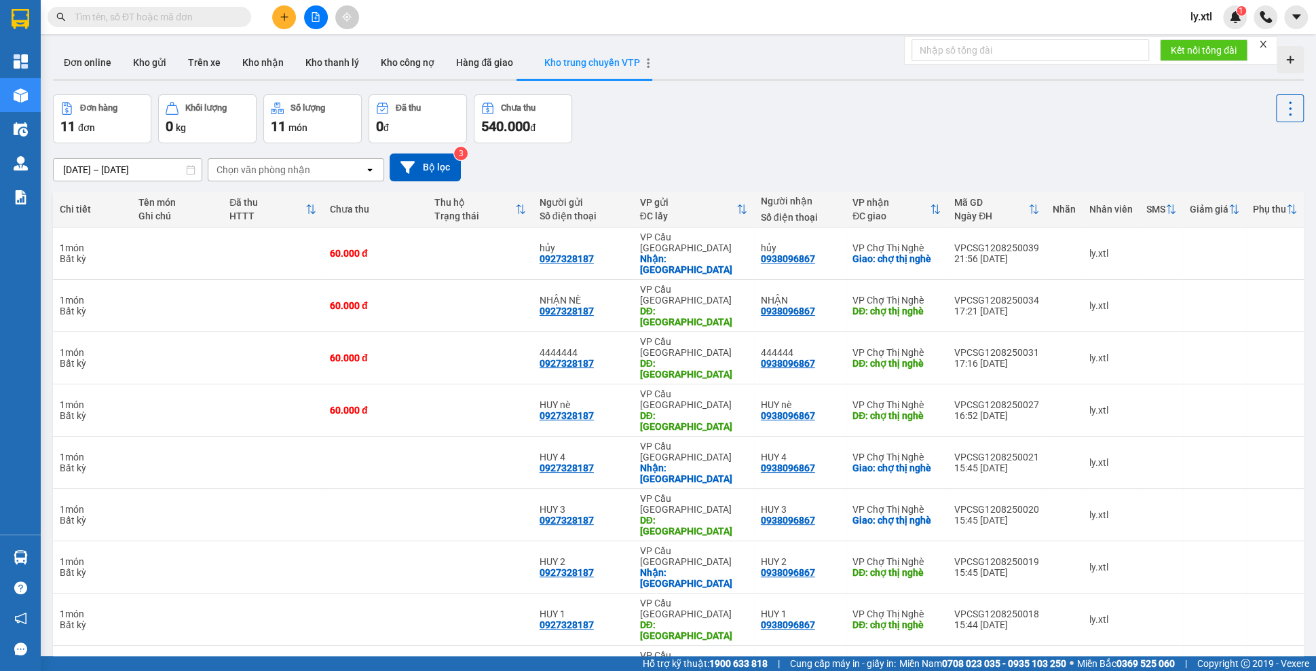
click at [643, 64] on icon "button" at bounding box center [648, 63] width 10 height 10
click at [683, 71] on span "Chỉnh sửa" at bounding box center [702, 68] width 43 height 14
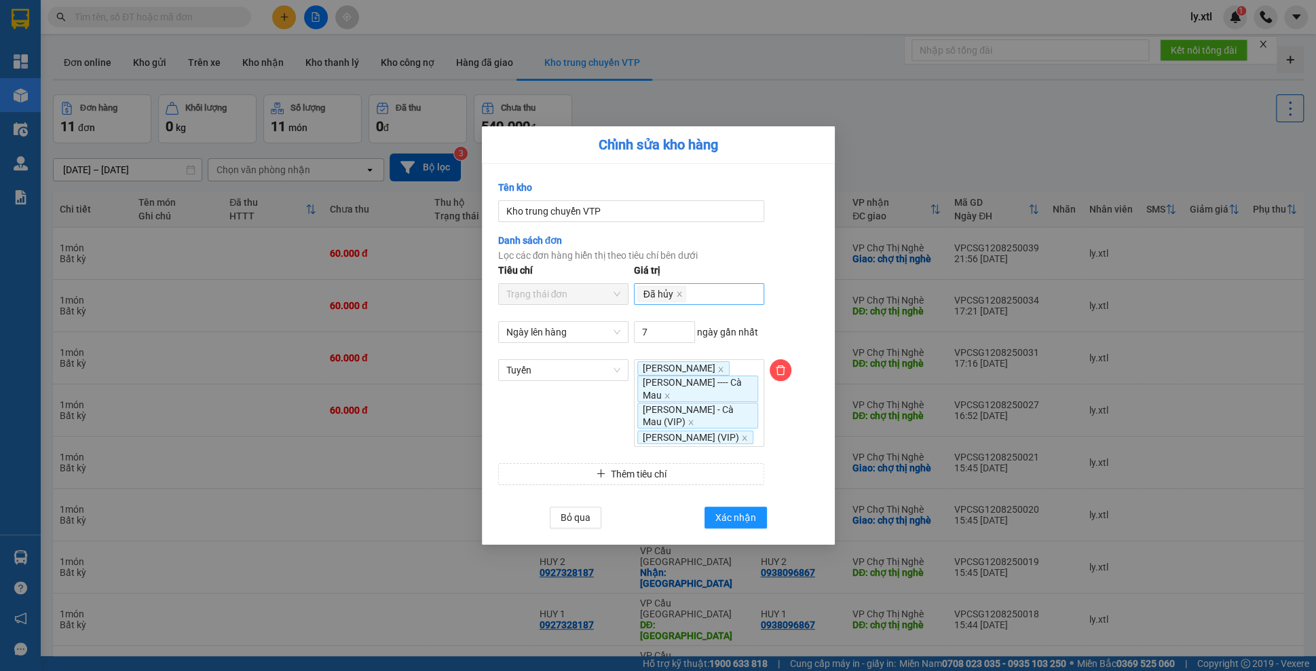
click at [683, 286] on span "Đã hủy" at bounding box center [661, 294] width 49 height 16
click at [680, 291] on icon "close" at bounding box center [679, 294] width 7 height 7
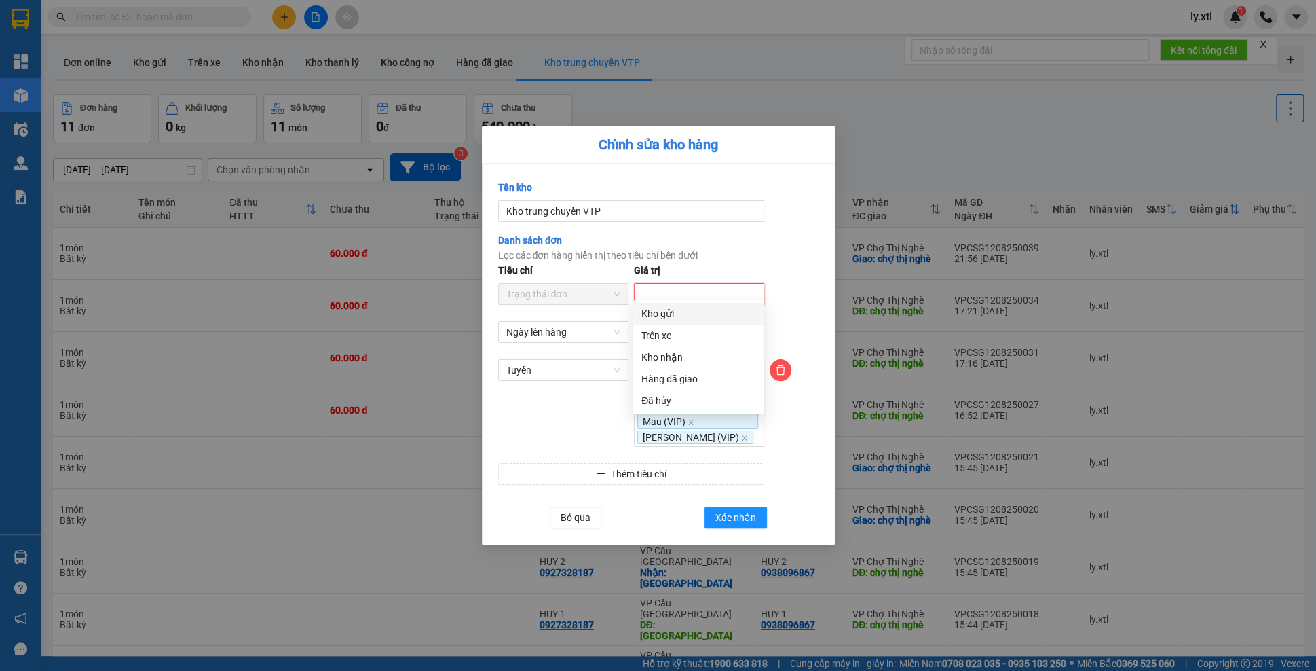
click at [681, 289] on div at bounding box center [699, 294] width 124 height 16
click at [678, 294] on div at bounding box center [699, 294] width 124 height 16
drag, startPoint x: 677, startPoint y: 313, endPoint x: 678, endPoint y: 333, distance: 20.4
click at [678, 313] on div "Kho gửi" at bounding box center [698, 313] width 114 height 15
click at [678, 336] on div "Trên xe" at bounding box center [698, 335] width 114 height 15
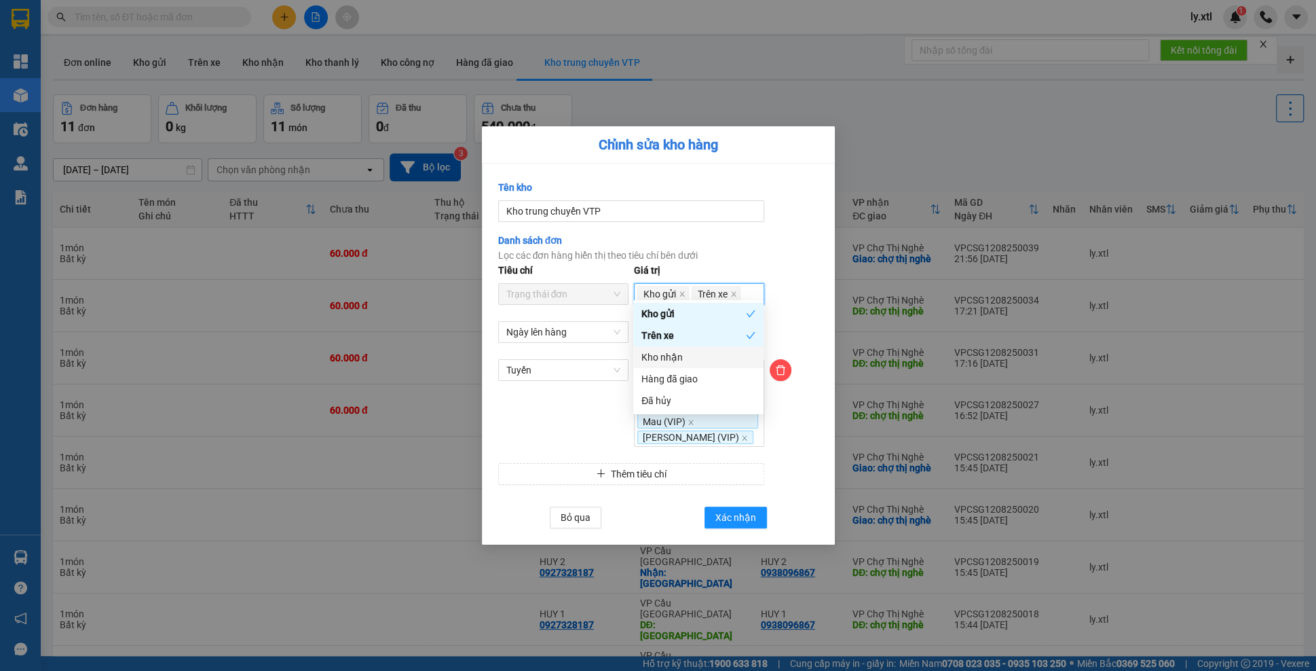
click at [679, 359] on div "Kho nhận" at bounding box center [698, 357] width 114 height 15
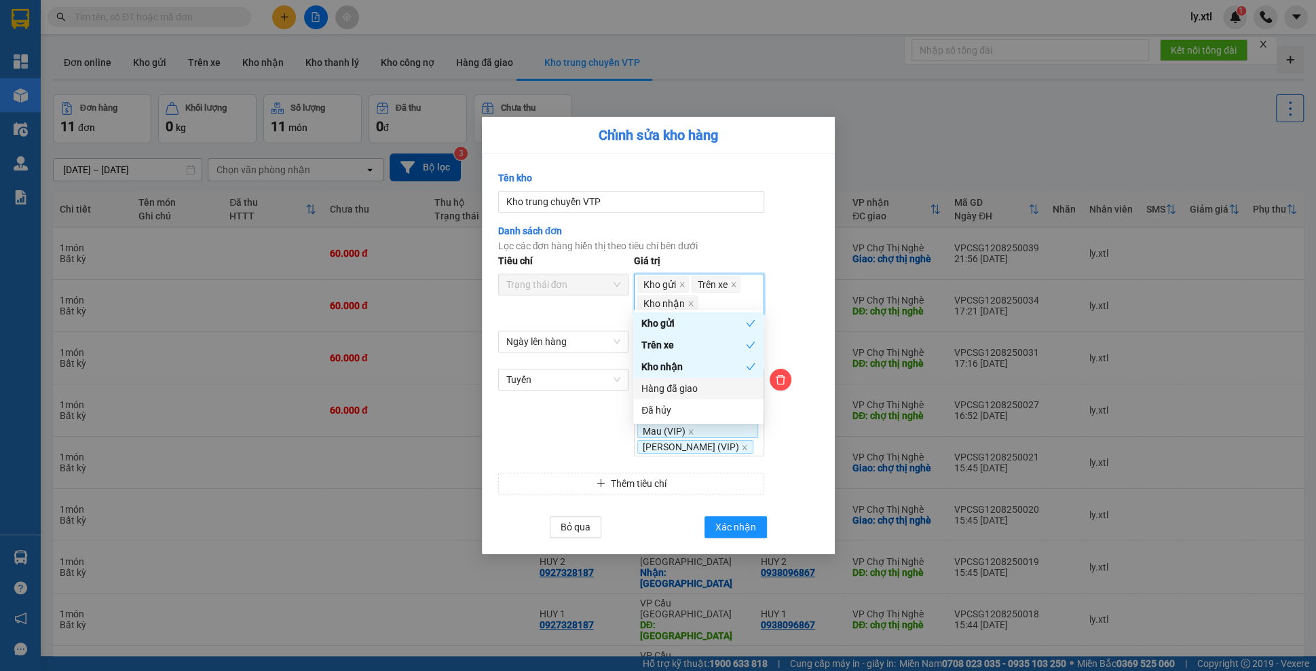
click at [681, 394] on div "Hàng đã giao" at bounding box center [698, 388] width 114 height 15
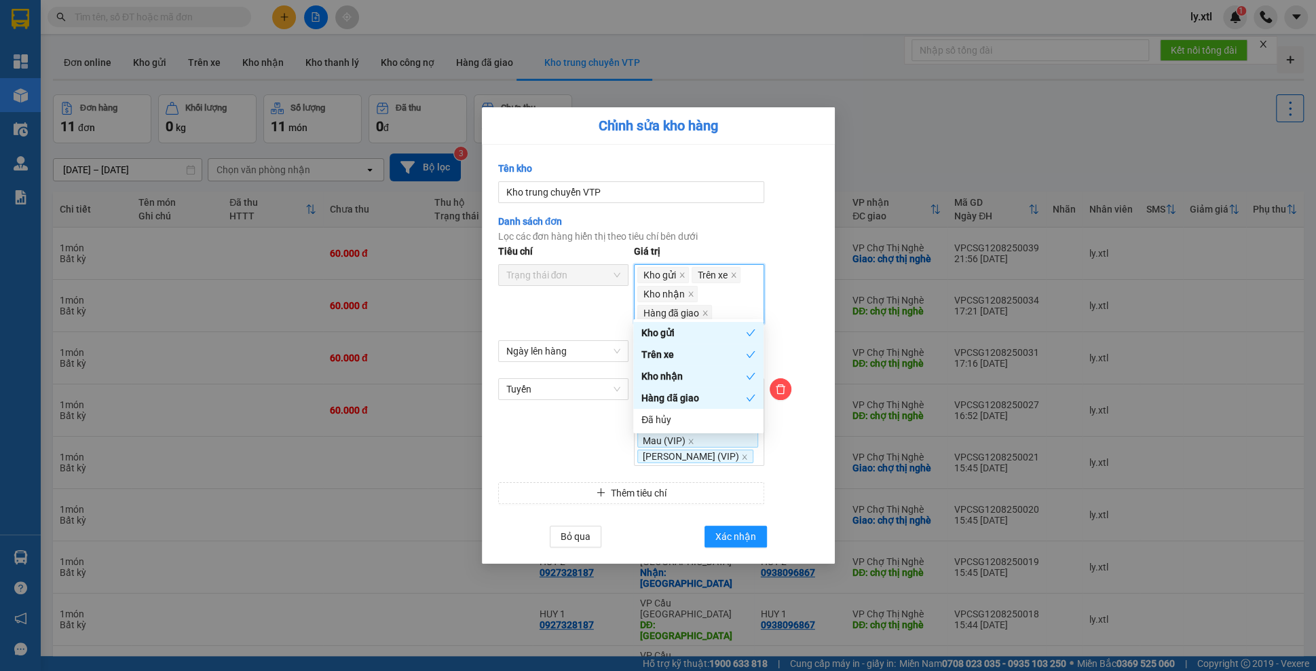
click at [749, 290] on div "Kho gửi Trên xe Kho nhận Hàng đã giao" at bounding box center [699, 293] width 124 height 57
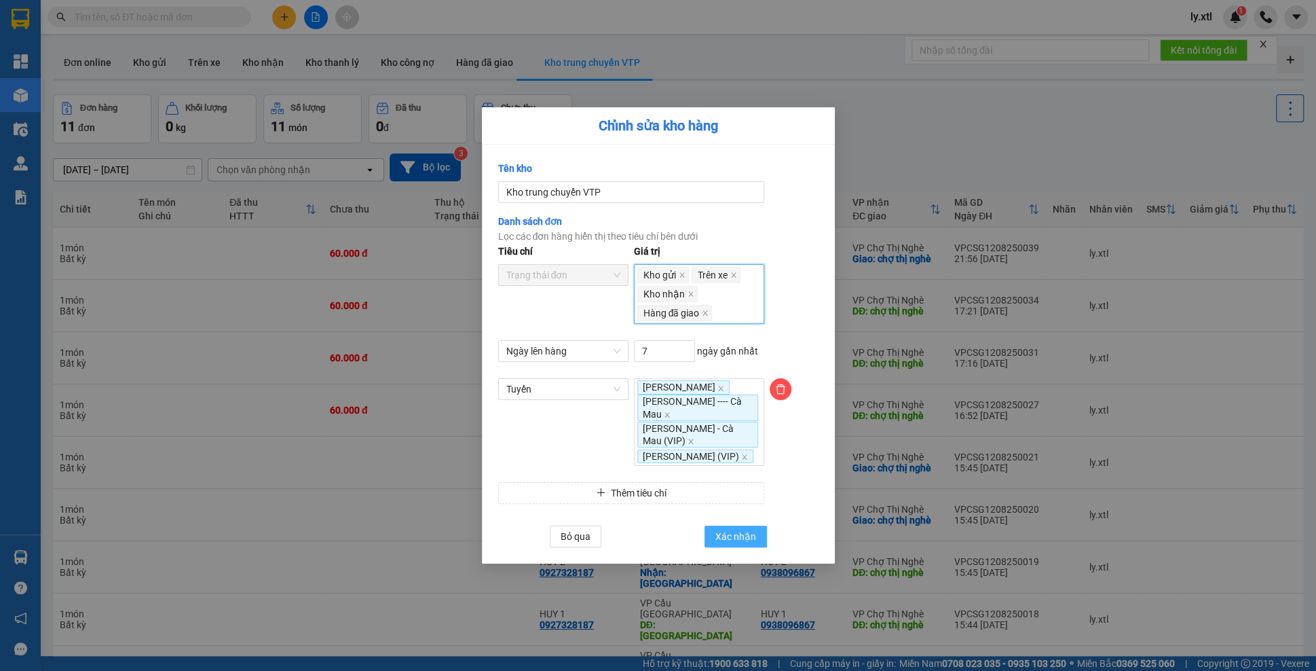
click at [708, 539] on button "Xác nhận" at bounding box center [736, 536] width 62 height 22
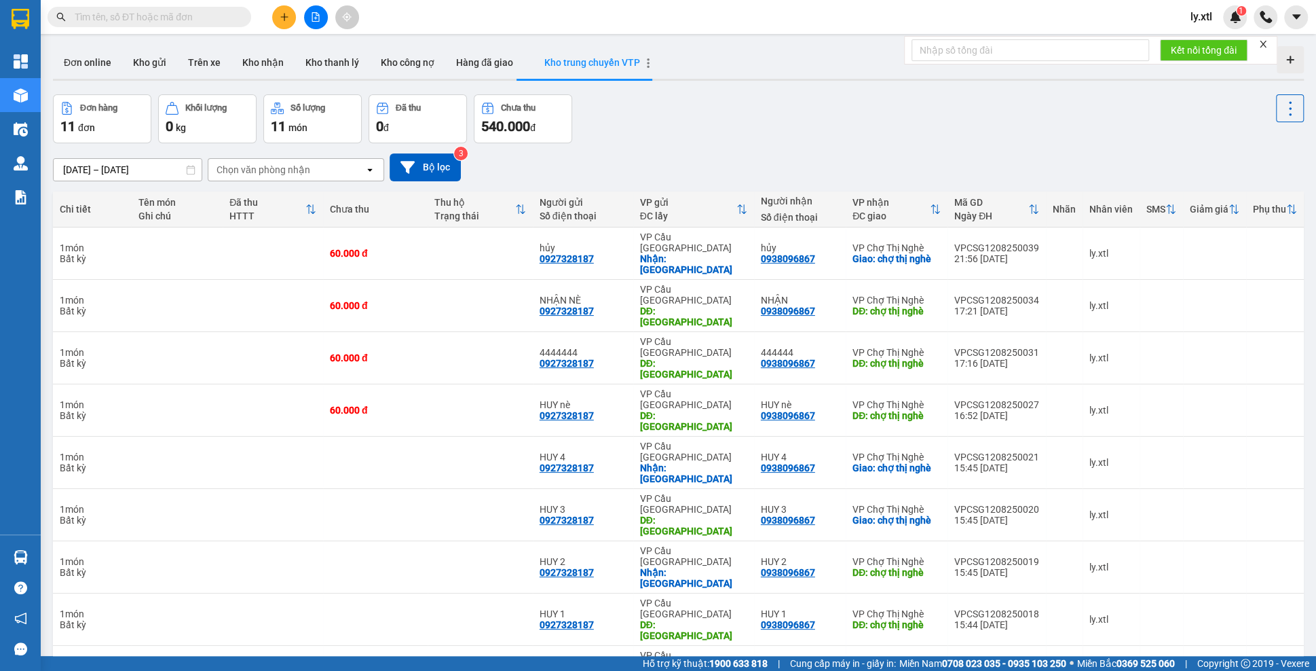
click at [647, 67] on icon "button" at bounding box center [648, 63] width 3 height 10
click at [684, 71] on span "Chỉnh sửa" at bounding box center [702, 68] width 43 height 14
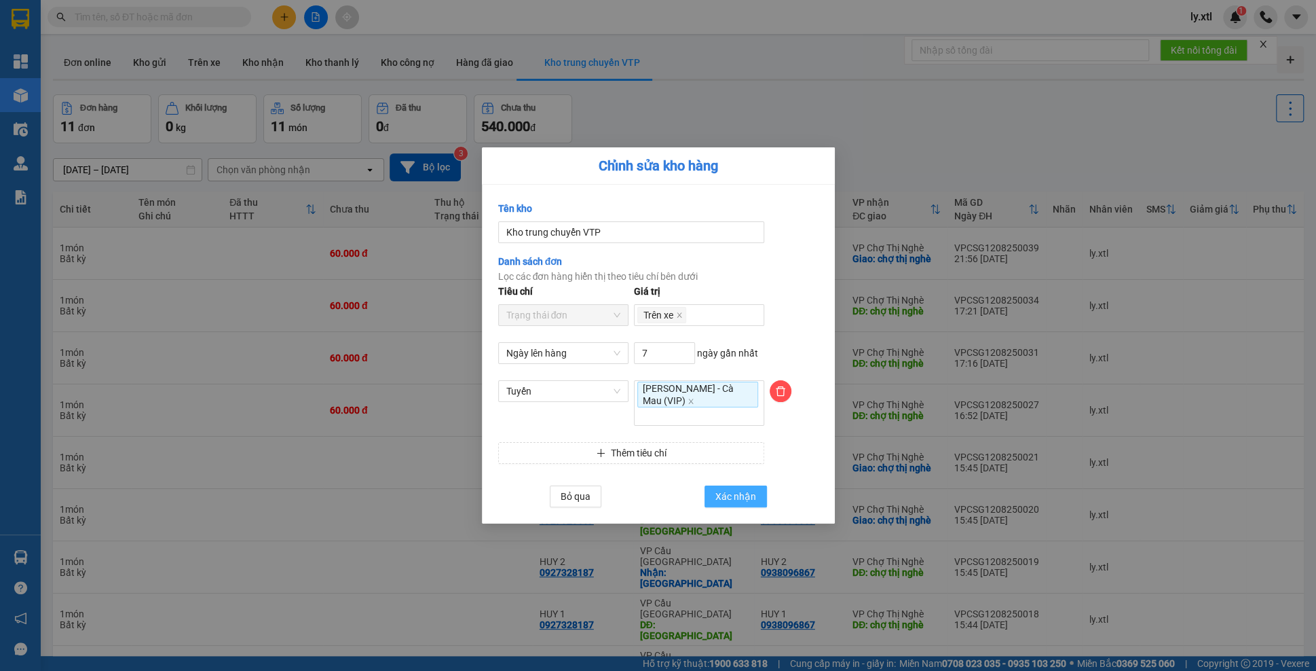
click at [737, 497] on span "Xác nhận" at bounding box center [735, 496] width 41 height 15
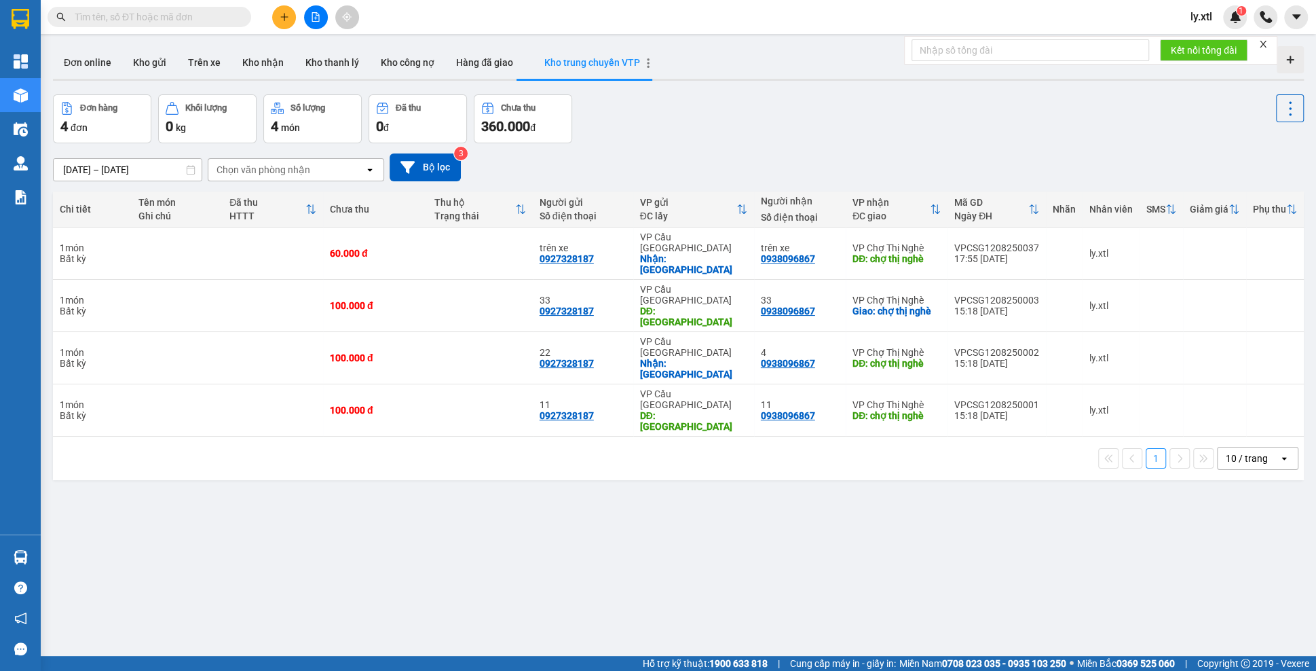
click at [647, 63] on icon "button" at bounding box center [648, 63] width 3 height 10
click at [657, 73] on li "Chỉnh sửa" at bounding box center [694, 68] width 81 height 24
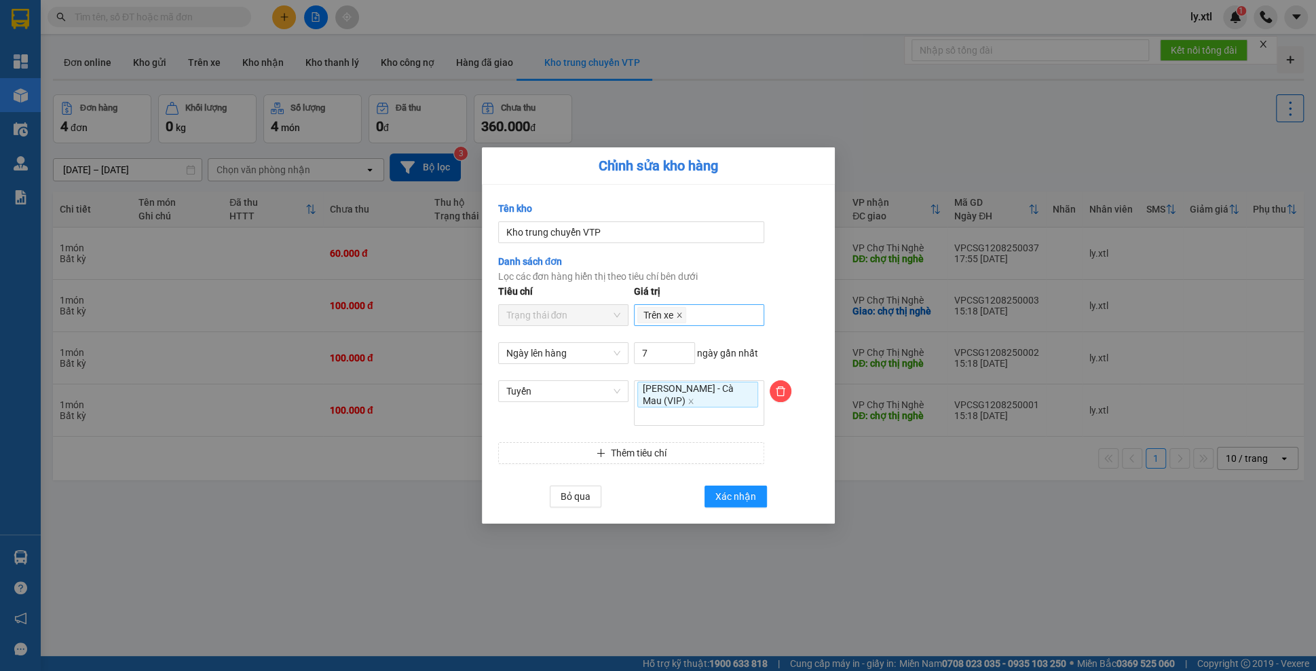
click at [681, 318] on icon "close" at bounding box center [679, 315] width 7 height 7
click at [690, 319] on div at bounding box center [699, 315] width 124 height 16
click at [684, 383] on div "Kho nhận" at bounding box center [698, 385] width 114 height 15
click at [789, 320] on div at bounding box center [794, 321] width 54 height 41
click at [652, 404] on span "[PERSON_NAME] - Cà Mau (VIP)" at bounding box center [697, 394] width 121 height 26
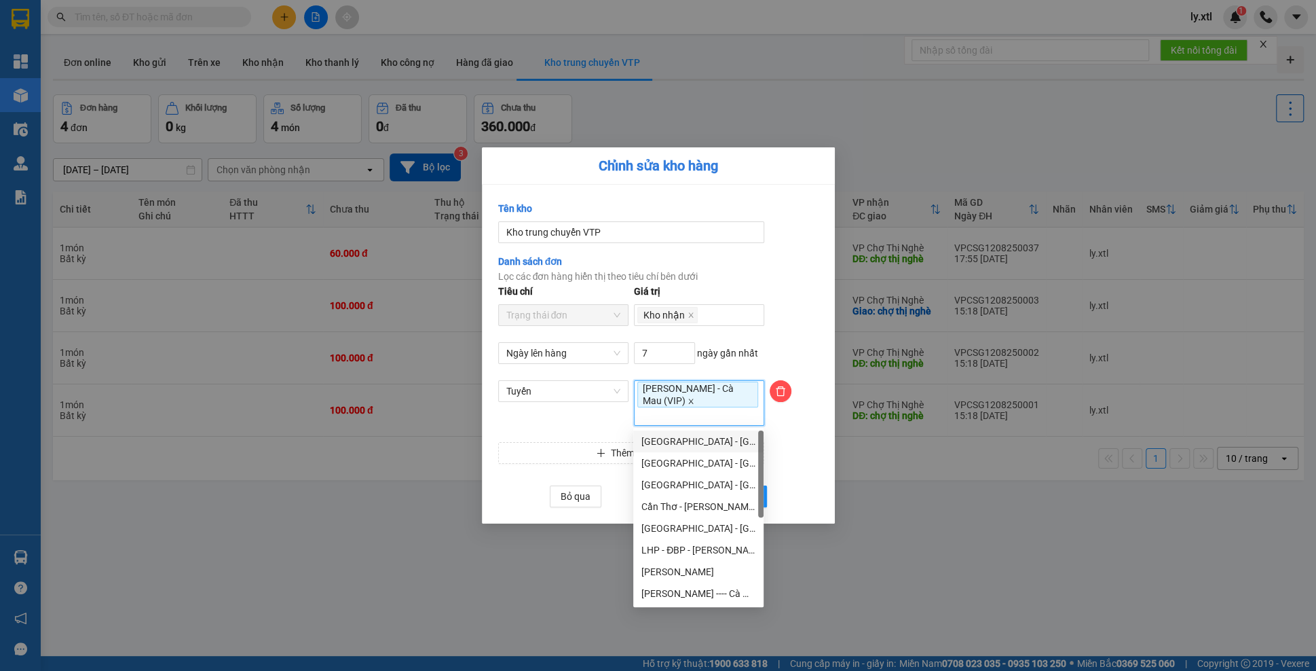
click at [688, 400] on icon "close" at bounding box center [690, 401] width 5 height 5
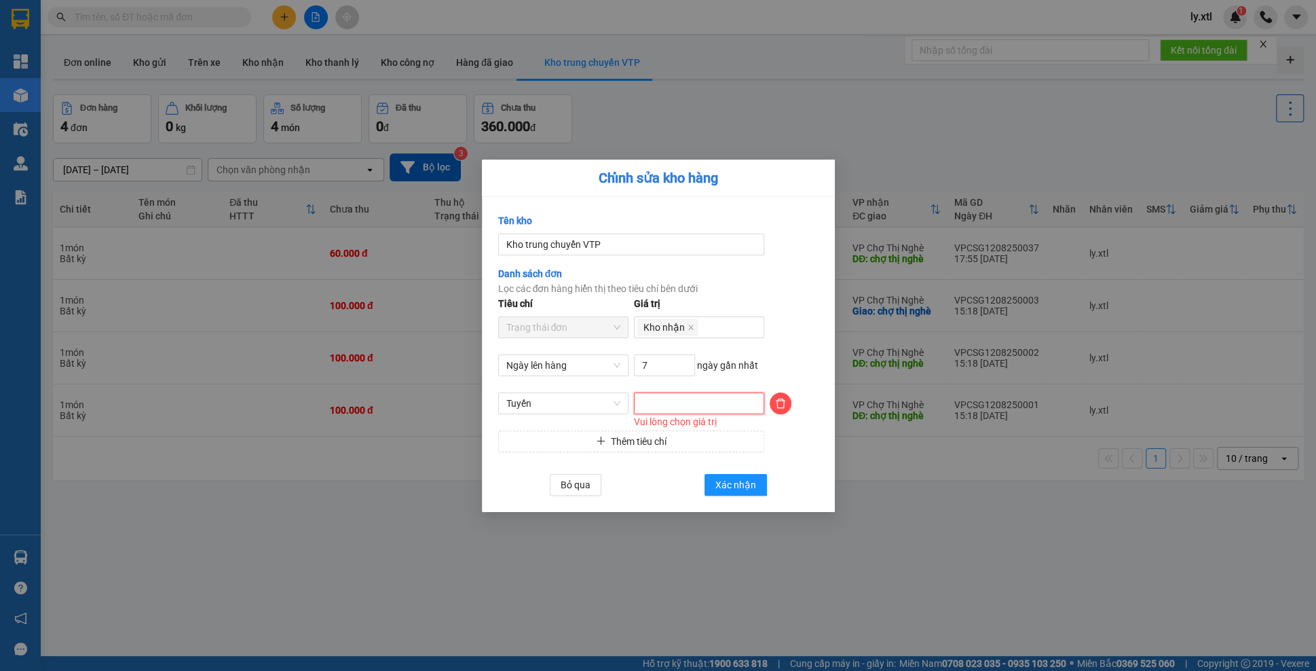
click at [654, 409] on div at bounding box center [699, 403] width 124 height 16
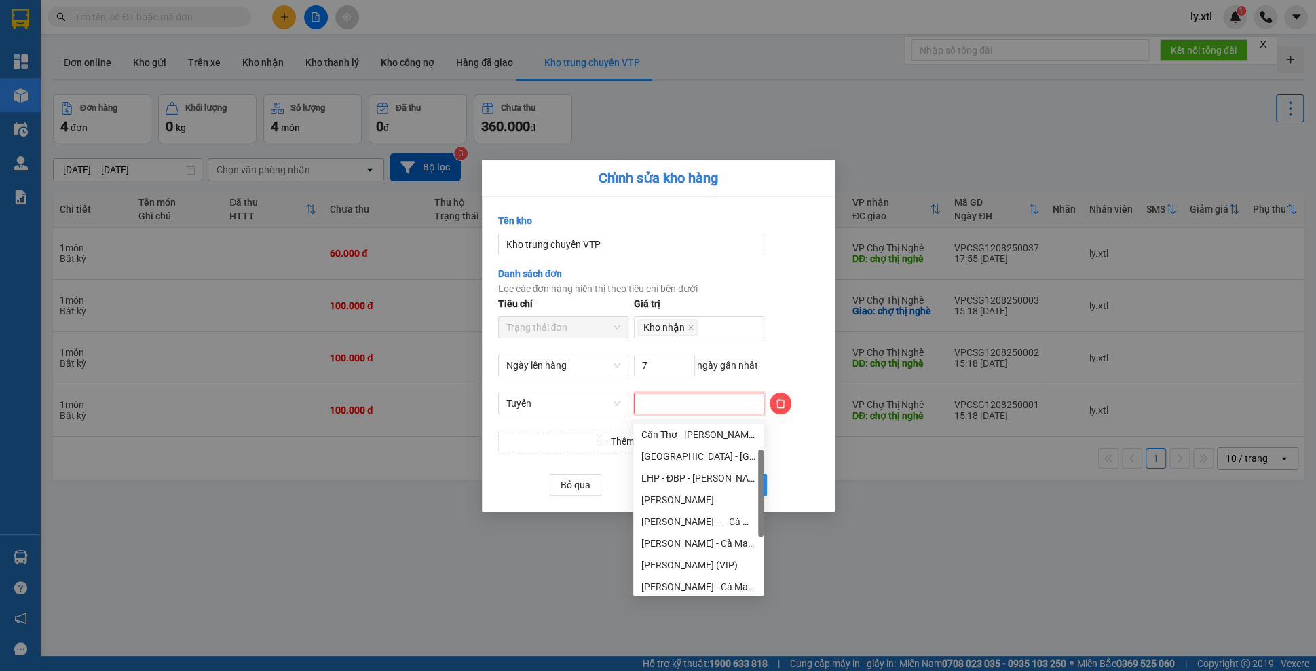
scroll to position [87, 0]
click at [694, 495] on div "[PERSON_NAME] ---- Cà Mau" at bounding box center [698, 494] width 114 height 15
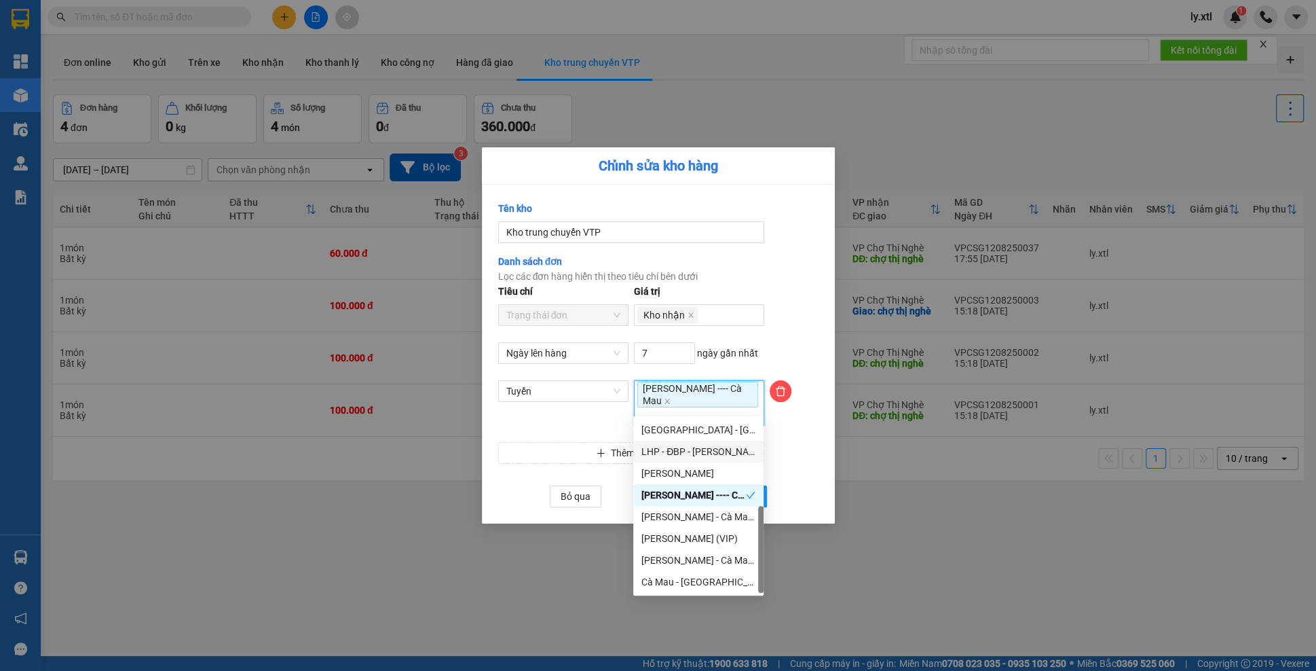
click at [778, 369] on div at bounding box center [794, 361] width 54 height 38
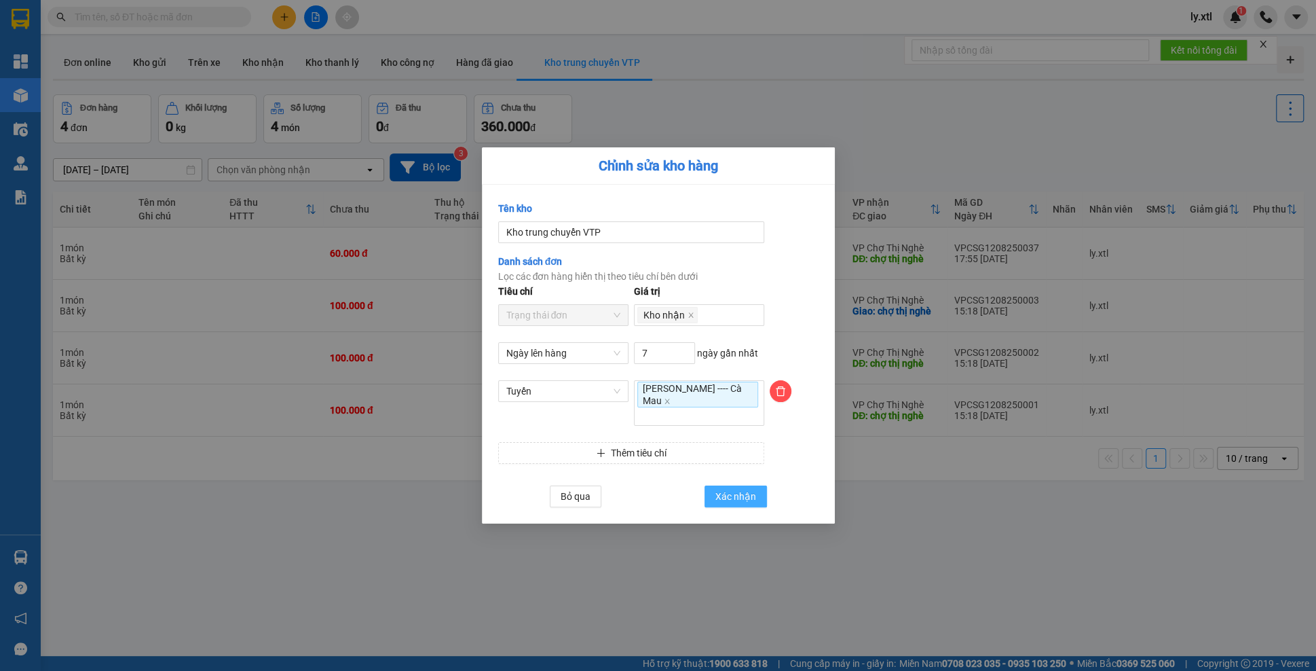
click at [737, 491] on span "Xác nhận" at bounding box center [735, 496] width 41 height 15
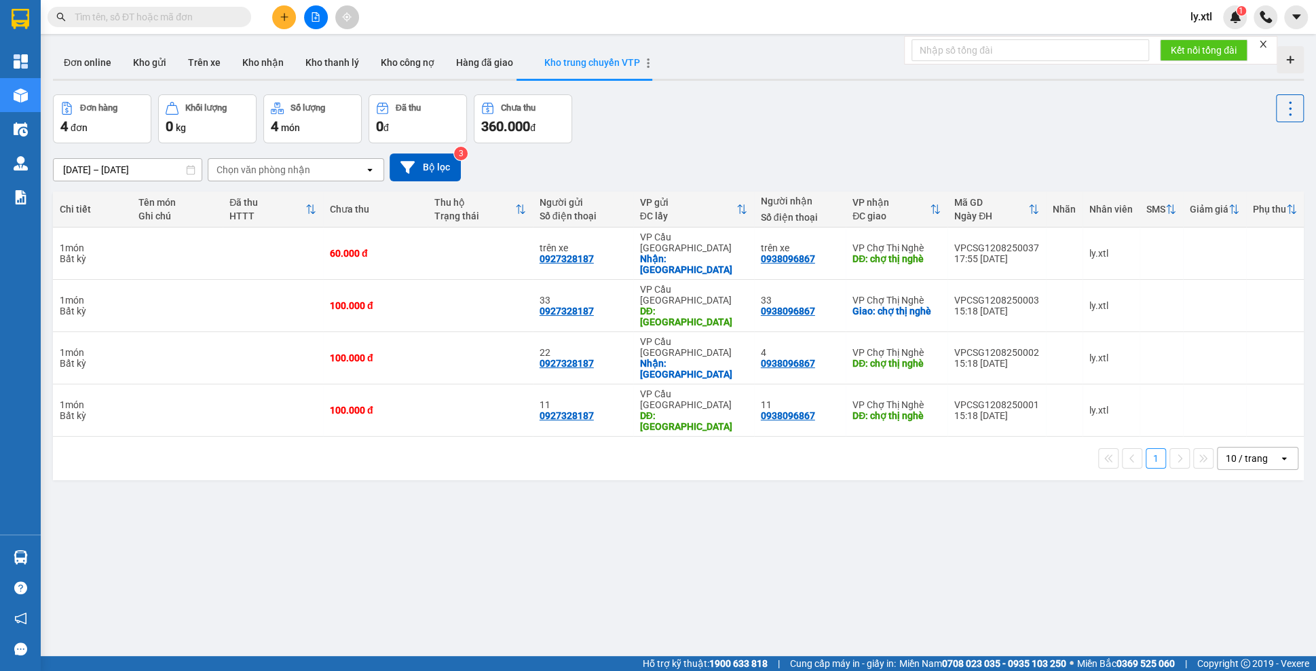
click at [643, 60] on icon "button" at bounding box center [648, 63] width 10 height 10
click at [666, 74] on div "Chỉnh sửa" at bounding box center [693, 68] width 59 height 14
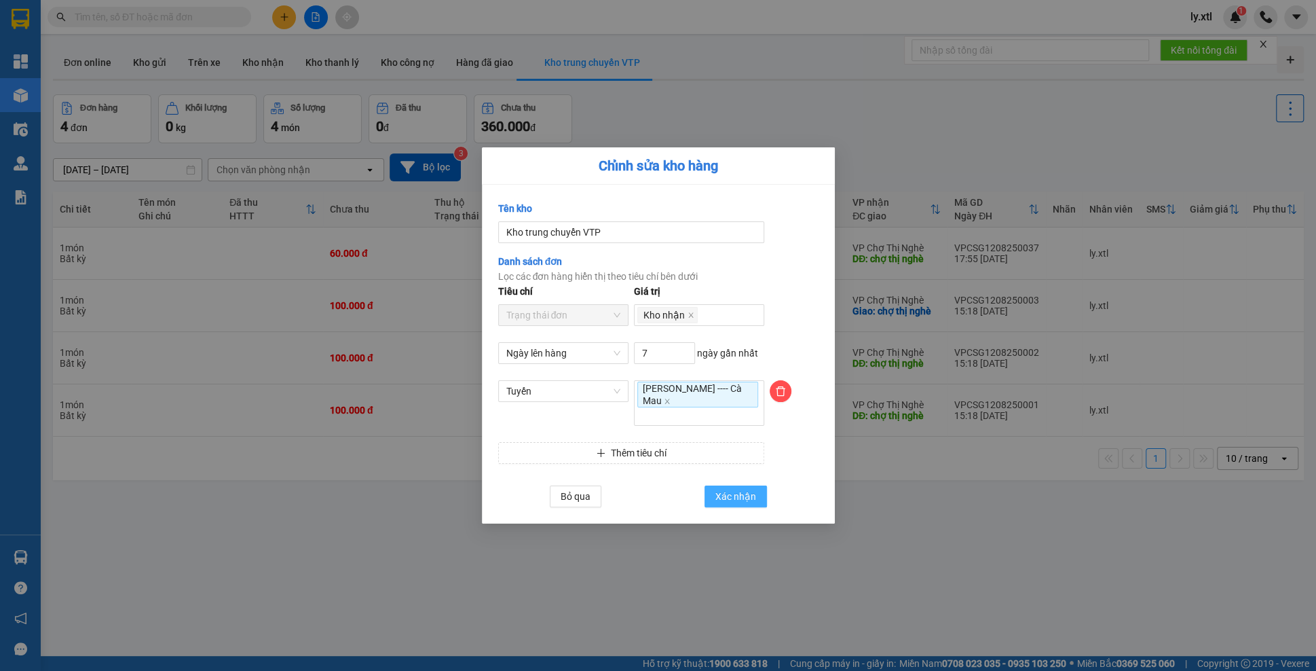
click at [738, 489] on span "Xác nhận" at bounding box center [735, 496] width 41 height 15
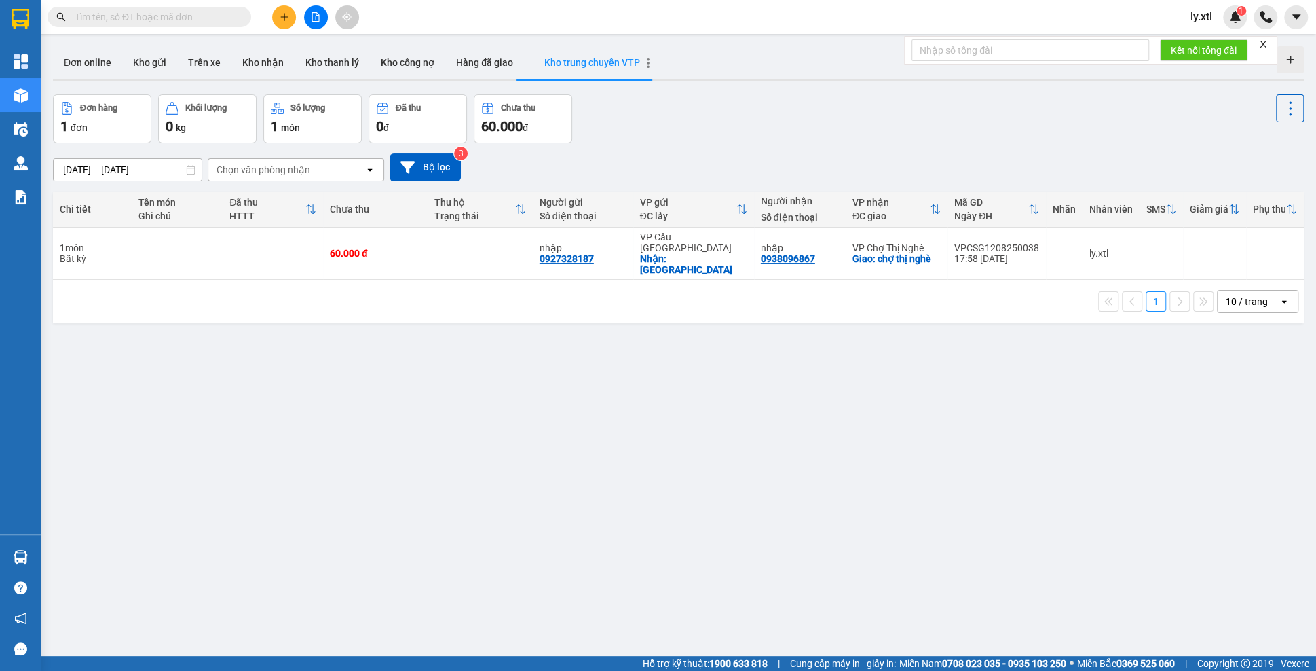
click at [643, 62] on icon "button" at bounding box center [648, 63] width 10 height 10
click at [673, 69] on icon "Menu" at bounding box center [669, 68] width 10 height 10
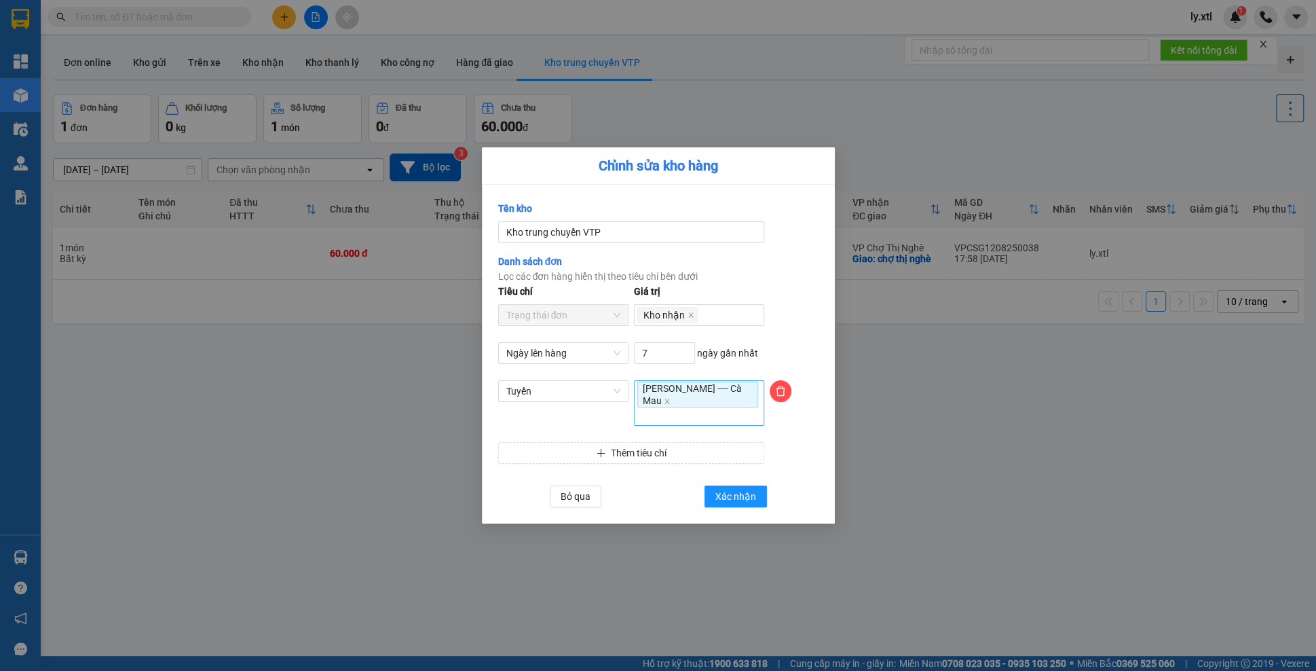
click at [749, 402] on span "[PERSON_NAME] ---- Cà Mau" at bounding box center [697, 394] width 121 height 26
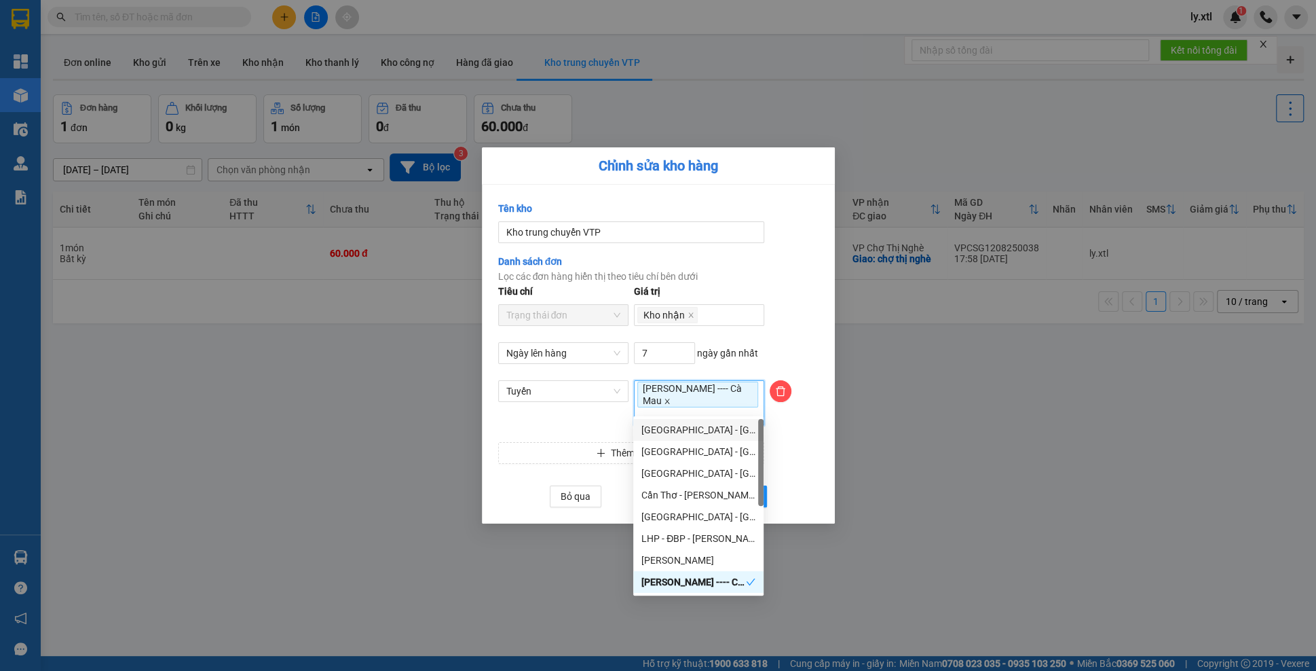
click at [671, 400] on icon "close" at bounding box center [667, 401] width 7 height 7
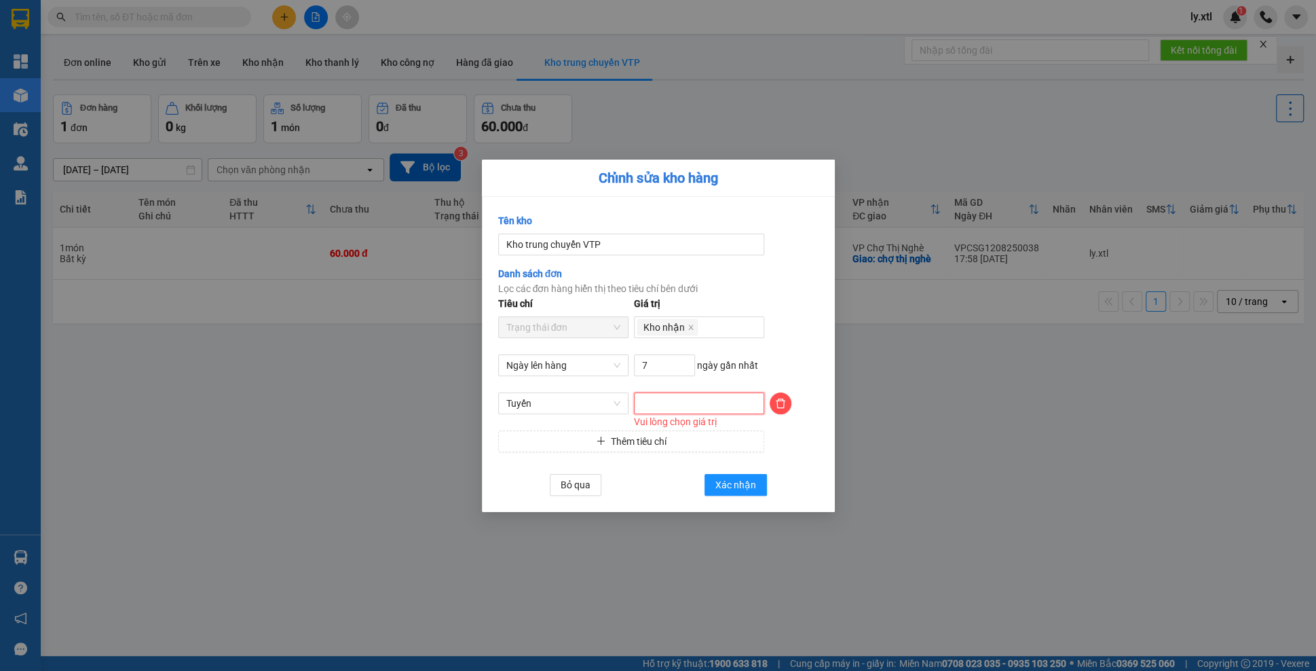
click at [745, 402] on div at bounding box center [699, 403] width 124 height 16
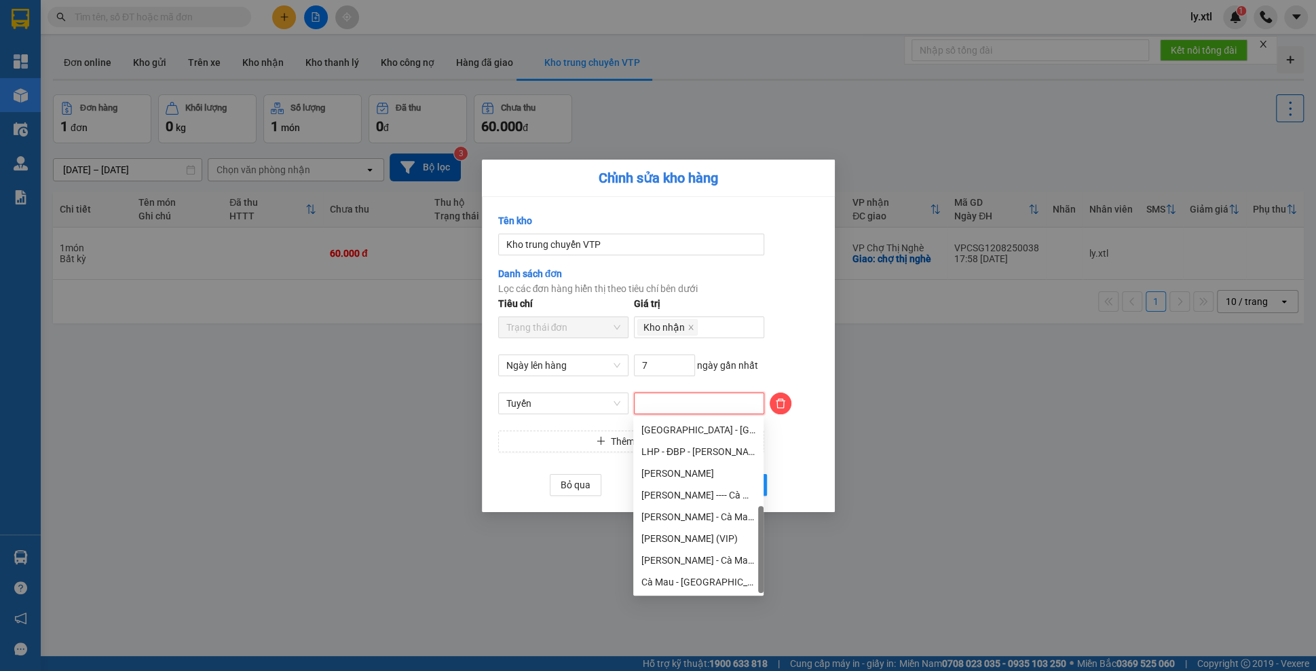
scroll to position [87, 0]
click at [720, 541] on div "[PERSON_NAME] (VIP)" at bounding box center [698, 538] width 114 height 15
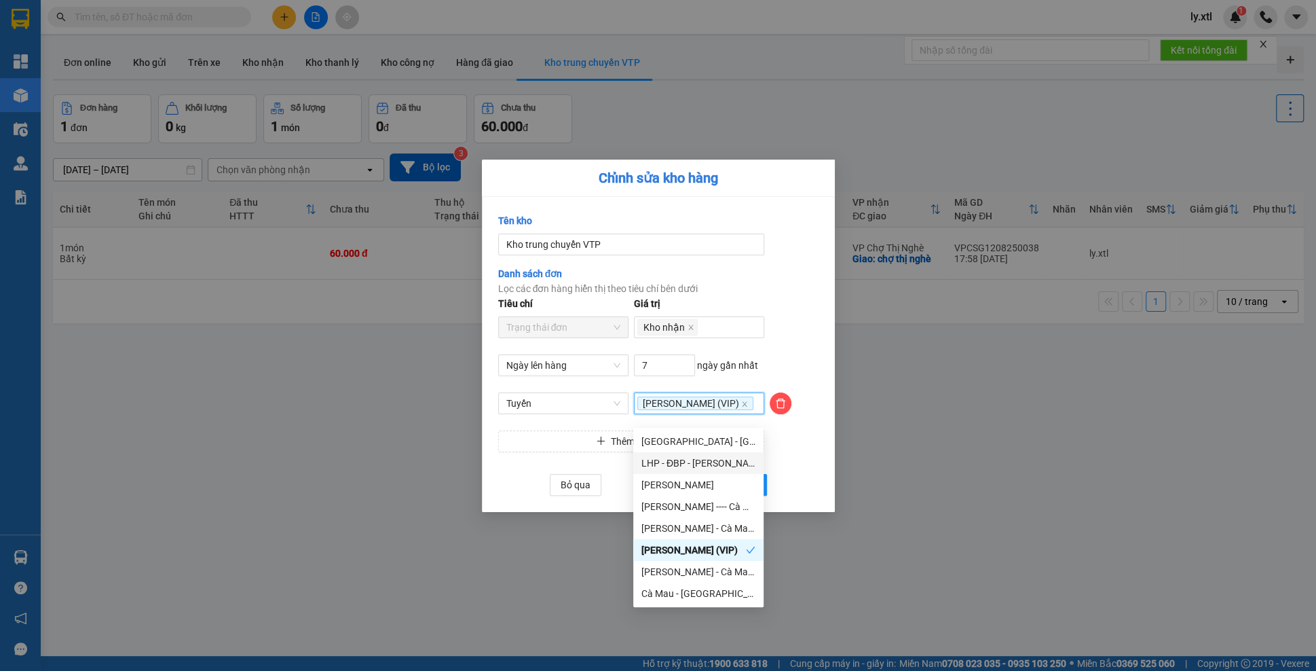
click at [809, 452] on div "Thêm tiêu chí" at bounding box center [658, 441] width 326 height 22
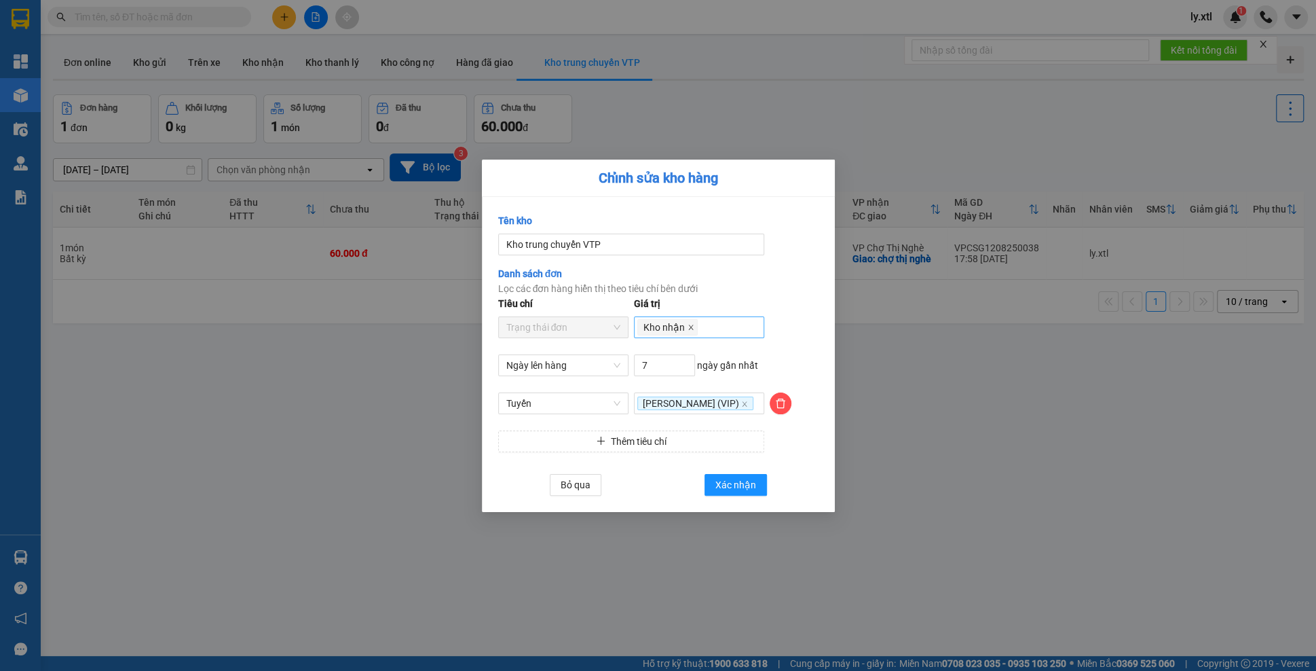
click at [691, 320] on span at bounding box center [691, 327] width 7 height 15
click at [691, 319] on div at bounding box center [699, 327] width 124 height 16
click at [681, 407] on div "Hàng đã giao" at bounding box center [698, 407] width 114 height 15
click at [782, 297] on div "Tiêu chí Trạng thái đơn Giá trị Hàng đã giao" at bounding box center [658, 325] width 326 height 58
click at [741, 489] on span "Xác nhận" at bounding box center [735, 484] width 41 height 15
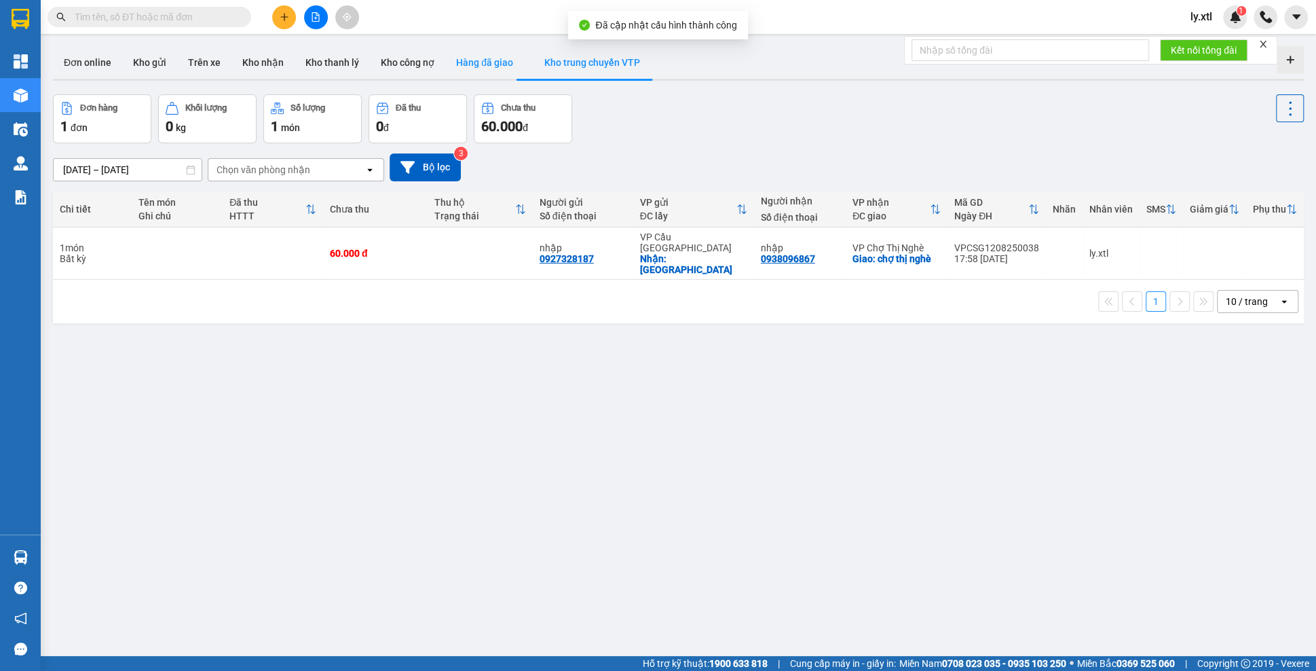
click at [495, 55] on button "Hàng đã giao" at bounding box center [484, 62] width 79 height 33
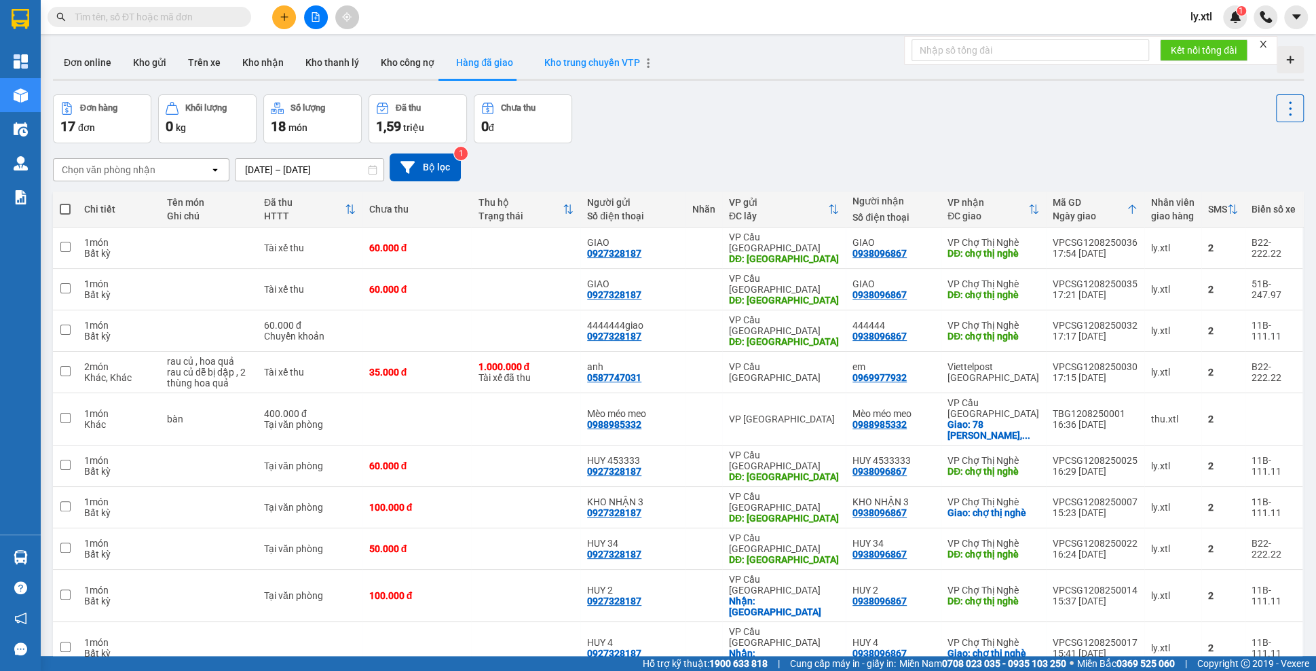
click at [612, 62] on span "Kho trung chuyển VTP" at bounding box center [592, 62] width 96 height 11
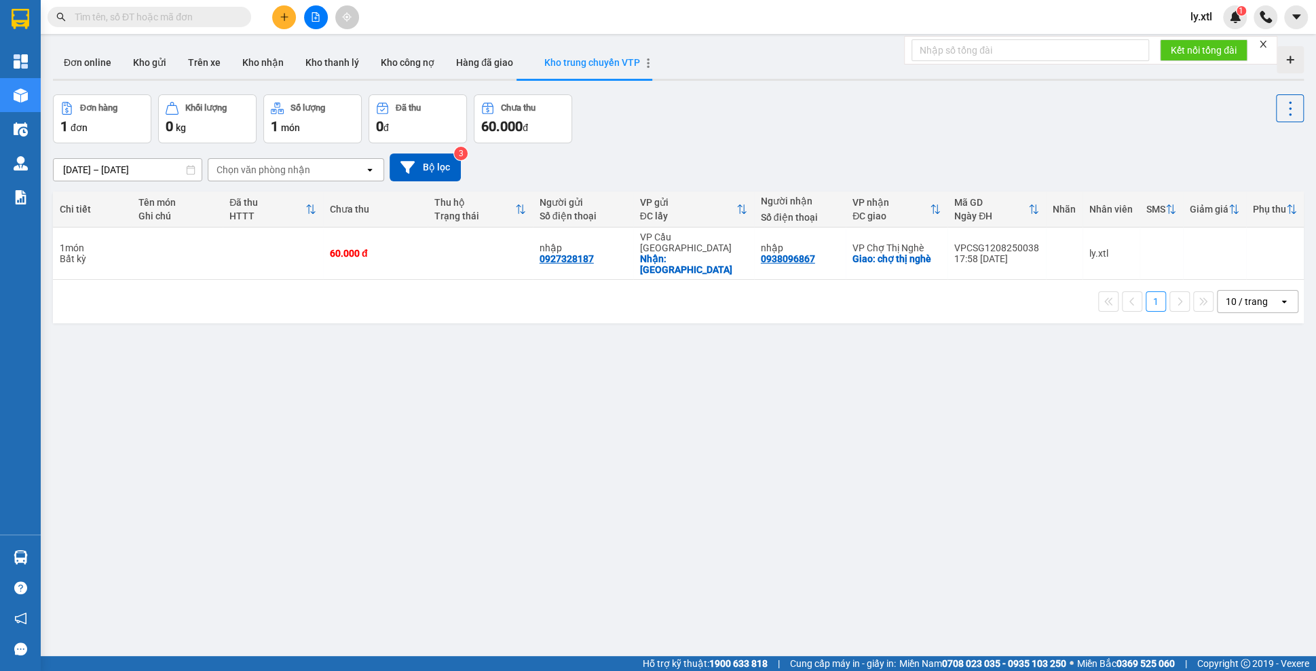
click at [647, 62] on icon "button" at bounding box center [648, 63] width 3 height 10
click at [696, 69] on span "Chỉnh sửa" at bounding box center [702, 68] width 43 height 14
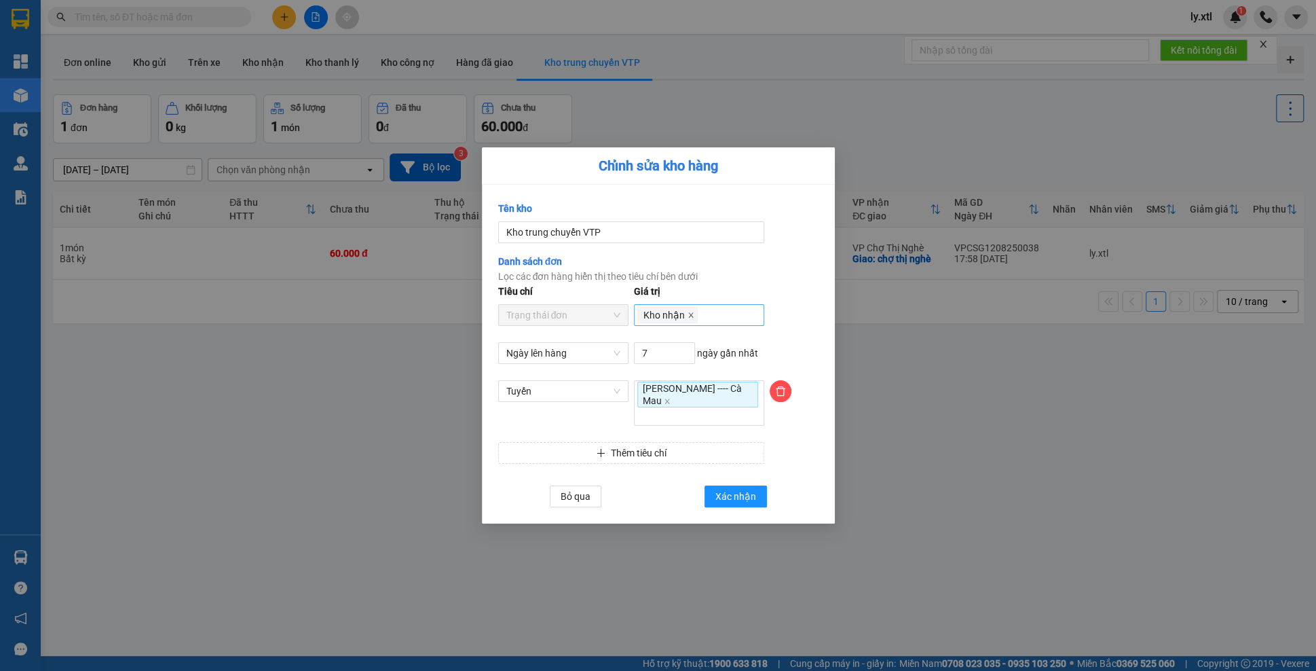
click at [690, 318] on icon "close" at bounding box center [691, 315] width 7 height 7
click at [697, 323] on div at bounding box center [699, 315] width 124 height 16
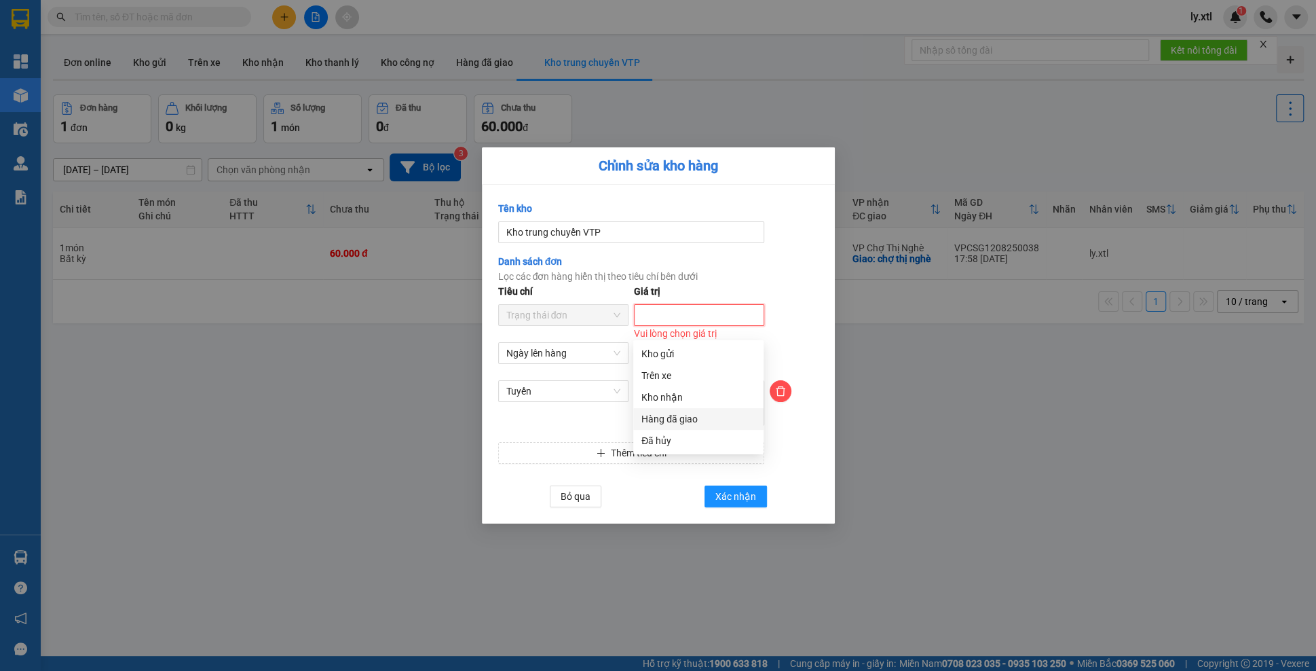
click at [689, 420] on div "Hàng đã giao" at bounding box center [698, 418] width 114 height 15
click at [738, 489] on span "Xác nhận" at bounding box center [735, 496] width 41 height 15
